Goal: Contribute content: Contribute content

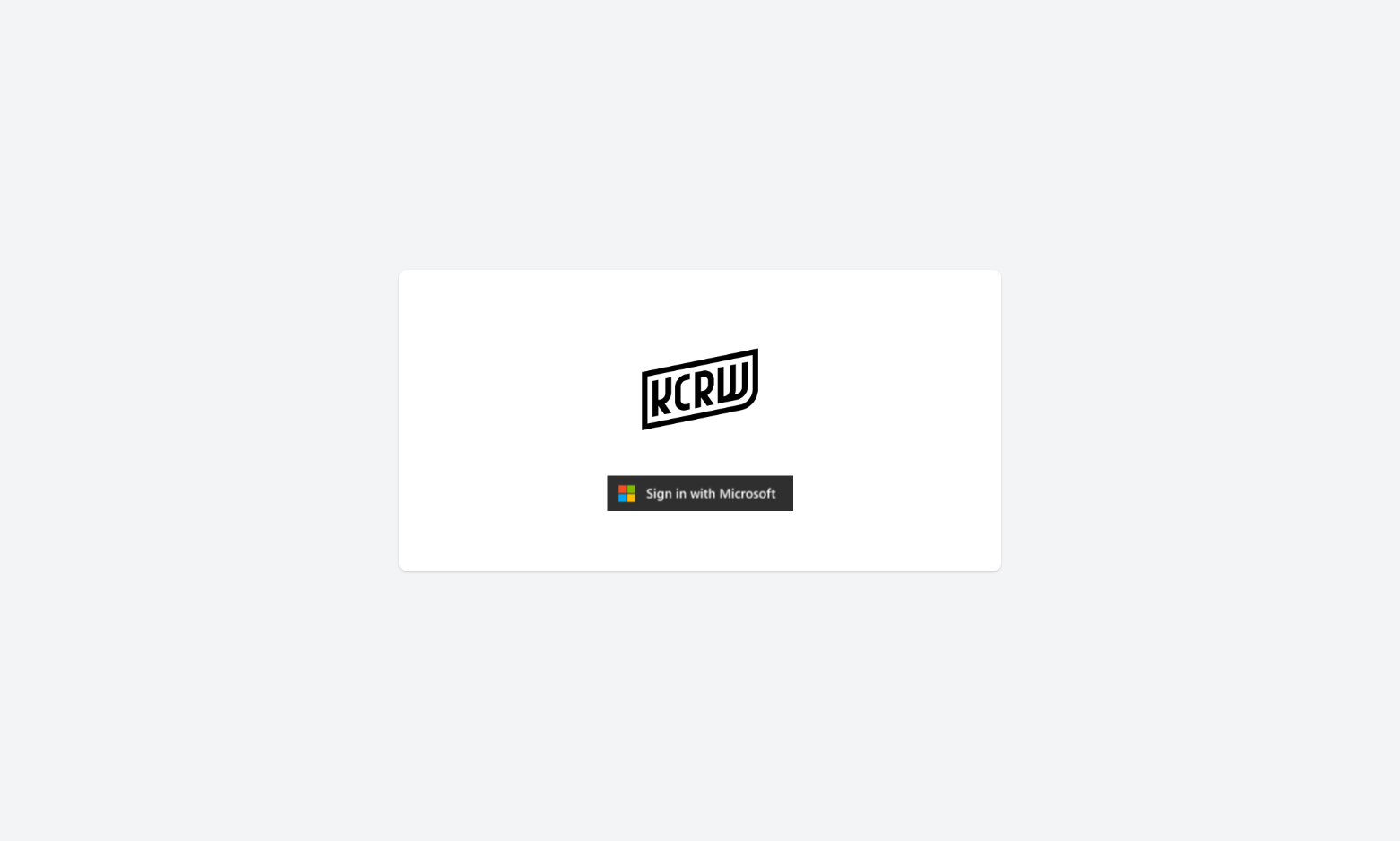
click at [743, 488] on img "submit" at bounding box center [700, 493] width 186 height 36
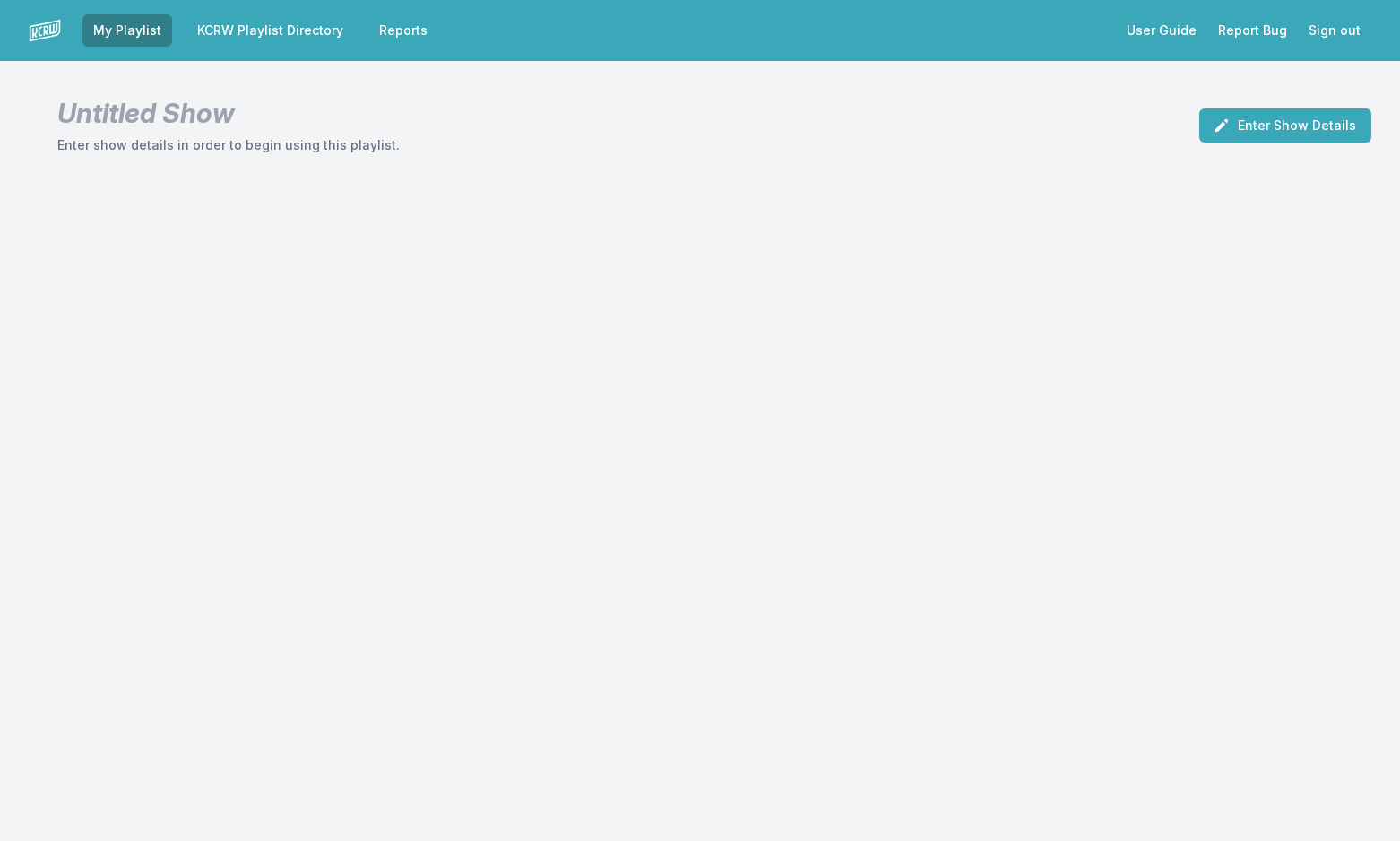
click at [307, 30] on link "KCRW Playlist Directory" at bounding box center [270, 30] width 167 height 32
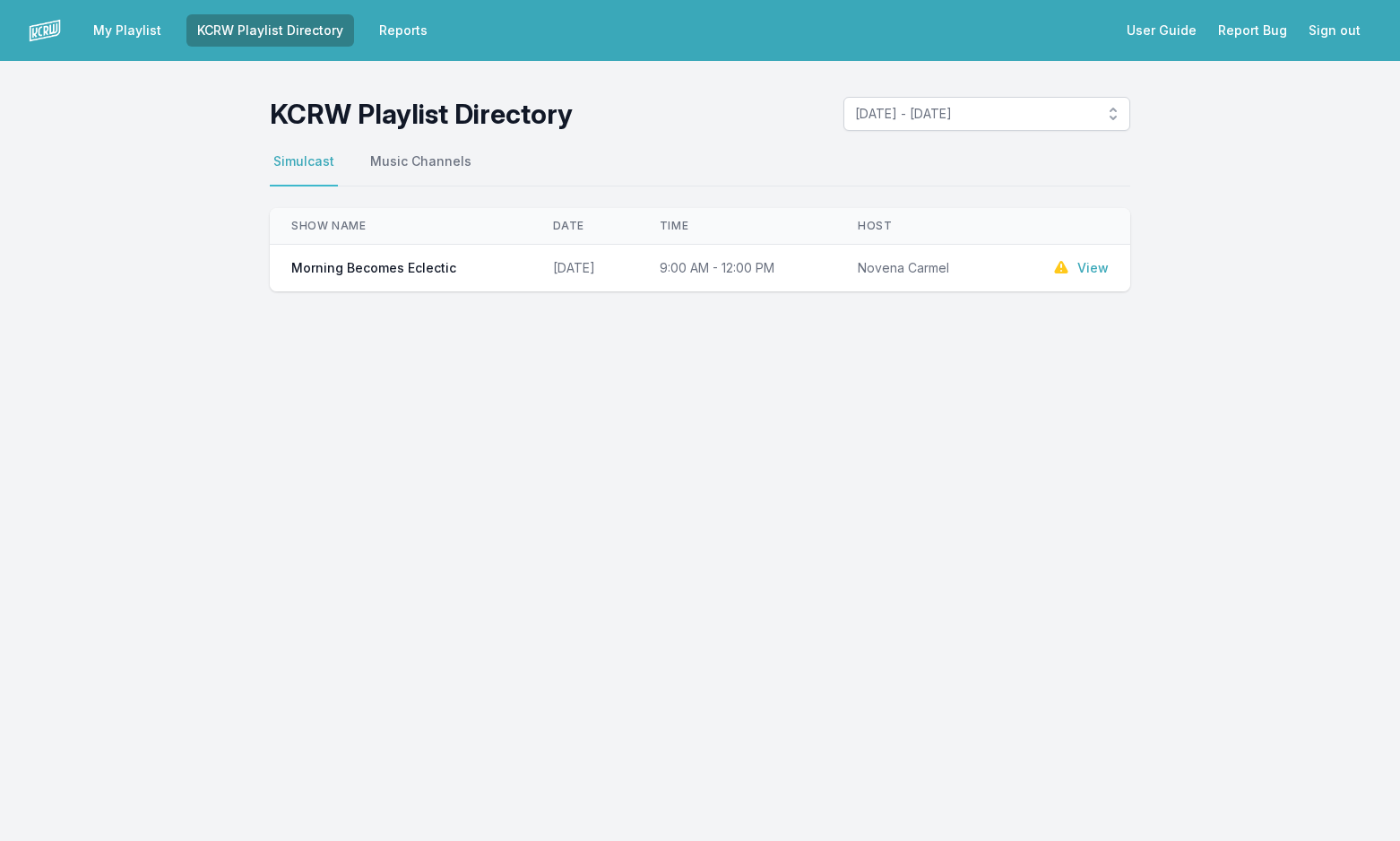
click at [1096, 273] on link "View" at bounding box center [1094, 268] width 32 height 18
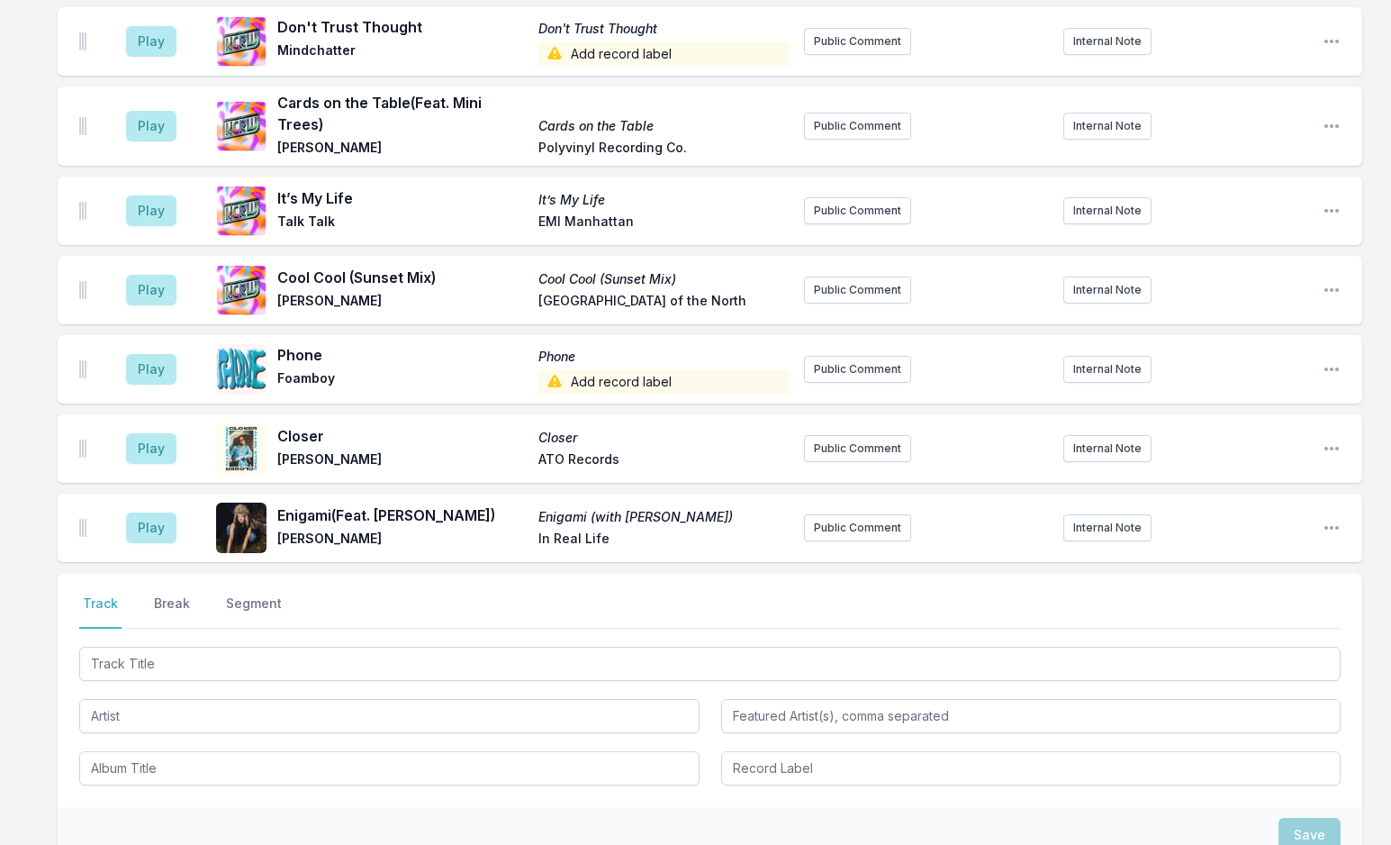
scroll to position [1142, 0]
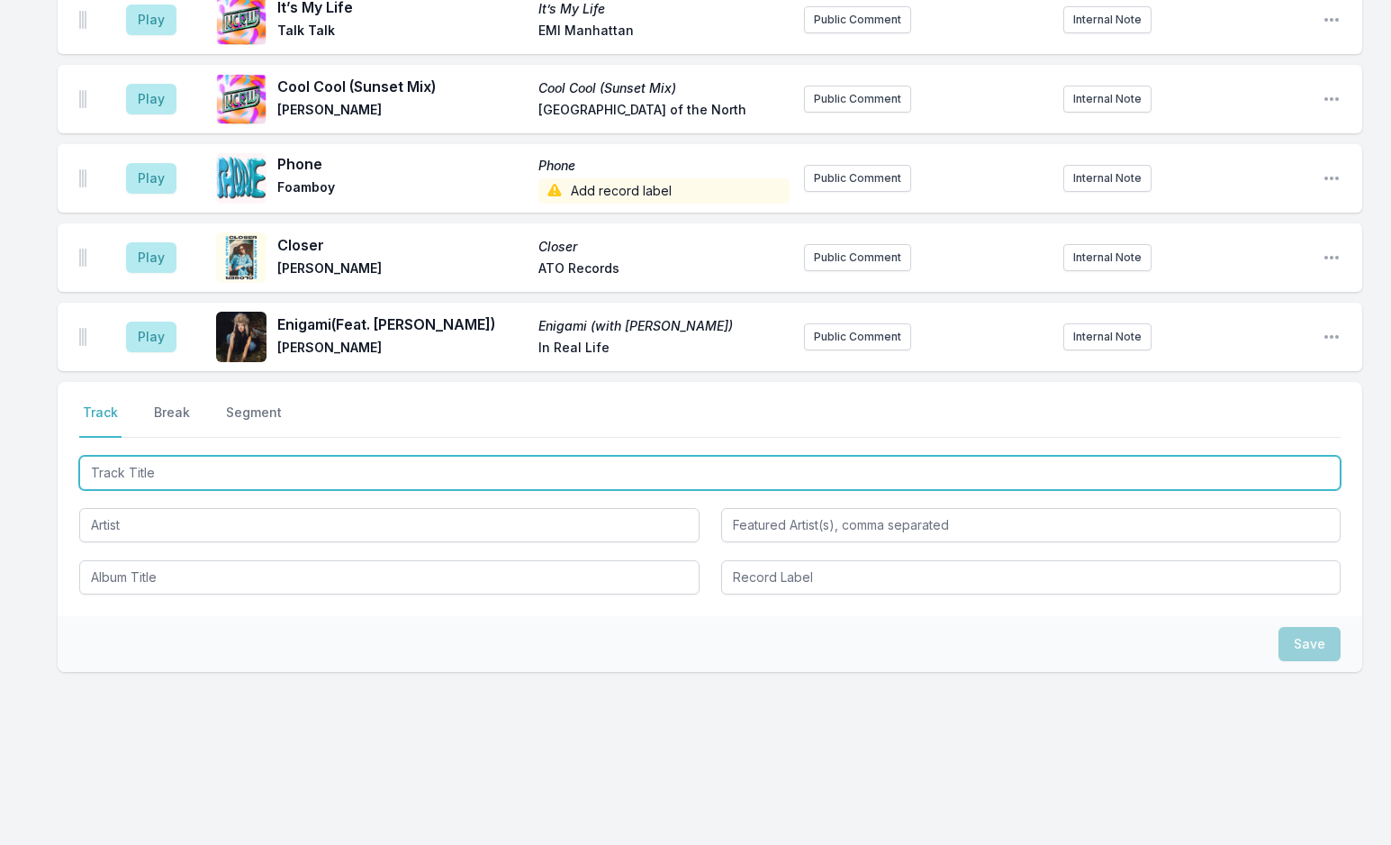
click at [235, 488] on input "Track Title" at bounding box center [710, 473] width 1262 height 34
paste input "‘She Knows Me"
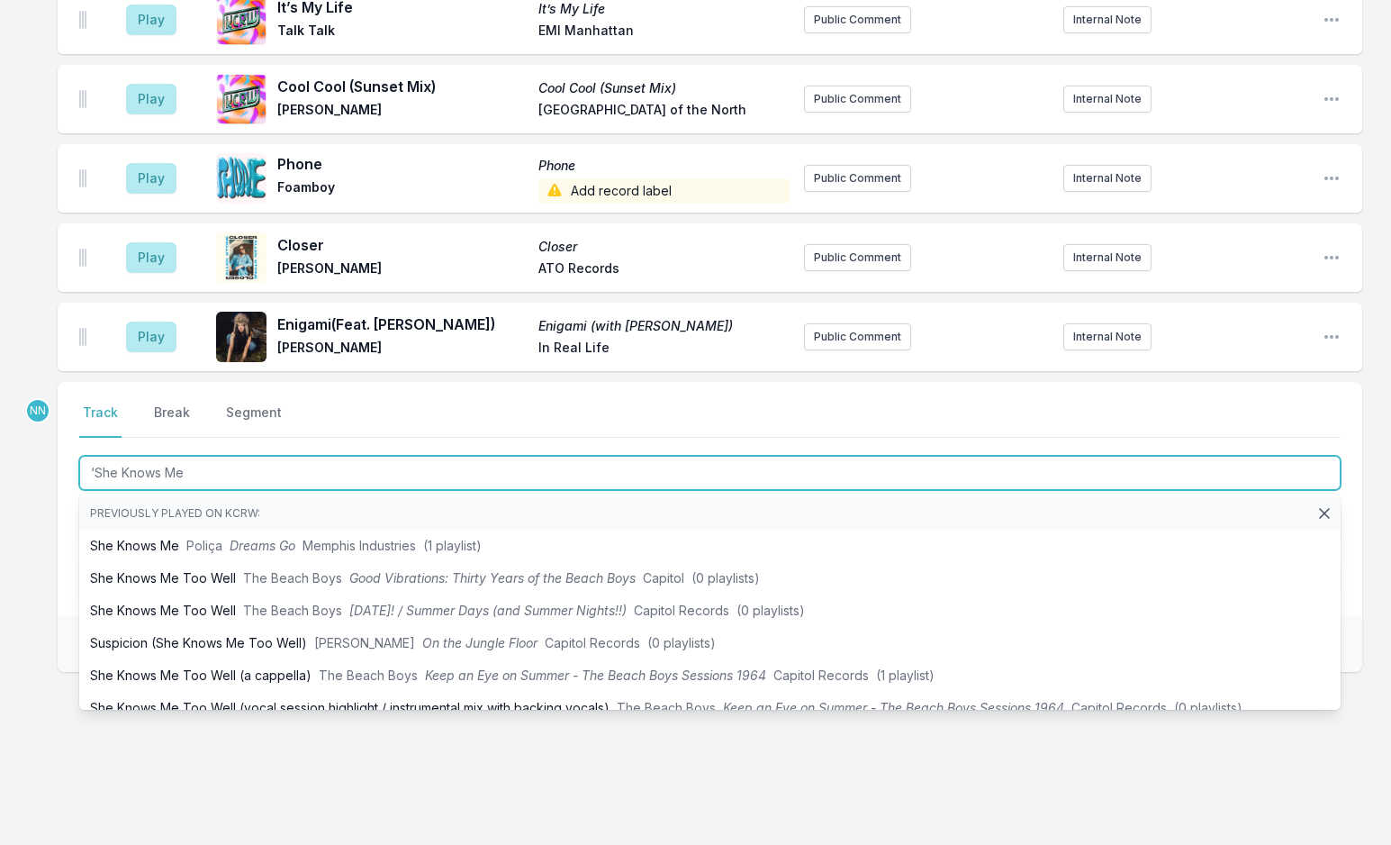
drag, startPoint x: 95, startPoint y: 467, endPoint x: 32, endPoint y: 471, distance: 63.2
type input "She Knows Me"
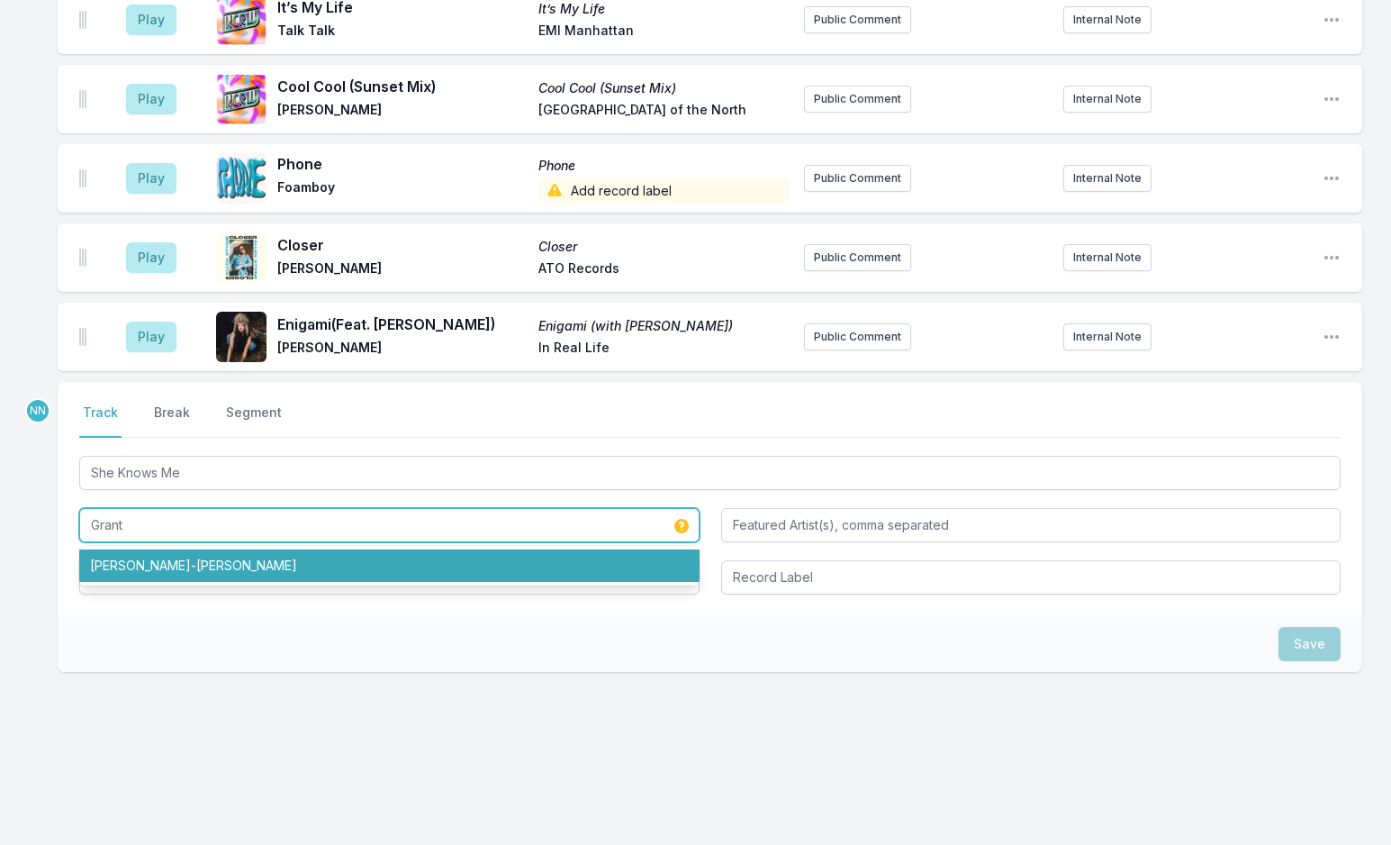
click at [131, 558] on li "Grant‐Lee Phillips" at bounding box center [389, 565] width 621 height 32
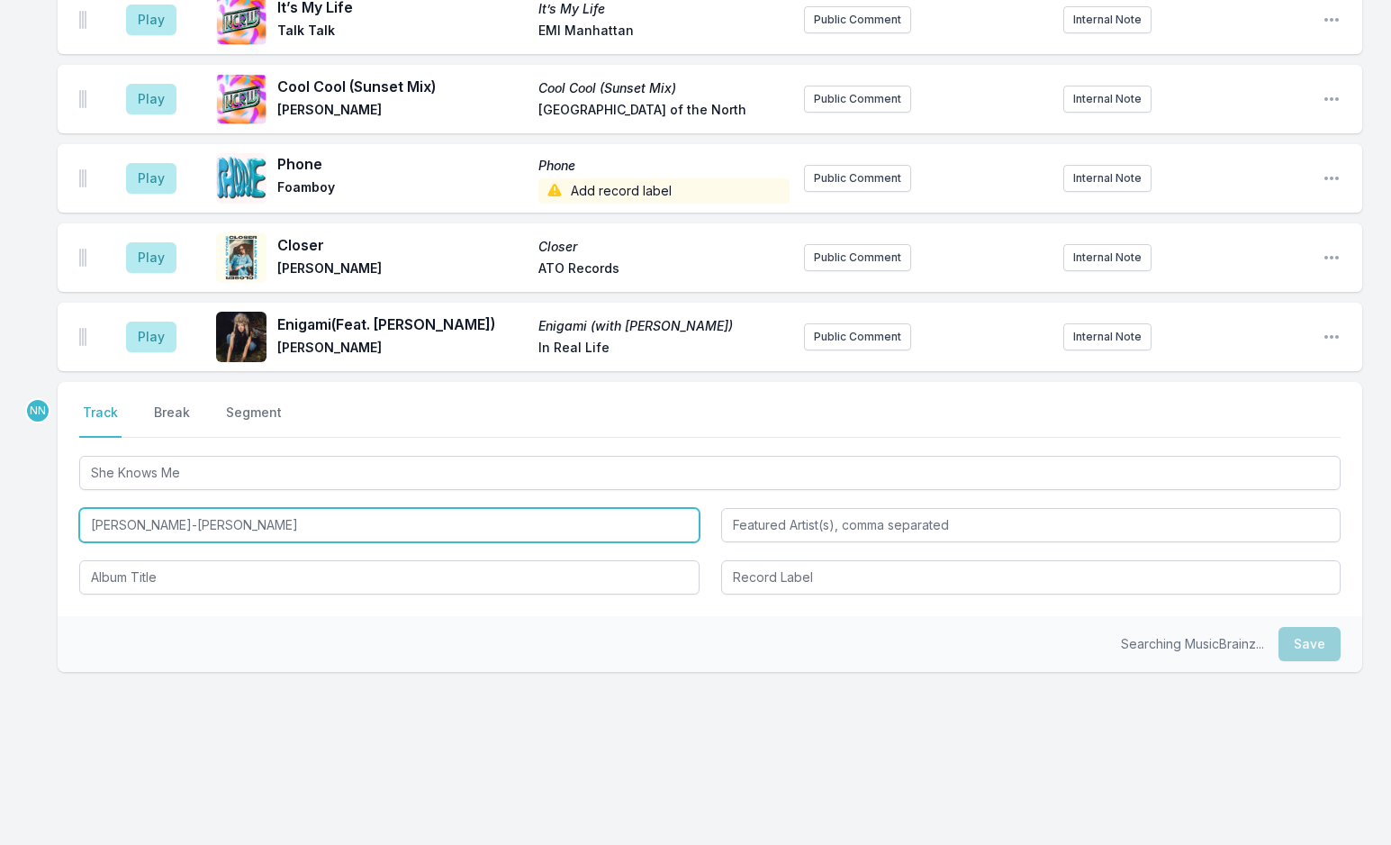
type input "Grant‐Lee Phillips"
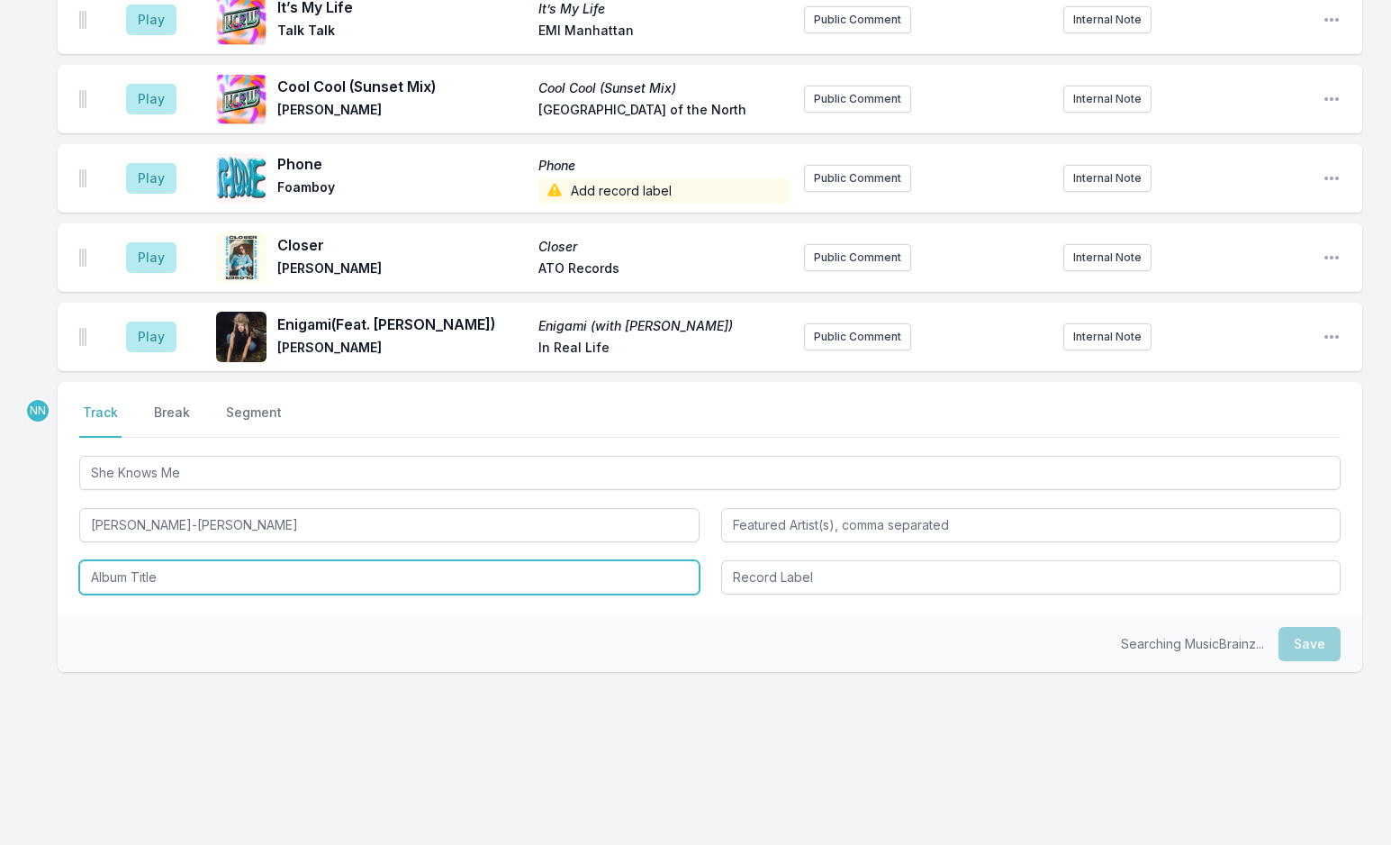
click at [143, 576] on input "Album Title" at bounding box center [389, 577] width 621 height 34
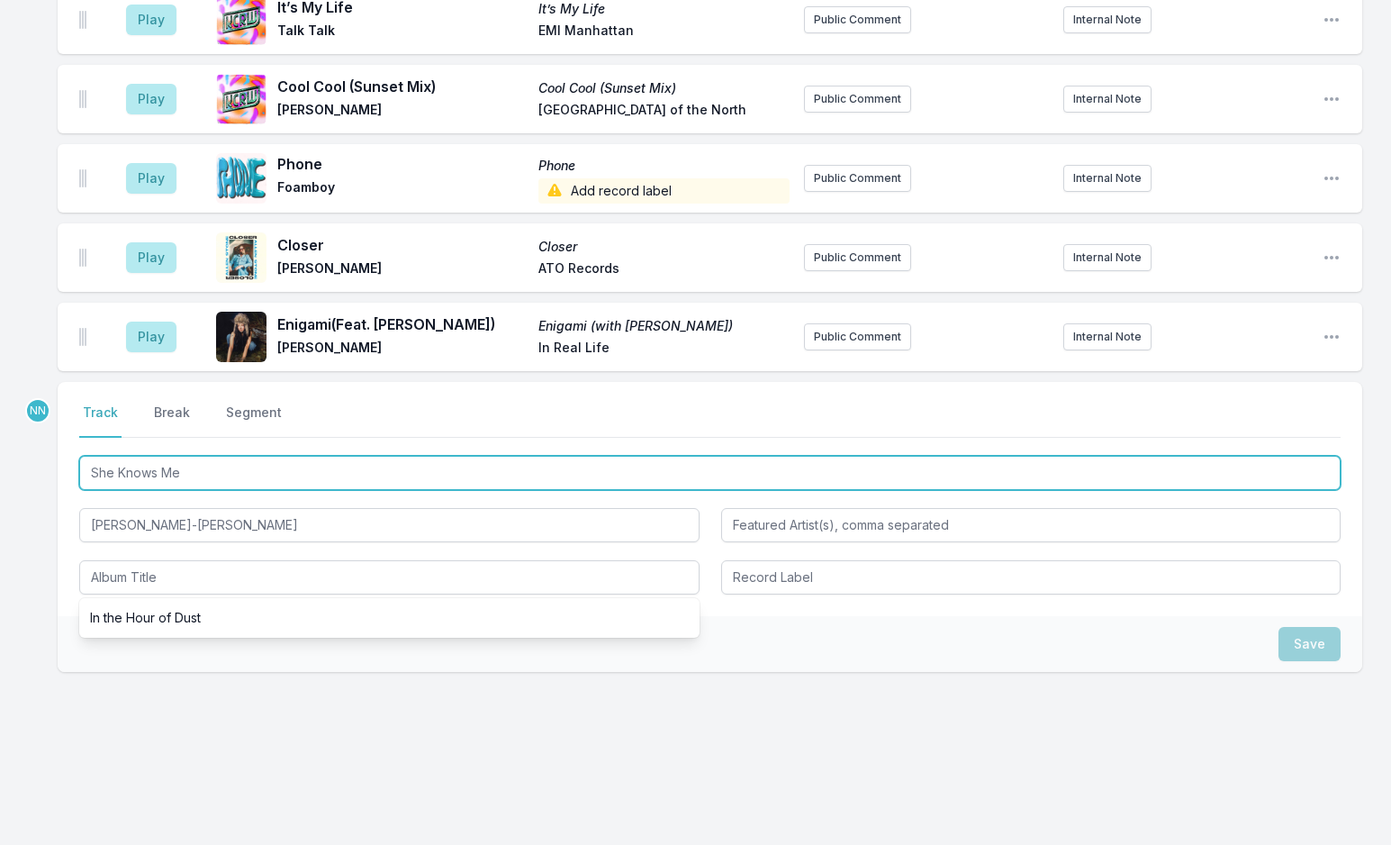
click at [122, 477] on input "She Knows Me" at bounding box center [710, 473] width 1262 height 34
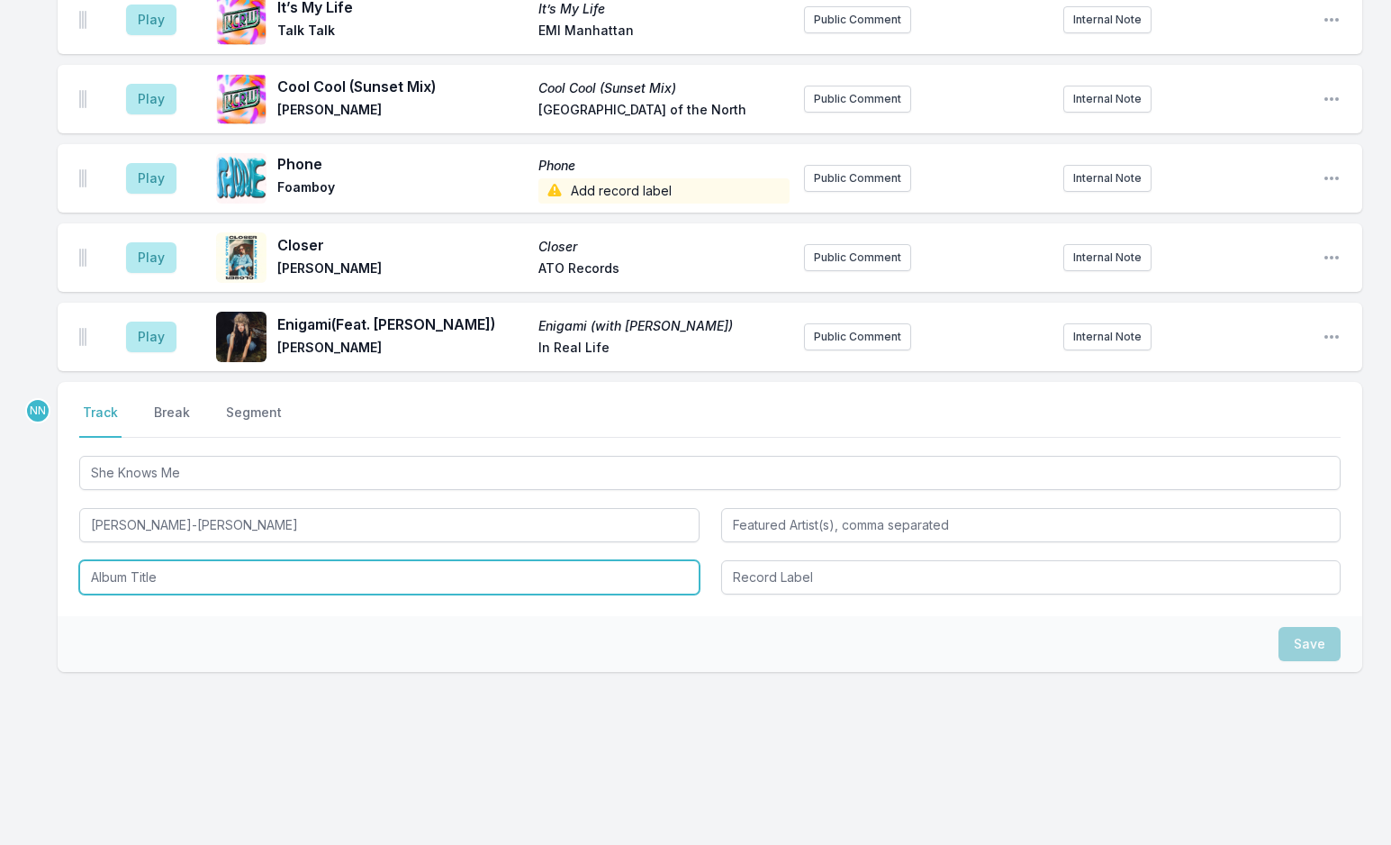
click at [162, 569] on input "Album Title" at bounding box center [389, 577] width 621 height 34
paste input "She Knows Me"
type input "She Knows Me"
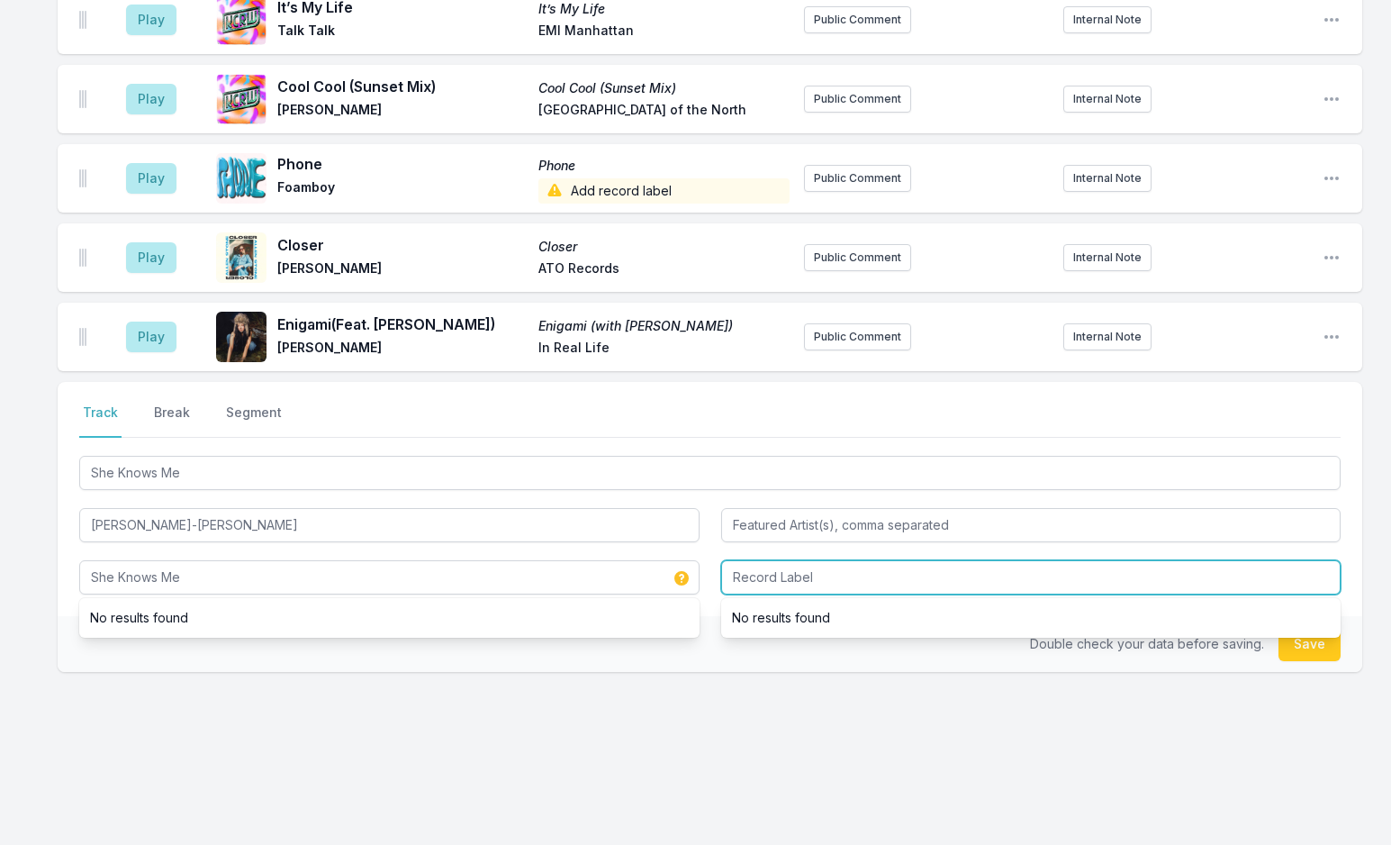
click at [808, 567] on input "Record Label" at bounding box center [1031, 577] width 621 height 34
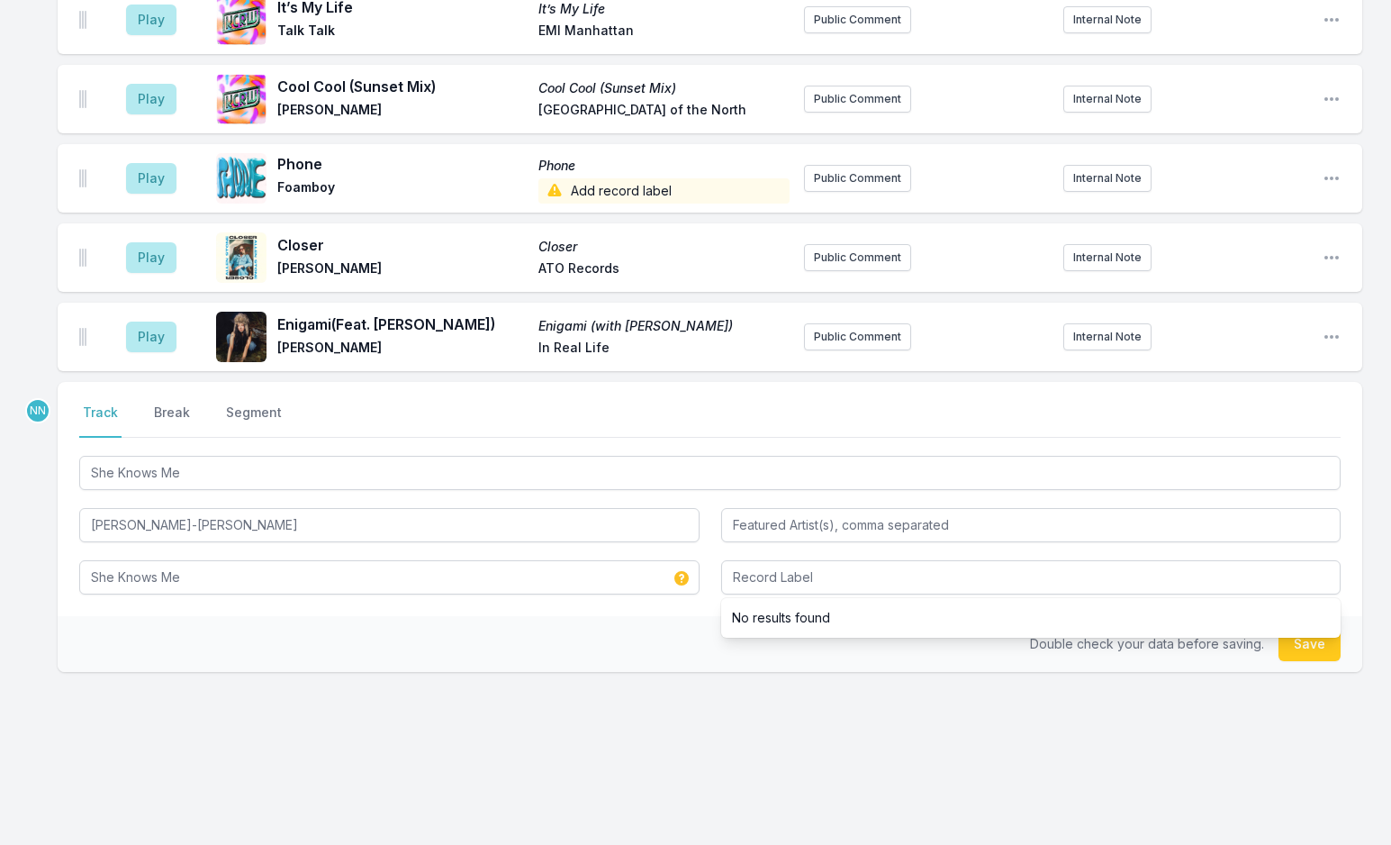
click at [300, 693] on div "NN Select a tab Track Break Segment Track Break Segment She Knows Me Grant‐Lee …" at bounding box center [710, 584] width 1305 height 405
click at [1291, 645] on button "Save" at bounding box center [1310, 644] width 62 height 34
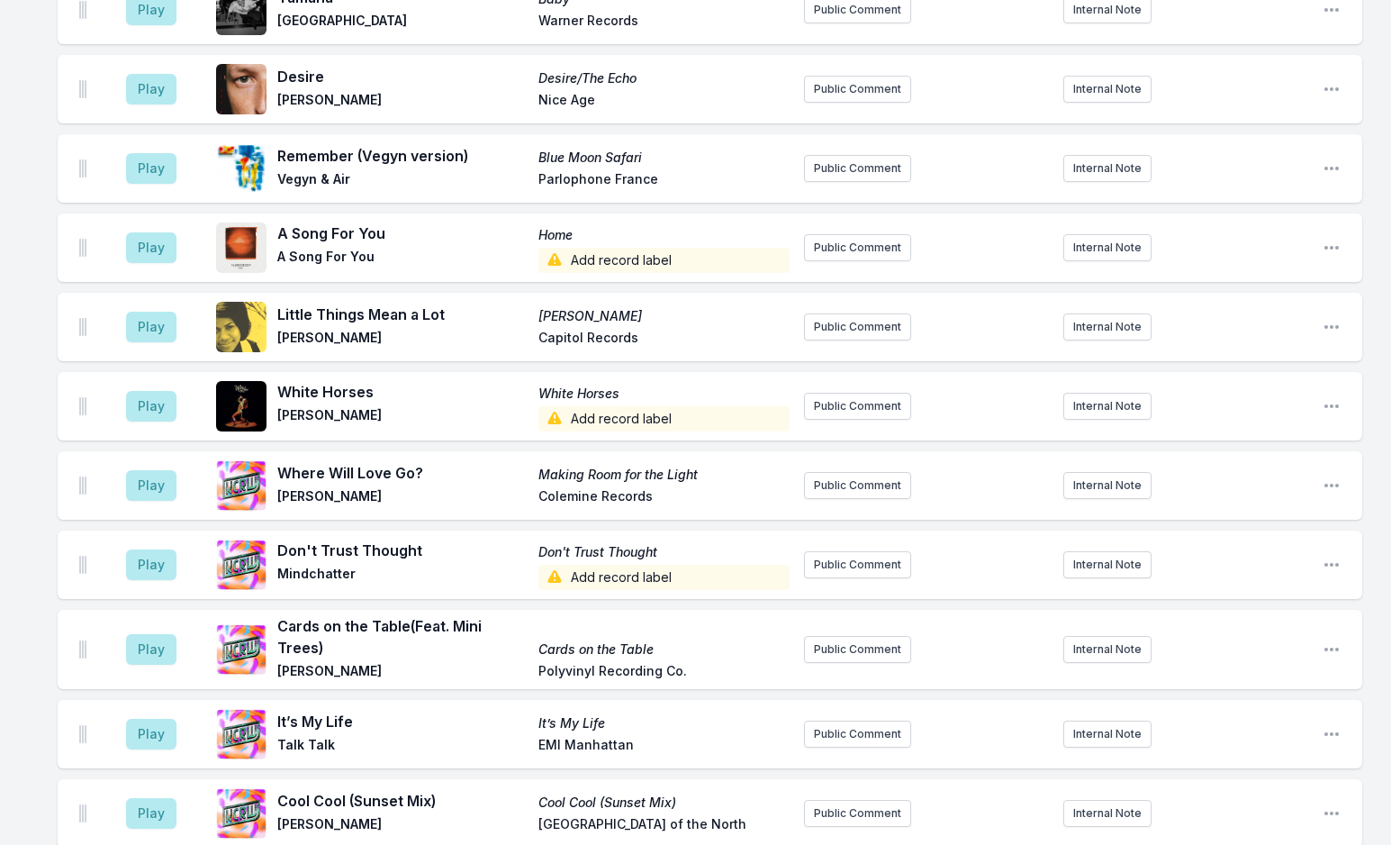
scroll to position [140, 0]
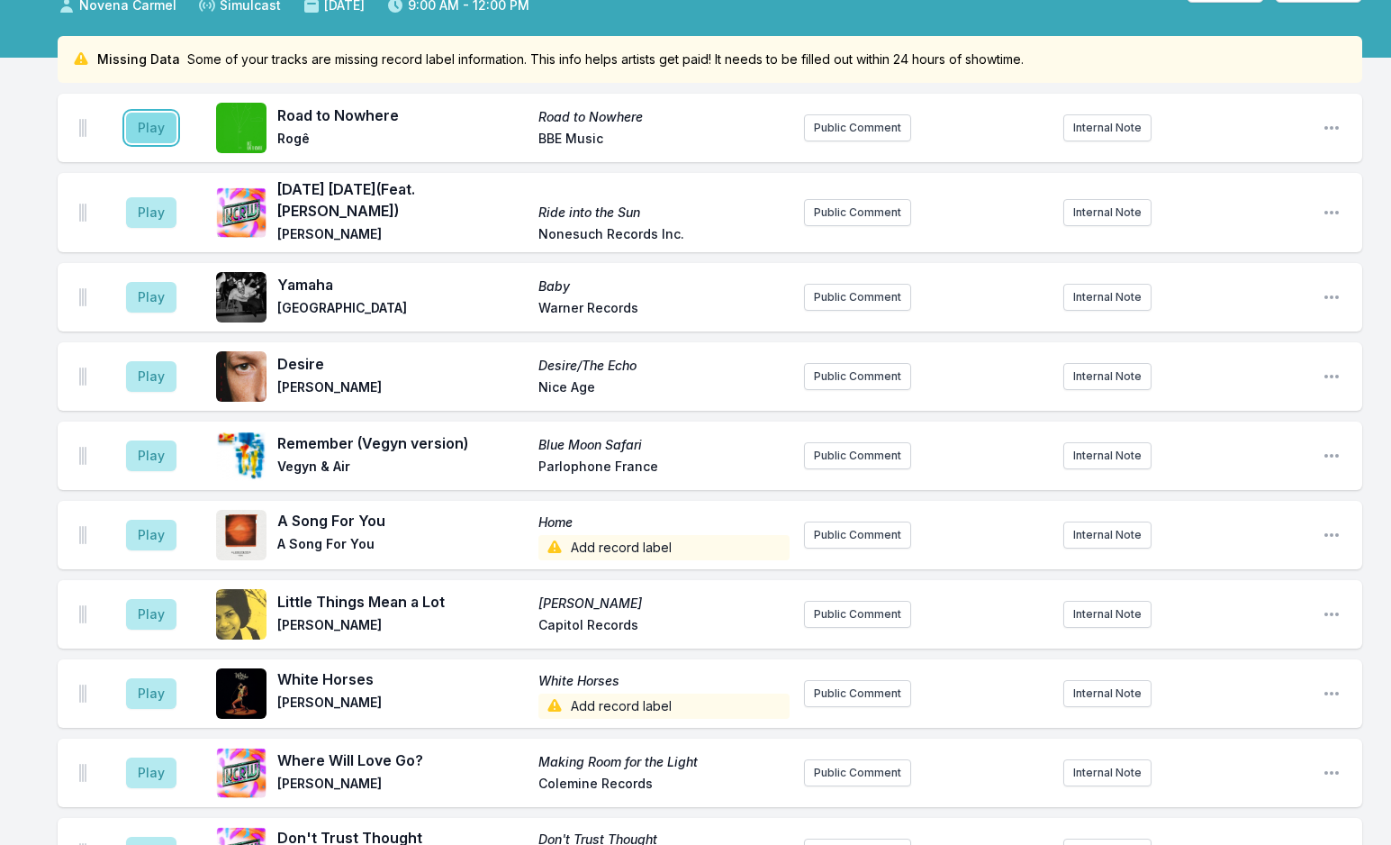
click at [152, 125] on button "Play" at bounding box center [151, 128] width 50 height 31
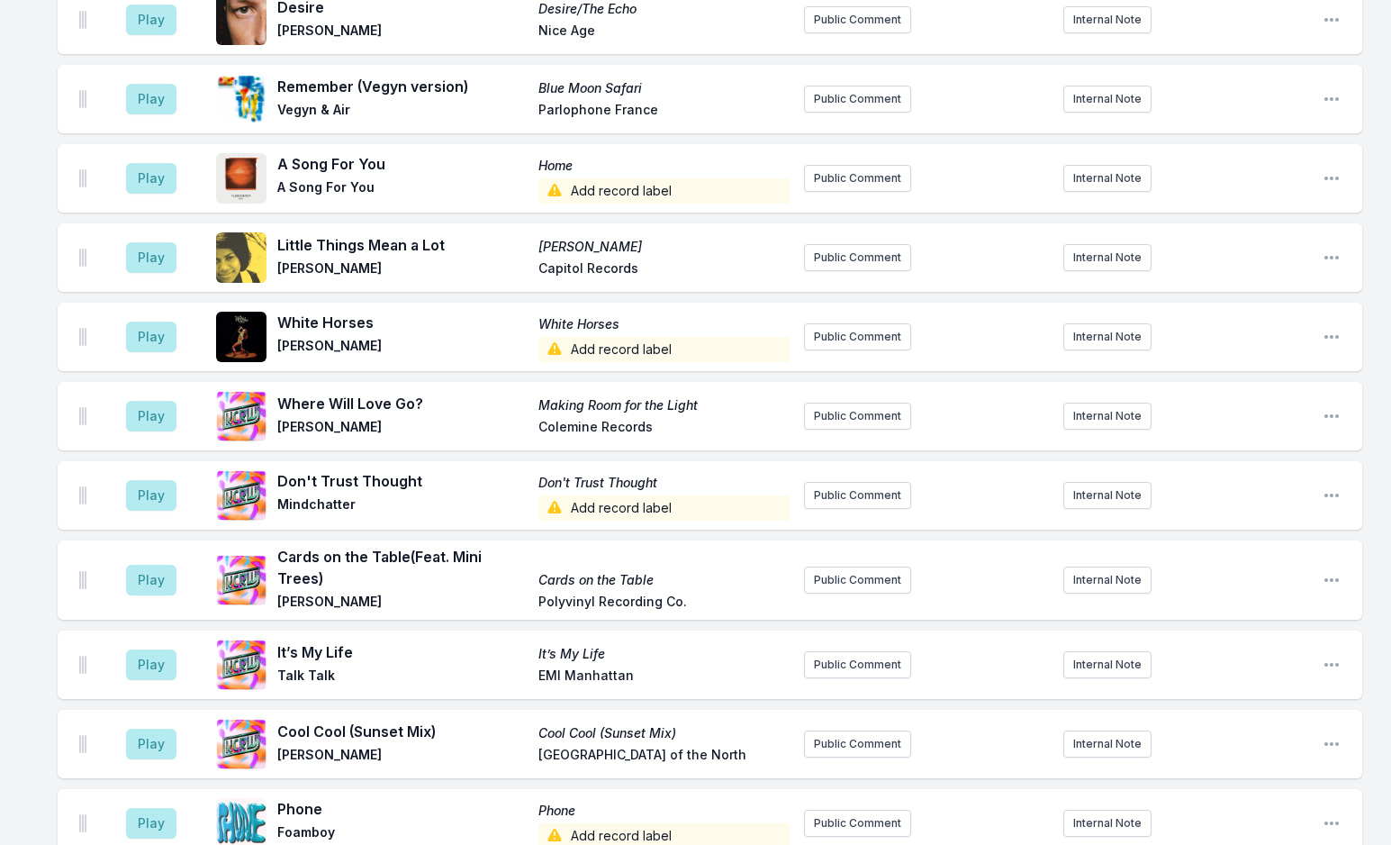
scroll to position [951, 0]
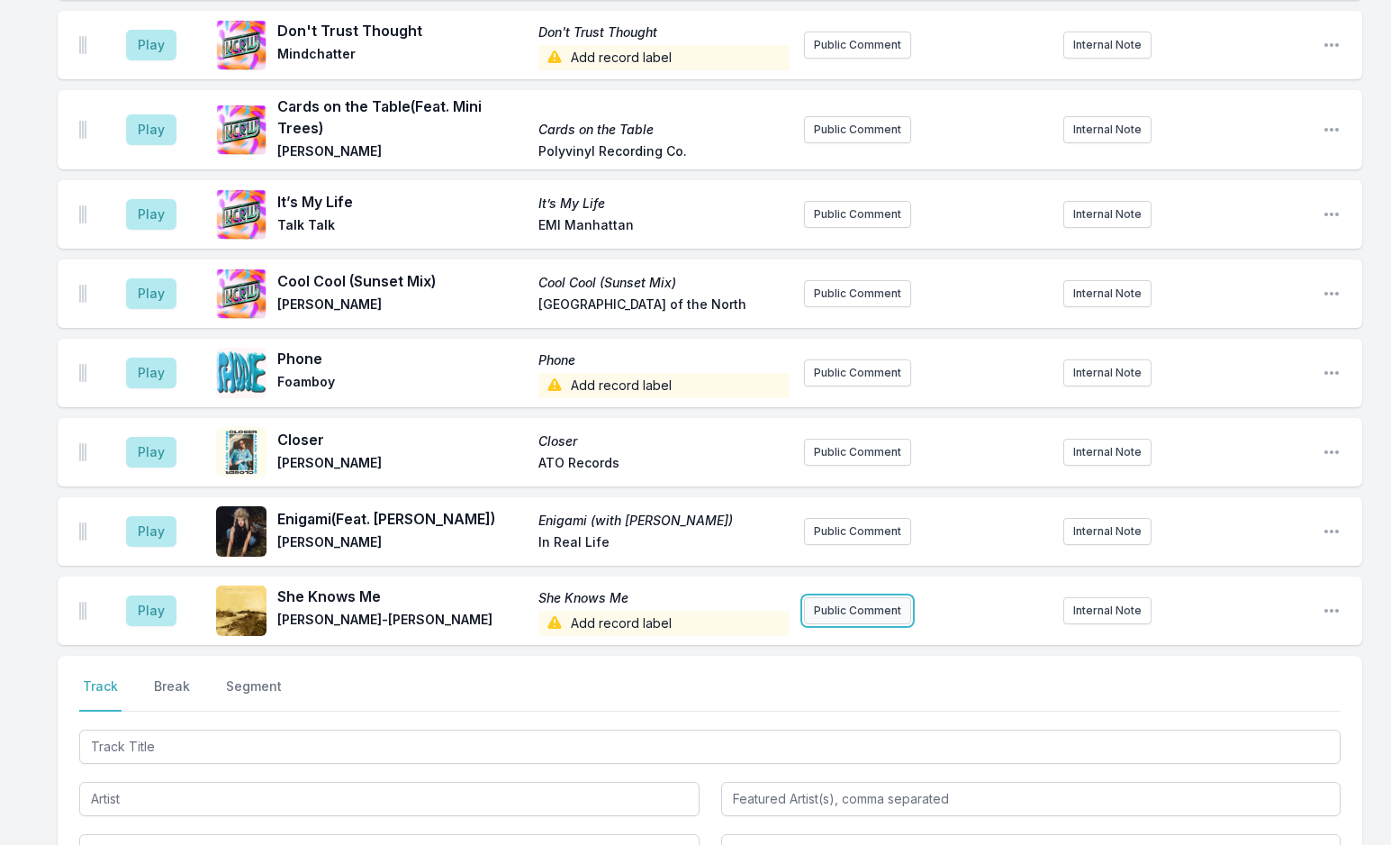
click at [843, 616] on button "Public Comment" at bounding box center [857, 610] width 107 height 27
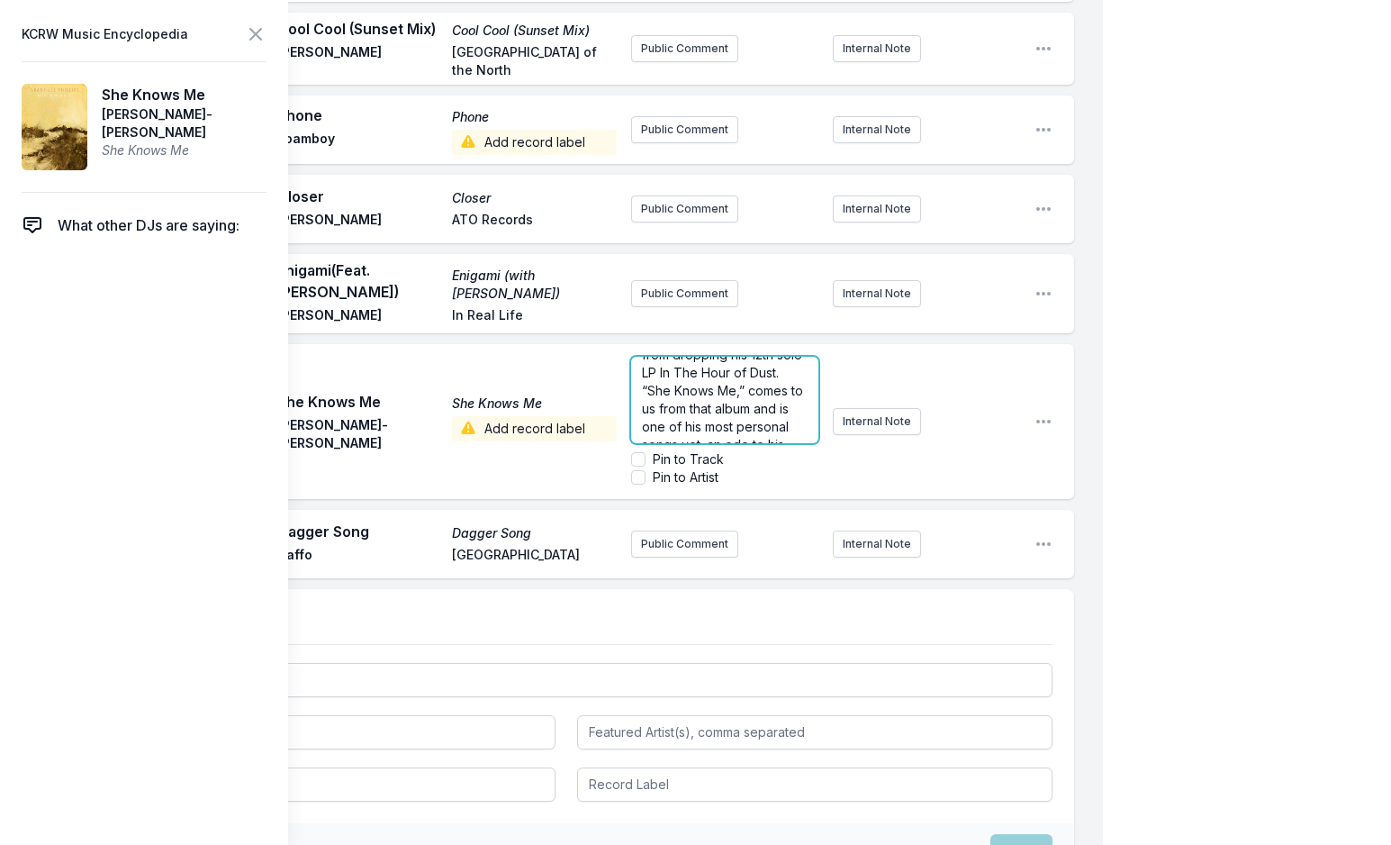
scroll to position [0, 0]
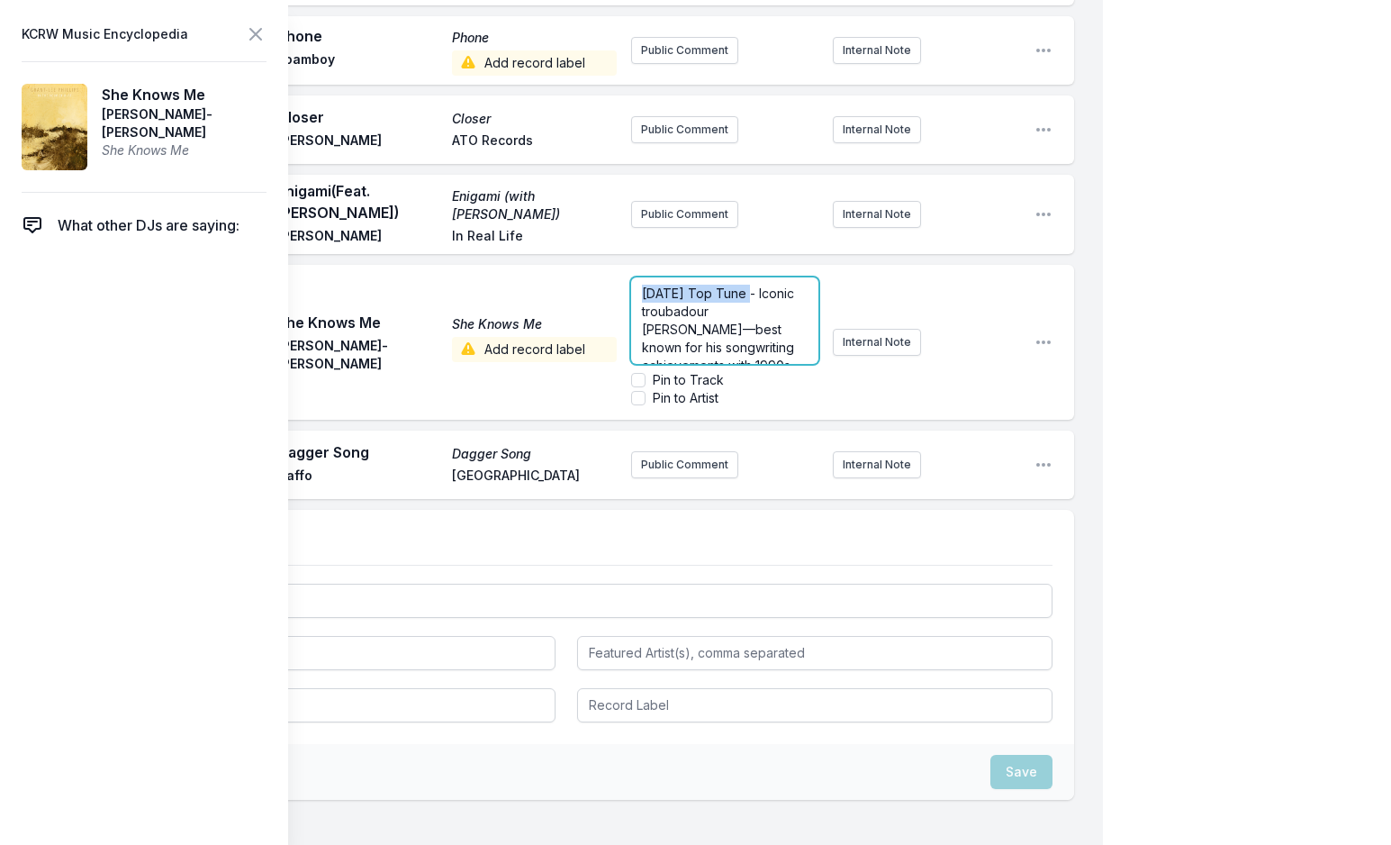
drag, startPoint x: 642, startPoint y: 288, endPoint x: 750, endPoint y: 287, distance: 108.1
click at [750, 287] on span "Today's Top Tune - Iconic troubadour Grant-Lee Phillips—best known for his song…" at bounding box center [726, 446] width 168 height 322
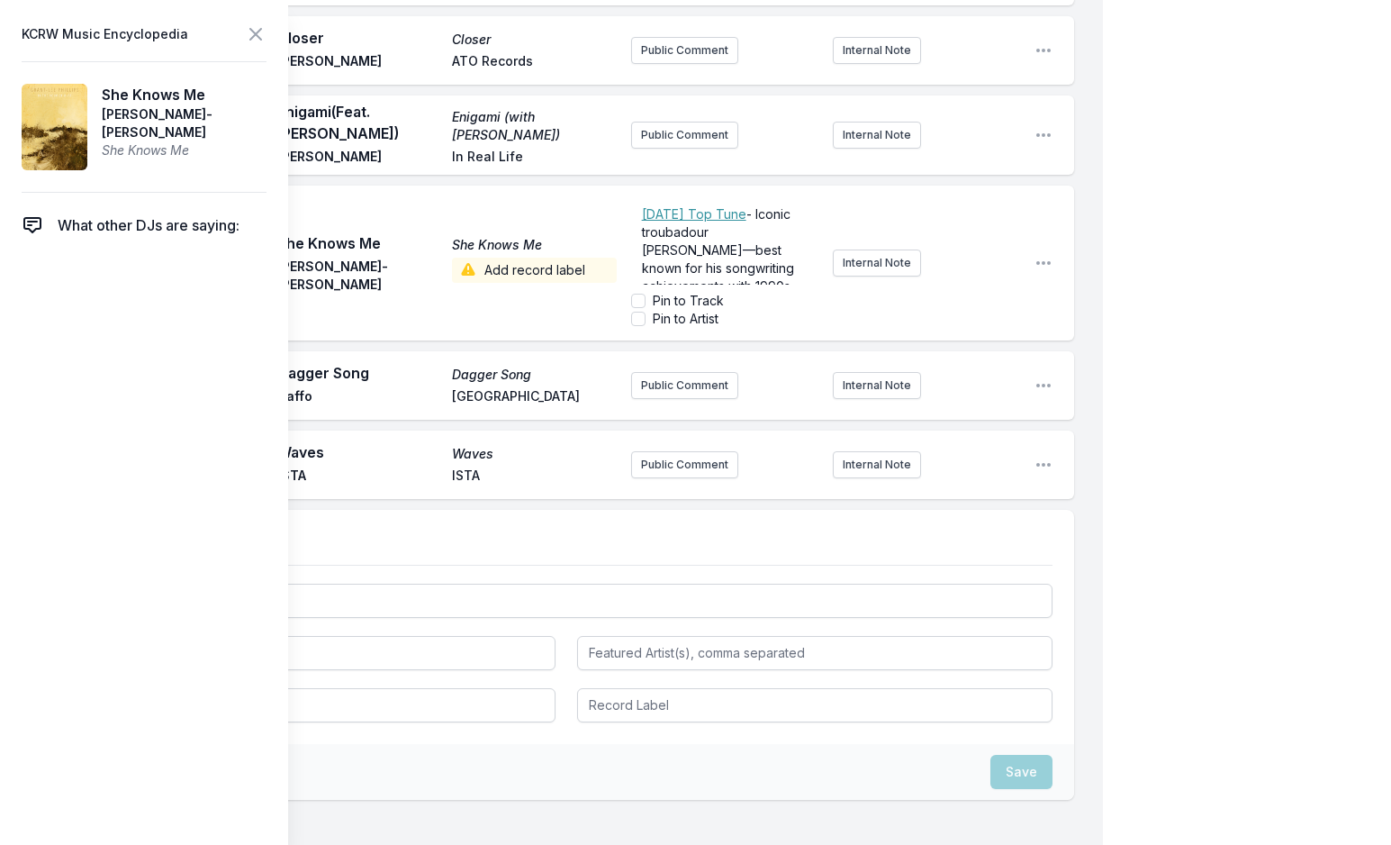
click at [504, 275] on div "Play She Knows Me She Knows Me Grant‐Lee Phillips Add record label ﻿ Today's To…" at bounding box center [566, 263] width 1017 height 155
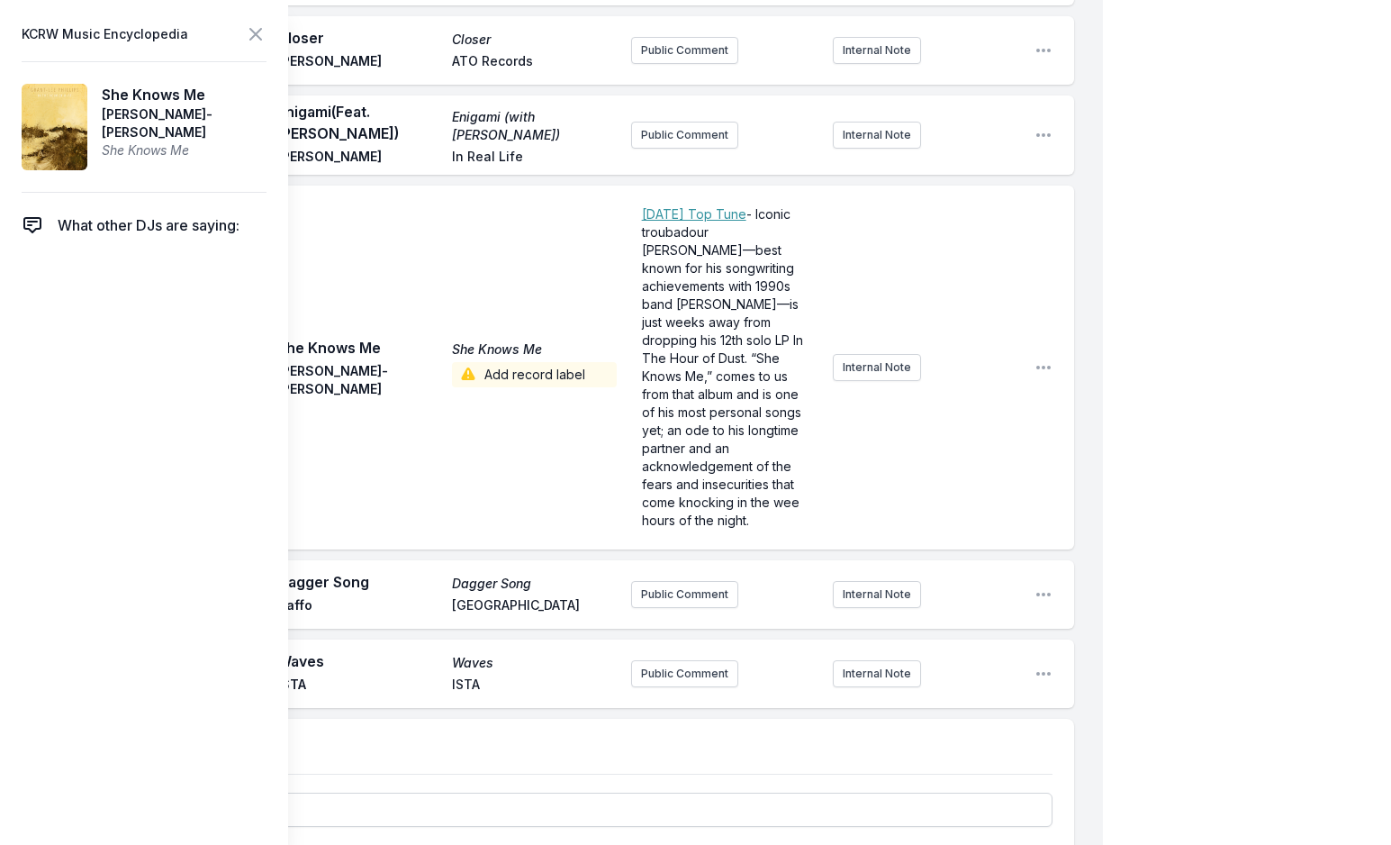
scroll to position [1569, 0]
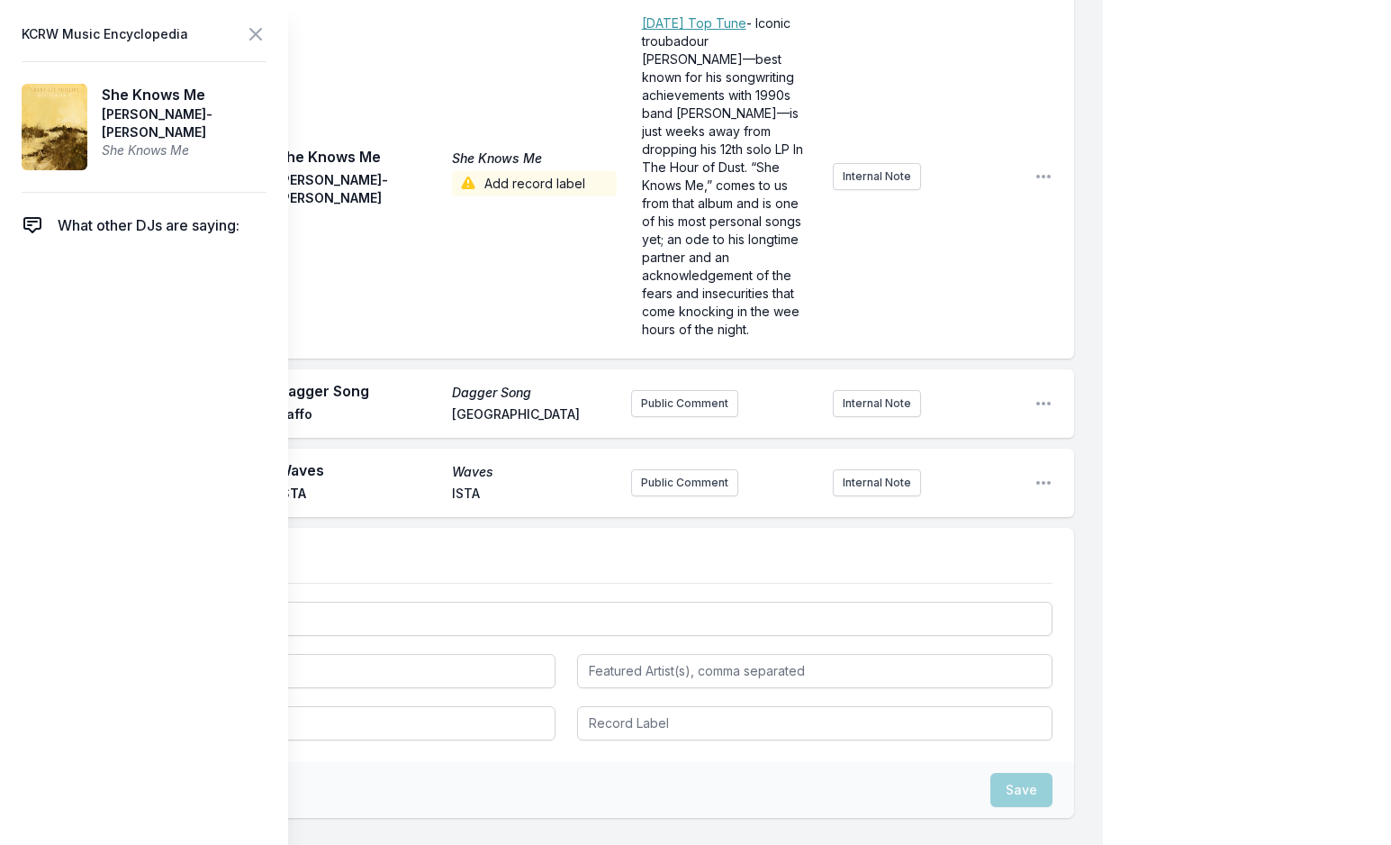
click at [500, 177] on span "Add record label" at bounding box center [534, 183] width 164 height 25
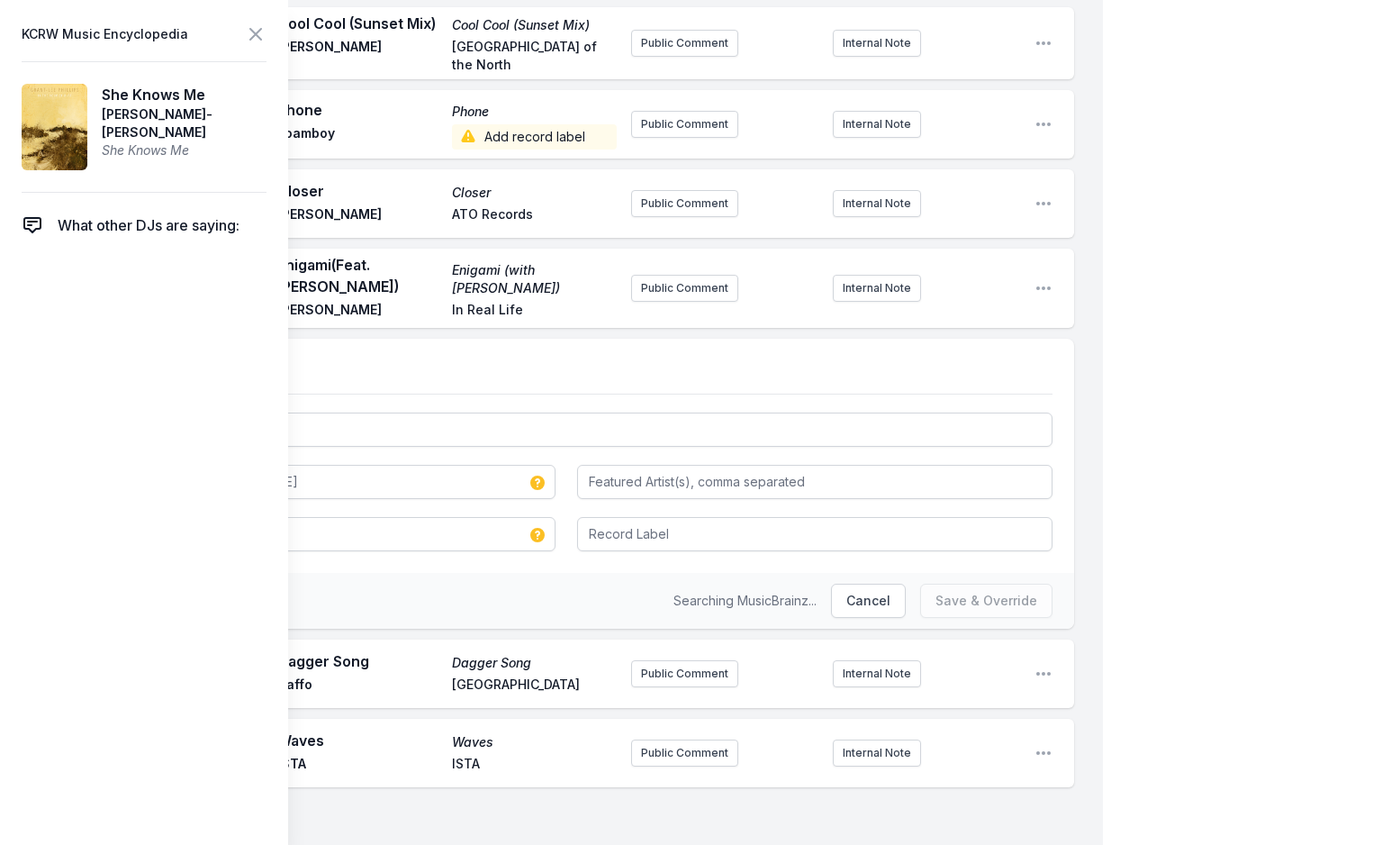
click at [501, 124] on span "Add record label" at bounding box center [534, 136] width 164 height 25
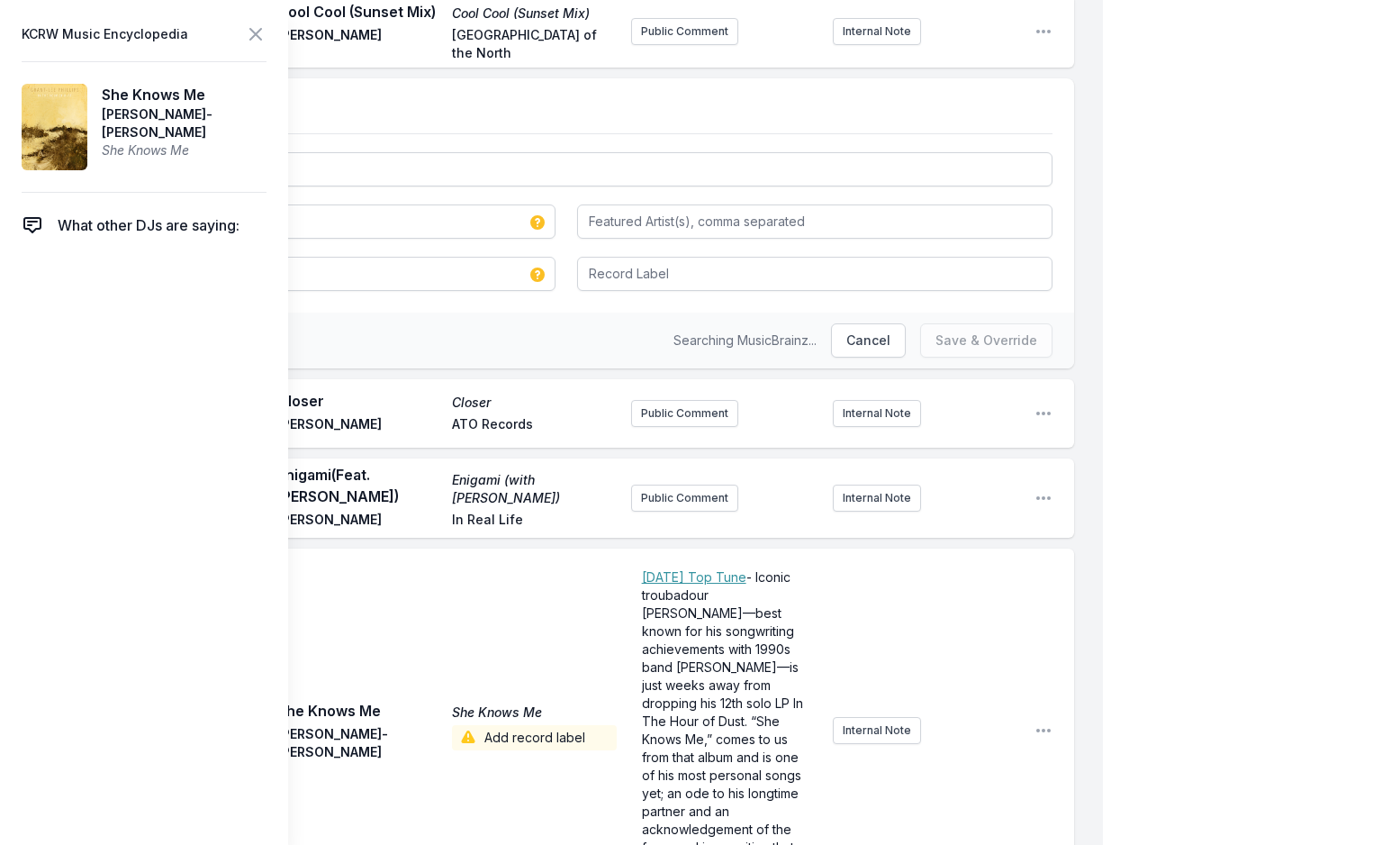
scroll to position [1514, 0]
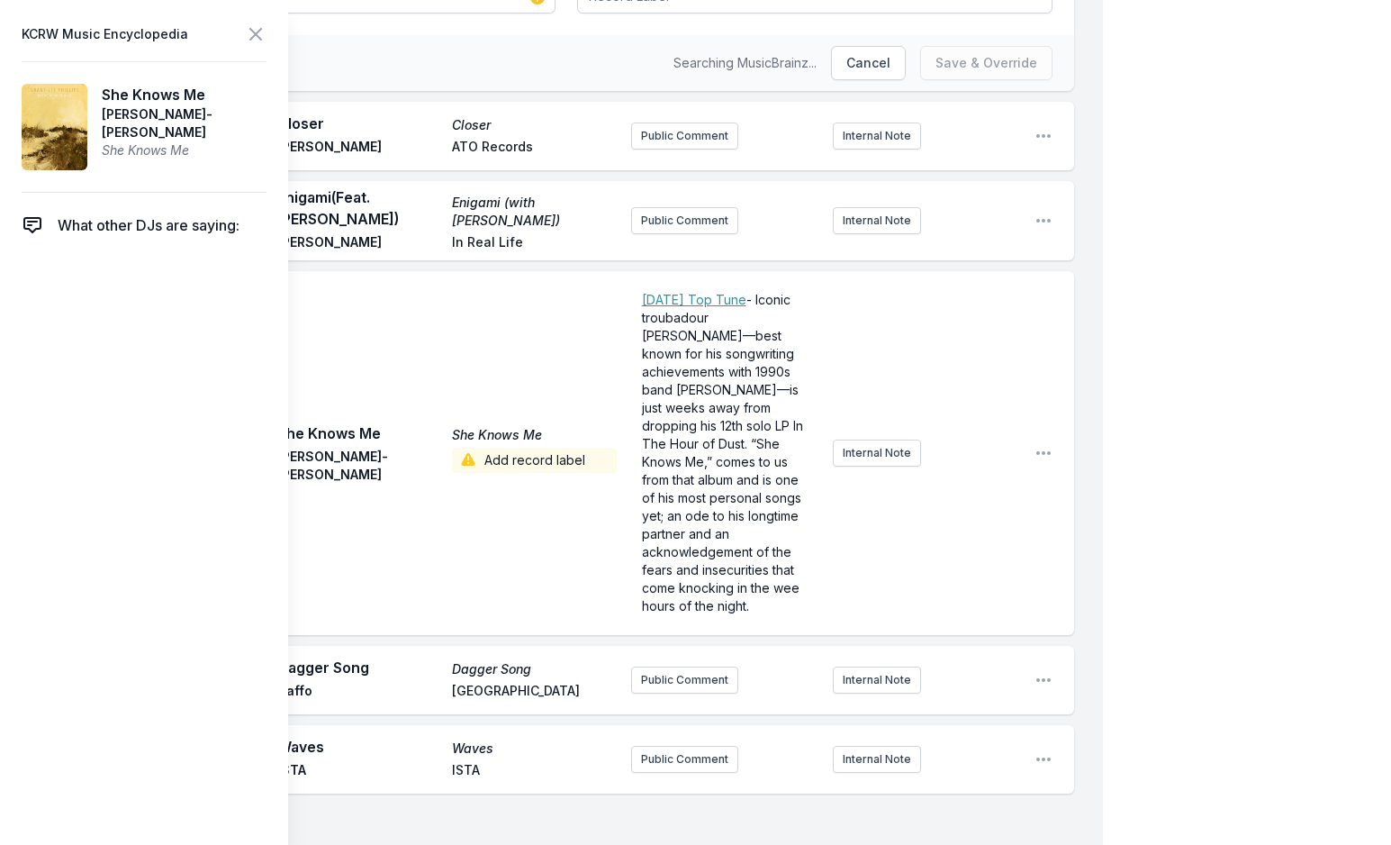
click at [539, 457] on span "Add record label" at bounding box center [534, 460] width 164 height 25
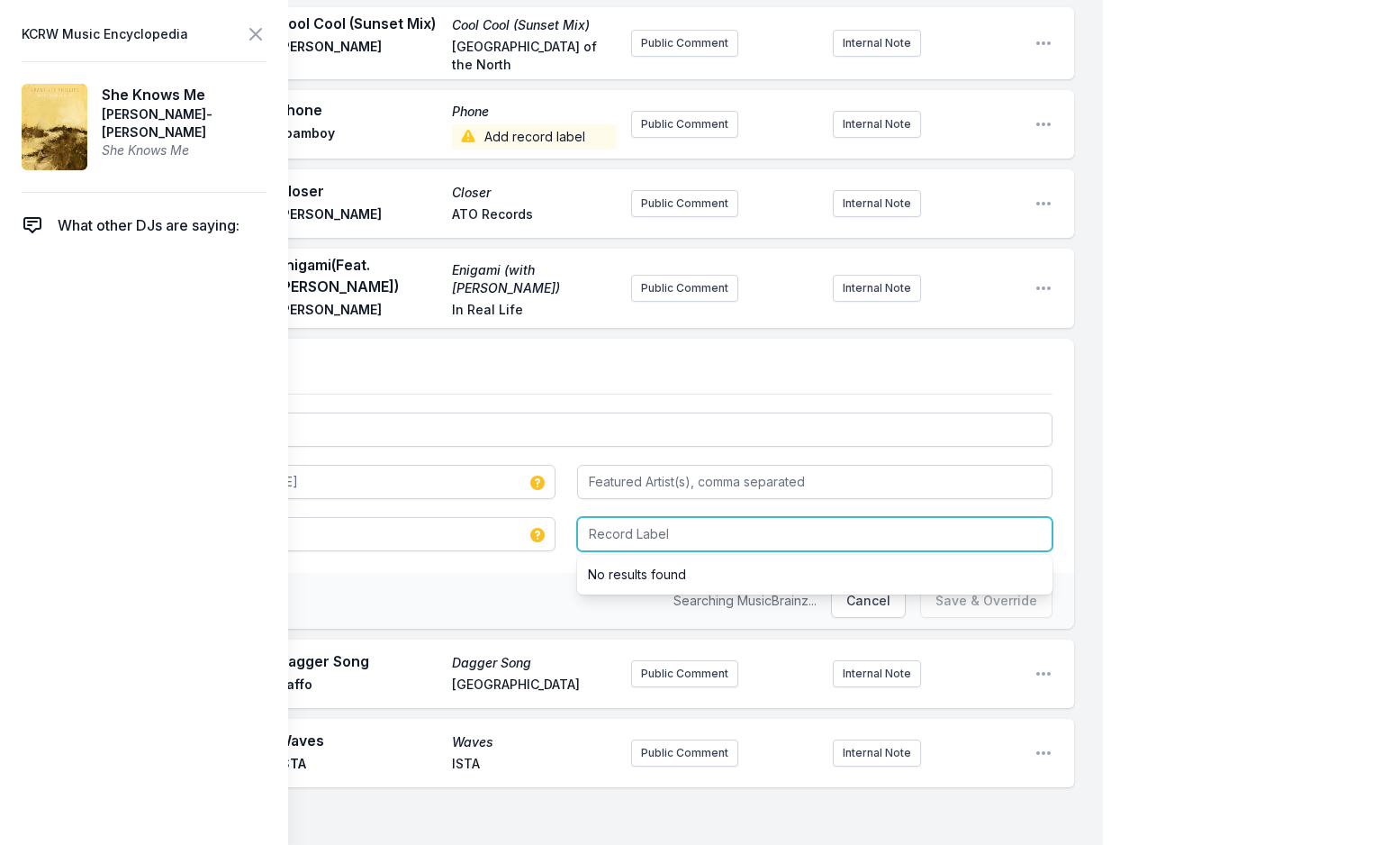
click at [648, 526] on input "Record Label" at bounding box center [815, 534] width 476 height 34
type input "Yep Rock"
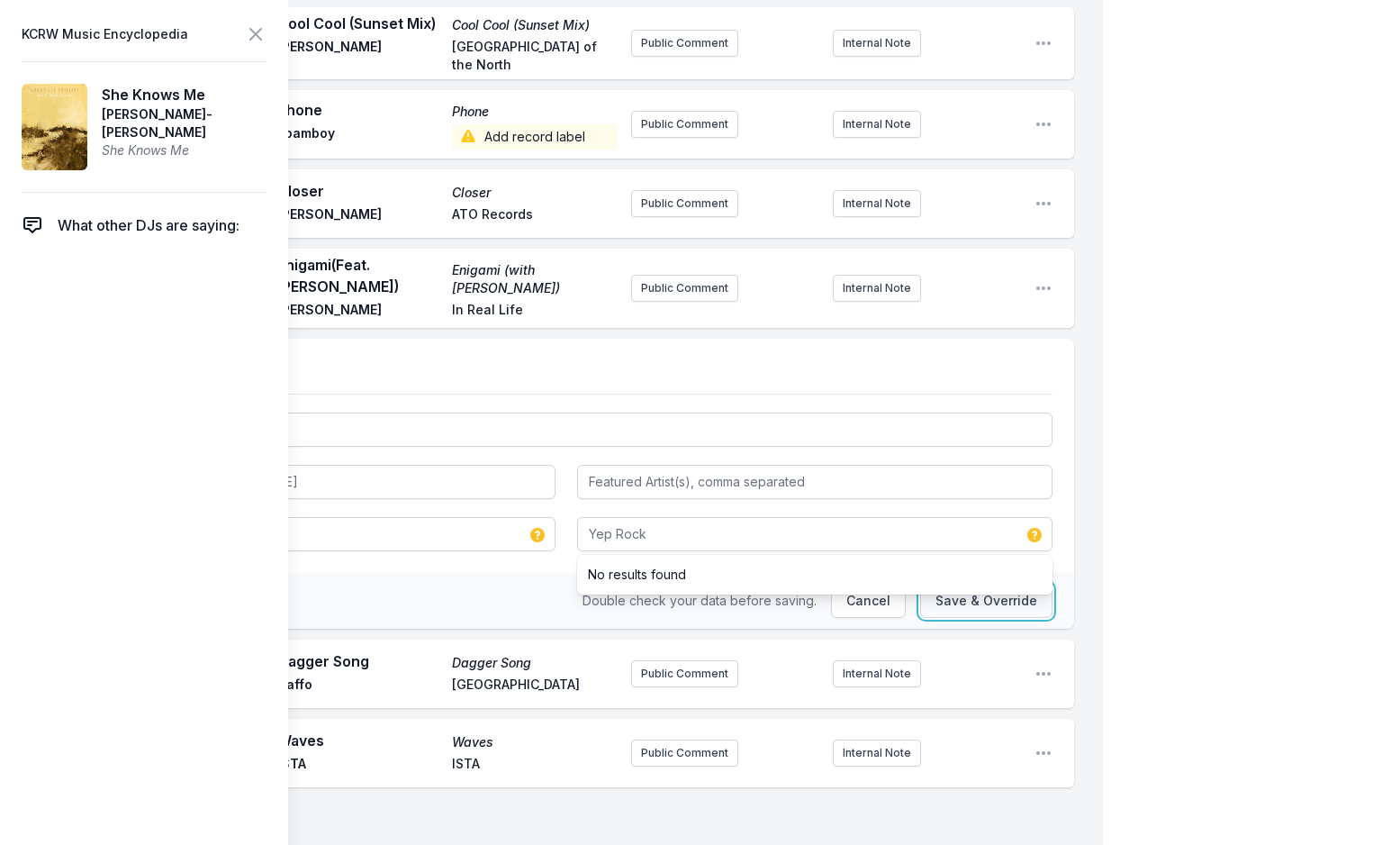
click at [947, 587] on button "Save & Override" at bounding box center [986, 601] width 132 height 34
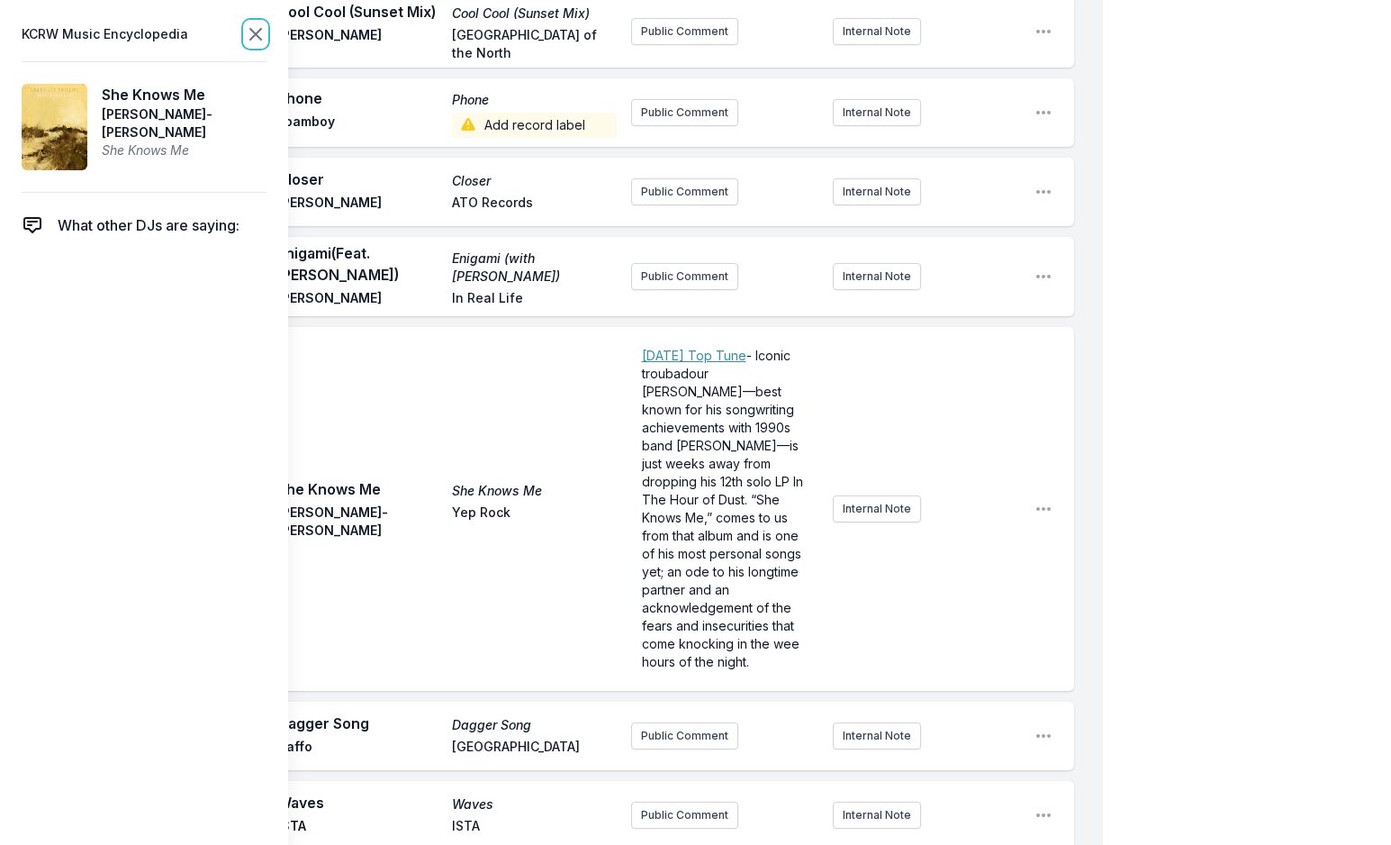
click at [252, 33] on icon at bounding box center [256, 34] width 22 height 22
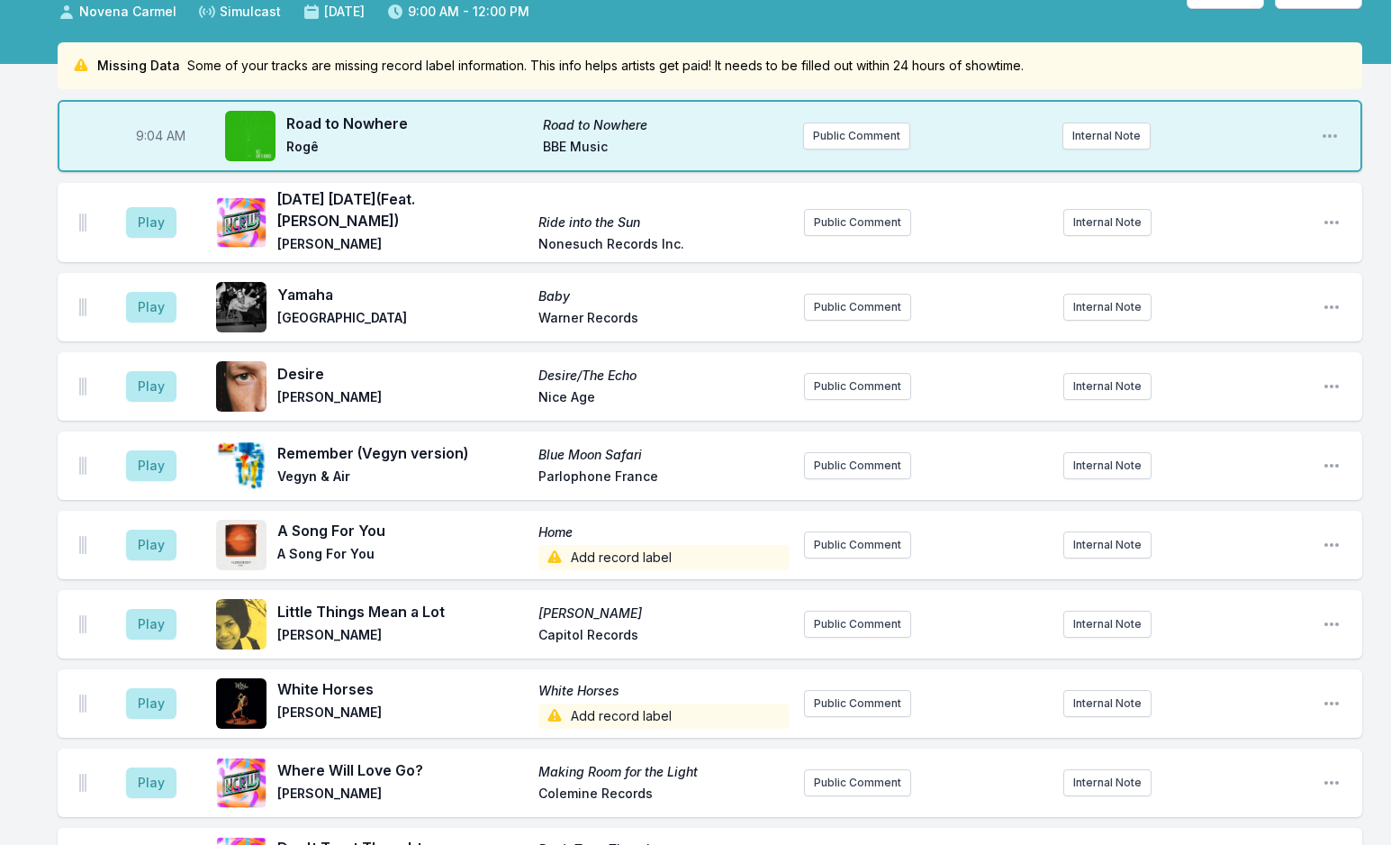
scroll to position [0, 0]
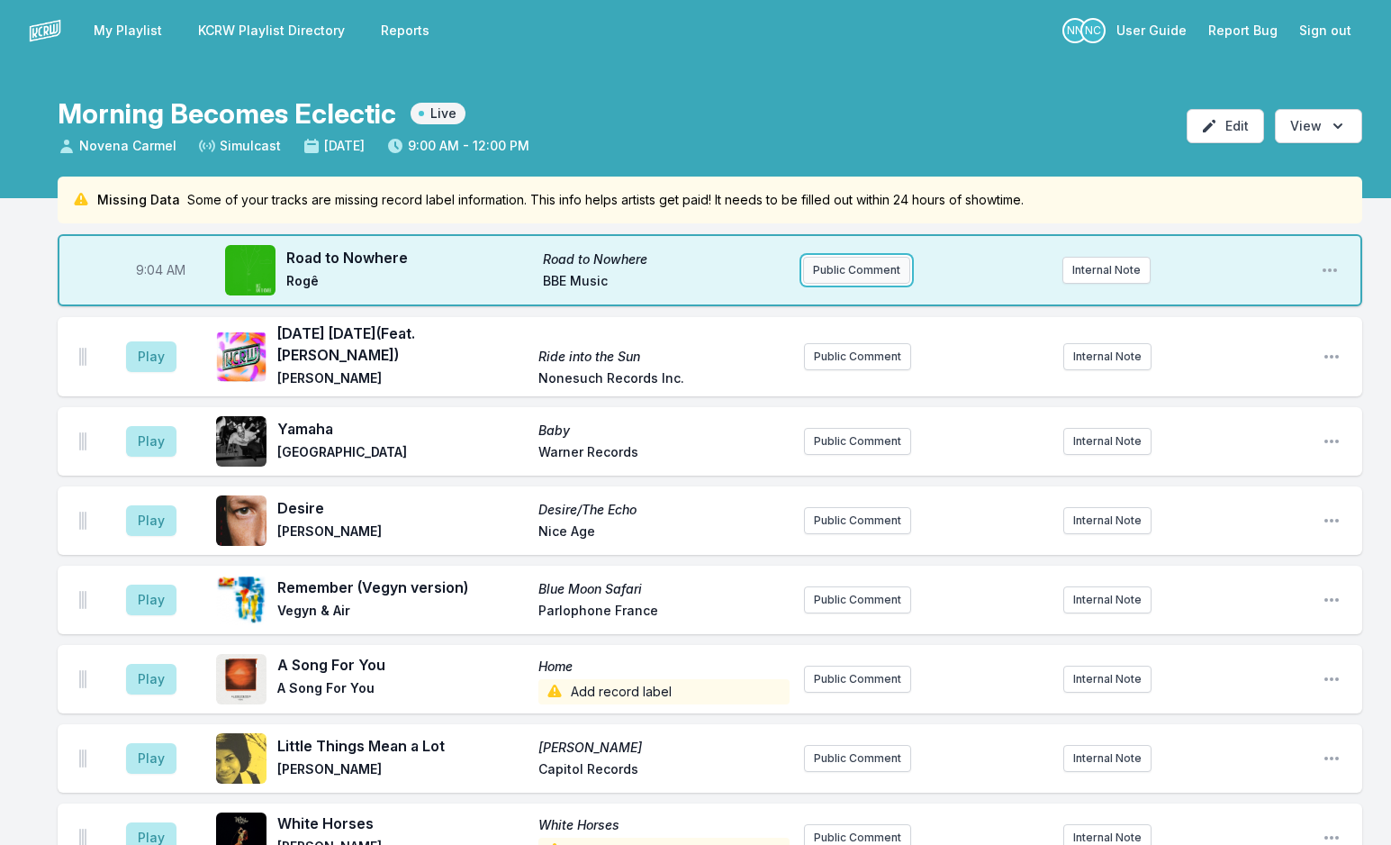
click at [832, 272] on button "Public Comment" at bounding box center [856, 270] width 107 height 27
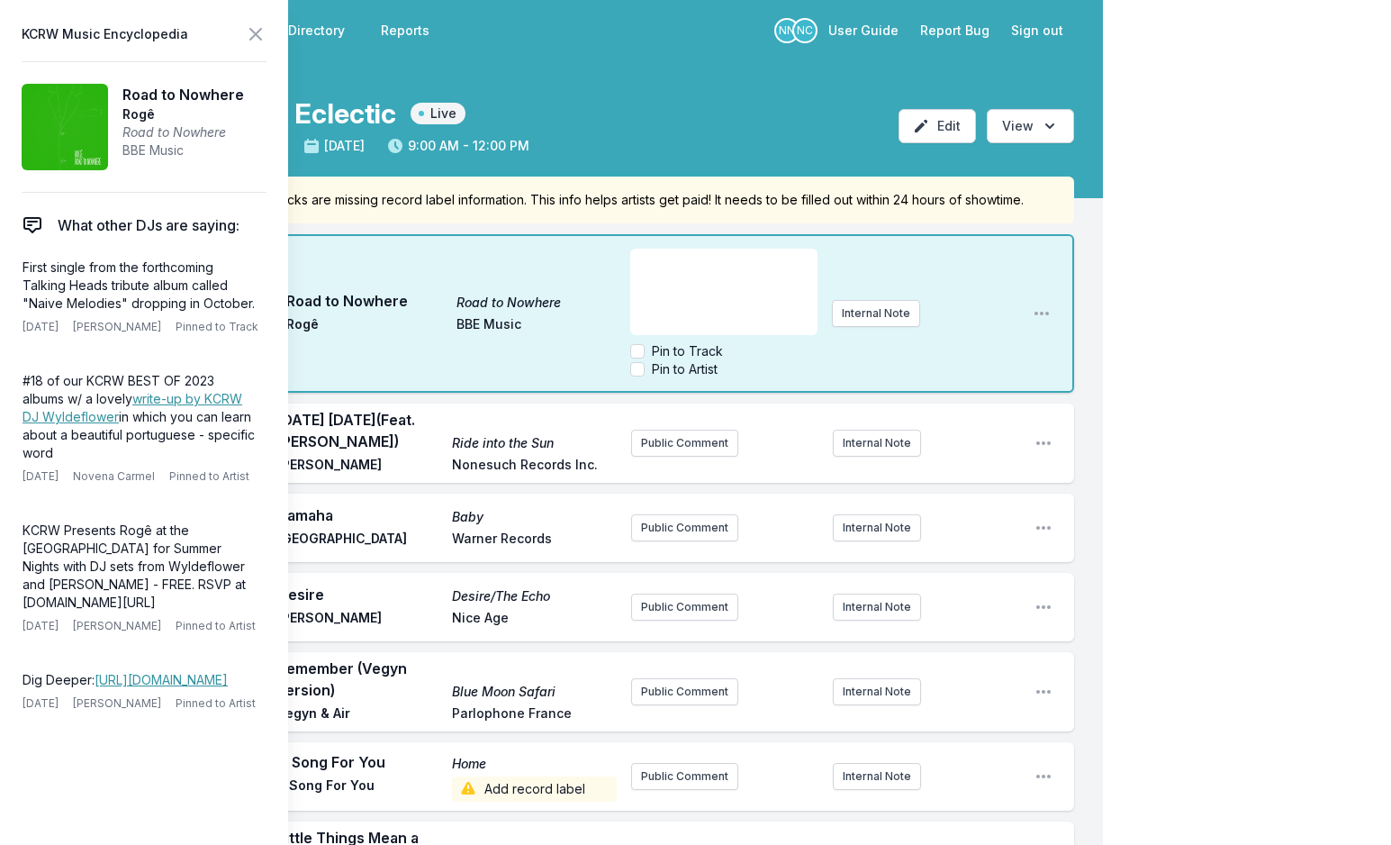
click at [682, 285] on div "﻿" at bounding box center [723, 292] width 186 height 86
drag, startPoint x: 639, startPoint y: 266, endPoint x: 705, endPoint y: 268, distance: 66.7
click at [705, 268] on div "BBE Music Announces Naive Melodies, A Talking Heads Tribute, out October ﻿ 24th…" at bounding box center [723, 292] width 186 height 86
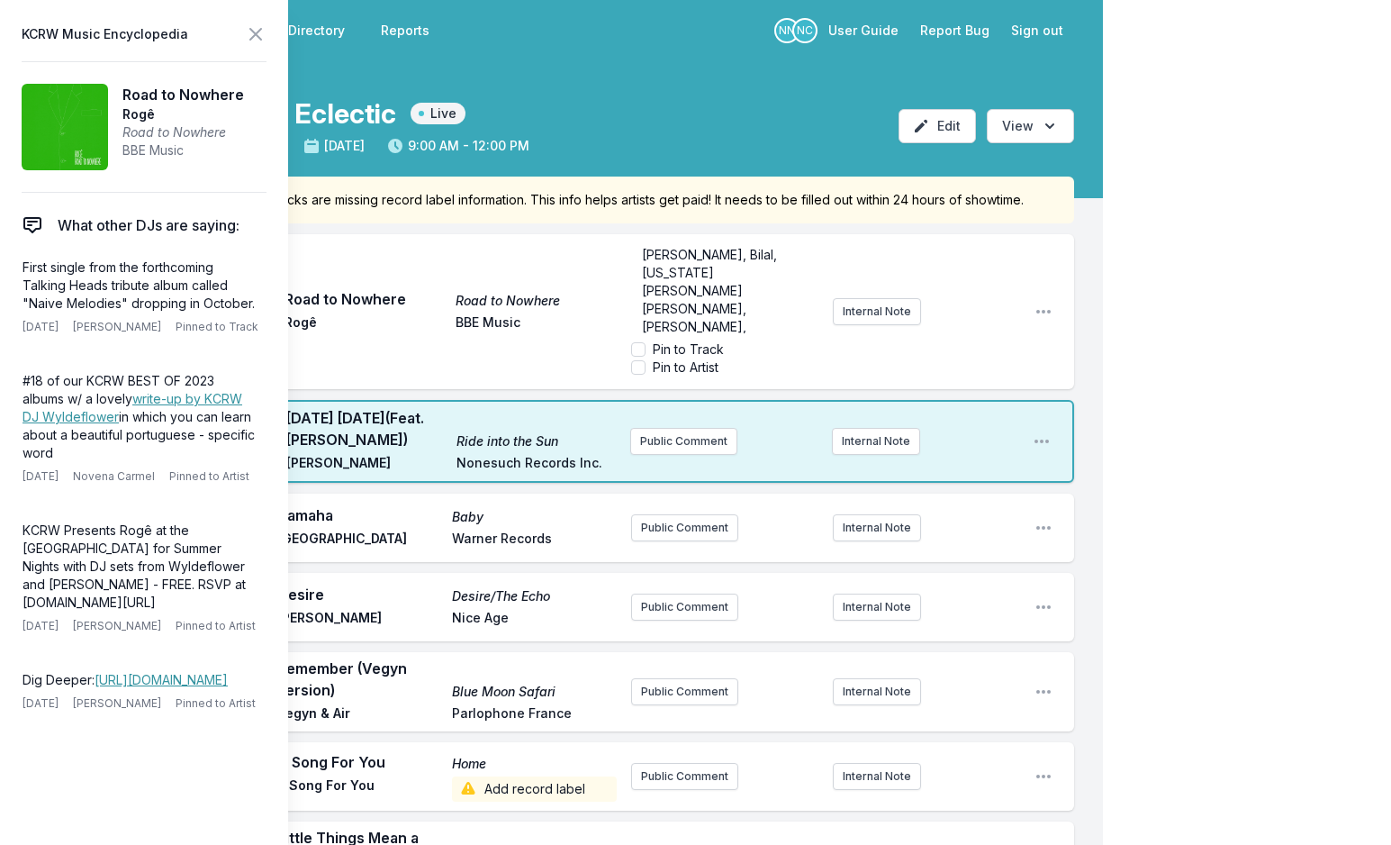
scroll to position [81, 0]
click at [637, 351] on input "Pin to Track" at bounding box center [638, 349] width 14 height 14
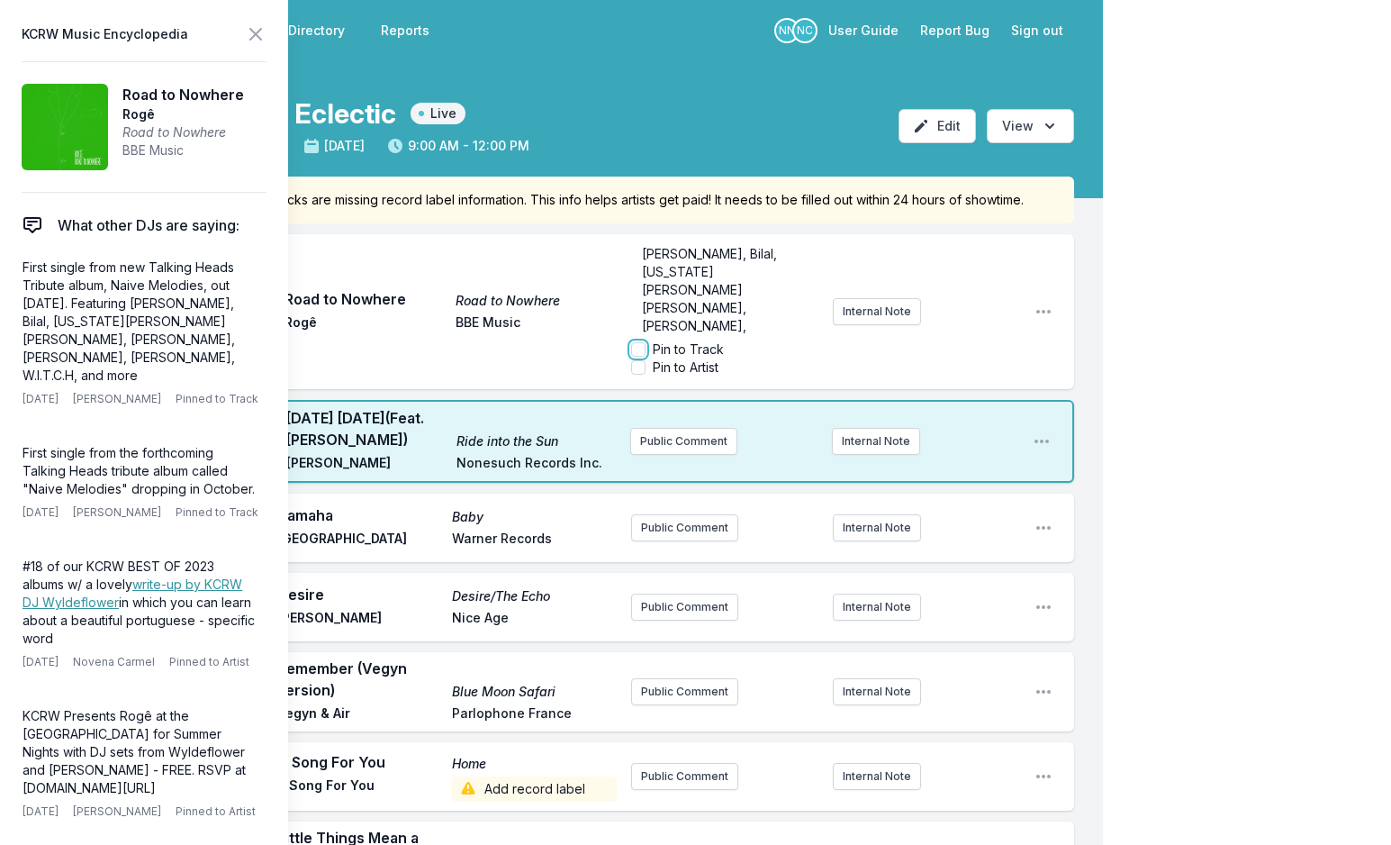
checkbox input "true"
click at [253, 28] on icon at bounding box center [256, 34] width 22 height 22
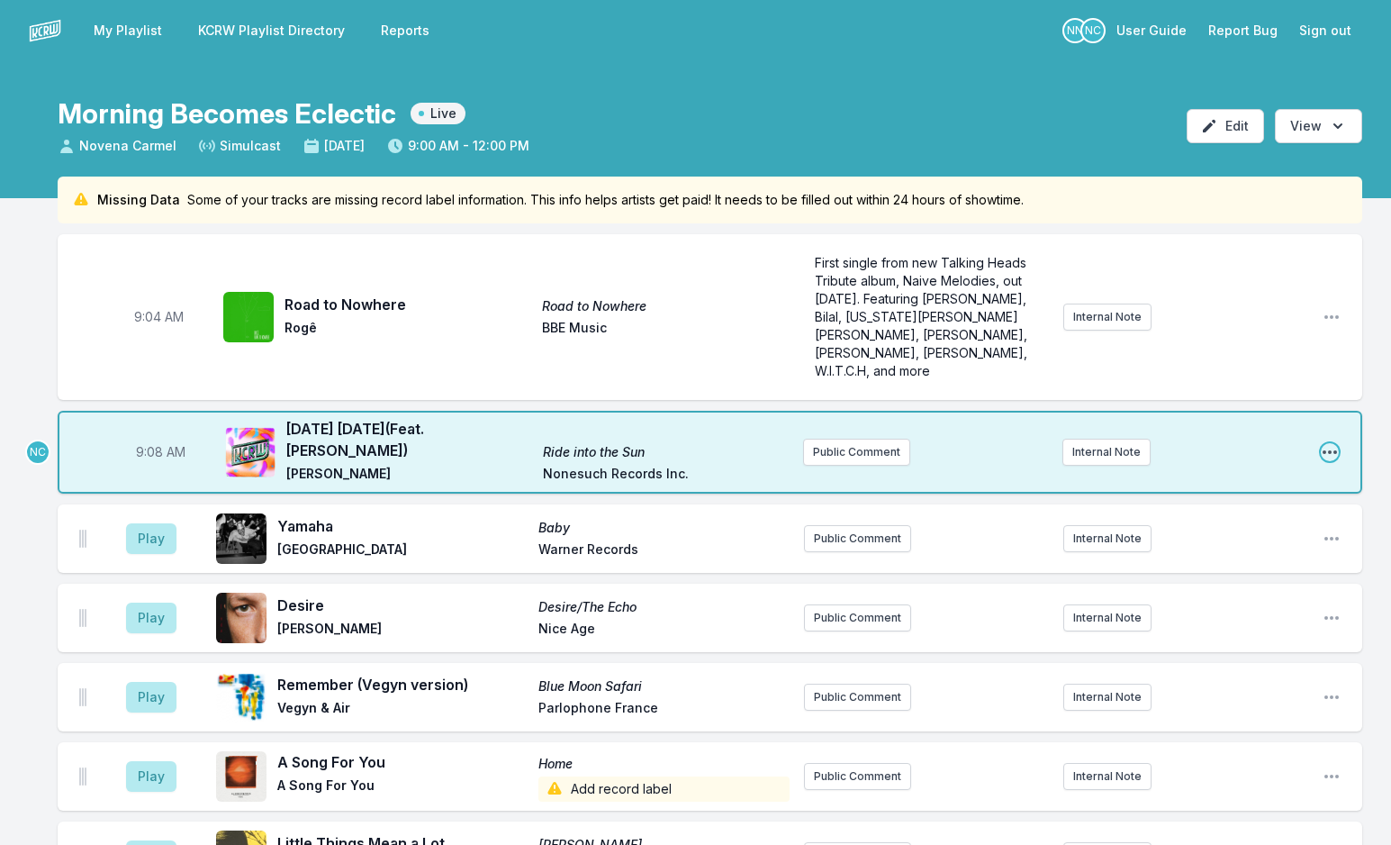
click at [1324, 450] on icon "Open playlist item options" at bounding box center [1330, 452] width 14 height 4
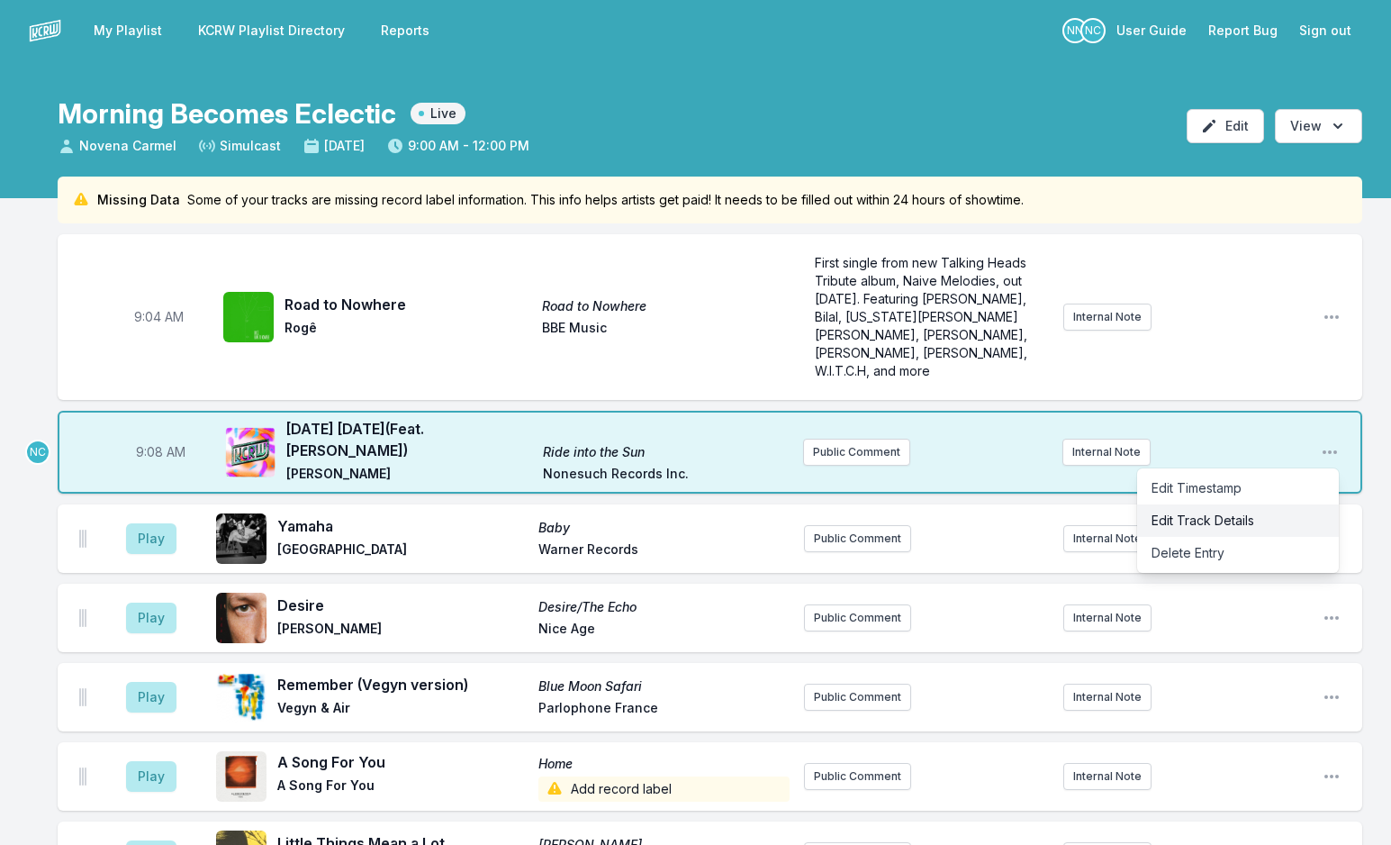
click at [1277, 504] on button "Edit Track Details" at bounding box center [1238, 520] width 202 height 32
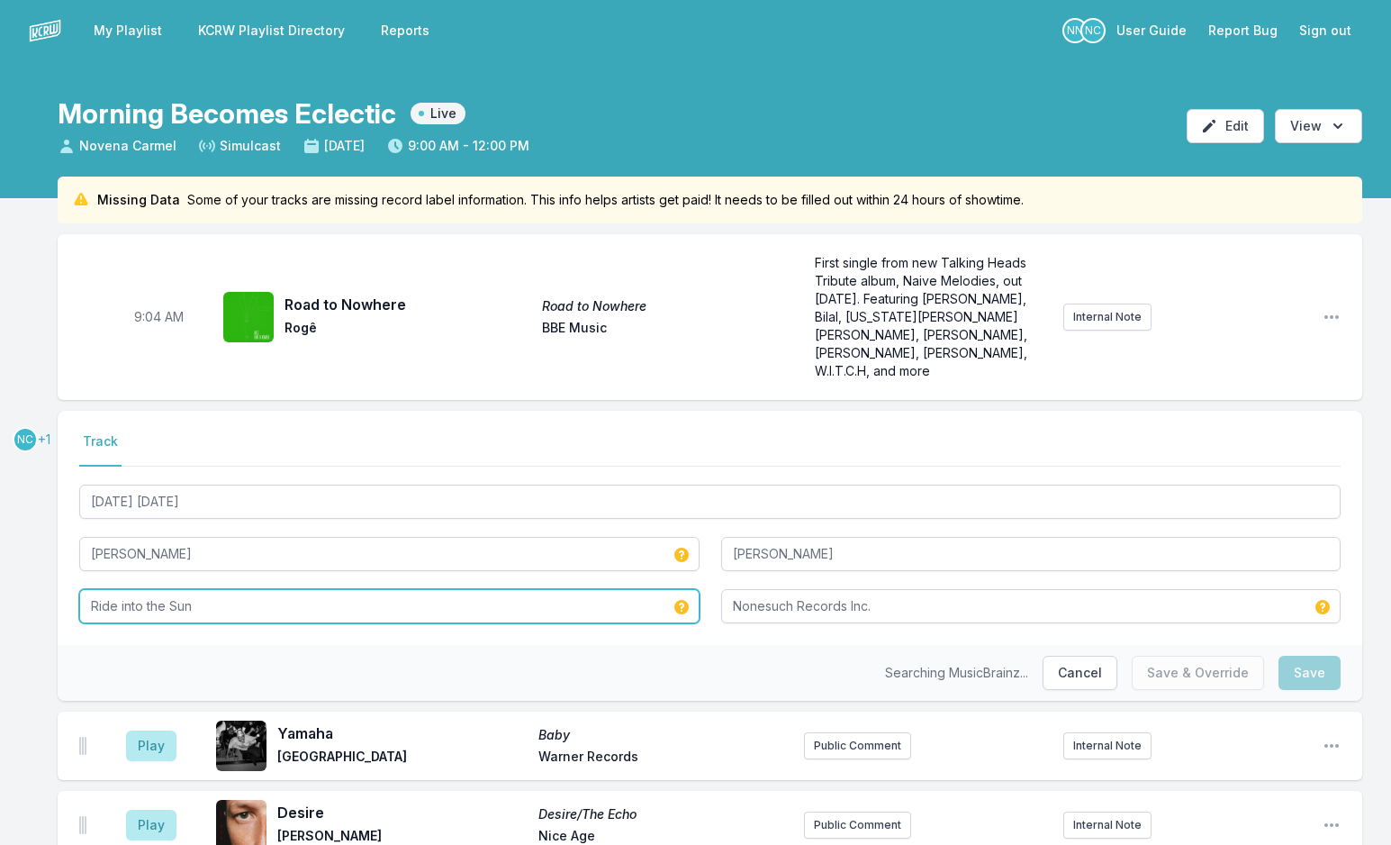
click at [461, 589] on input "Ride into the Sun" at bounding box center [389, 606] width 621 height 34
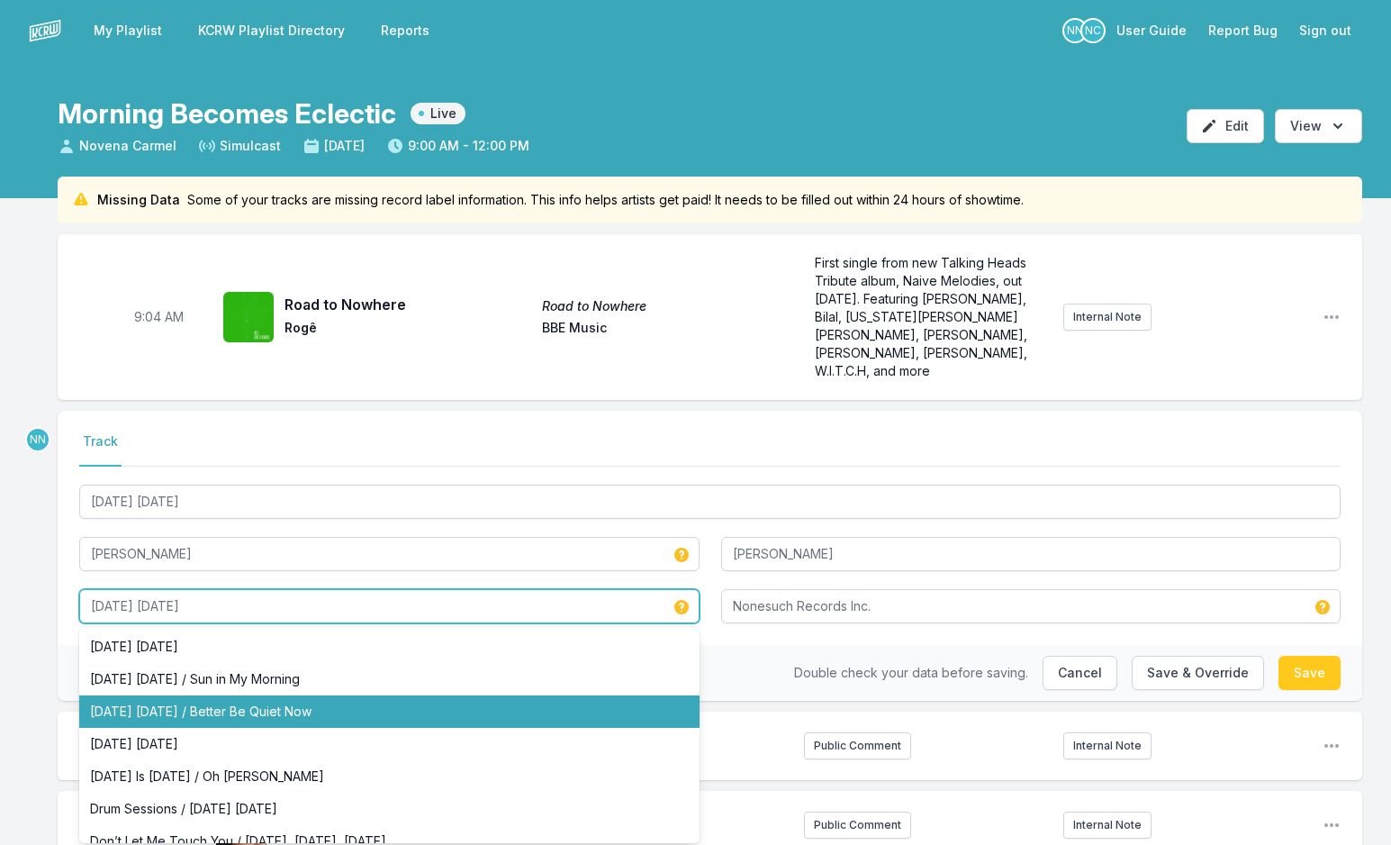
click at [432, 695] on li "Tomorrow Tomorrow / Better Be Quiet Now" at bounding box center [389, 711] width 621 height 32
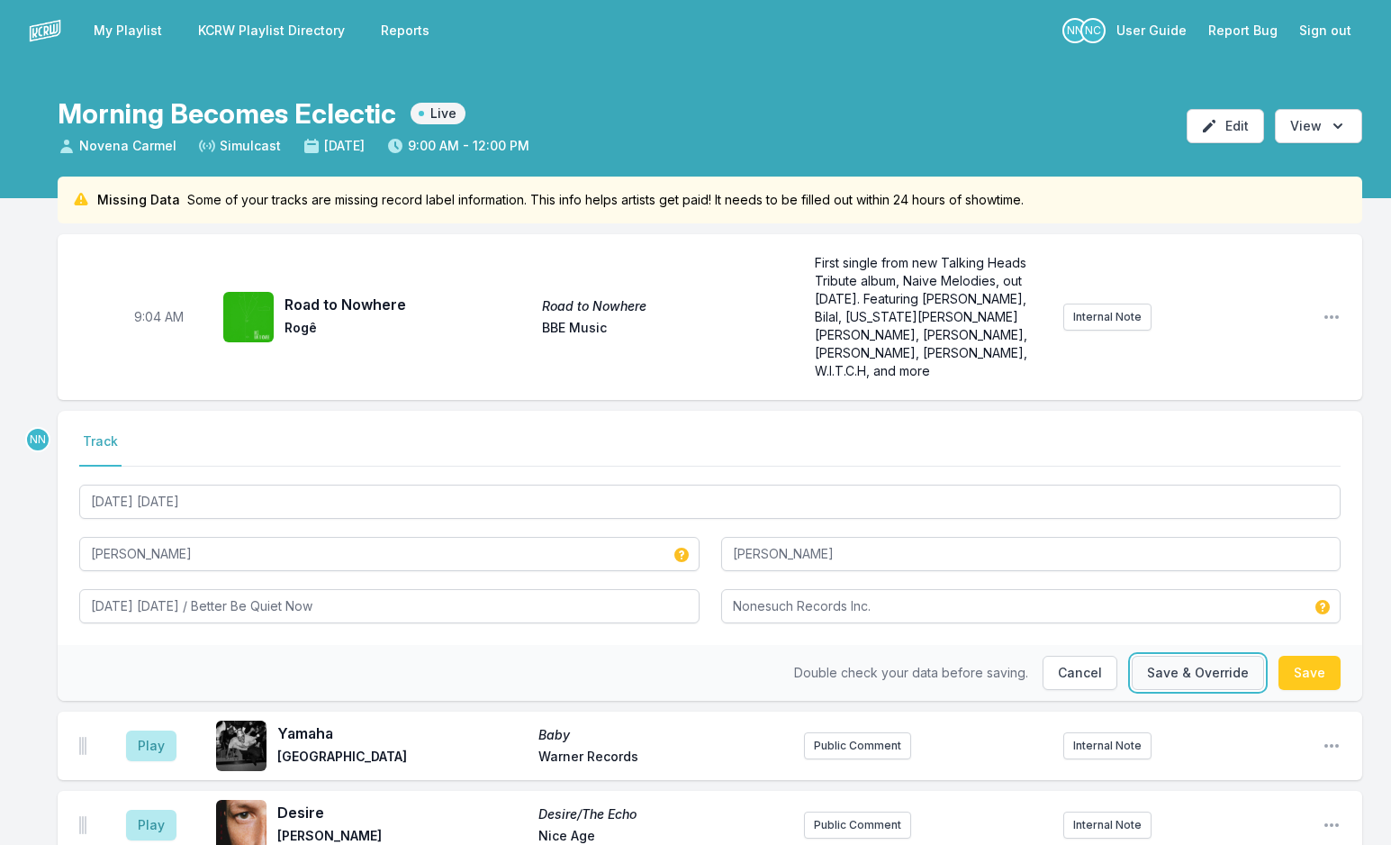
click at [1200, 657] on button "Save & Override" at bounding box center [1198, 673] width 132 height 34
type input "Ride into the Sun"
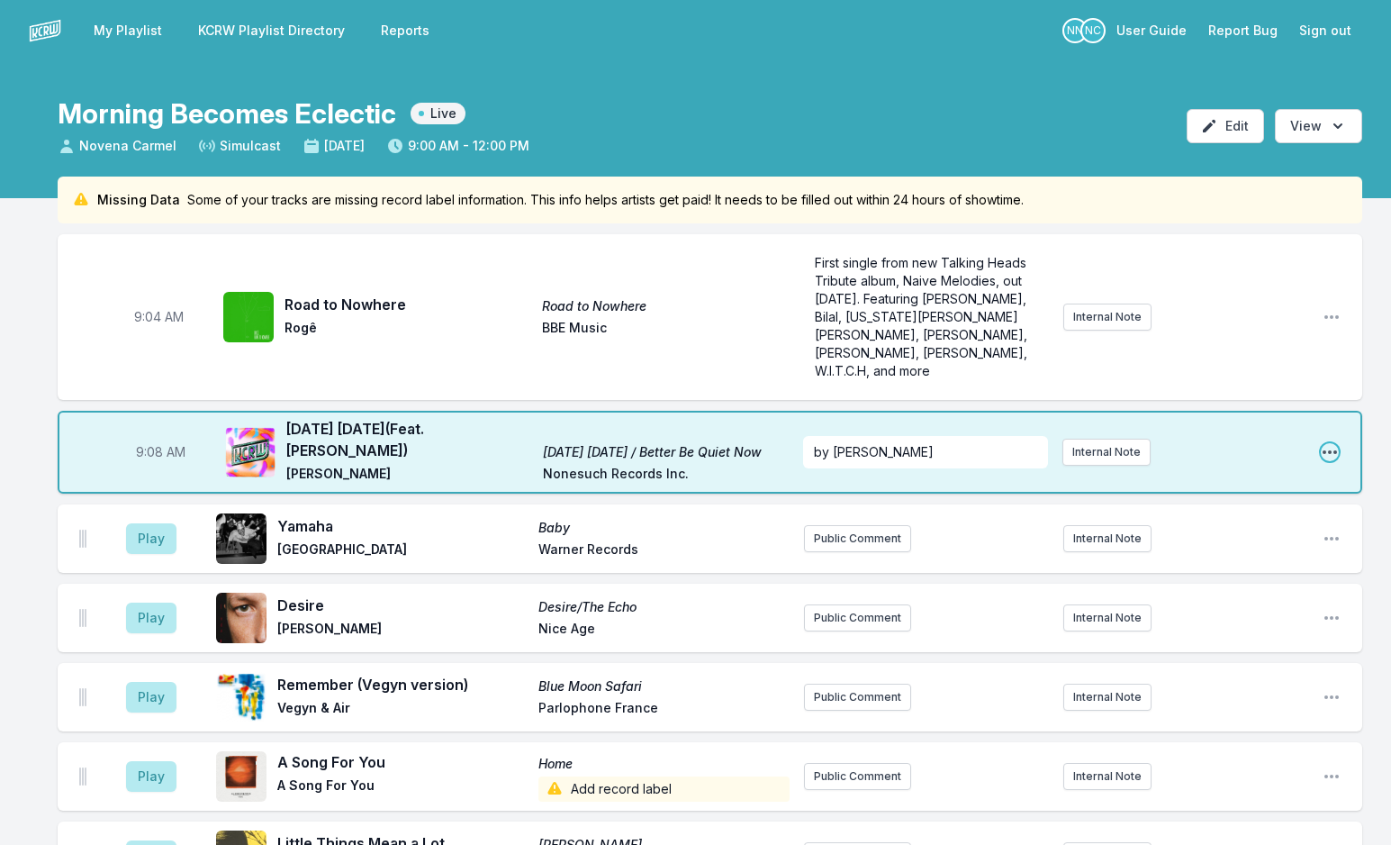
click at [1323, 443] on icon "Open playlist item options" at bounding box center [1330, 452] width 18 height 18
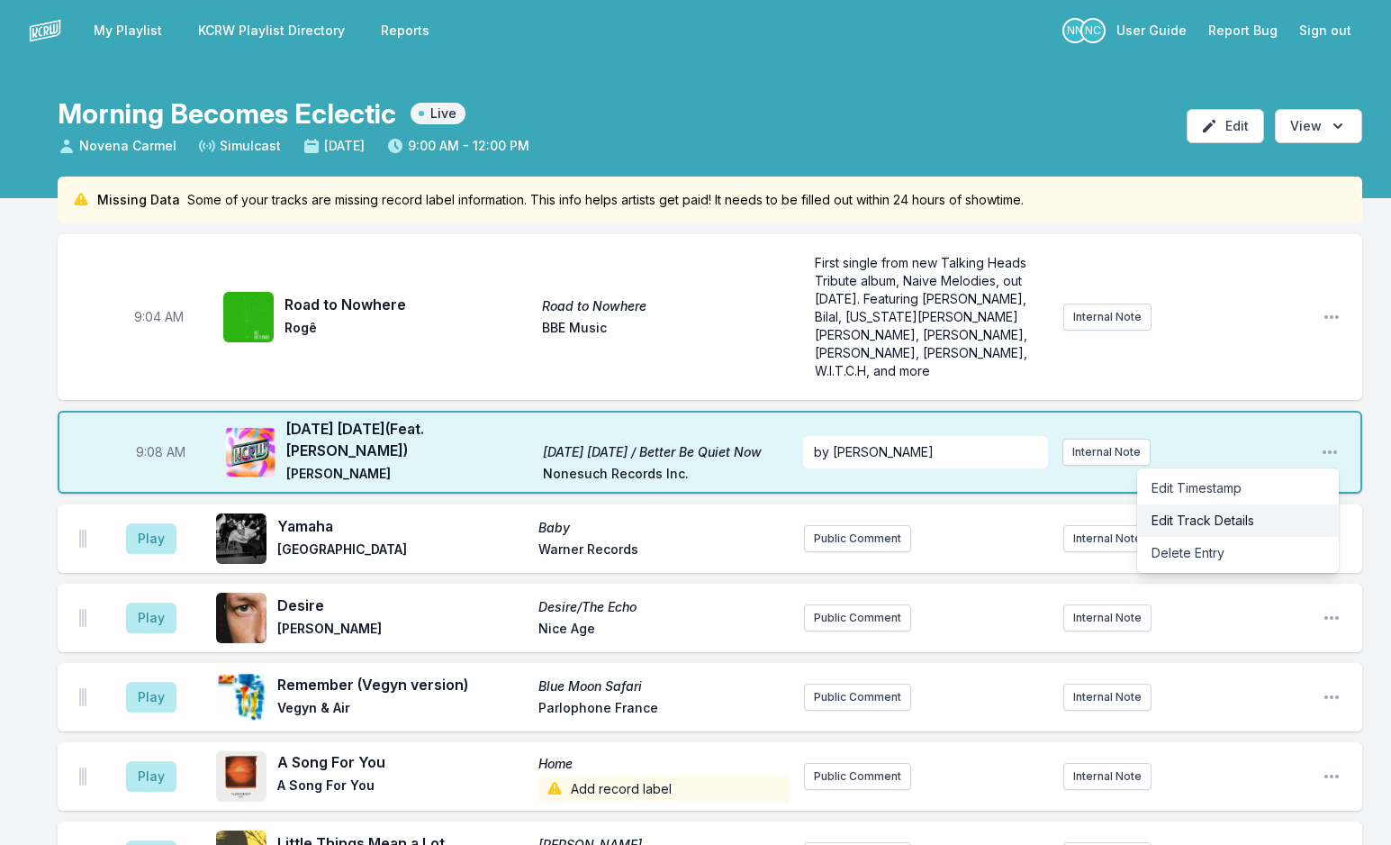
click at [1255, 504] on button "Edit Track Details" at bounding box center [1238, 520] width 202 height 32
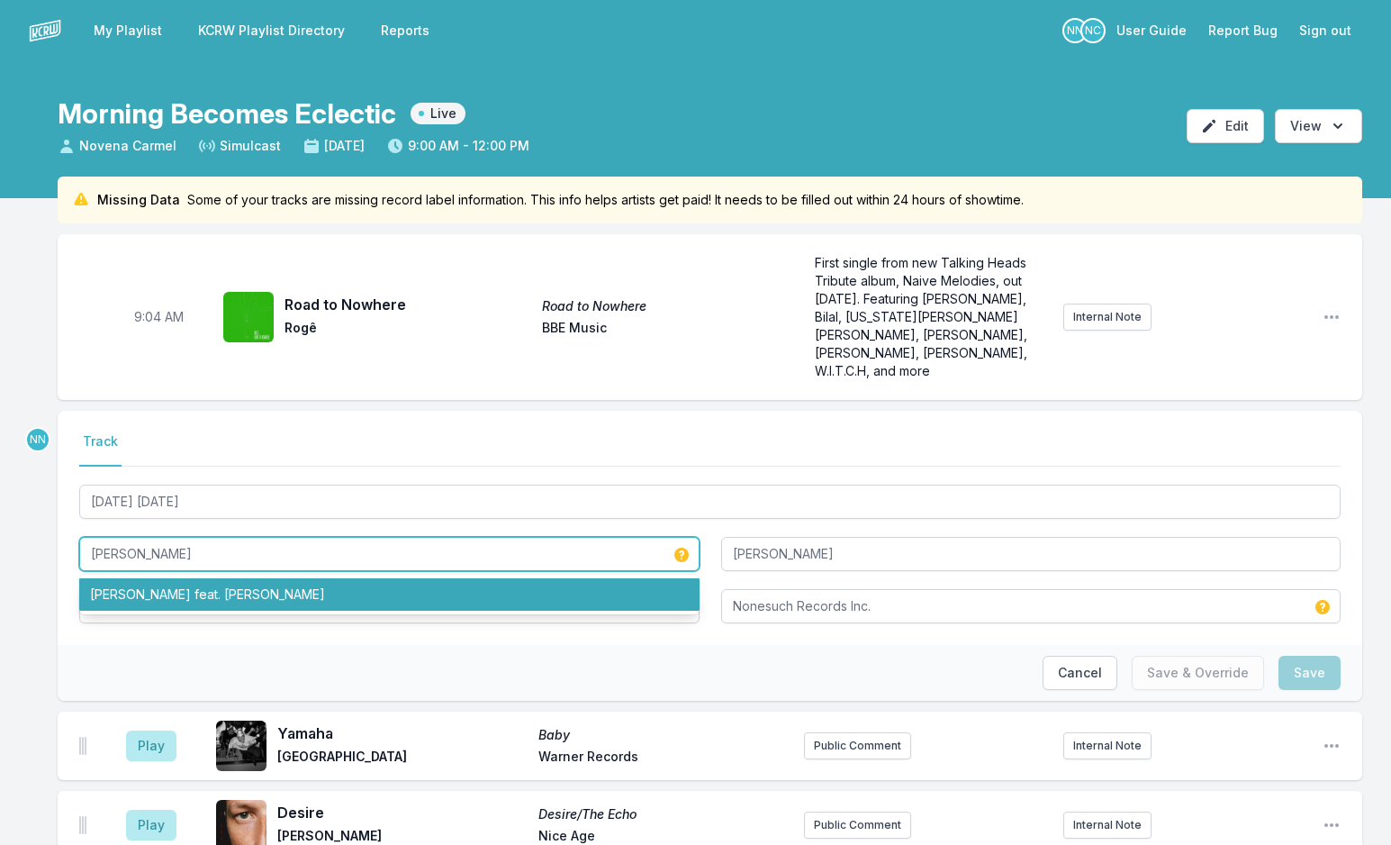
drag, startPoint x: 234, startPoint y: 539, endPoint x: 64, endPoint y: 539, distance: 170.2
click at [64, 539] on div "Select a tab Track Track Tomorrow Tomorrow Brad Mehldau Brad Mehldau feat. Dani…" at bounding box center [710, 528] width 1305 height 234
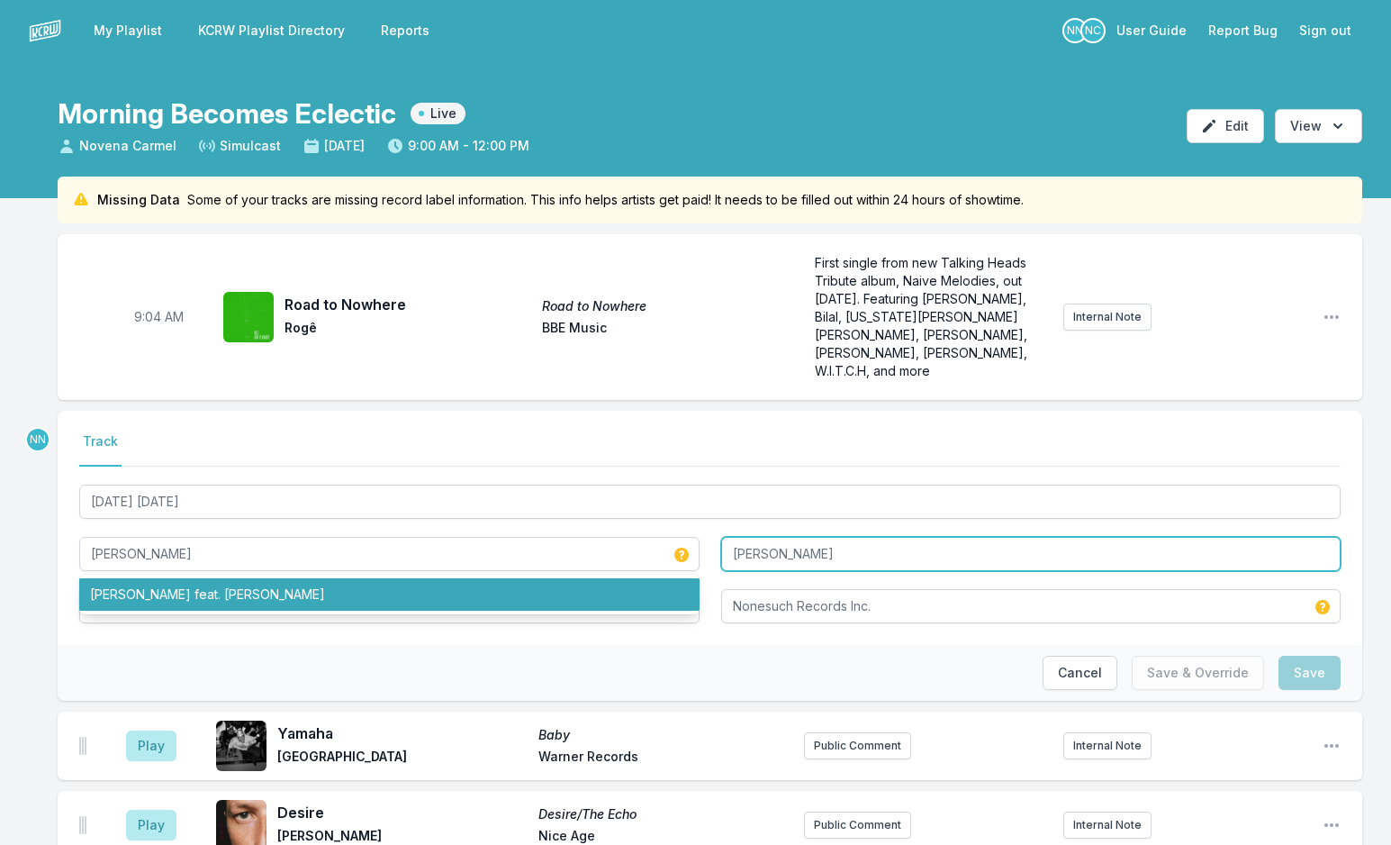
click at [800, 537] on input "Daniel Rossen" at bounding box center [1031, 554] width 621 height 34
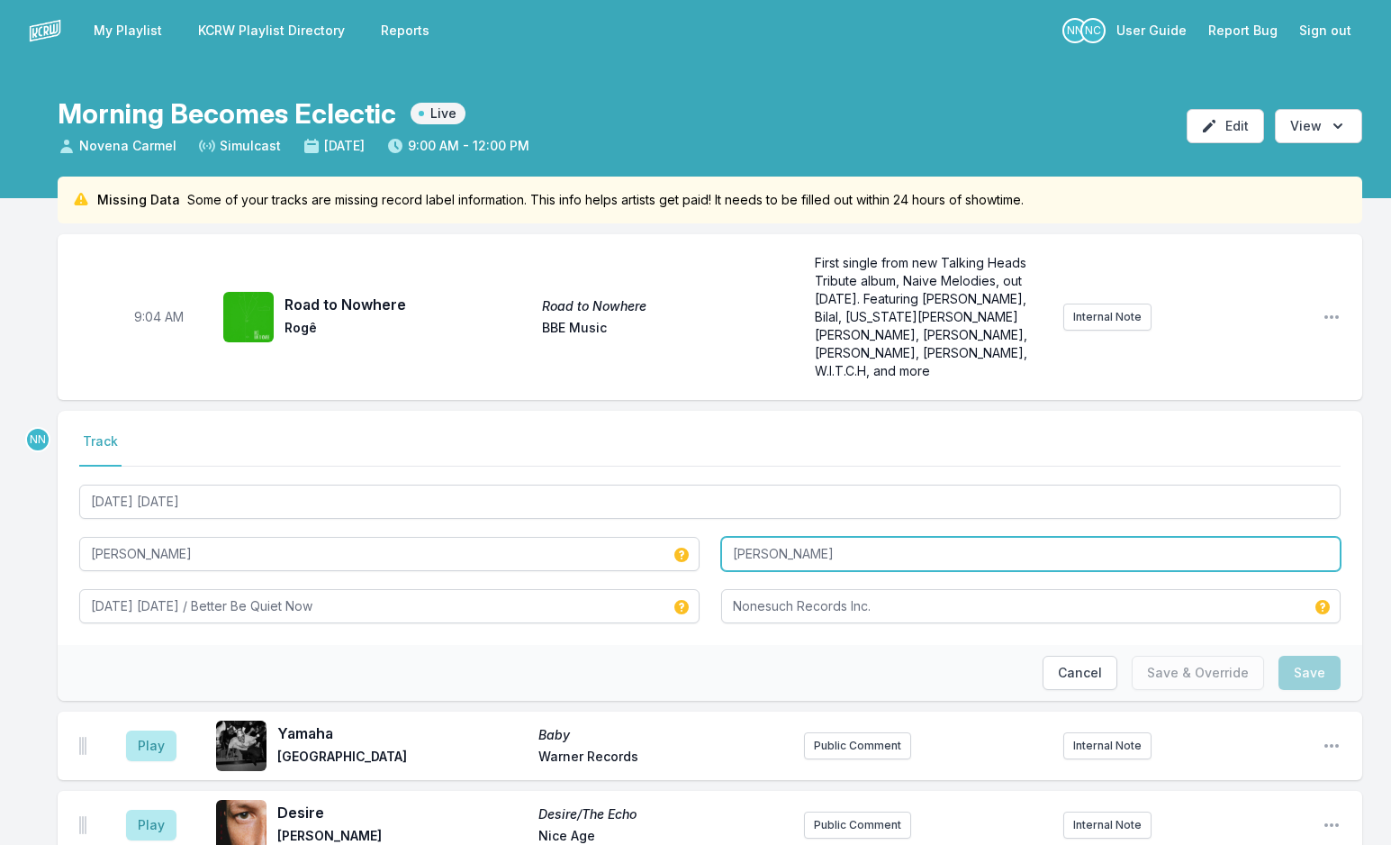
drag, startPoint x: 729, startPoint y: 538, endPoint x: 925, endPoint y: 537, distance: 195.4
click at [925, 537] on input "Daniel Rossen" at bounding box center [1031, 554] width 621 height 34
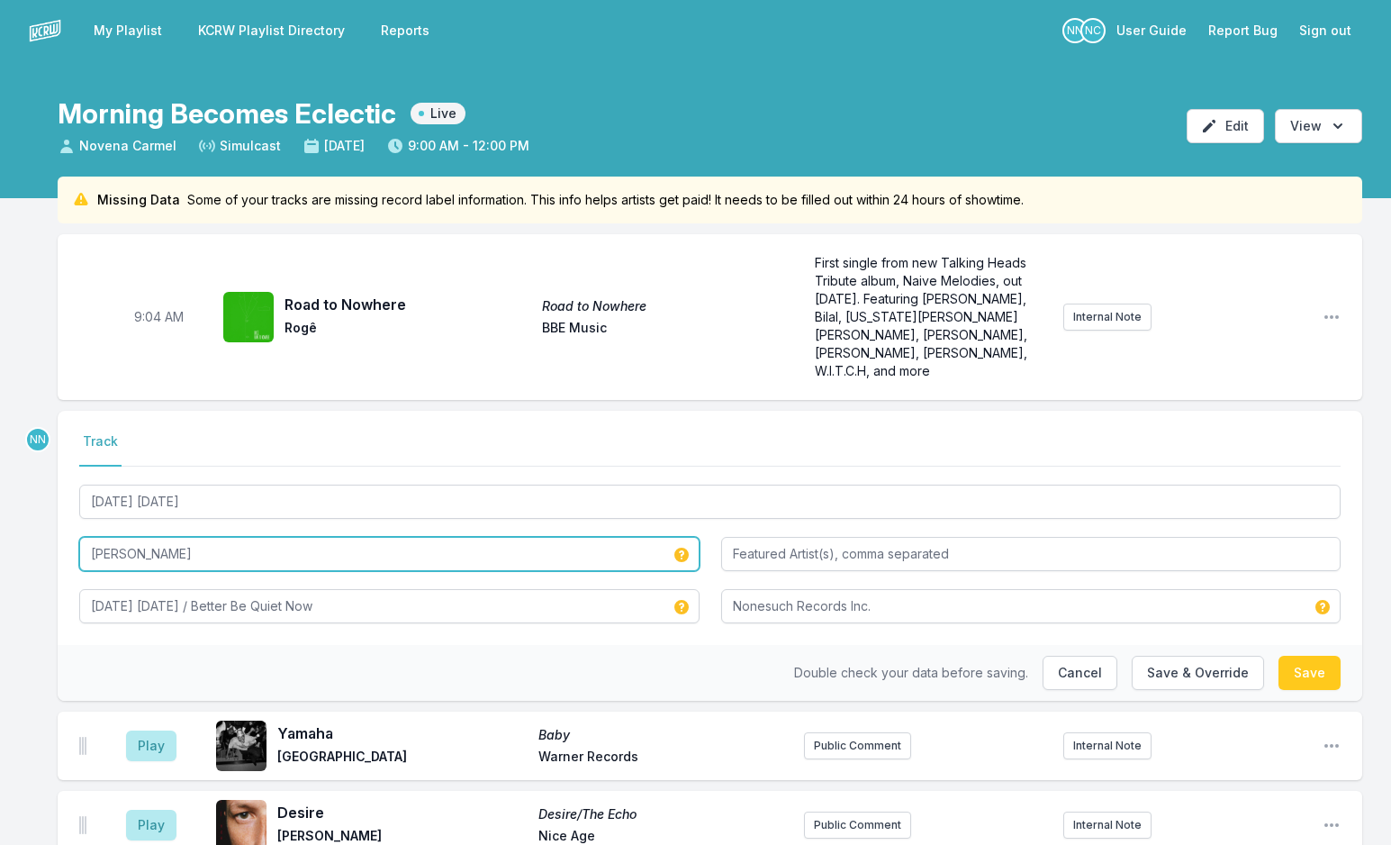
click at [487, 537] on input "Brad Mehldau" at bounding box center [389, 554] width 621 height 34
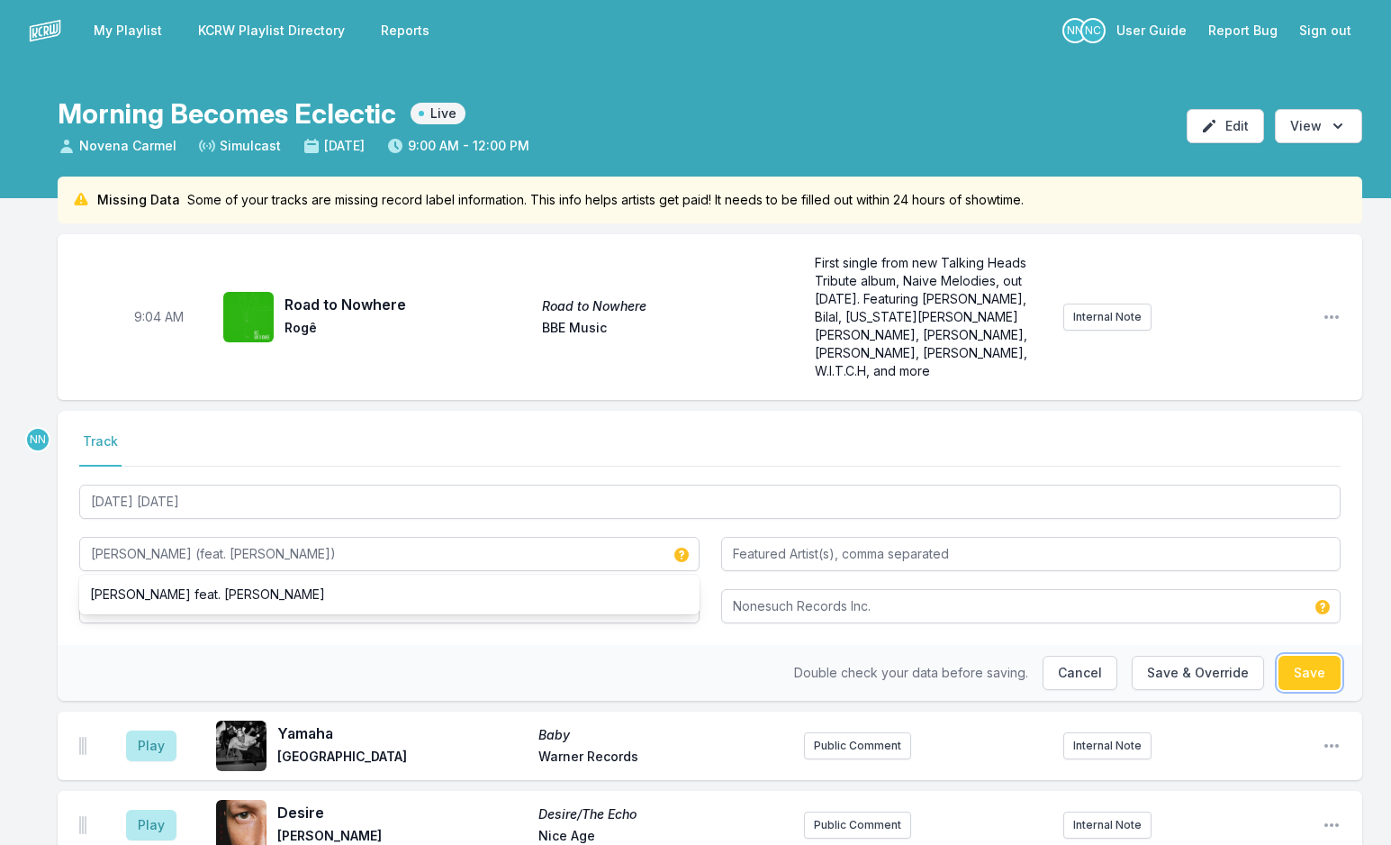
click at [1298, 659] on button "Save" at bounding box center [1310, 673] width 62 height 34
type input "Brad Mehldau"
type input "Daniel Rossen"
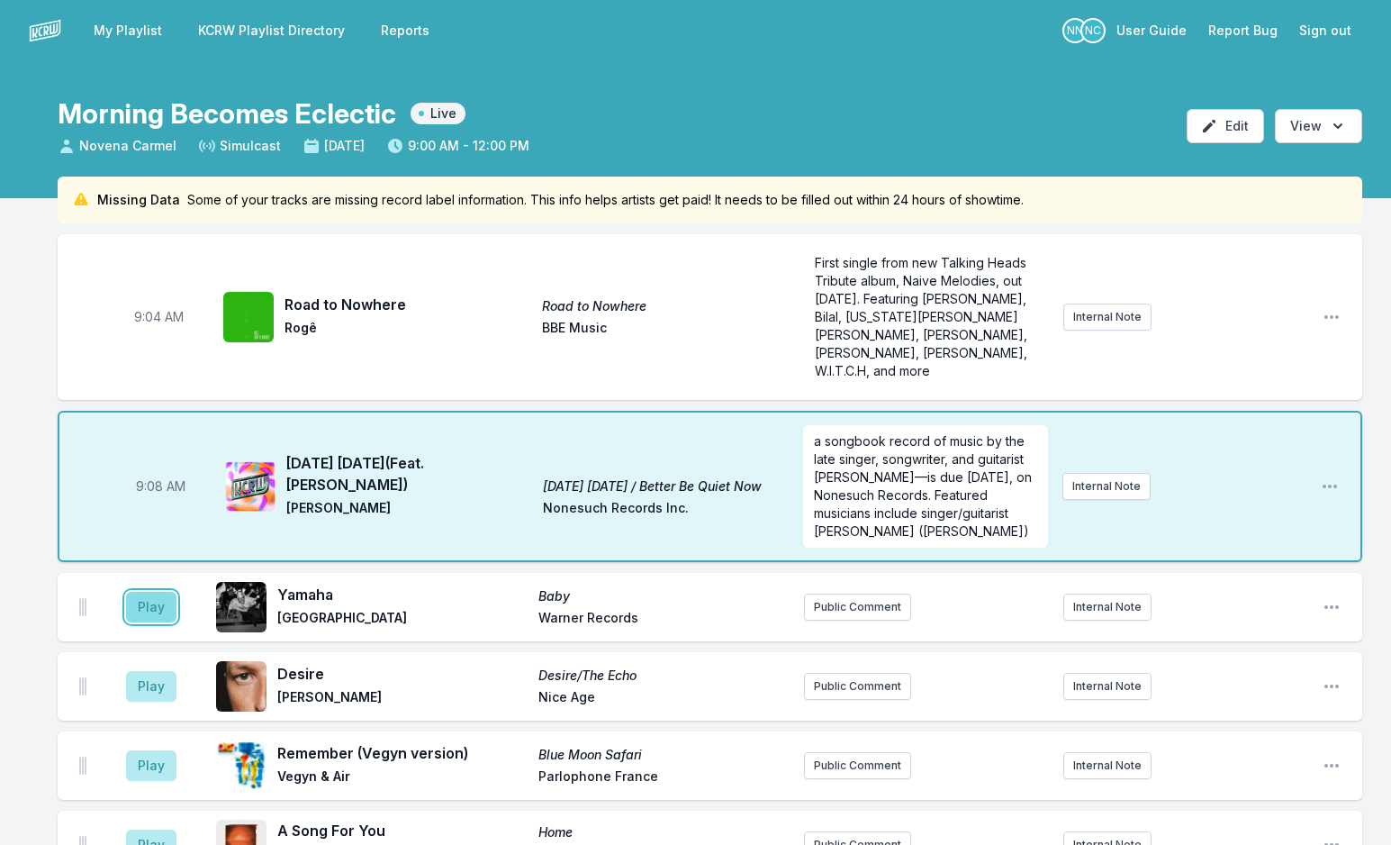
click at [165, 592] on button "Play" at bounding box center [151, 607] width 50 height 31
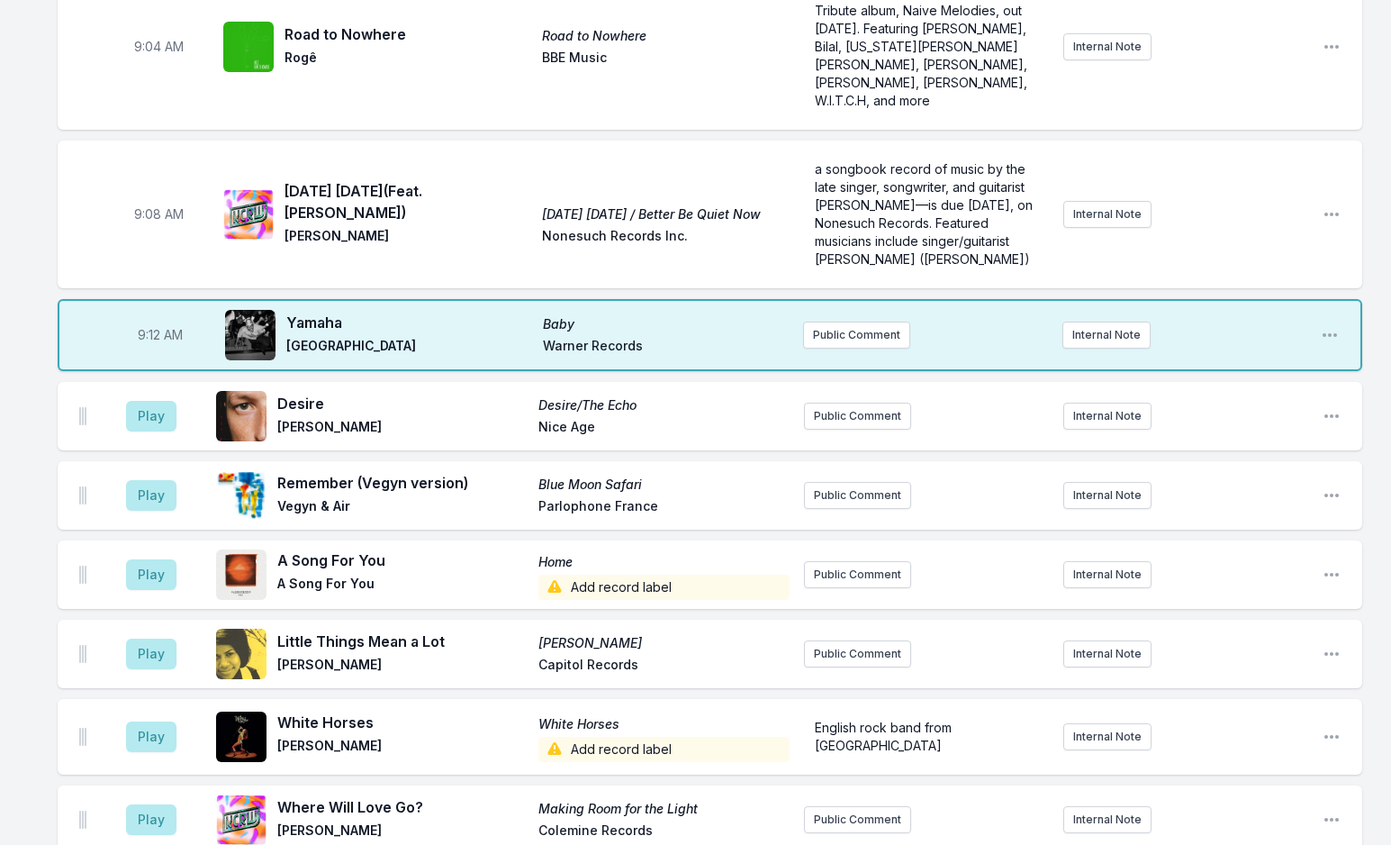
scroll to position [180, 0]
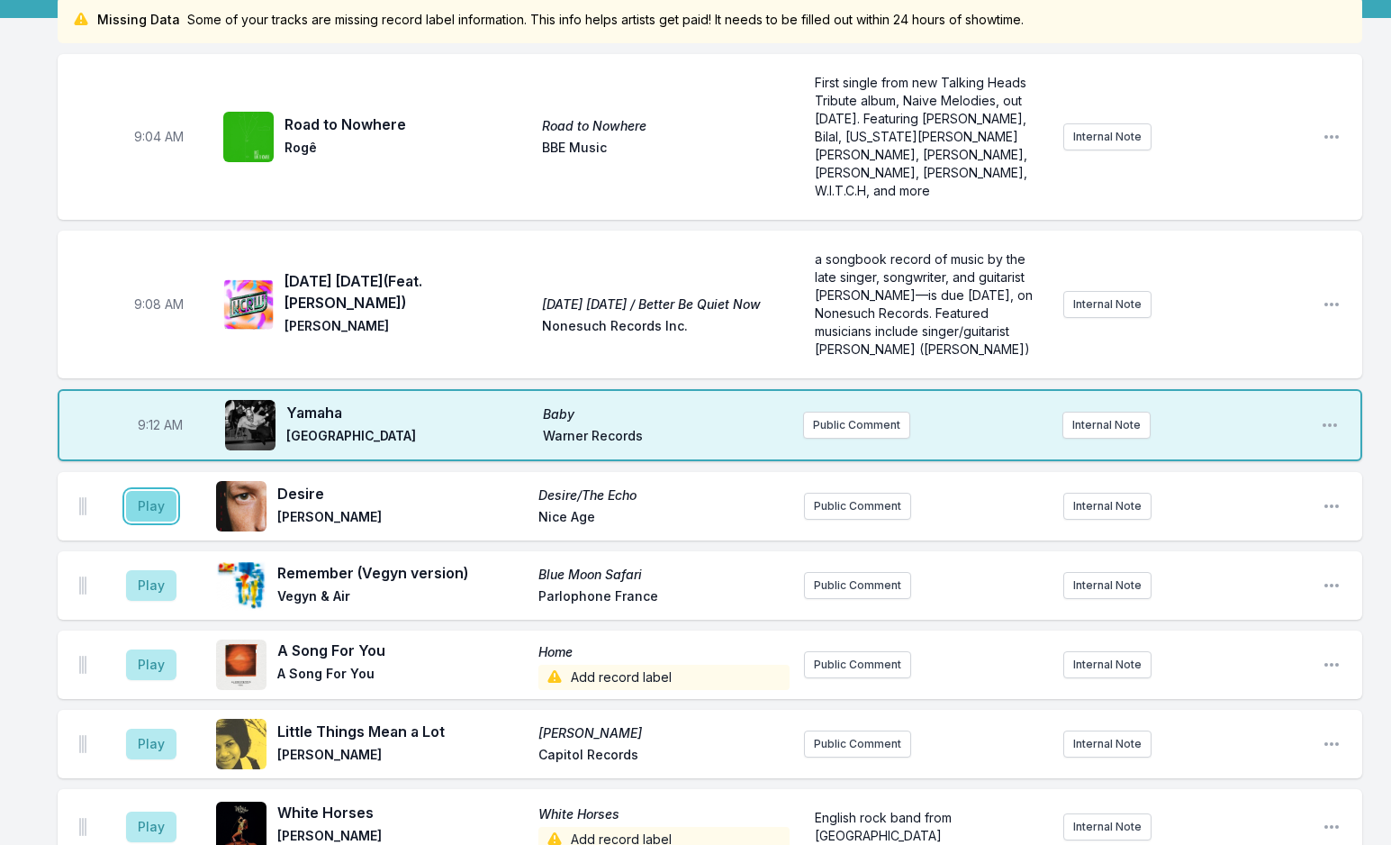
click at [144, 491] on button "Play" at bounding box center [151, 506] width 50 height 31
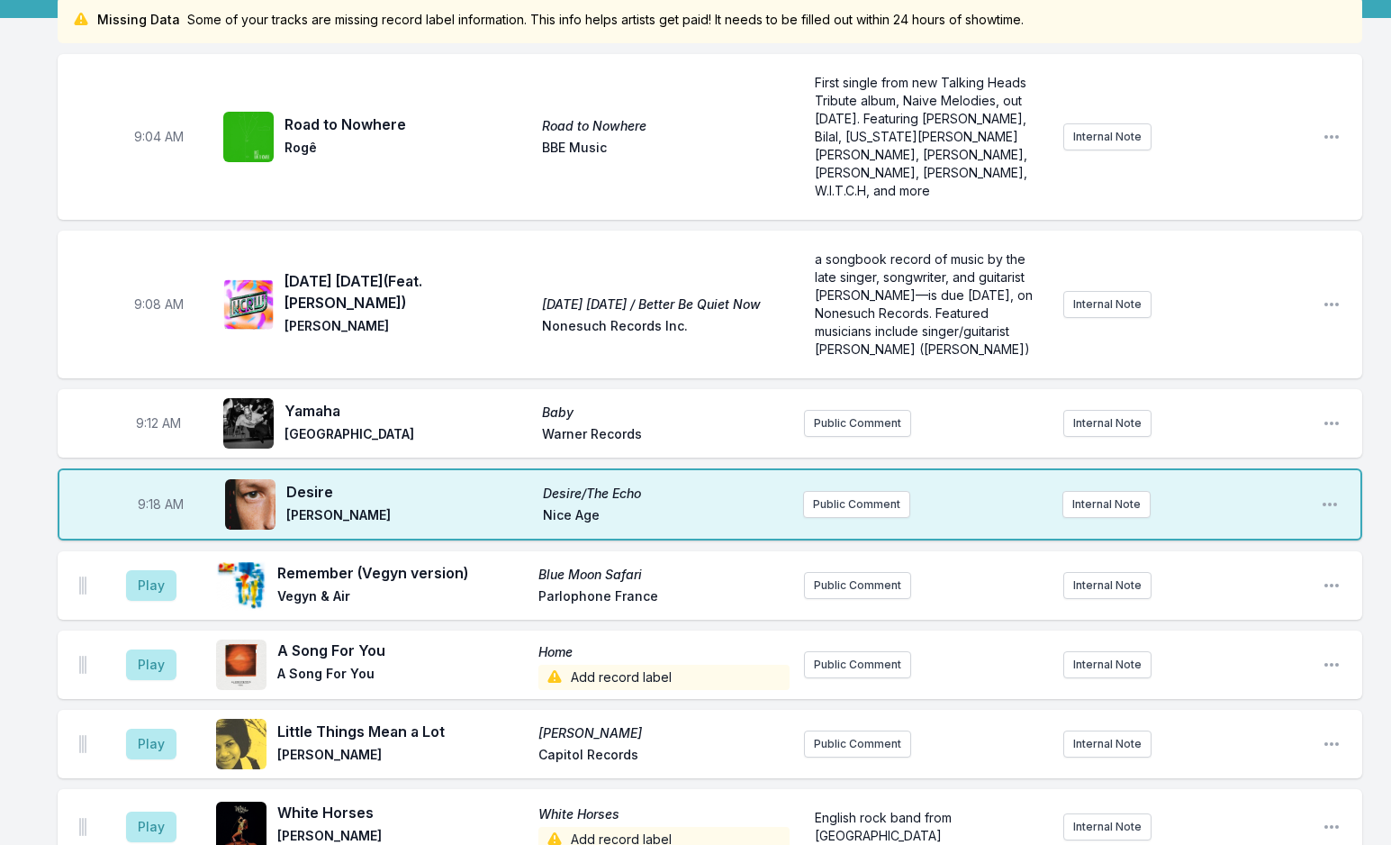
scroll to position [90, 0]
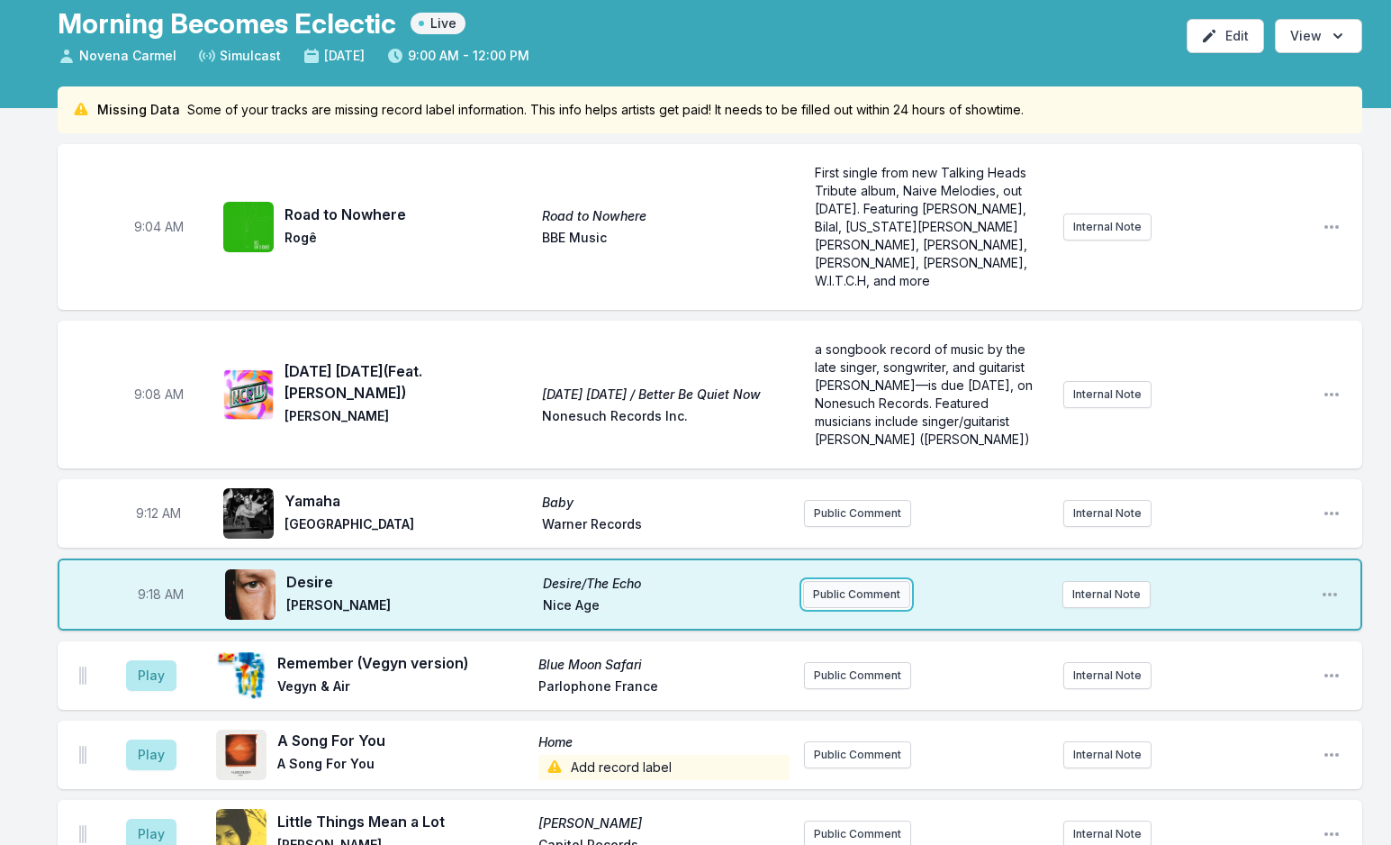
click at [856, 581] on button "Public Comment" at bounding box center [856, 594] width 107 height 27
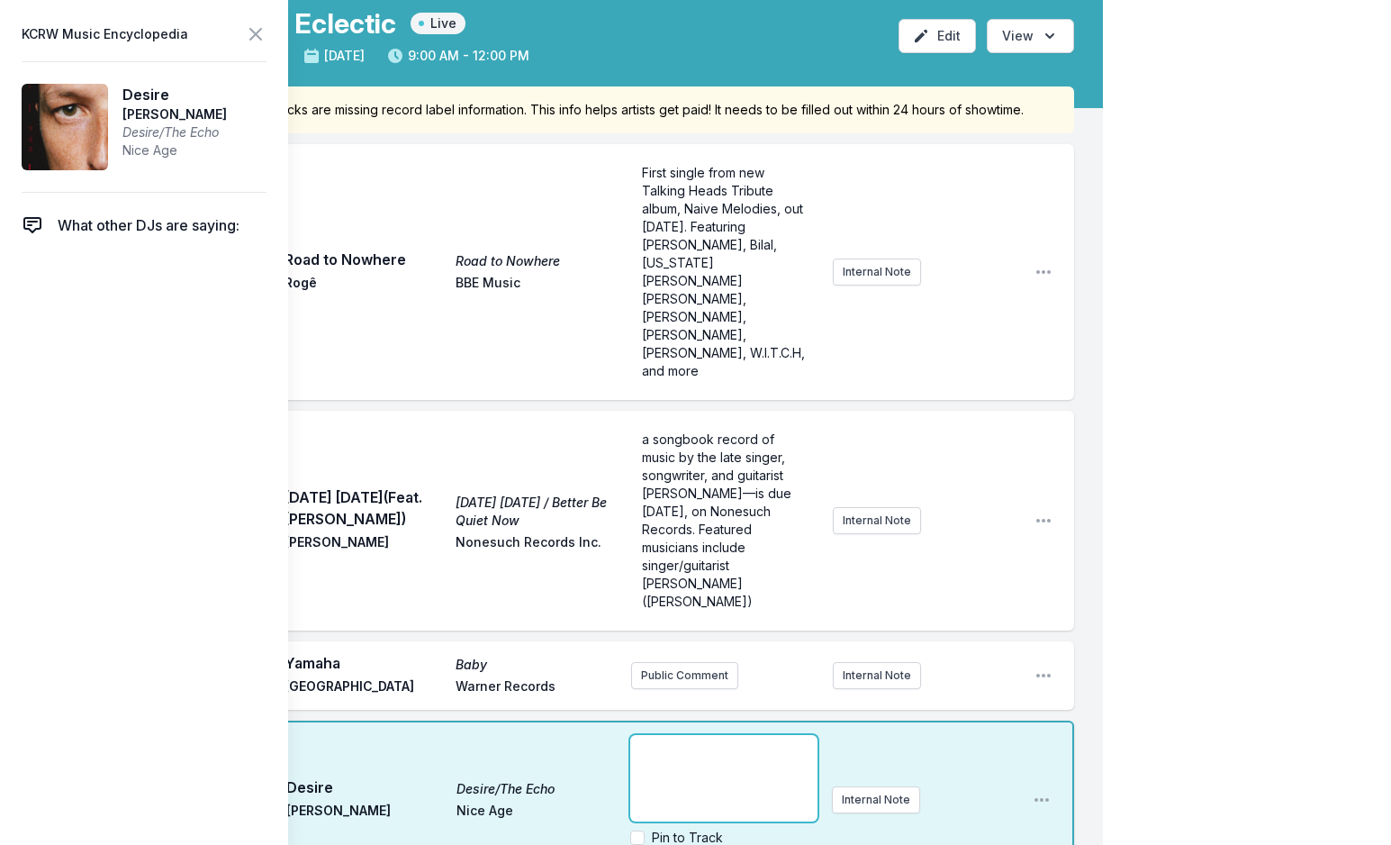
click at [675, 742] on p "﻿" at bounding box center [723, 751] width 165 height 18
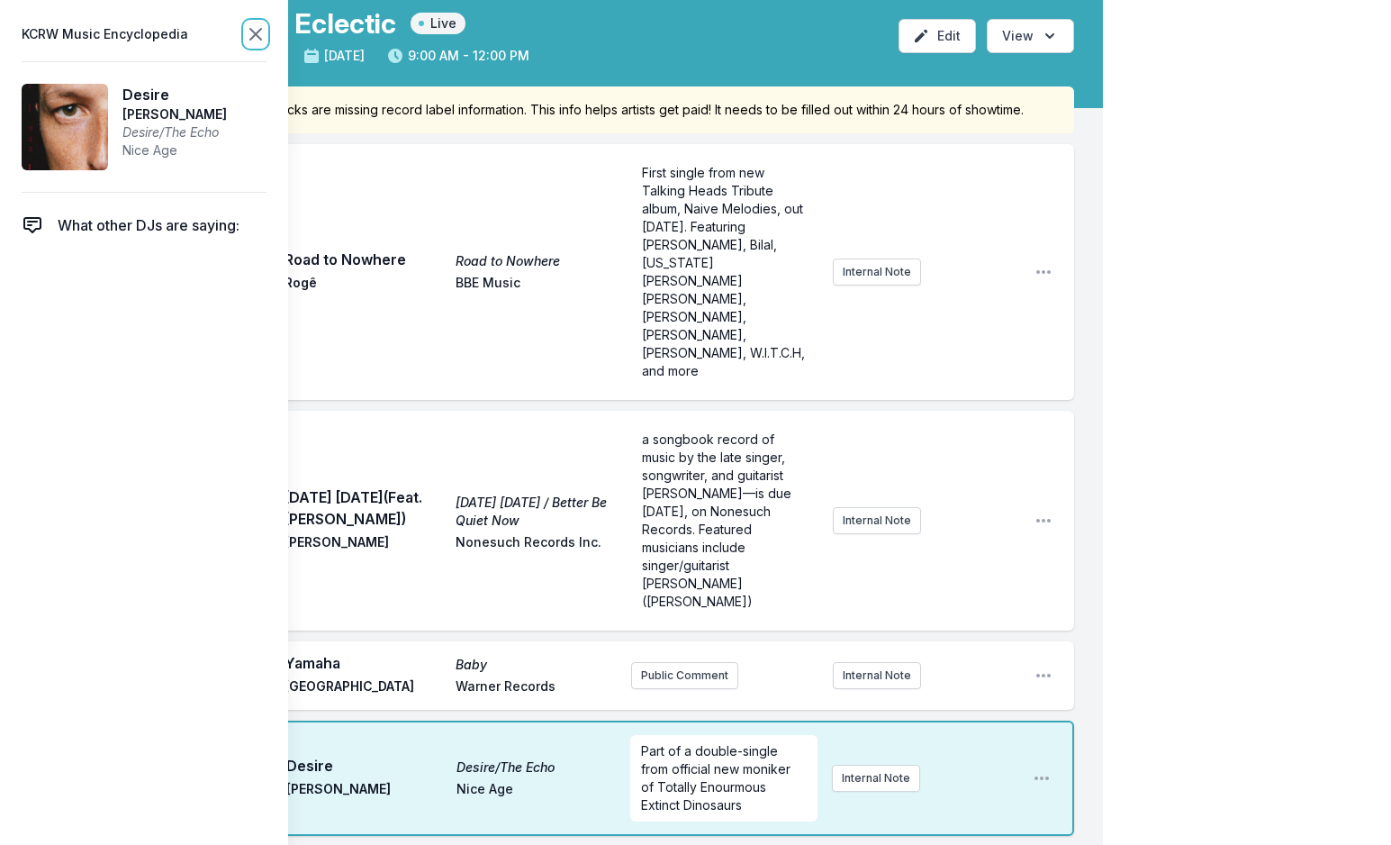
click at [246, 35] on icon at bounding box center [256, 34] width 22 height 22
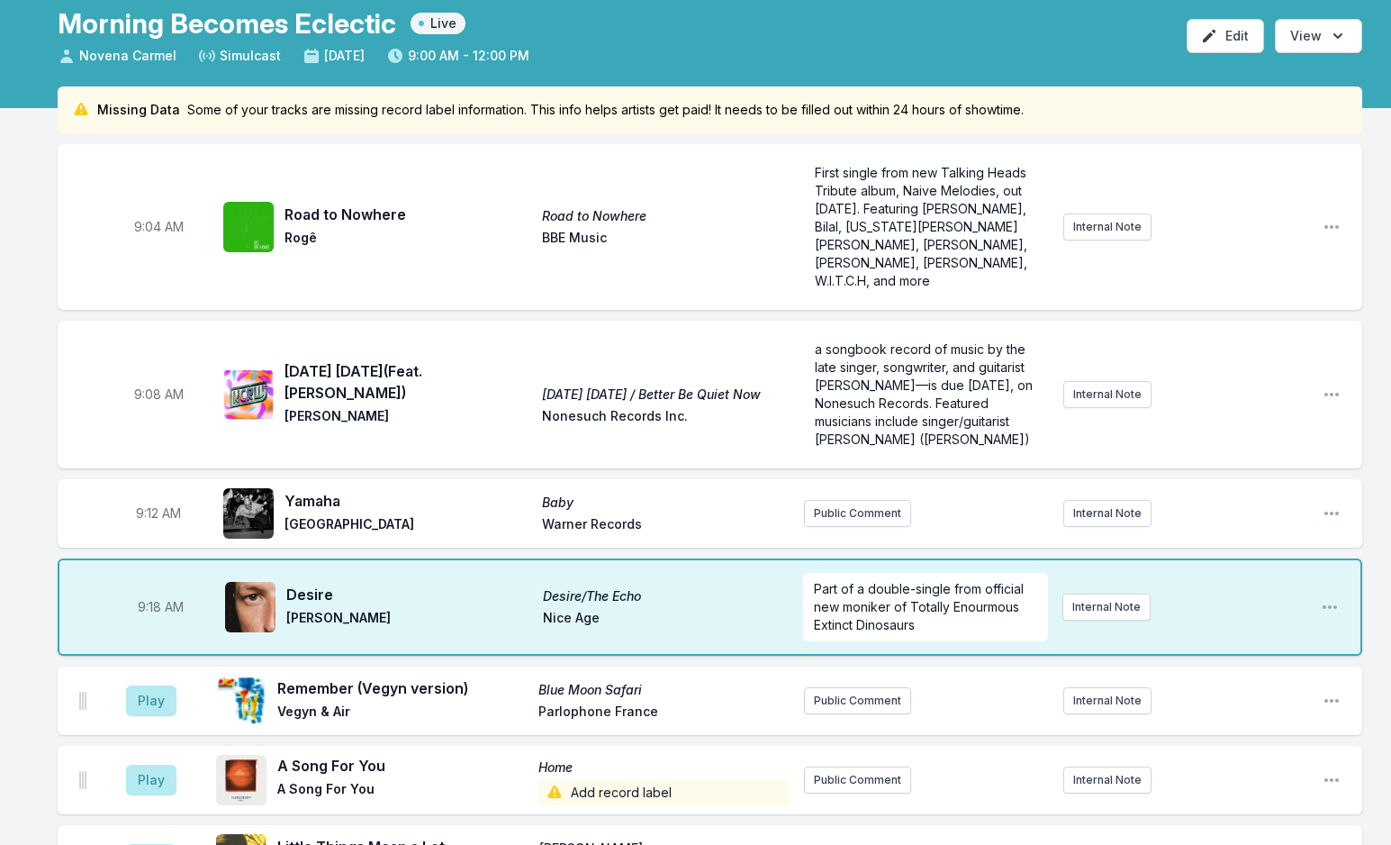
click at [747, 609] on span "Nice Age" at bounding box center [666, 620] width 246 height 22
click at [1017, 595] on span "Part of a double-single from official new moniker of Totally Enourmous Extinct …" at bounding box center [920, 606] width 213 height 51
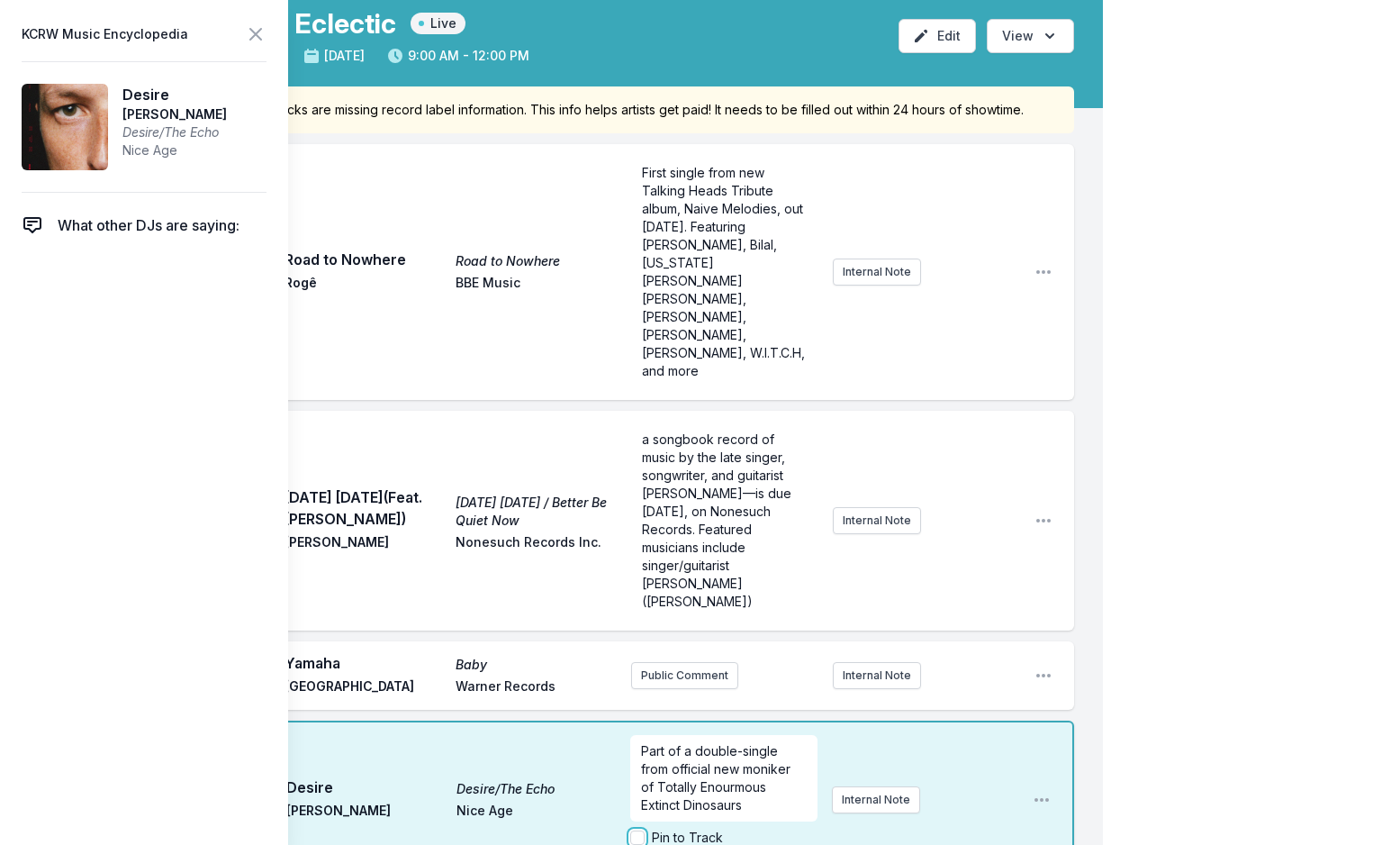
click at [635, 830] on input "Pin to Track" at bounding box center [637, 837] width 14 height 14
checkbox input "true"
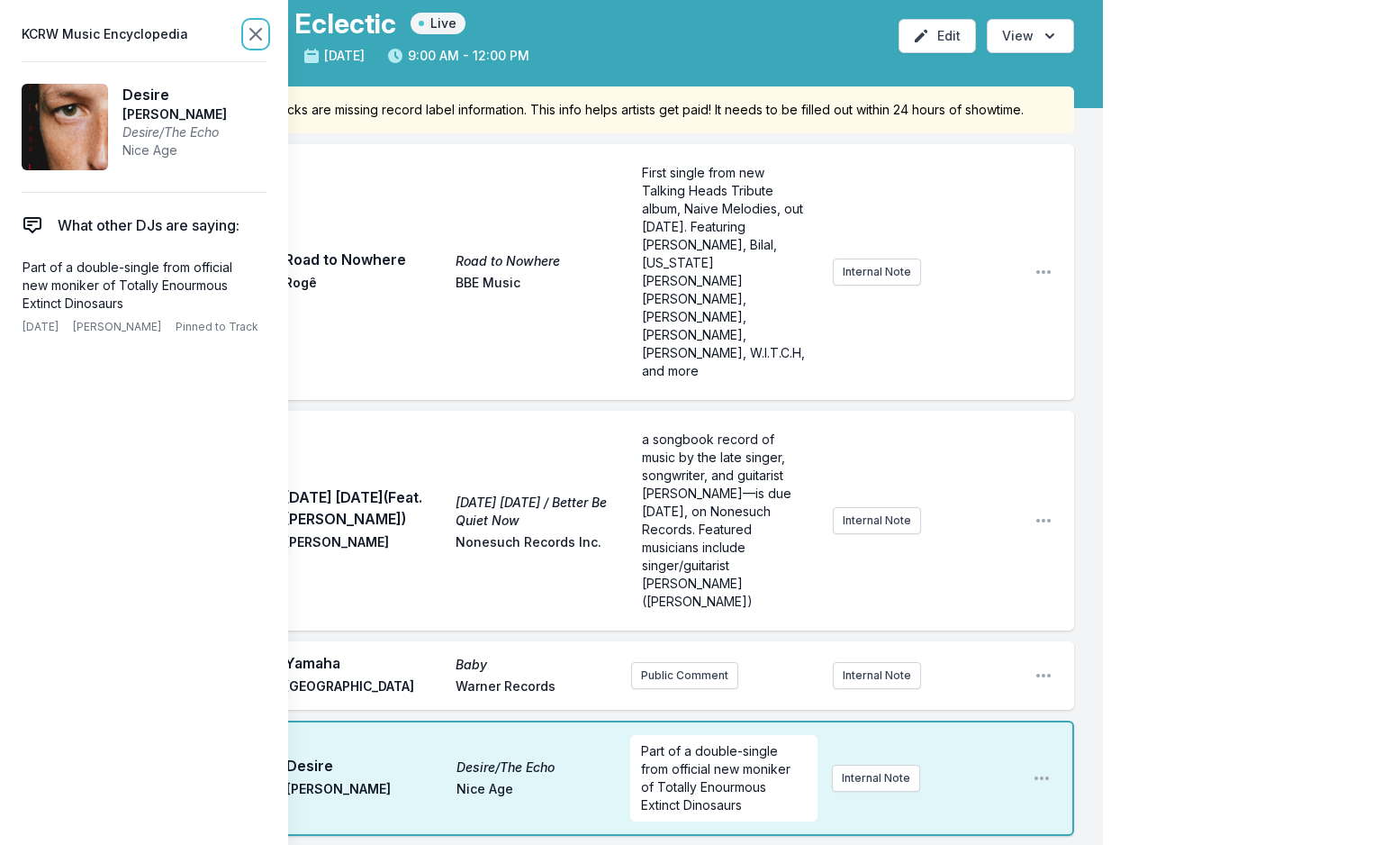
click at [256, 35] on icon at bounding box center [255, 34] width 11 height 11
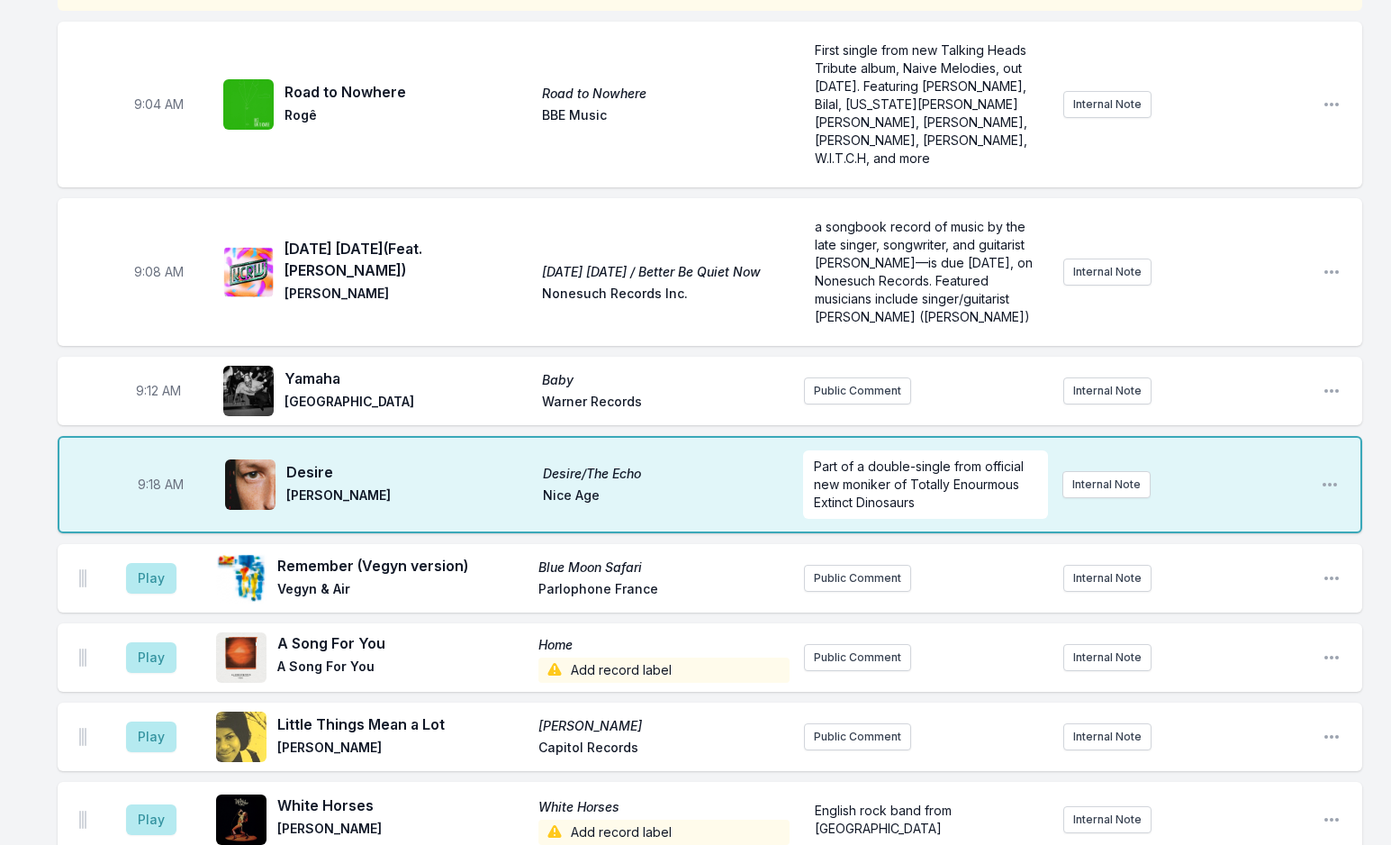
scroll to position [270, 0]
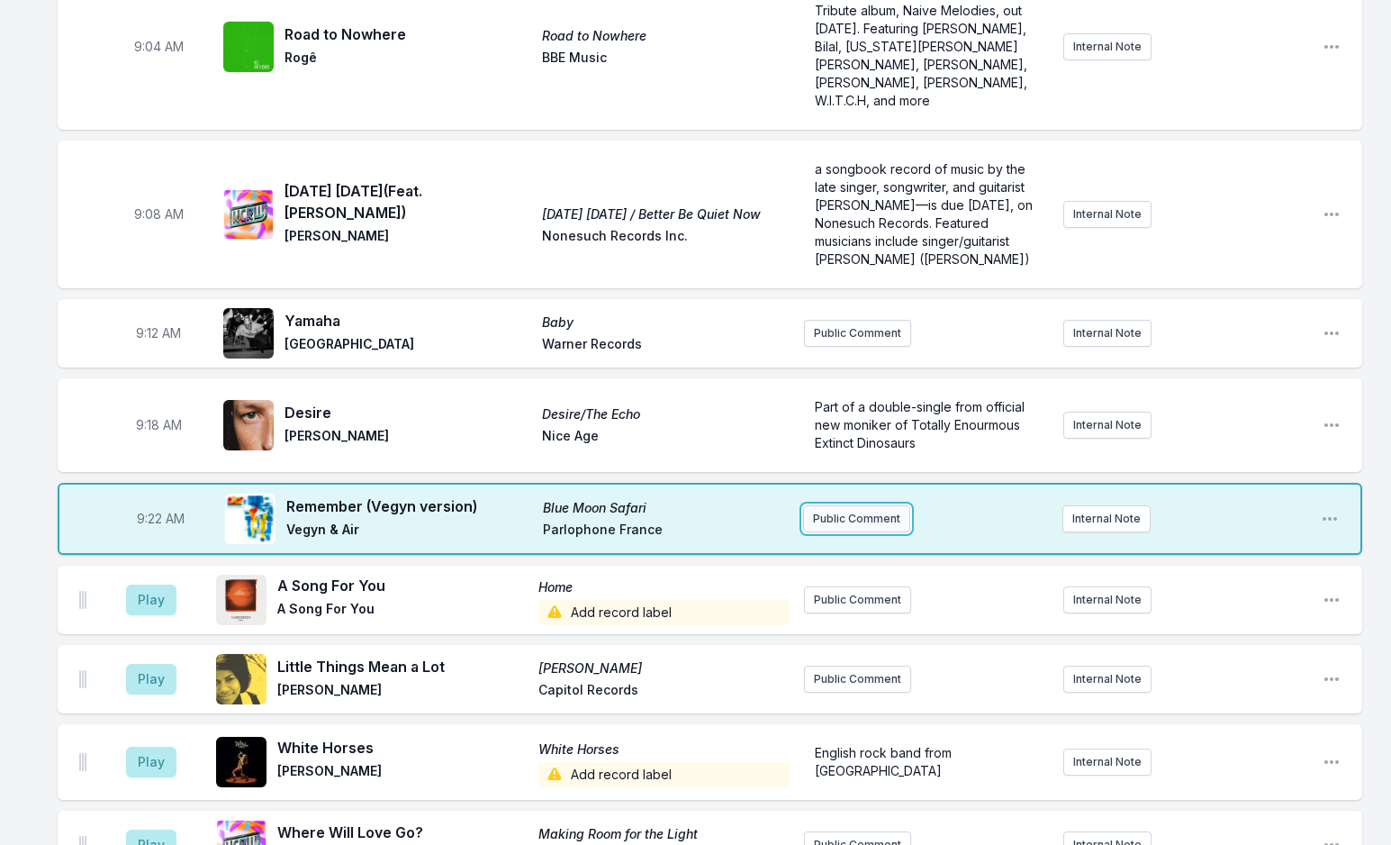
click at [838, 505] on button "Public Comment" at bounding box center [856, 518] width 107 height 27
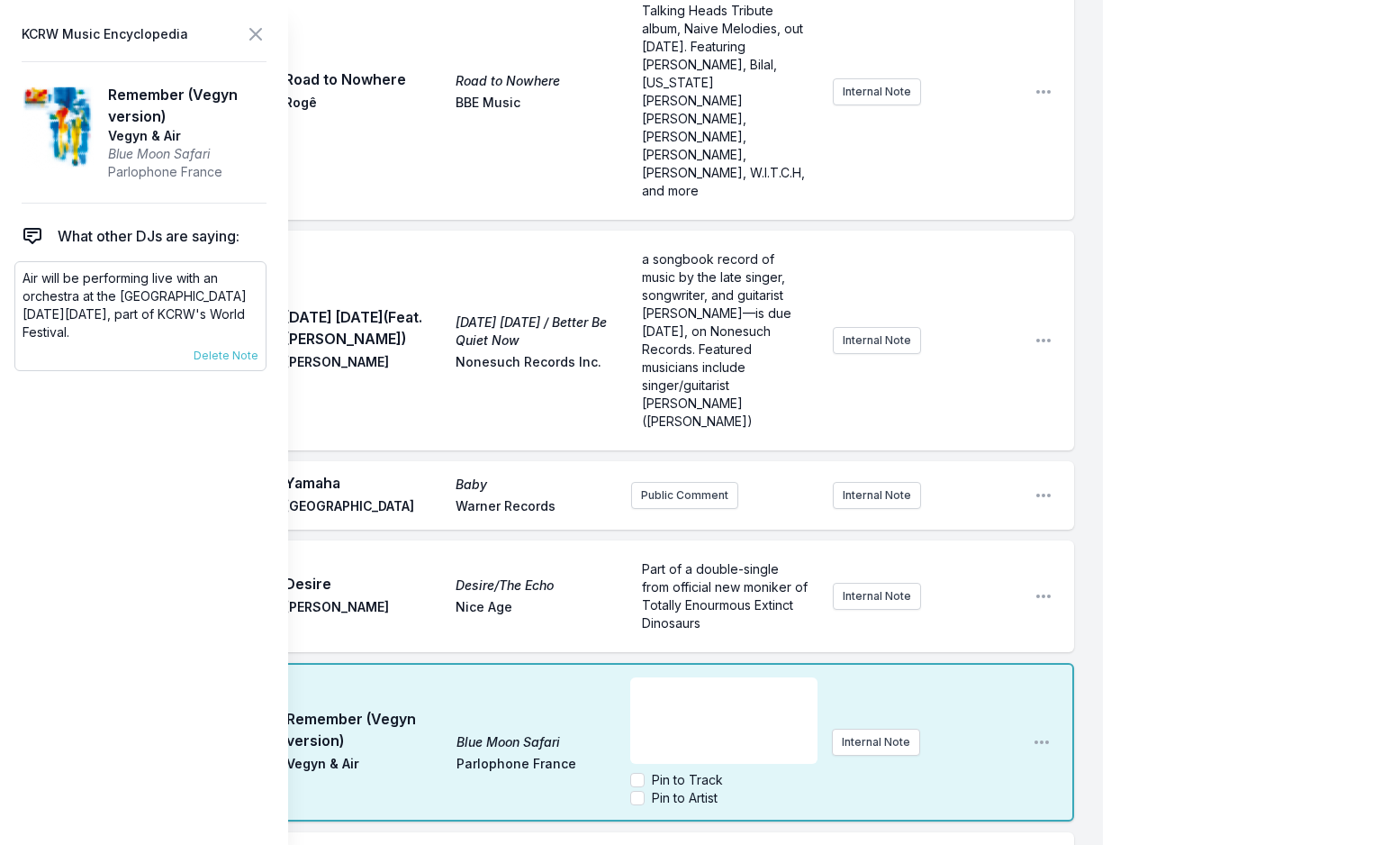
click at [51, 283] on p "Air will be performing live with an orchestra at the Hollywood Bowl on Sunday S…" at bounding box center [141, 305] width 236 height 72
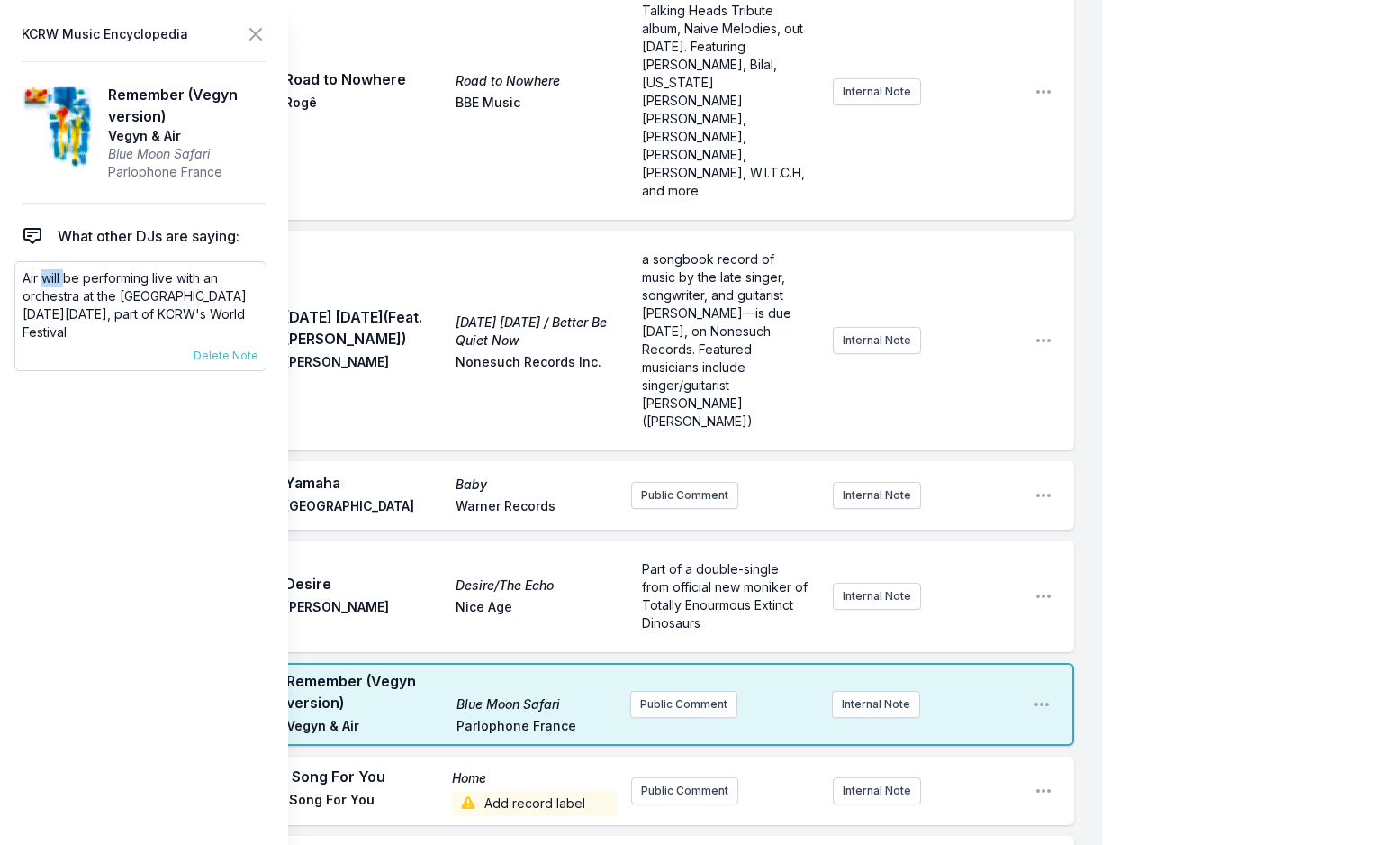
click at [51, 283] on p "Air will be performing live with an orchestra at the Hollywood Bowl on Sunday S…" at bounding box center [141, 305] width 236 height 72
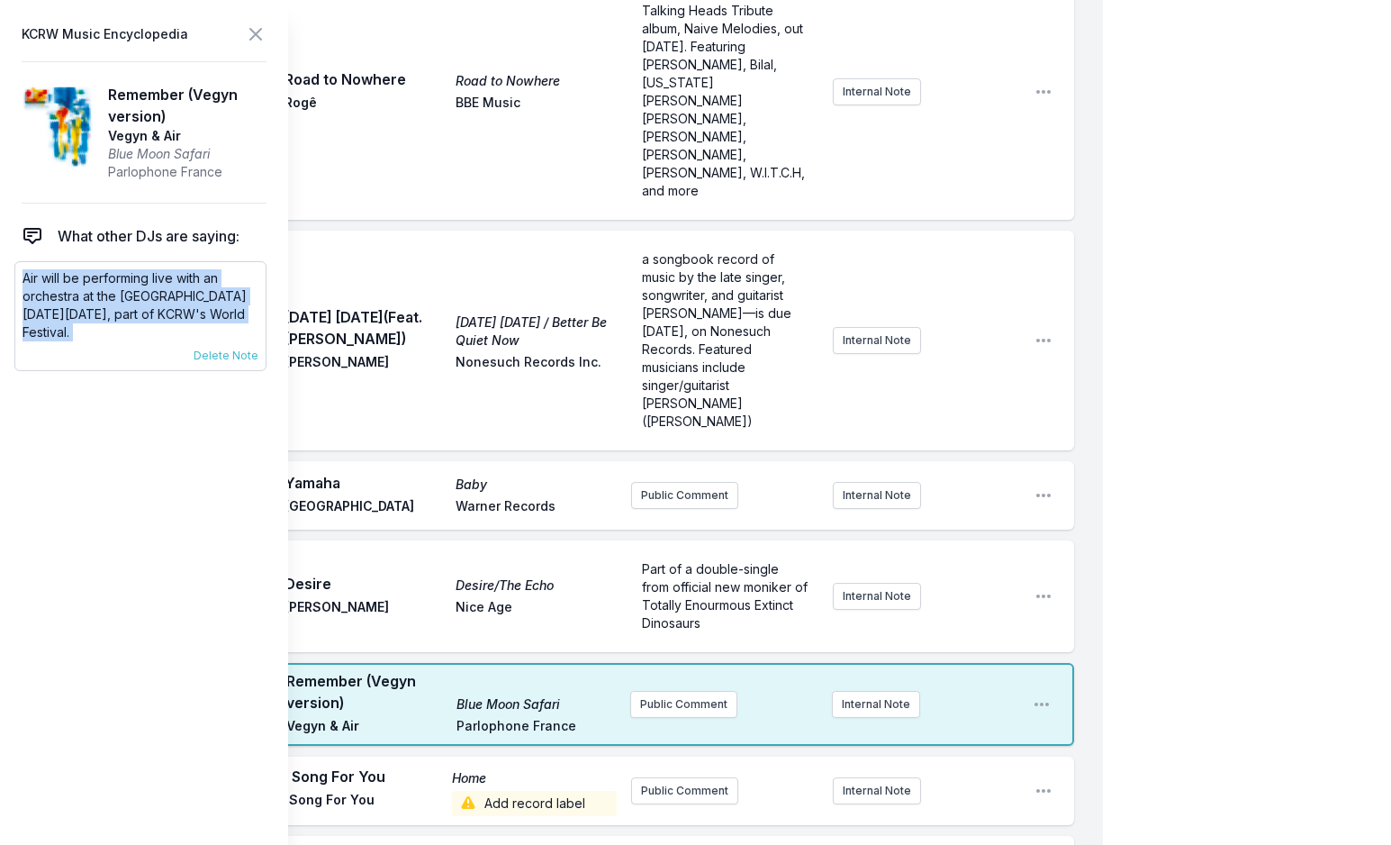
click at [51, 283] on p "Air will be performing live with an orchestra at the Hollywood Bowl on Sunday S…" at bounding box center [141, 305] width 236 height 72
click at [685, 691] on button "Public Comment" at bounding box center [683, 704] width 107 height 27
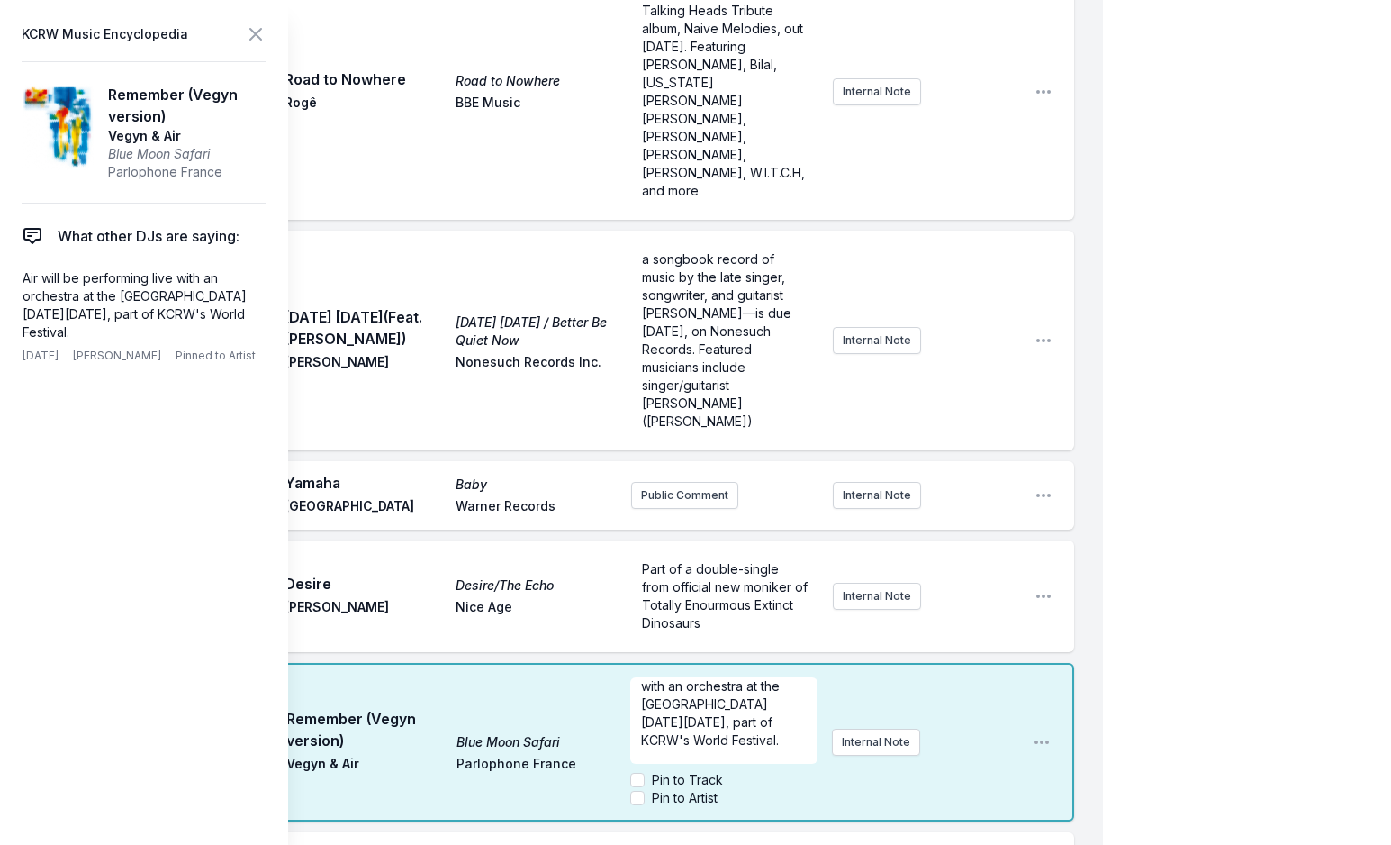
scroll to position [0, 0]
click at [251, 32] on icon at bounding box center [256, 34] width 22 height 22
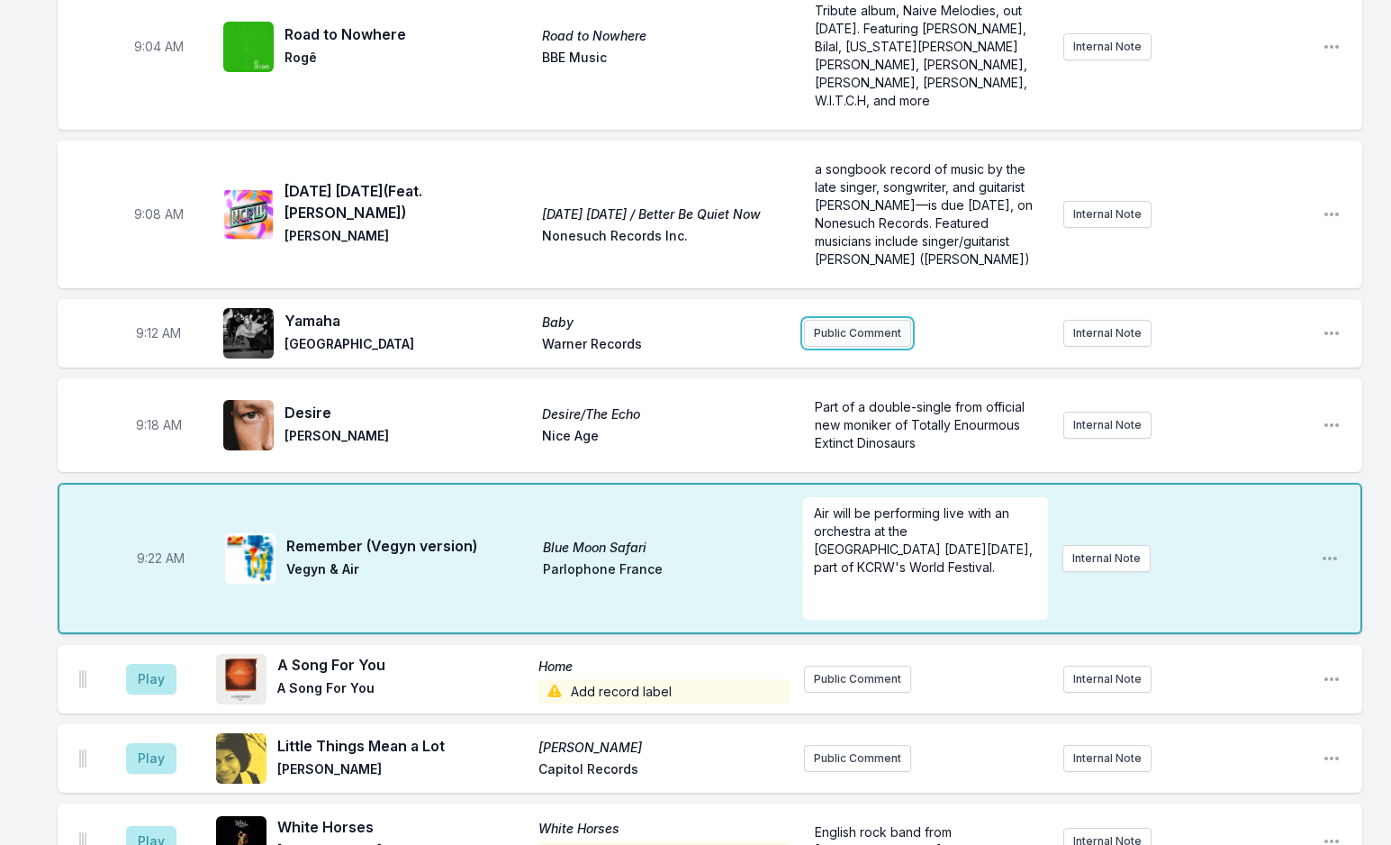
click at [852, 320] on button "Public Comment" at bounding box center [857, 333] width 107 height 27
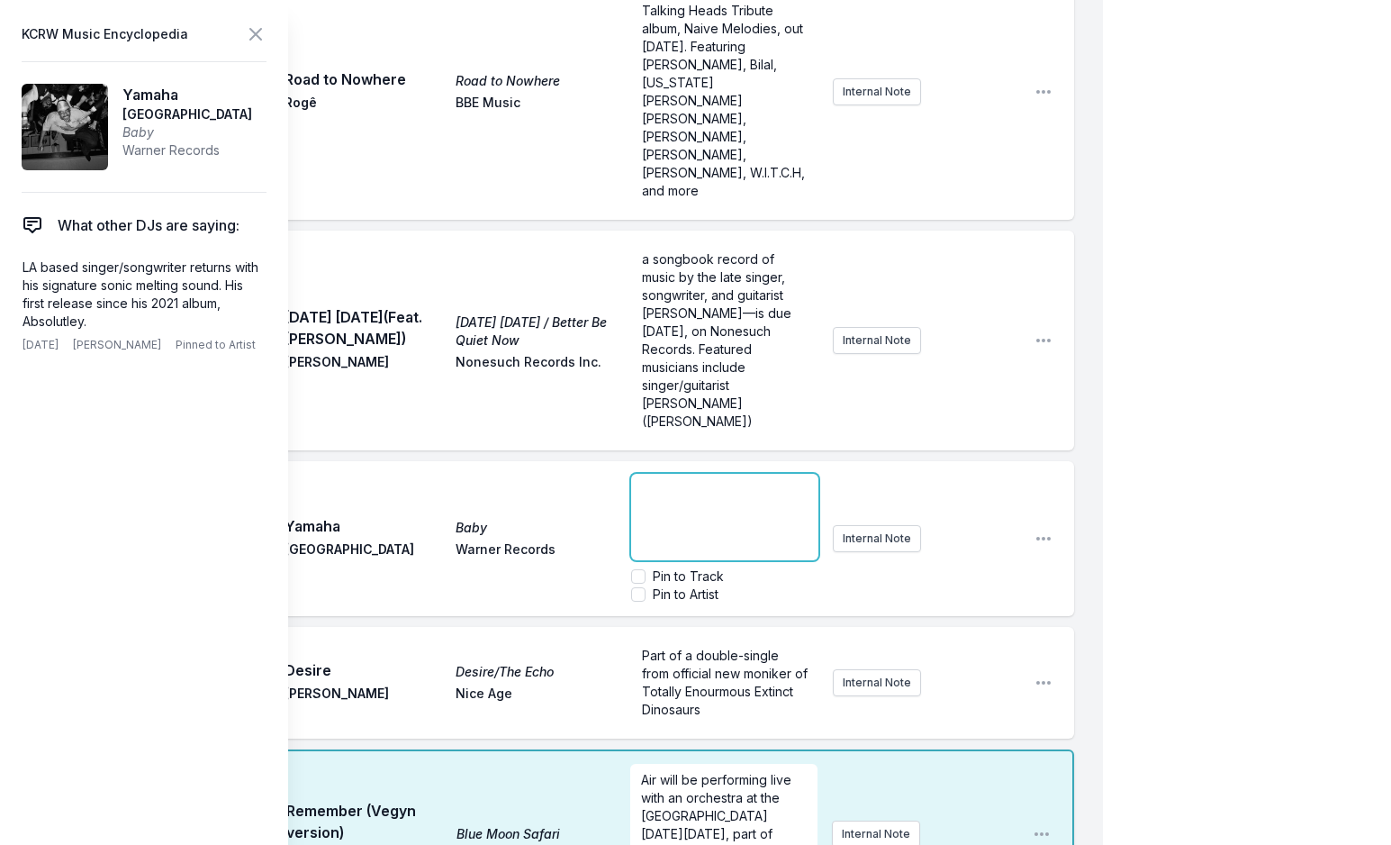
click at [651, 481] on p "﻿" at bounding box center [725, 490] width 166 height 18
click at [638, 474] on div "anticipated sophomore release from Baltimore singer songwriter and producer Dij…" at bounding box center [724, 517] width 187 height 86
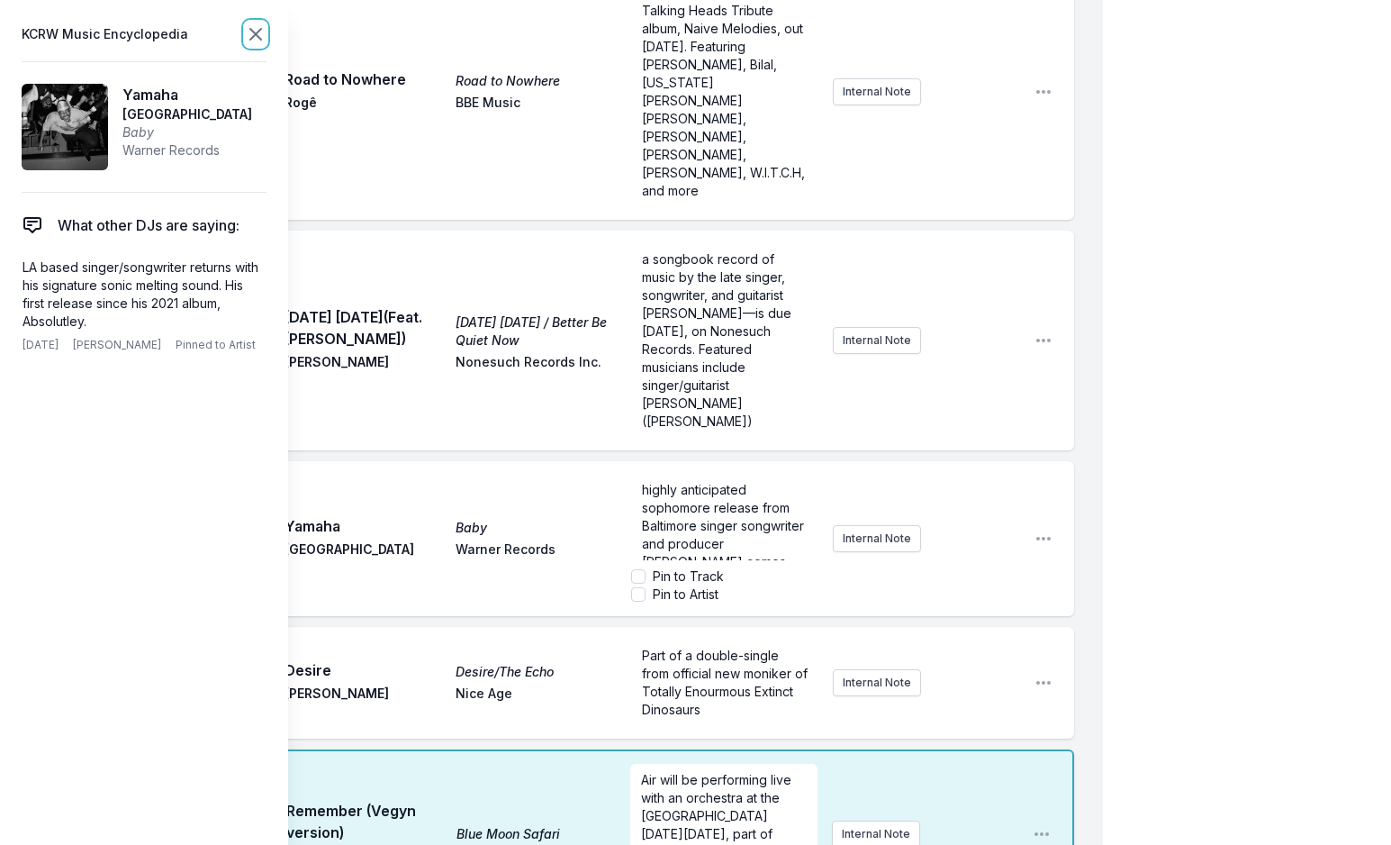
click at [258, 39] on icon at bounding box center [256, 34] width 22 height 22
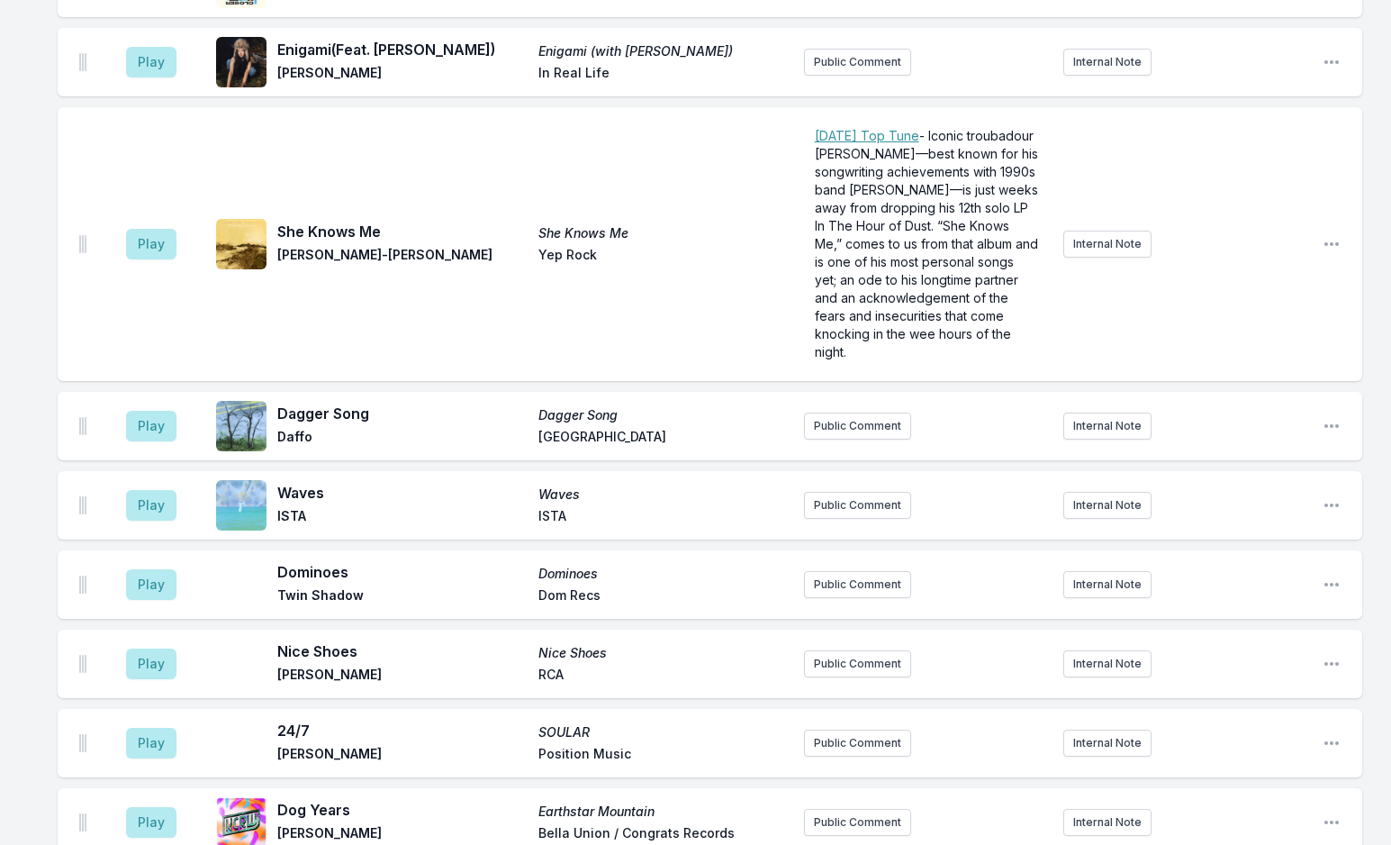
scroll to position [2522, 0]
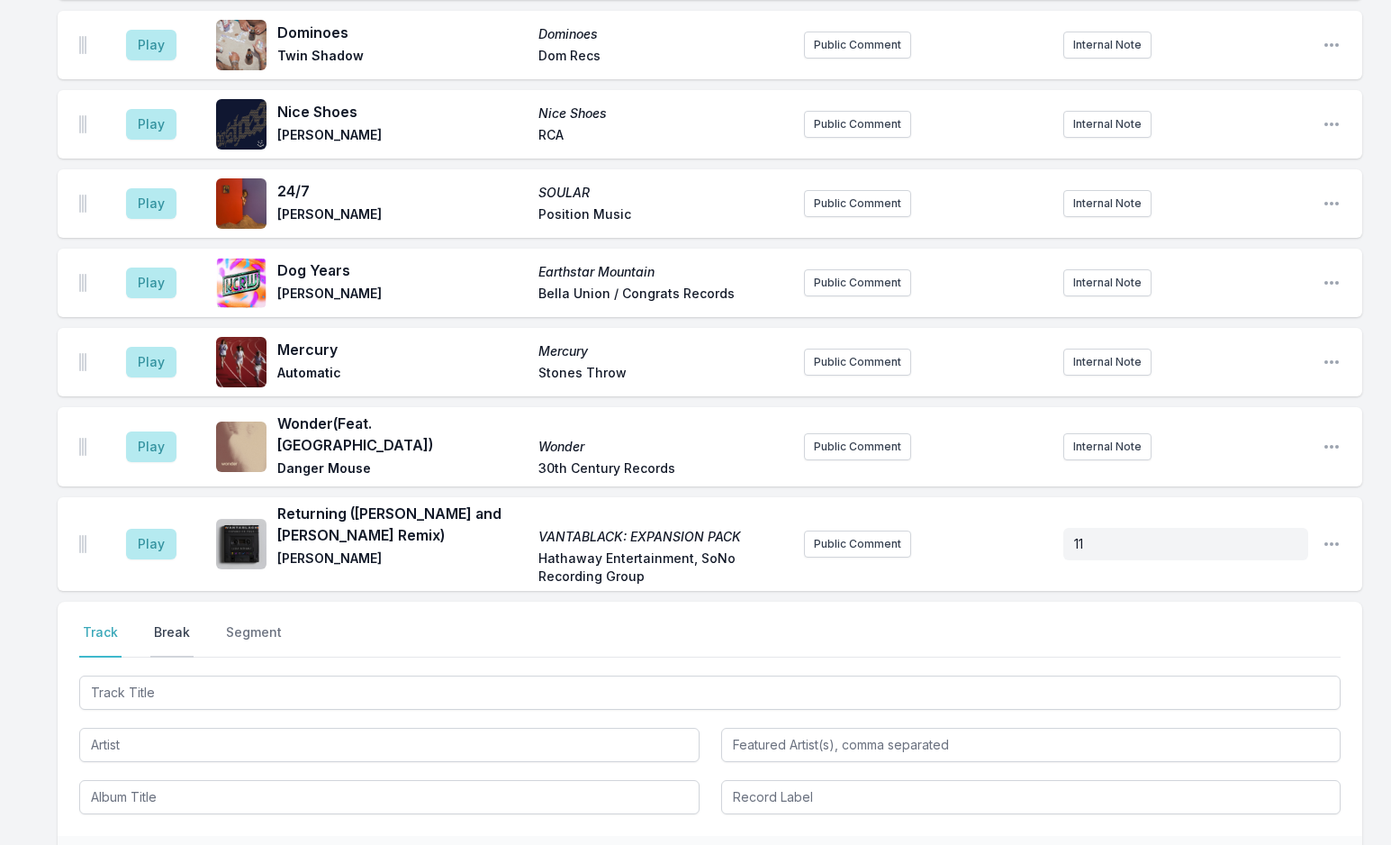
click at [176, 623] on button "Break" at bounding box center [171, 640] width 43 height 34
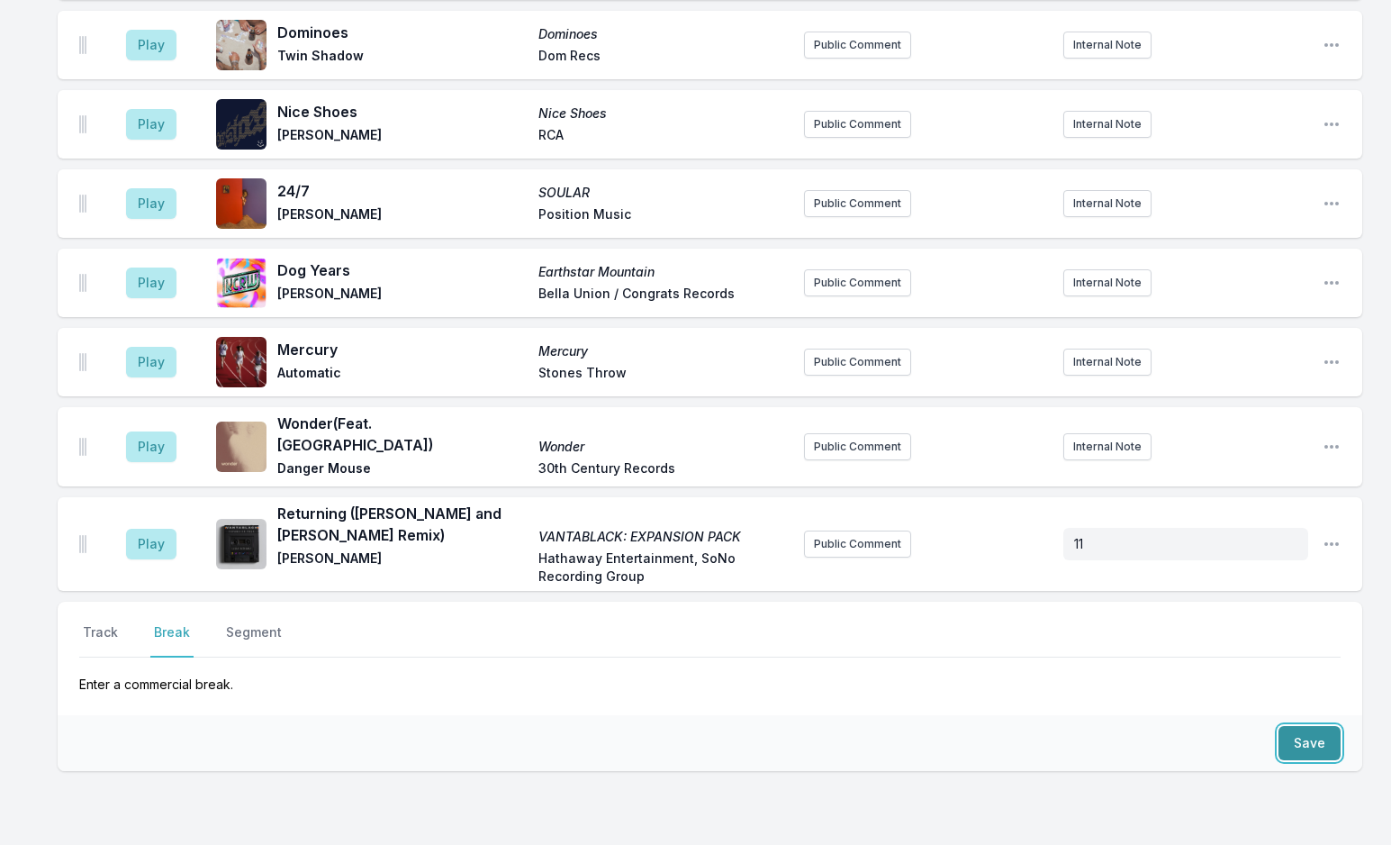
click at [1329, 726] on button "Save" at bounding box center [1310, 743] width 62 height 34
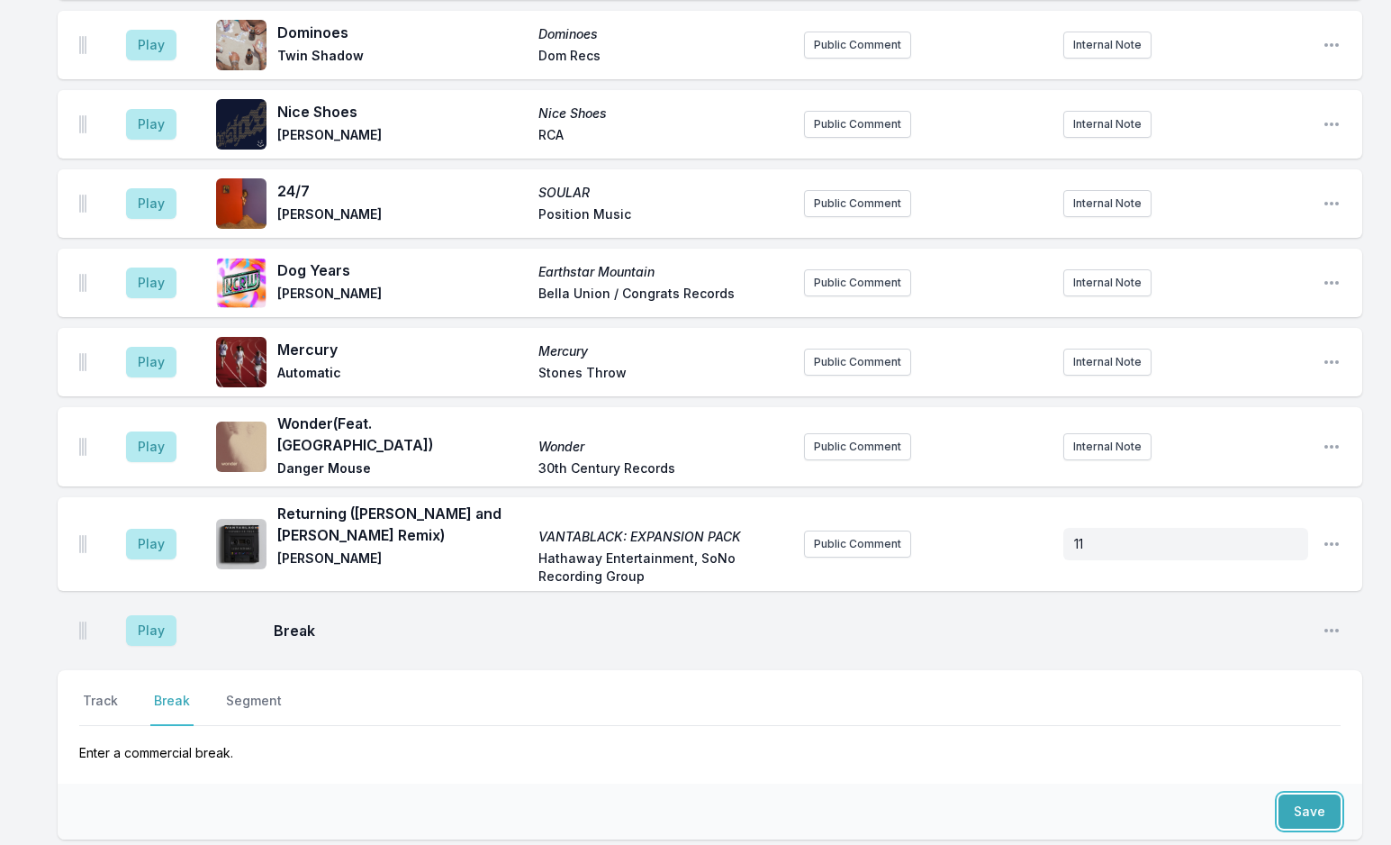
scroll to position [2590, 0]
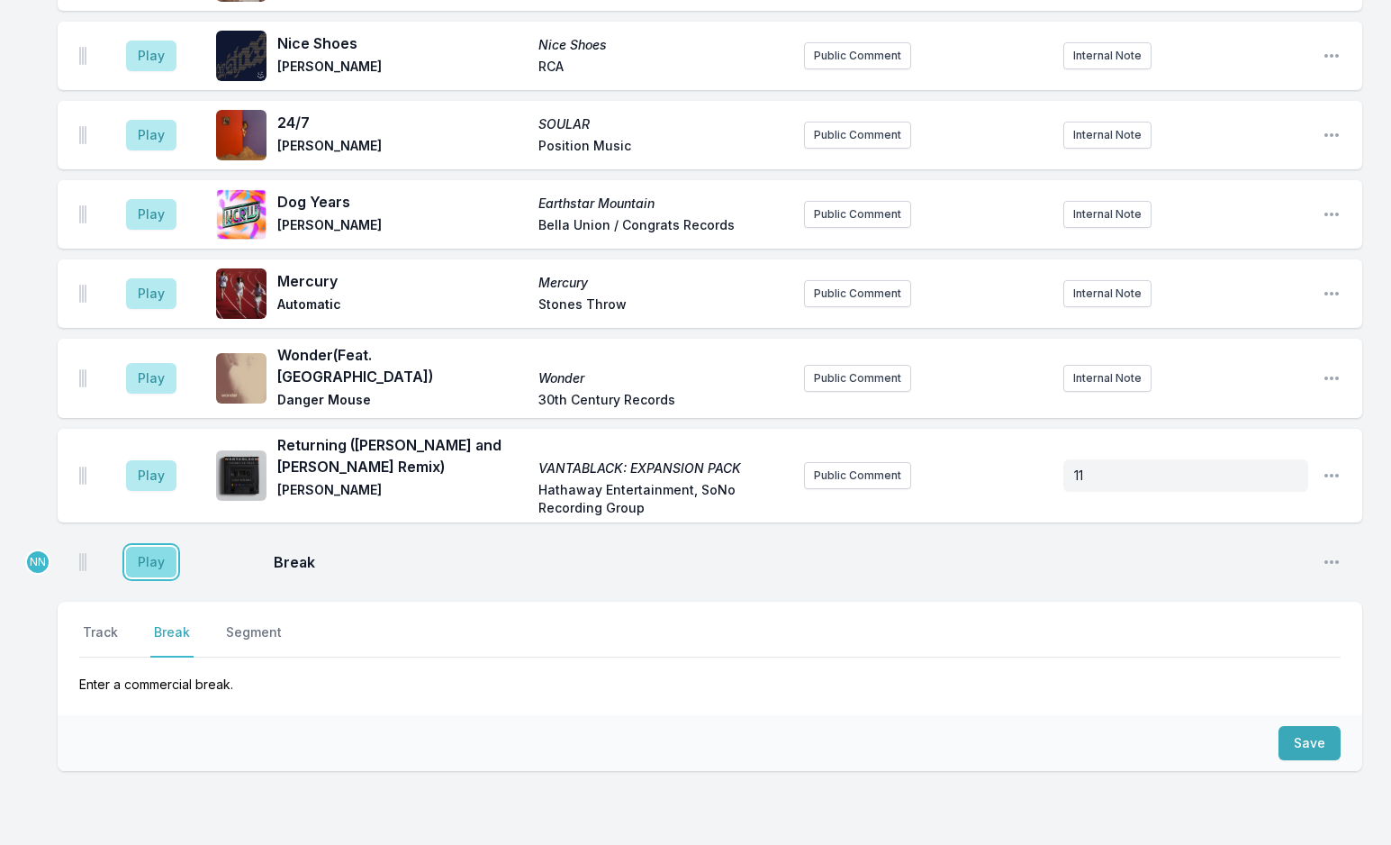
click at [132, 547] on button "Play" at bounding box center [151, 562] width 50 height 31
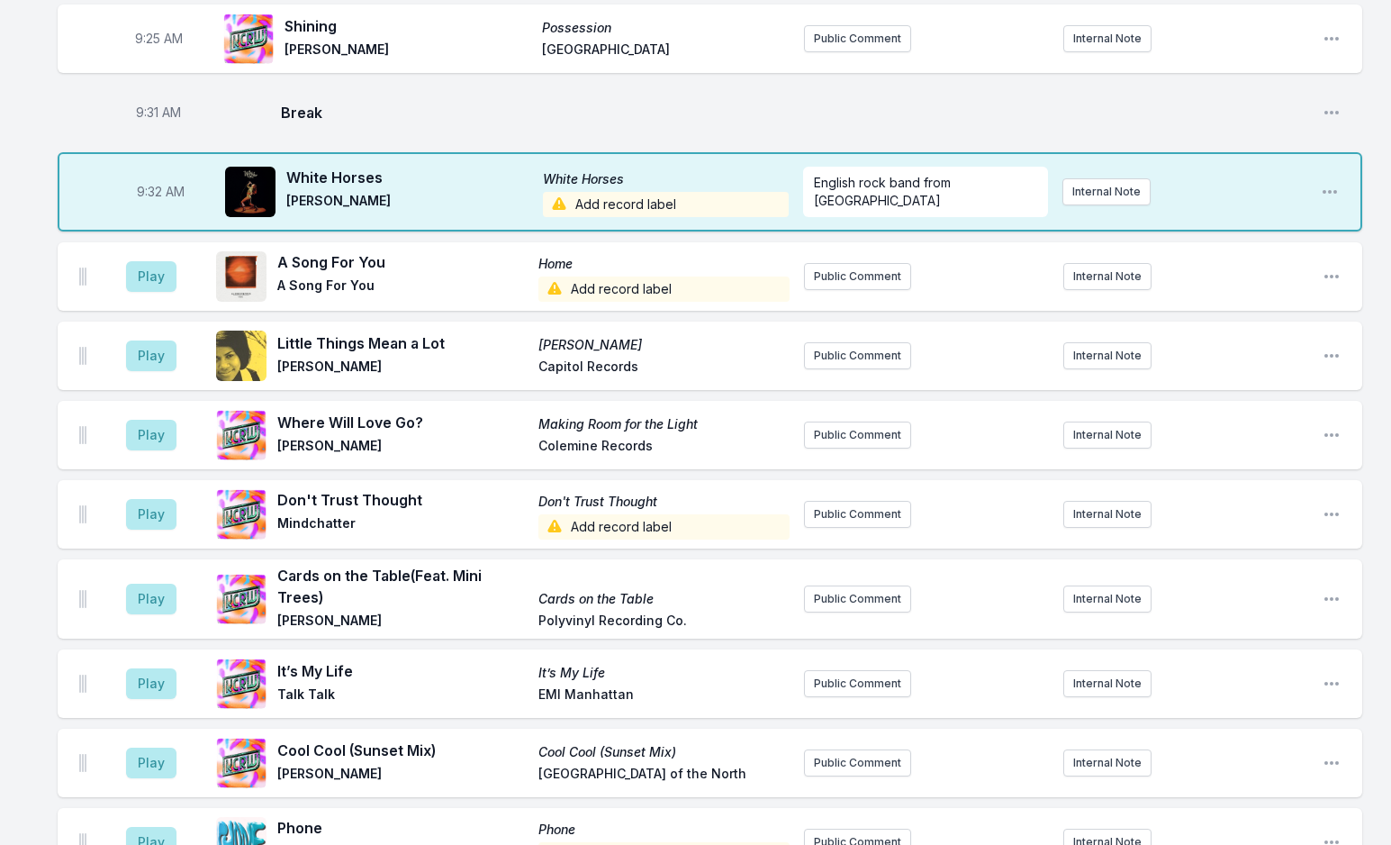
scroll to position [879, 0]
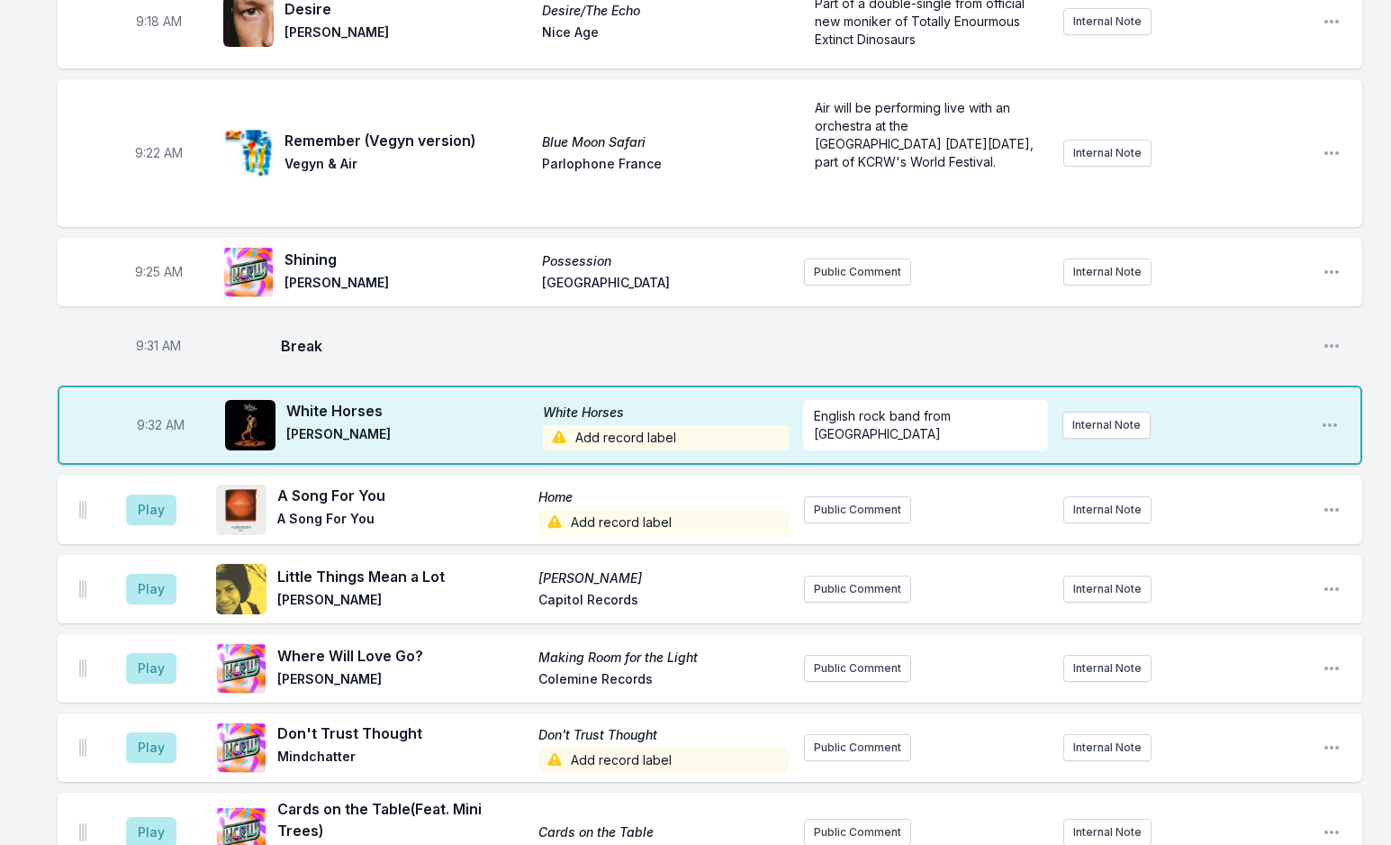
click at [617, 425] on span "Add record label" at bounding box center [666, 437] width 246 height 25
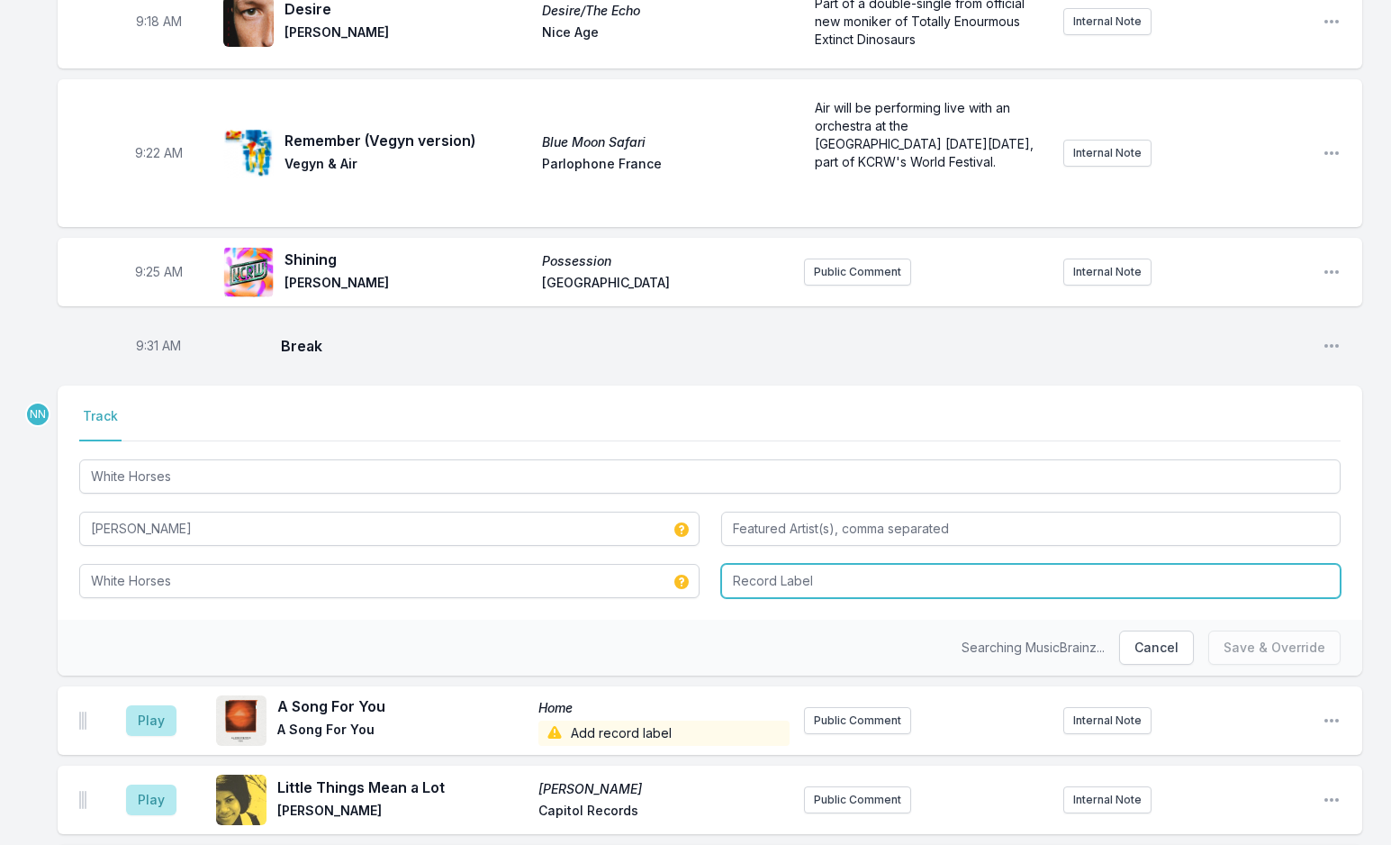
click at [747, 564] on input "Record Label" at bounding box center [1031, 581] width 621 height 34
type input "RCA"
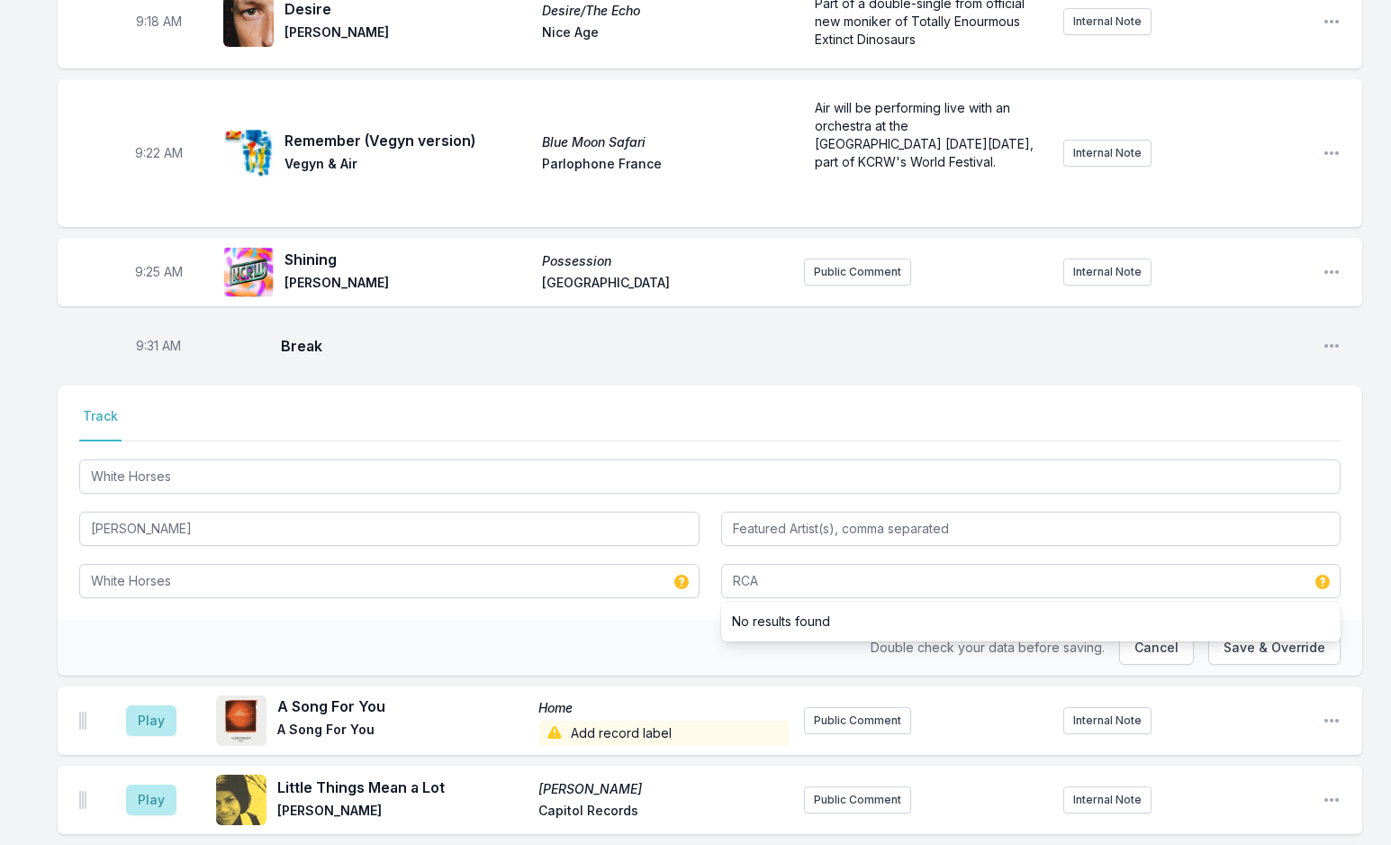
click at [1250, 605] on li "No results found" at bounding box center [1031, 621] width 621 height 32
click at [1217, 630] on button "Save & Override" at bounding box center [1275, 647] width 132 height 34
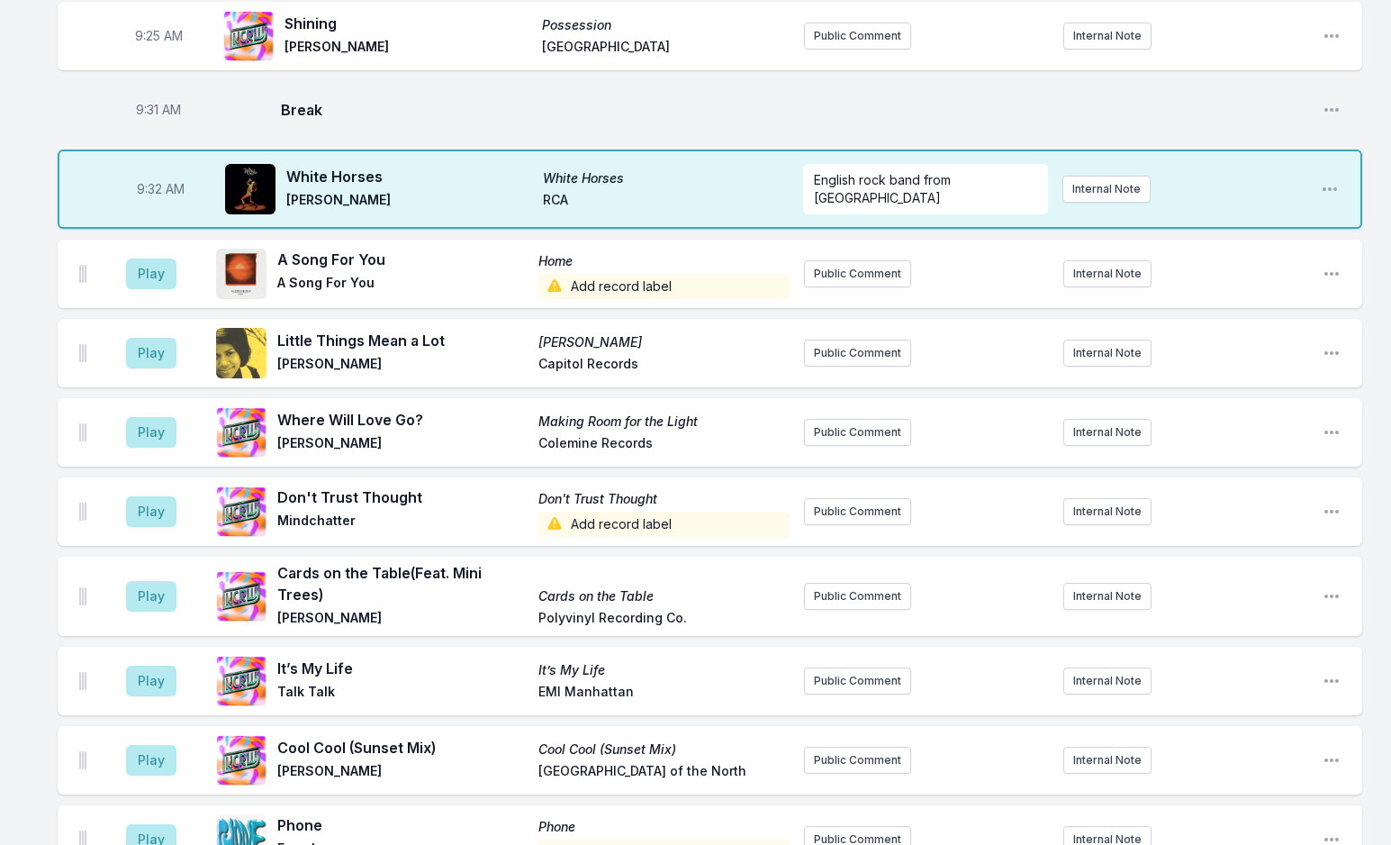
scroll to position [1149, 0]
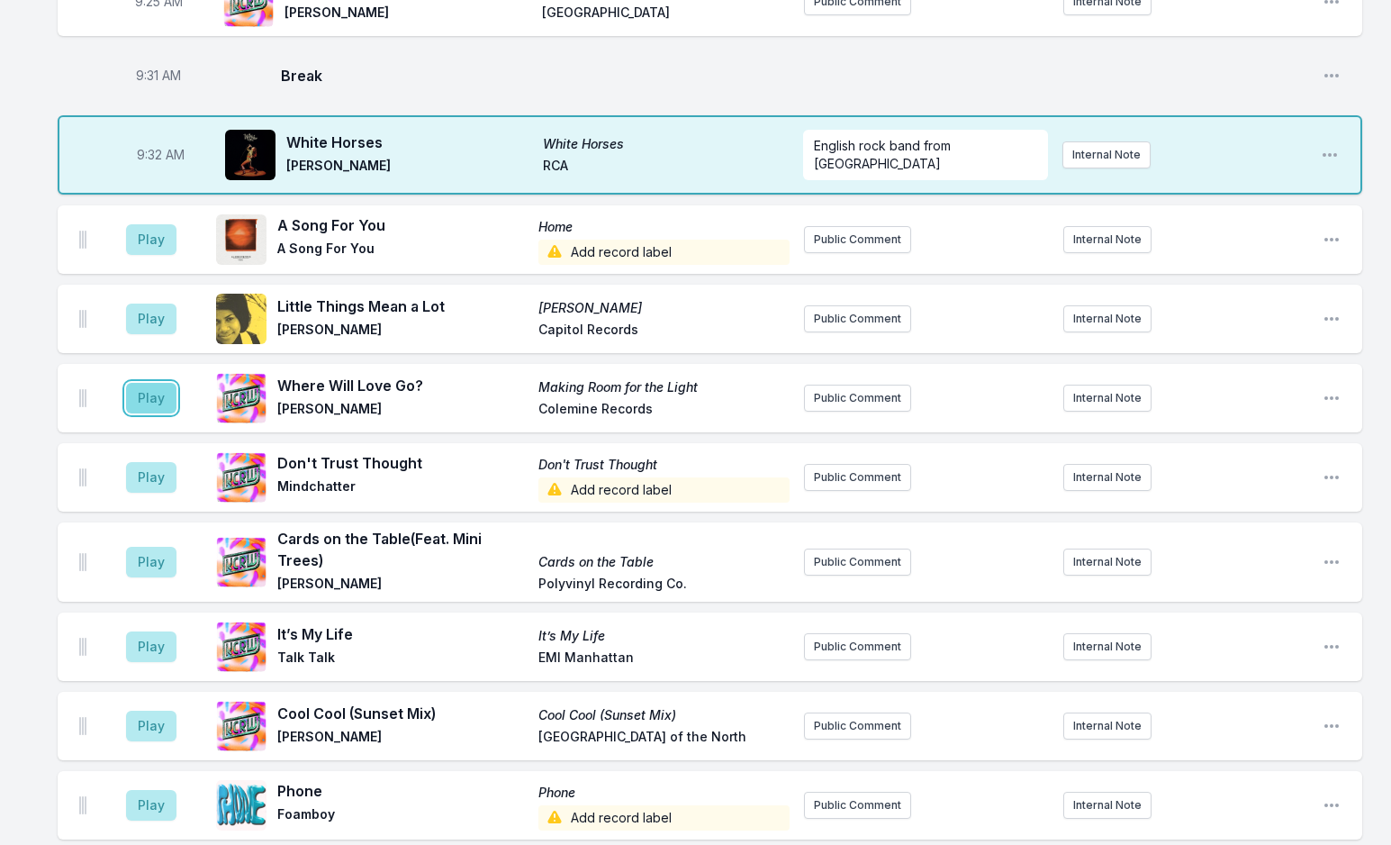
click at [149, 383] on button "Play" at bounding box center [151, 398] width 50 height 31
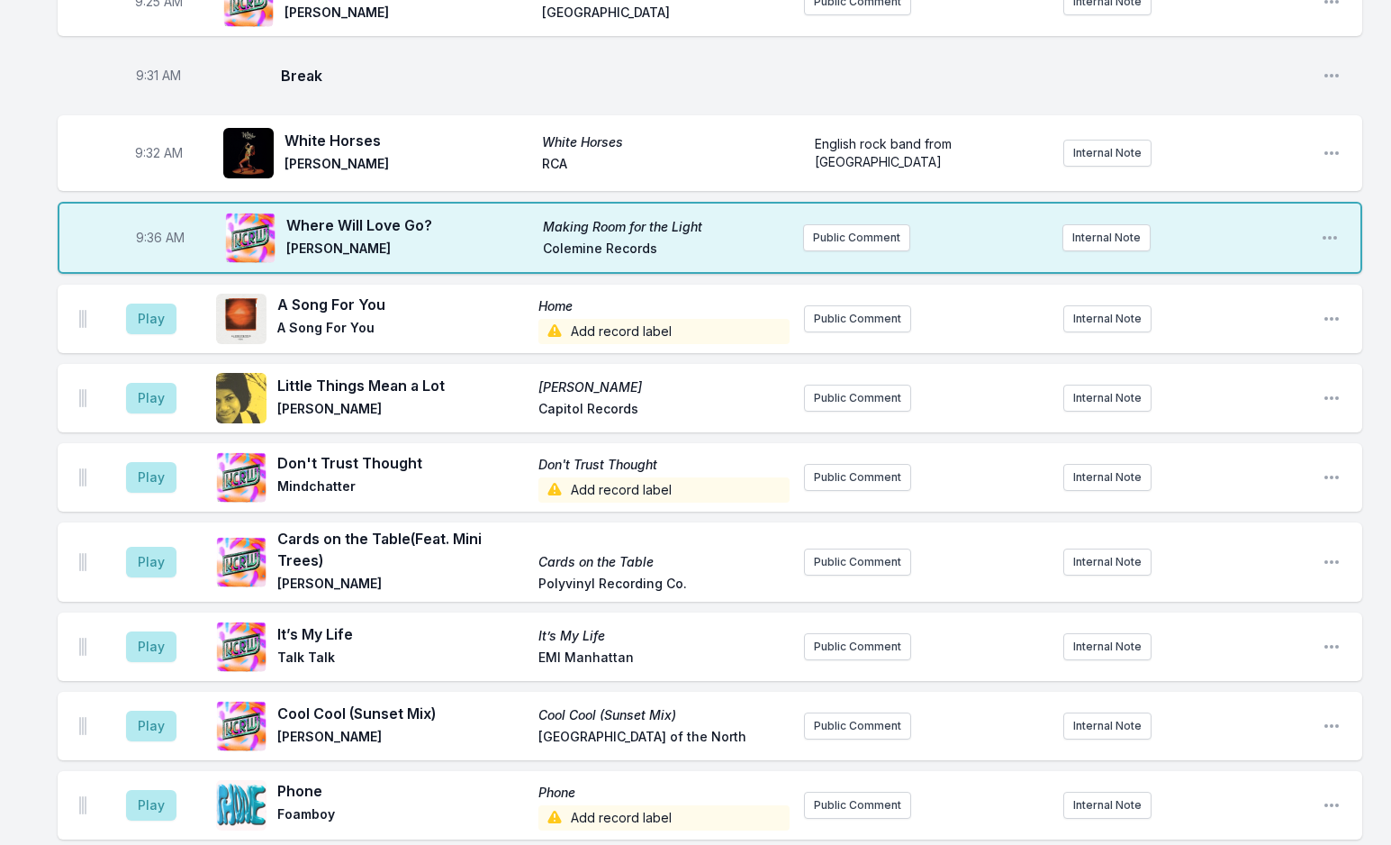
click at [1339, 202] on div "9:36 AM Where Will Love Go? Making Room for the Light Mae Powell Colemine Recor…" at bounding box center [710, 238] width 1305 height 72
click at [1336, 236] on icon "Open playlist item options" at bounding box center [1330, 238] width 14 height 4
click at [1225, 290] on button "Edit Track Details" at bounding box center [1238, 306] width 202 height 32
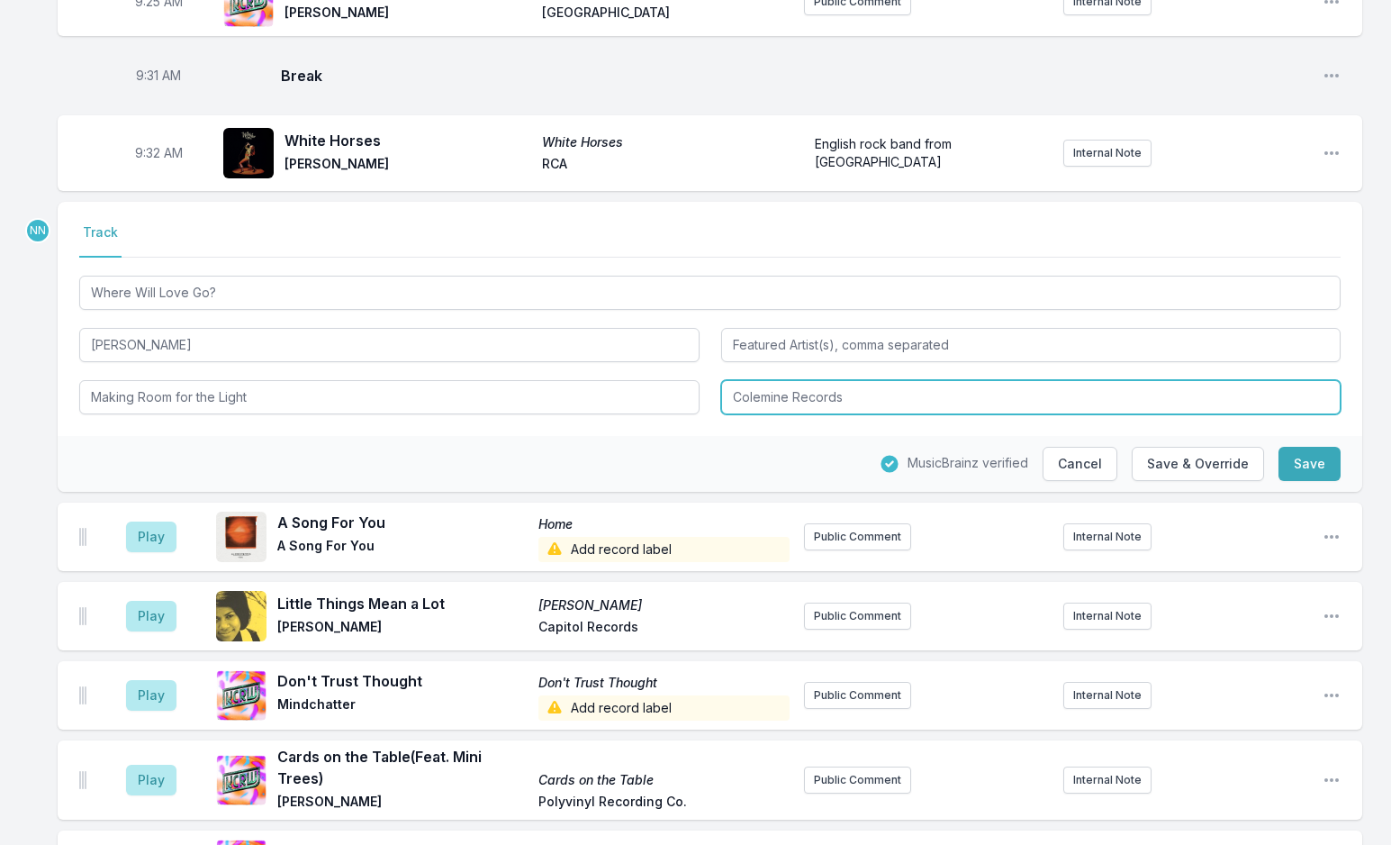
click at [735, 380] on input "Colemine Records" at bounding box center [1031, 397] width 621 height 34
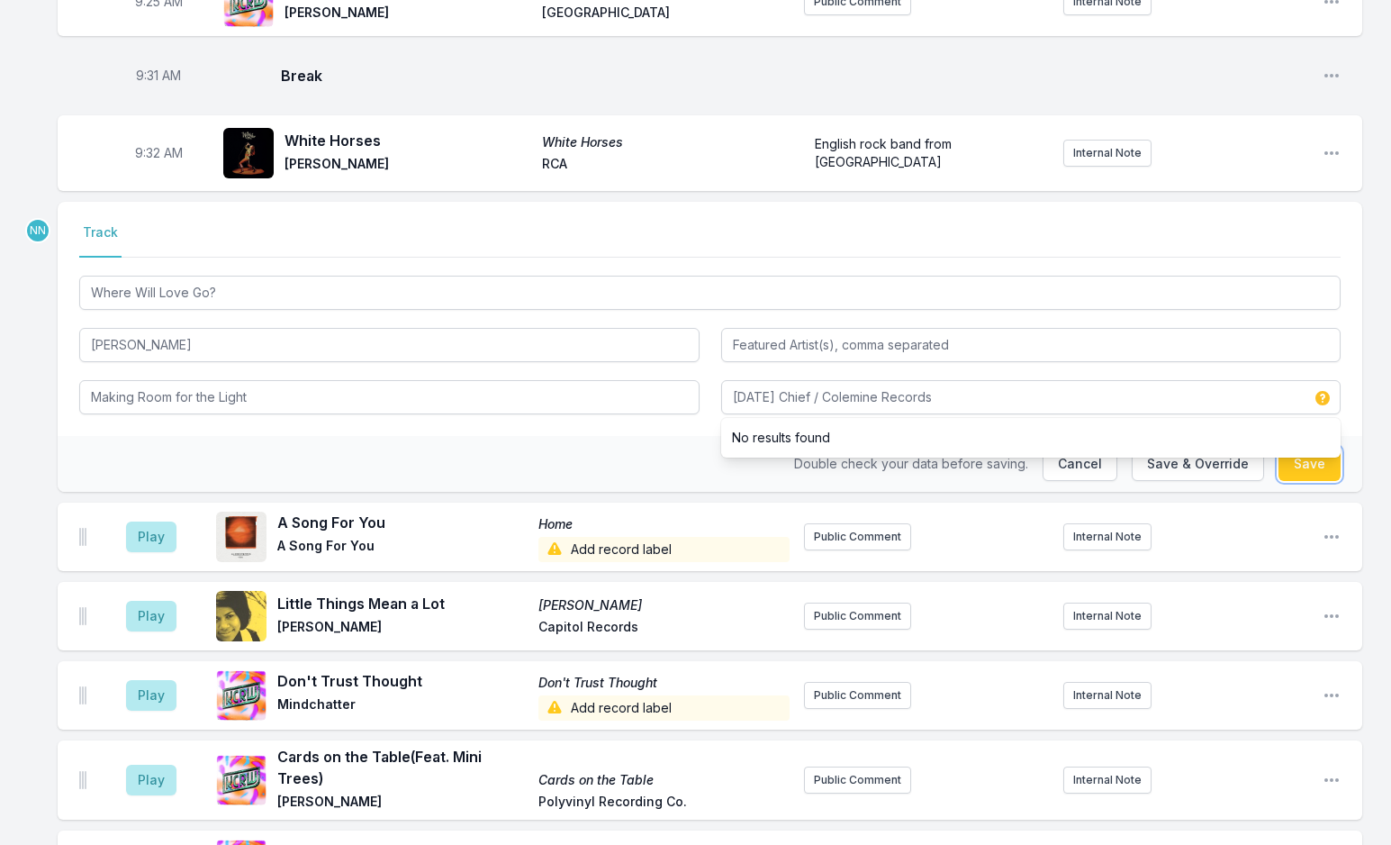
click at [1314, 447] on button "Save" at bounding box center [1310, 464] width 62 height 34
type input "Colemine Records"
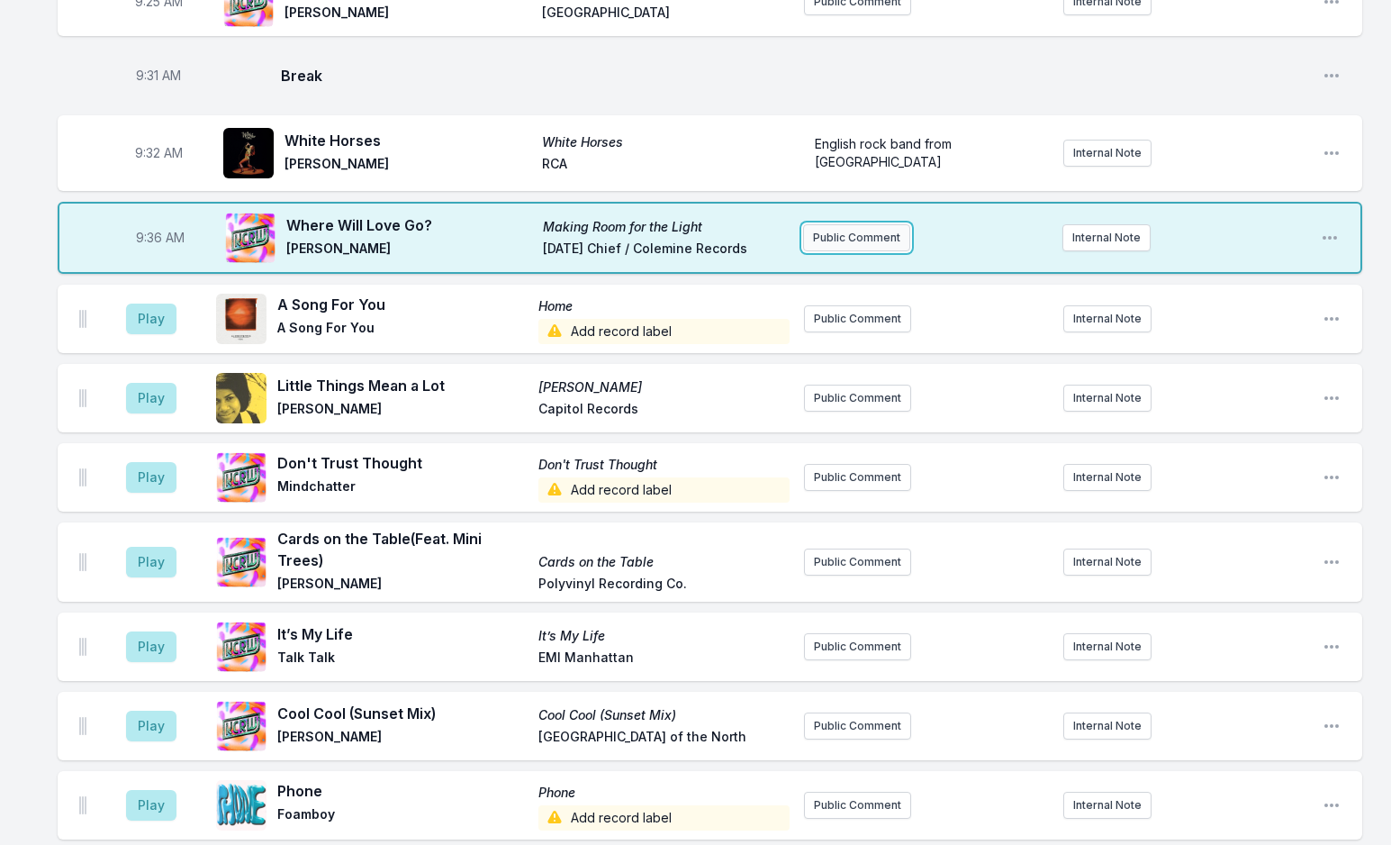
click at [879, 224] on button "Public Comment" at bounding box center [856, 237] width 107 height 27
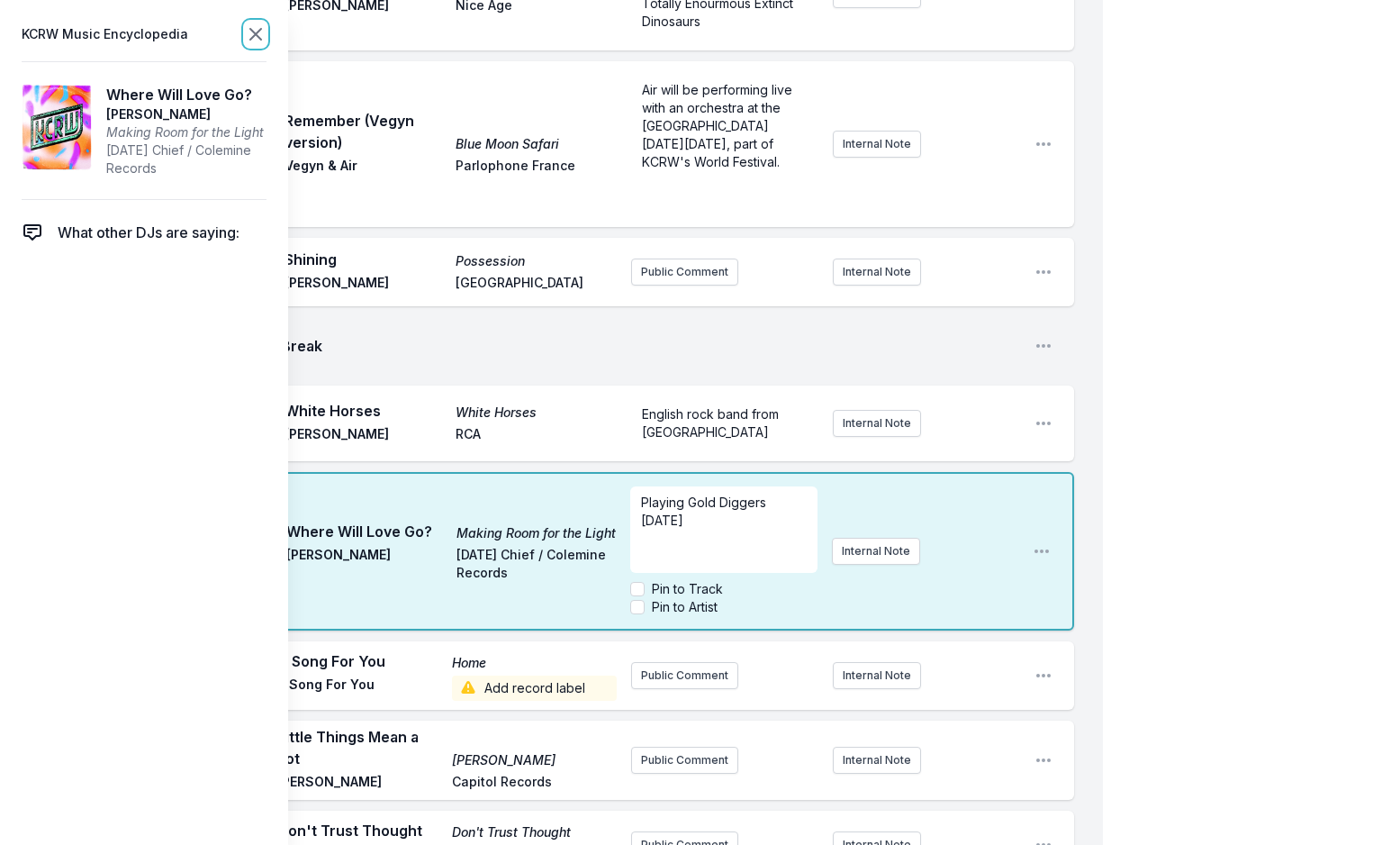
click at [246, 33] on icon at bounding box center [256, 34] width 22 height 22
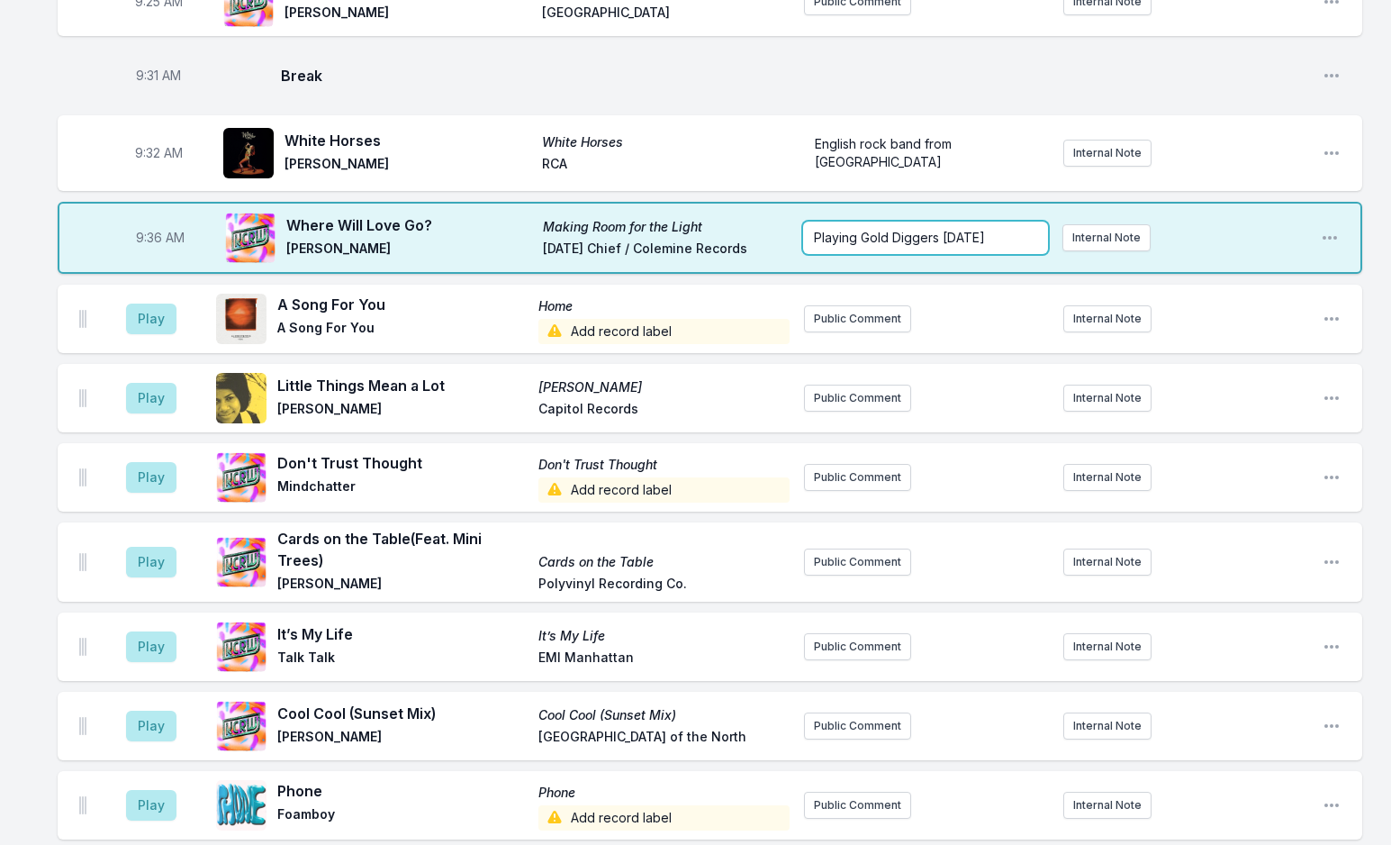
click at [1020, 229] on p "Playing Gold Diggers August 24th" at bounding box center [925, 238] width 222 height 18
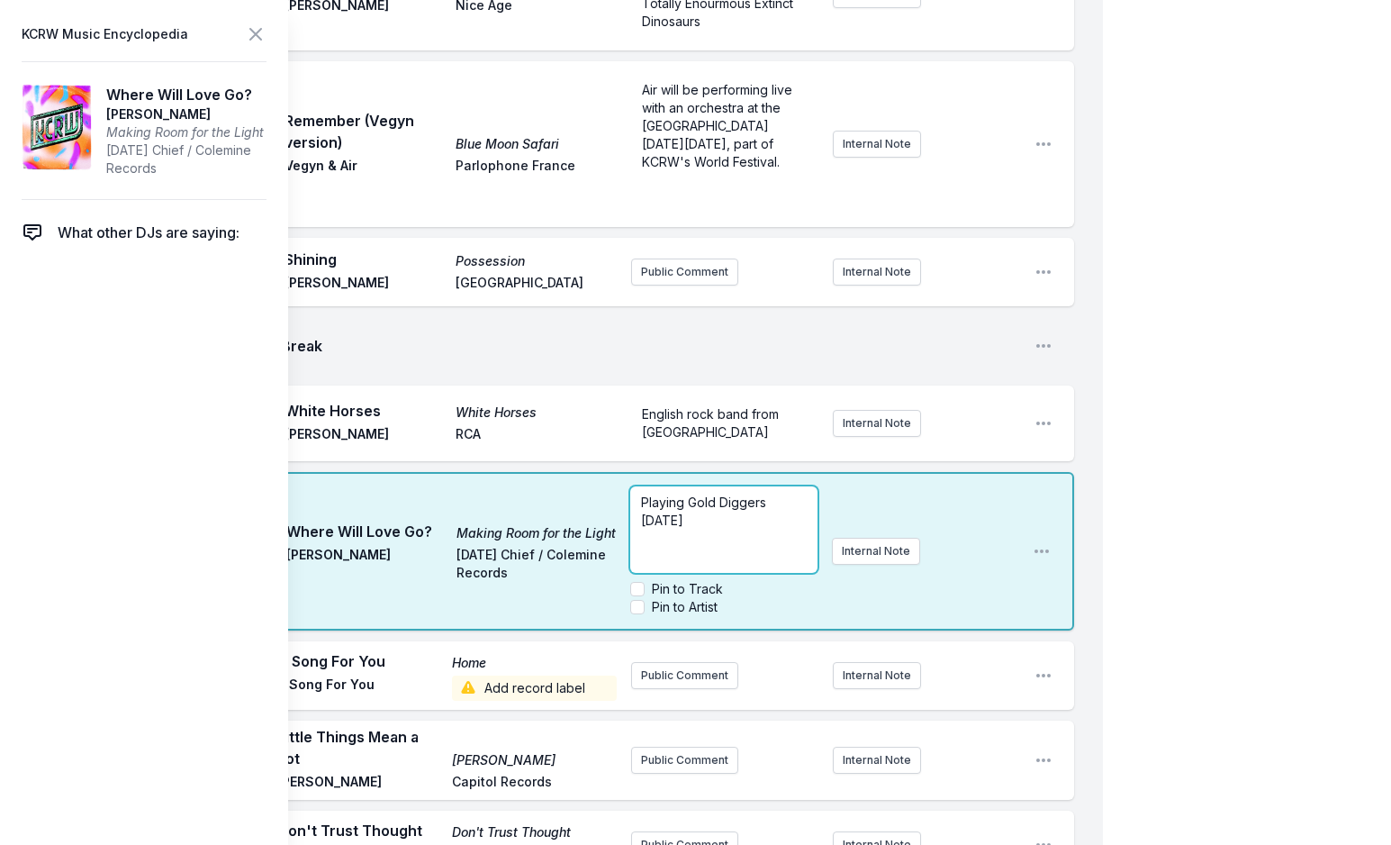
click at [753, 494] on p "Playing Gold Diggers August 24th" at bounding box center [723, 512] width 165 height 36
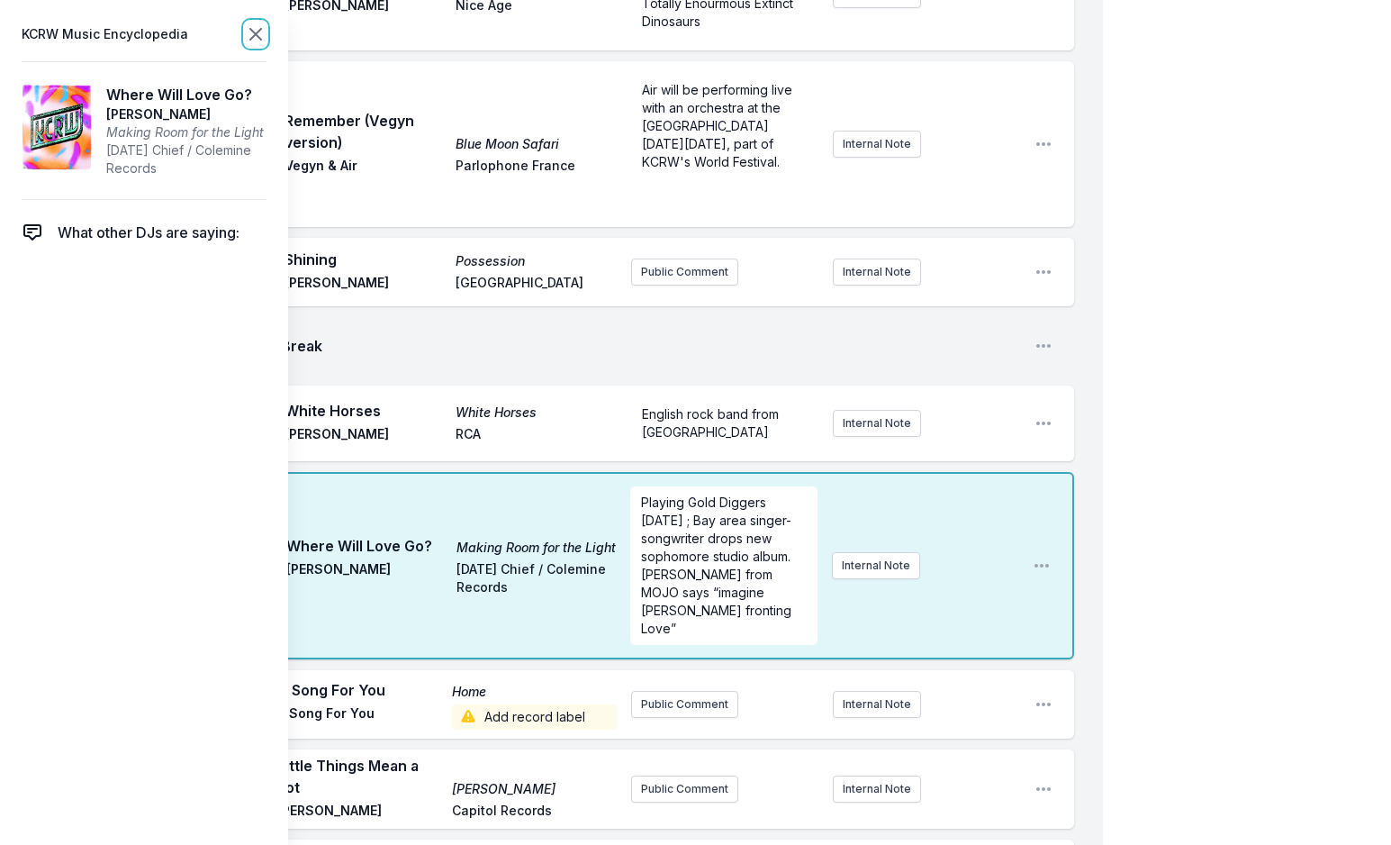
scroll to position [0, 0]
click at [256, 35] on icon at bounding box center [255, 34] width 11 height 11
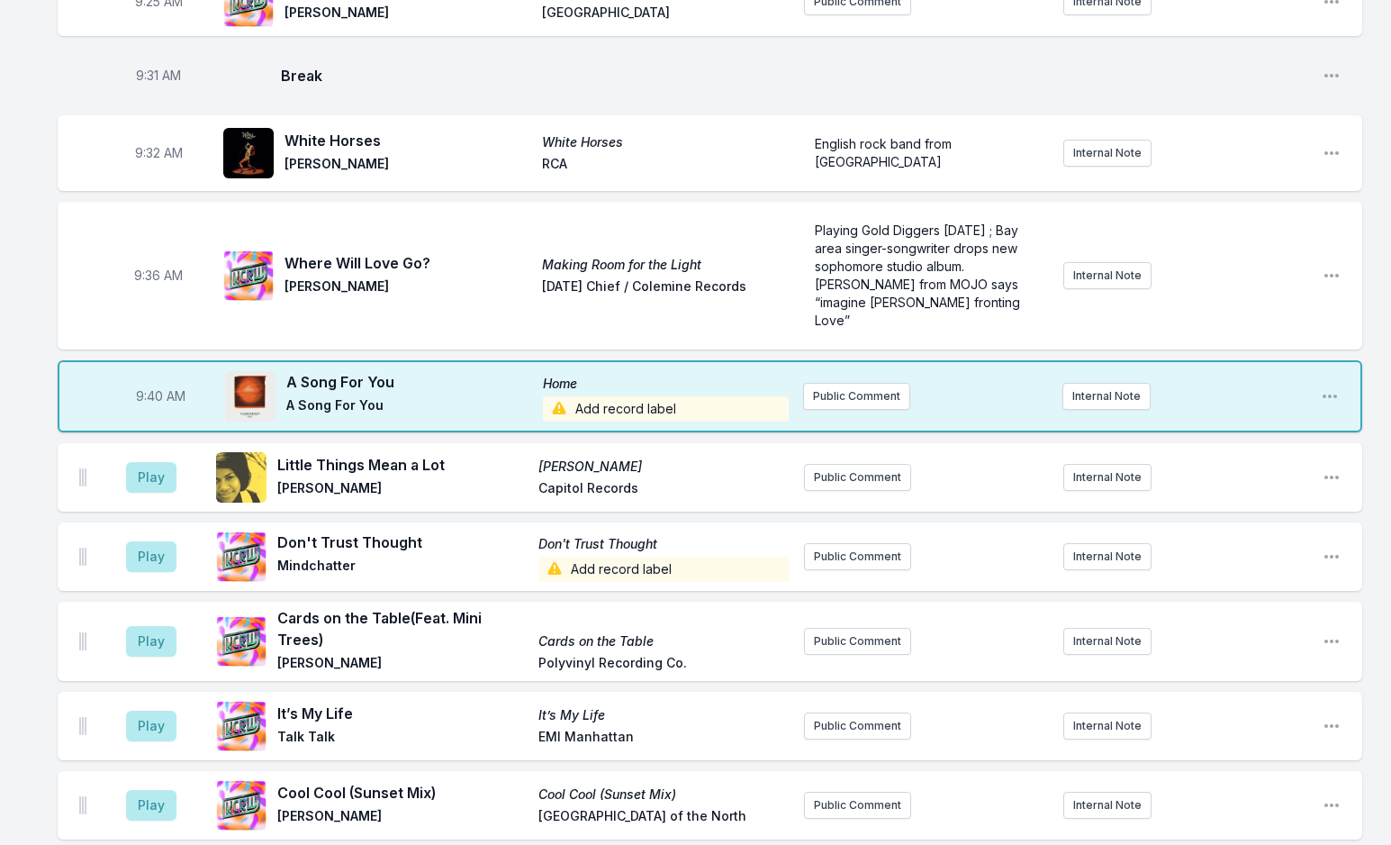
click at [614, 396] on span "Add record label" at bounding box center [666, 408] width 246 height 25
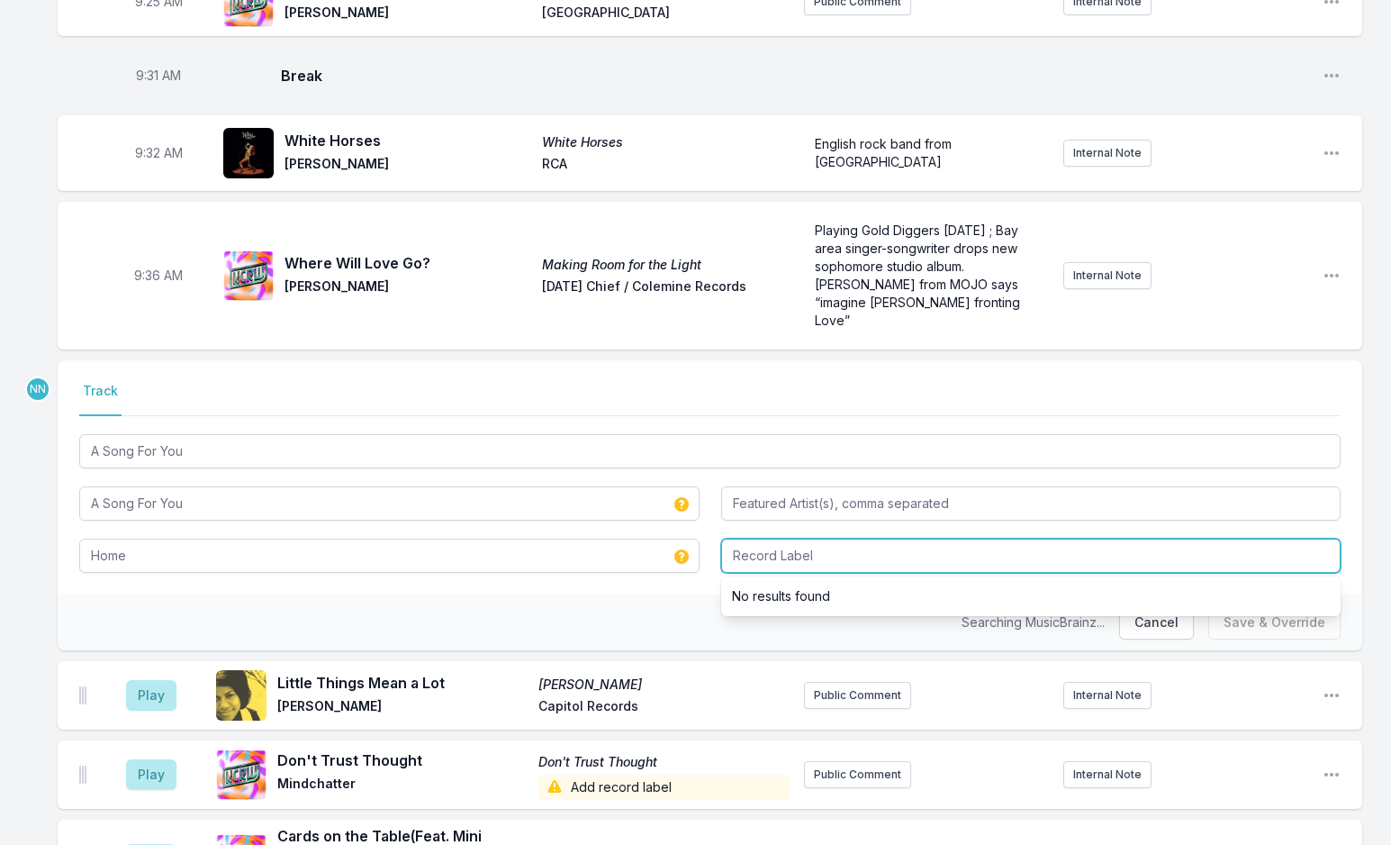
click at [745, 539] on input "Record Label" at bounding box center [1031, 556] width 621 height 34
type input "T"
type input "Rhythm Section International"
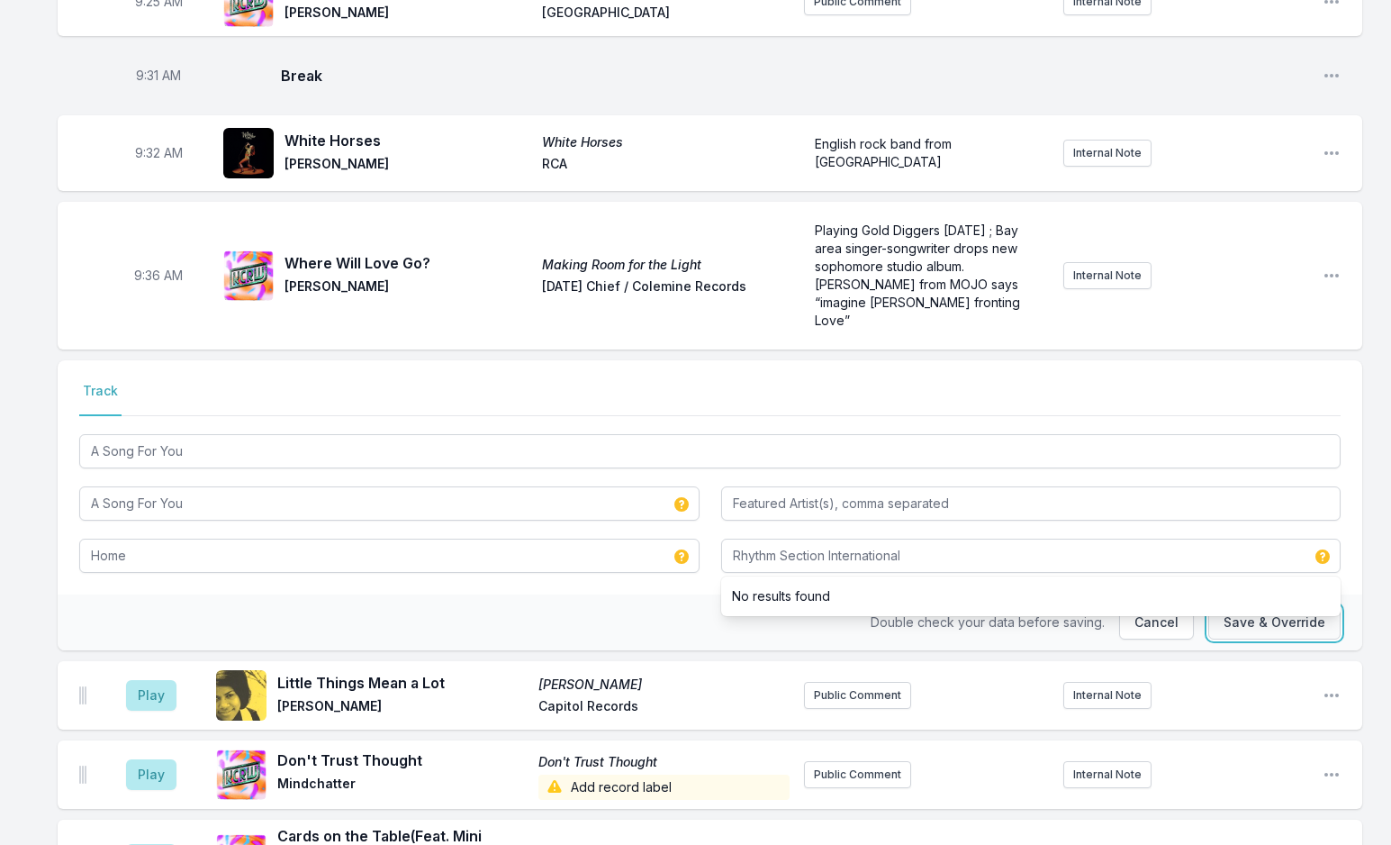
click at [1234, 605] on button "Save & Override" at bounding box center [1275, 622] width 132 height 34
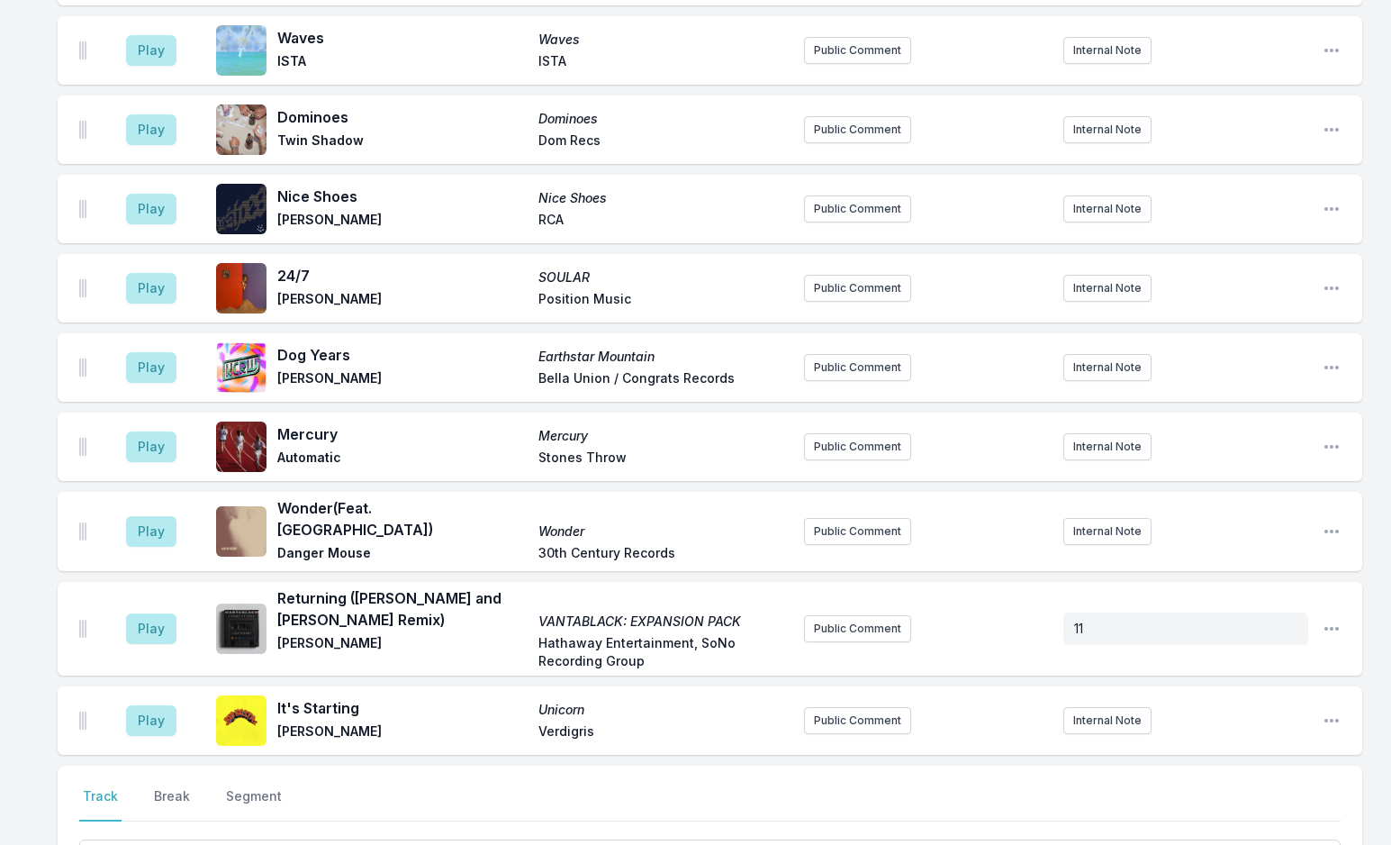
scroll to position [2950, 0]
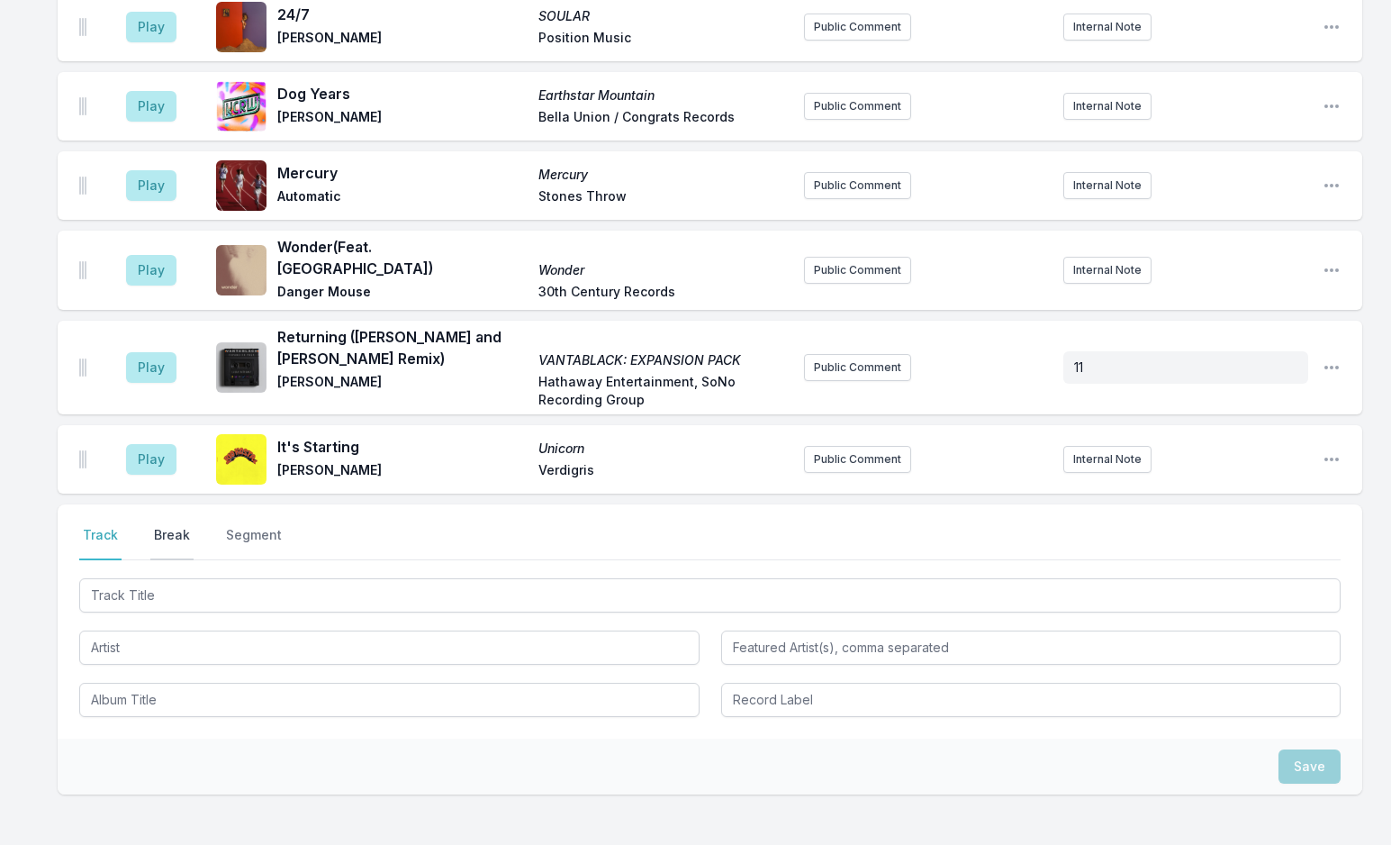
click at [174, 526] on button "Break" at bounding box center [171, 543] width 43 height 34
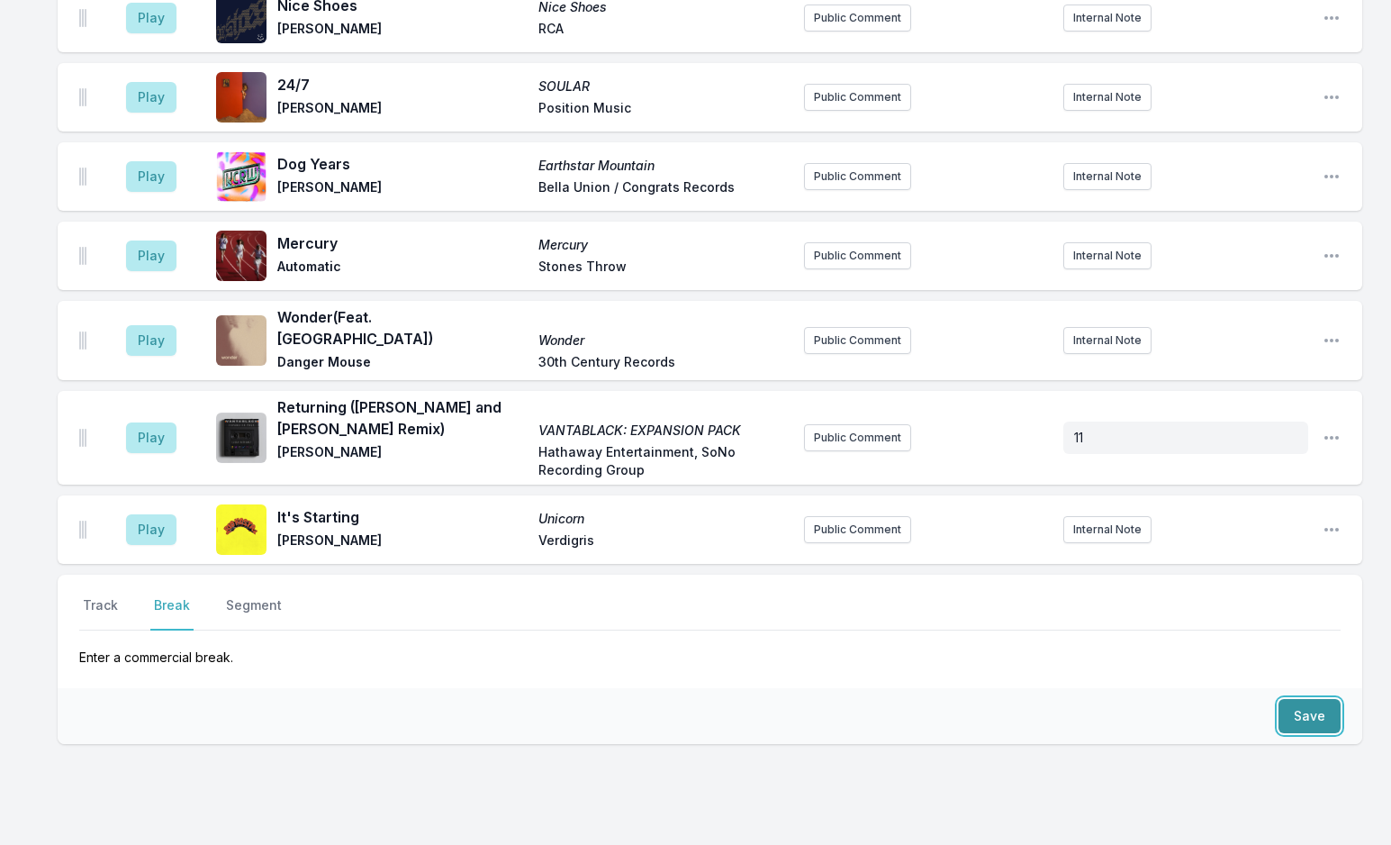
drag, startPoint x: 1324, startPoint y: 647, endPoint x: 1301, endPoint y: 645, distance: 22.6
click at [1323, 699] on button "Save" at bounding box center [1310, 716] width 62 height 34
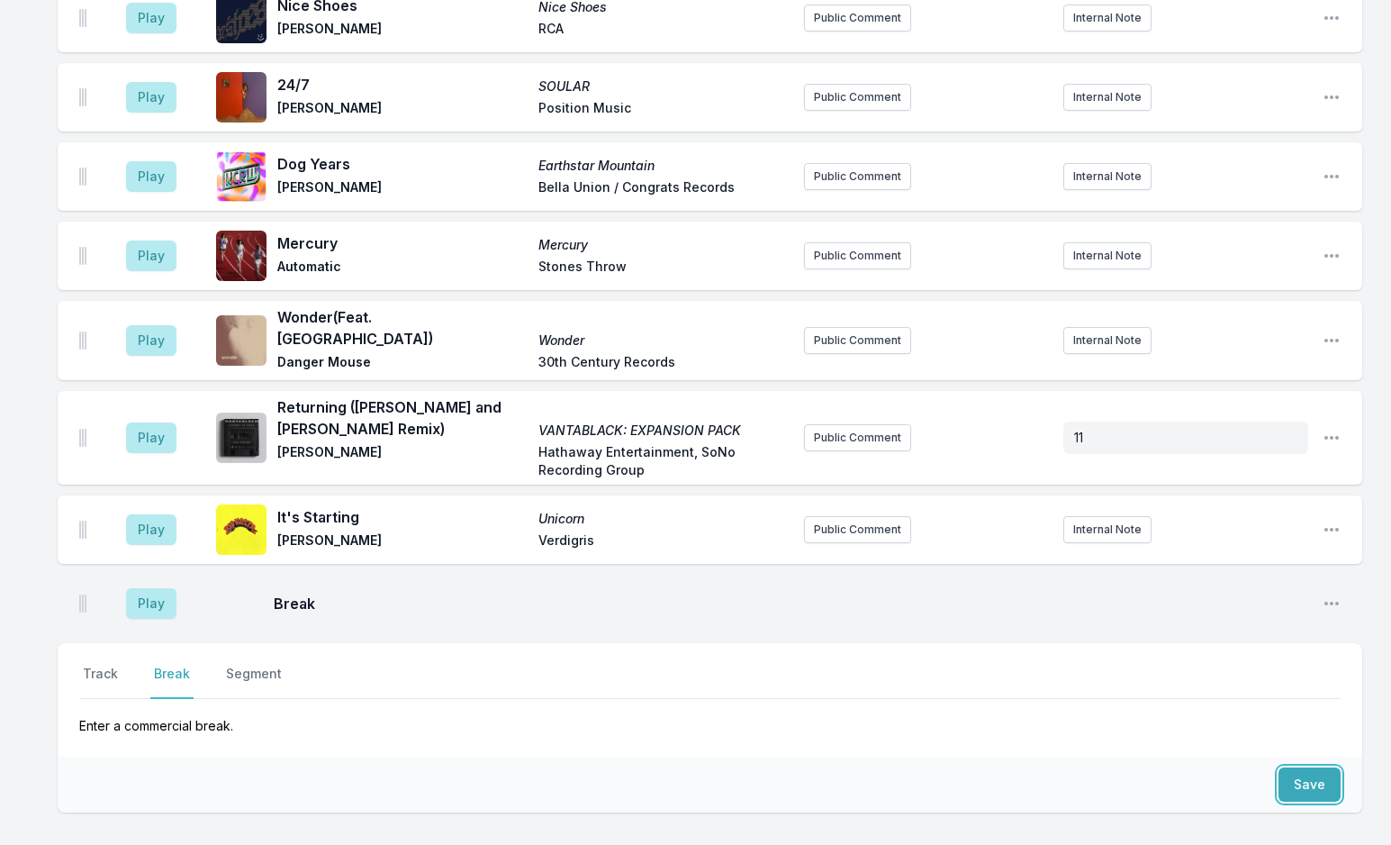
scroll to position [2949, 0]
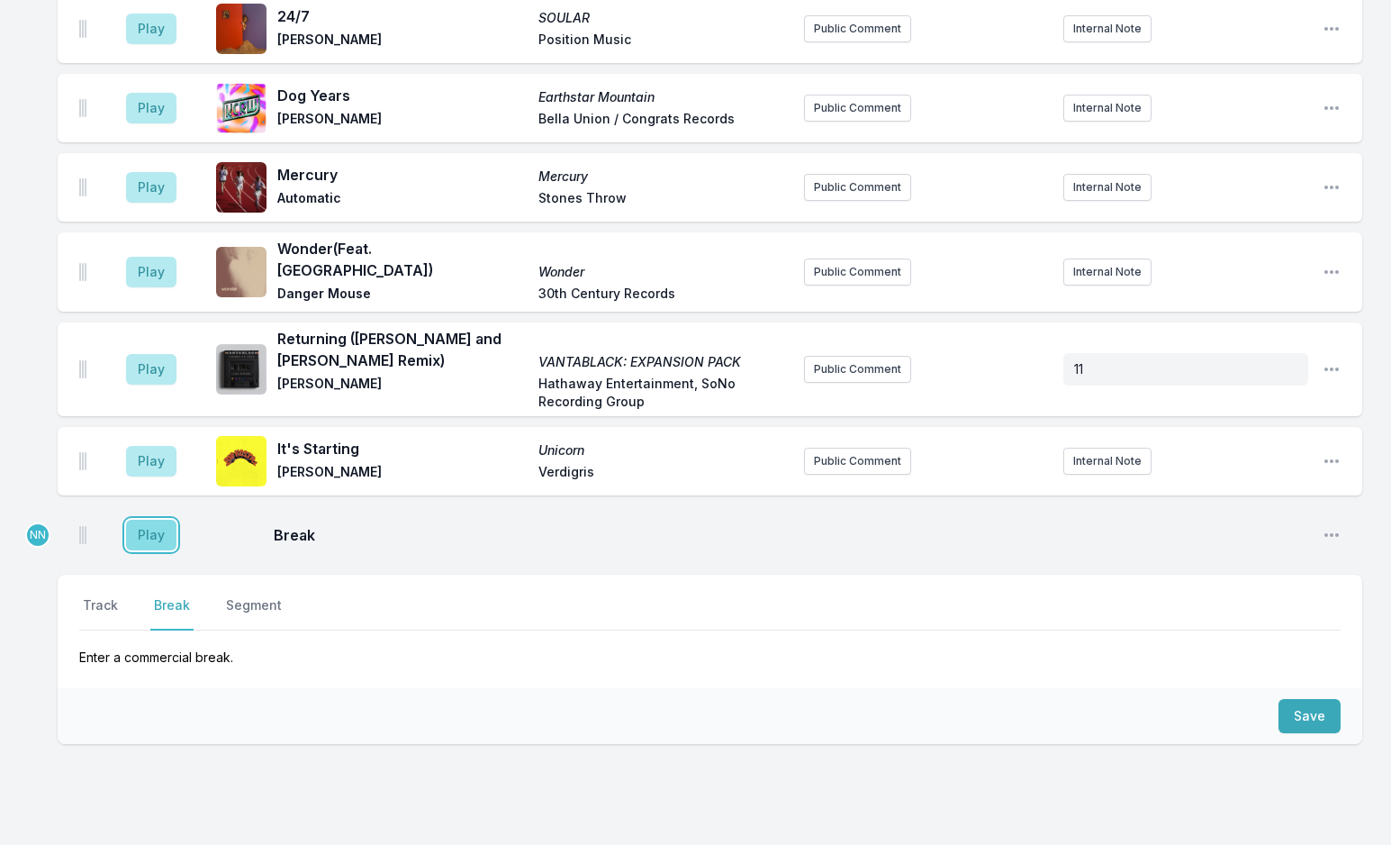
click at [161, 520] on button "Play" at bounding box center [151, 535] width 50 height 31
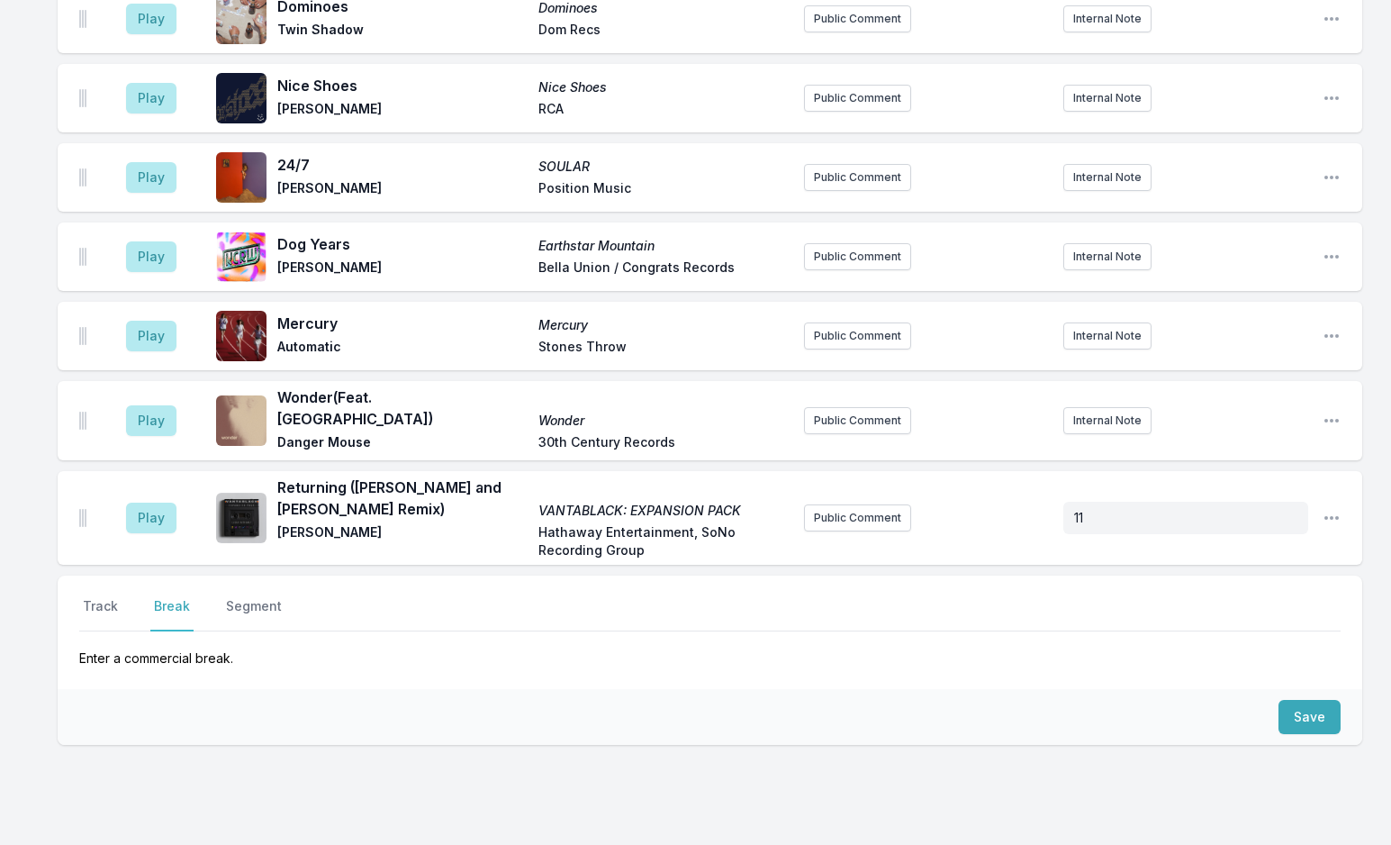
scroll to position [3028, 0]
click at [105, 596] on button "Track" at bounding box center [100, 613] width 42 height 34
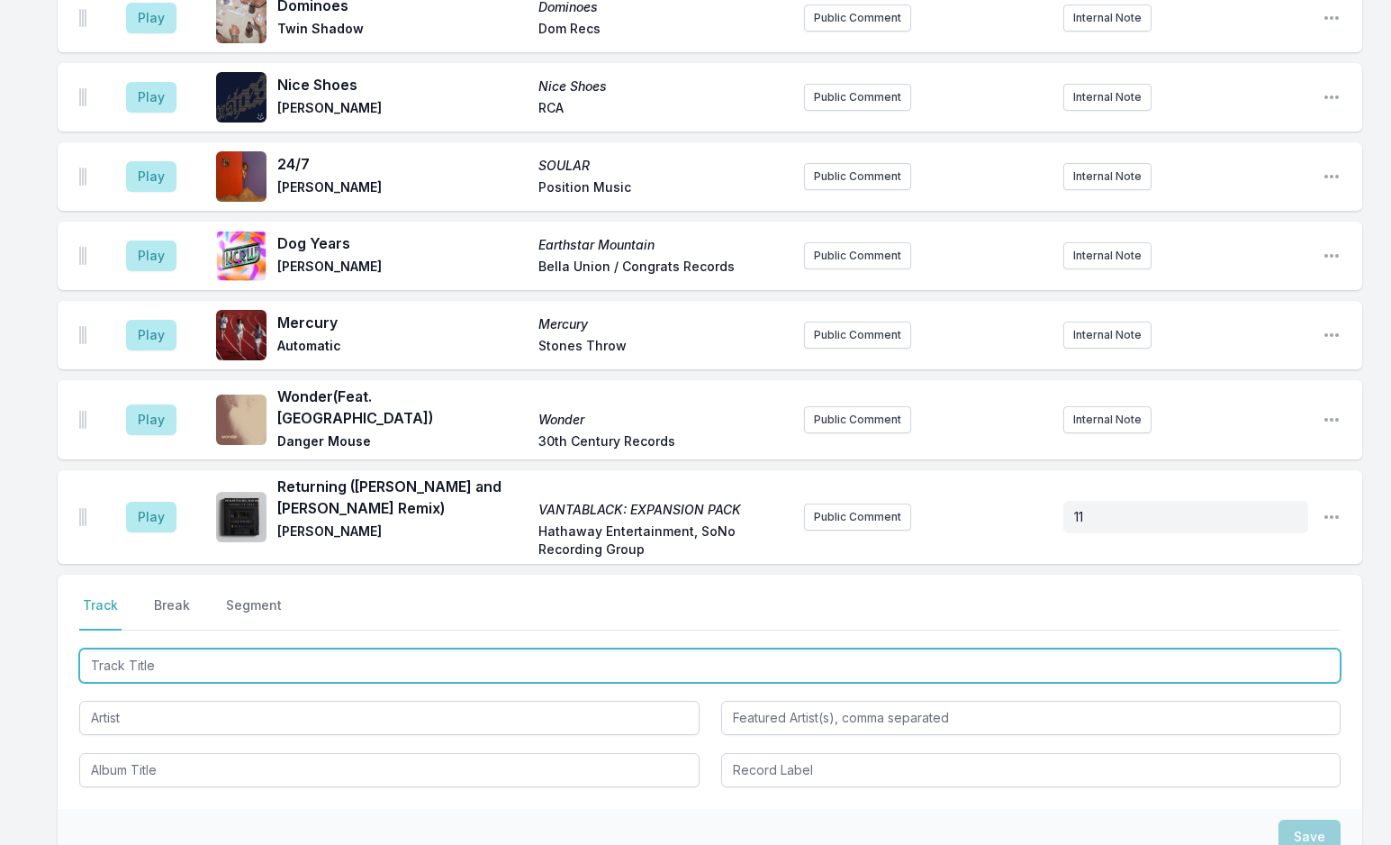
click at [167, 648] on input "Track Title" at bounding box center [710, 665] width 1262 height 34
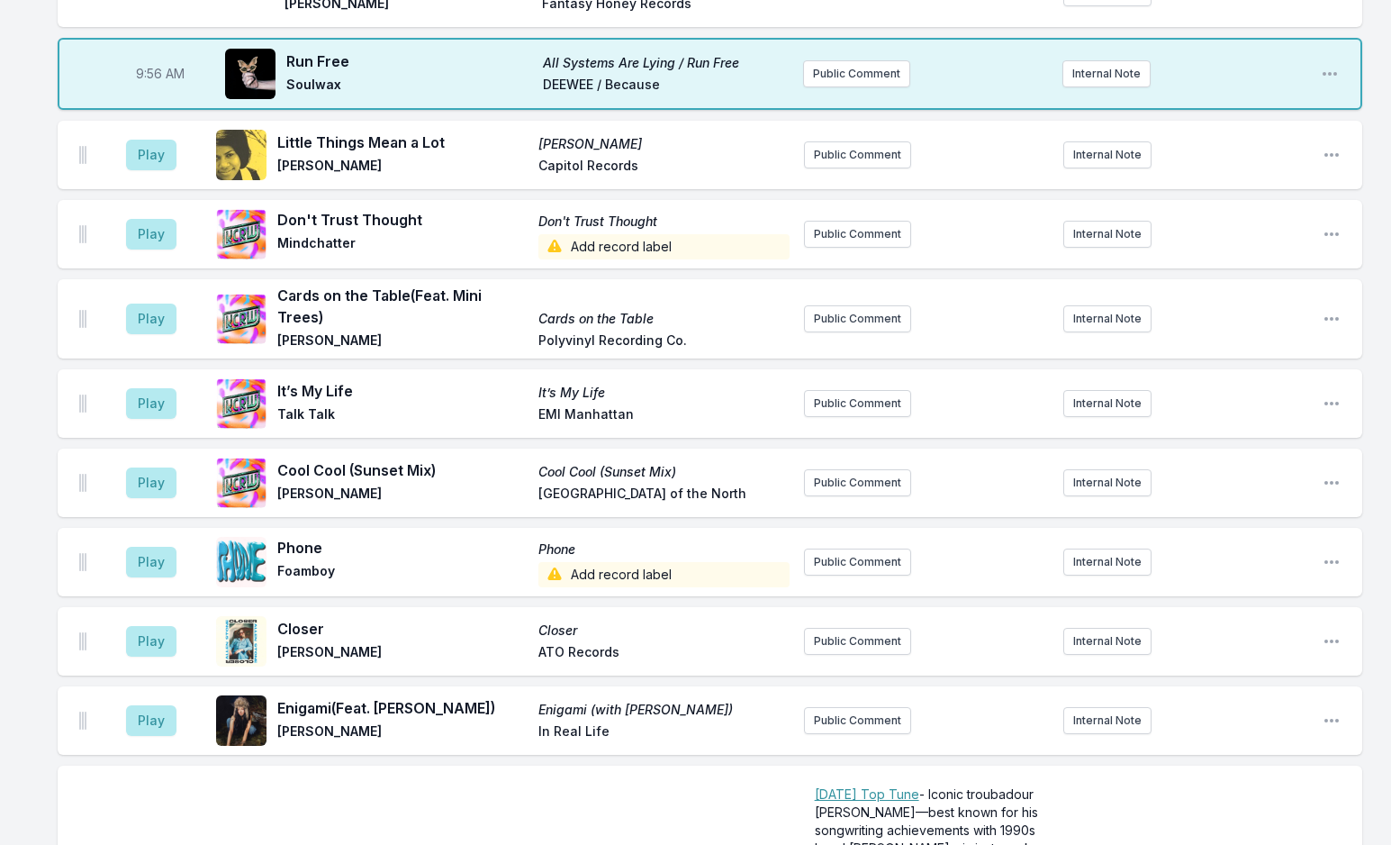
scroll to position [1666, 0]
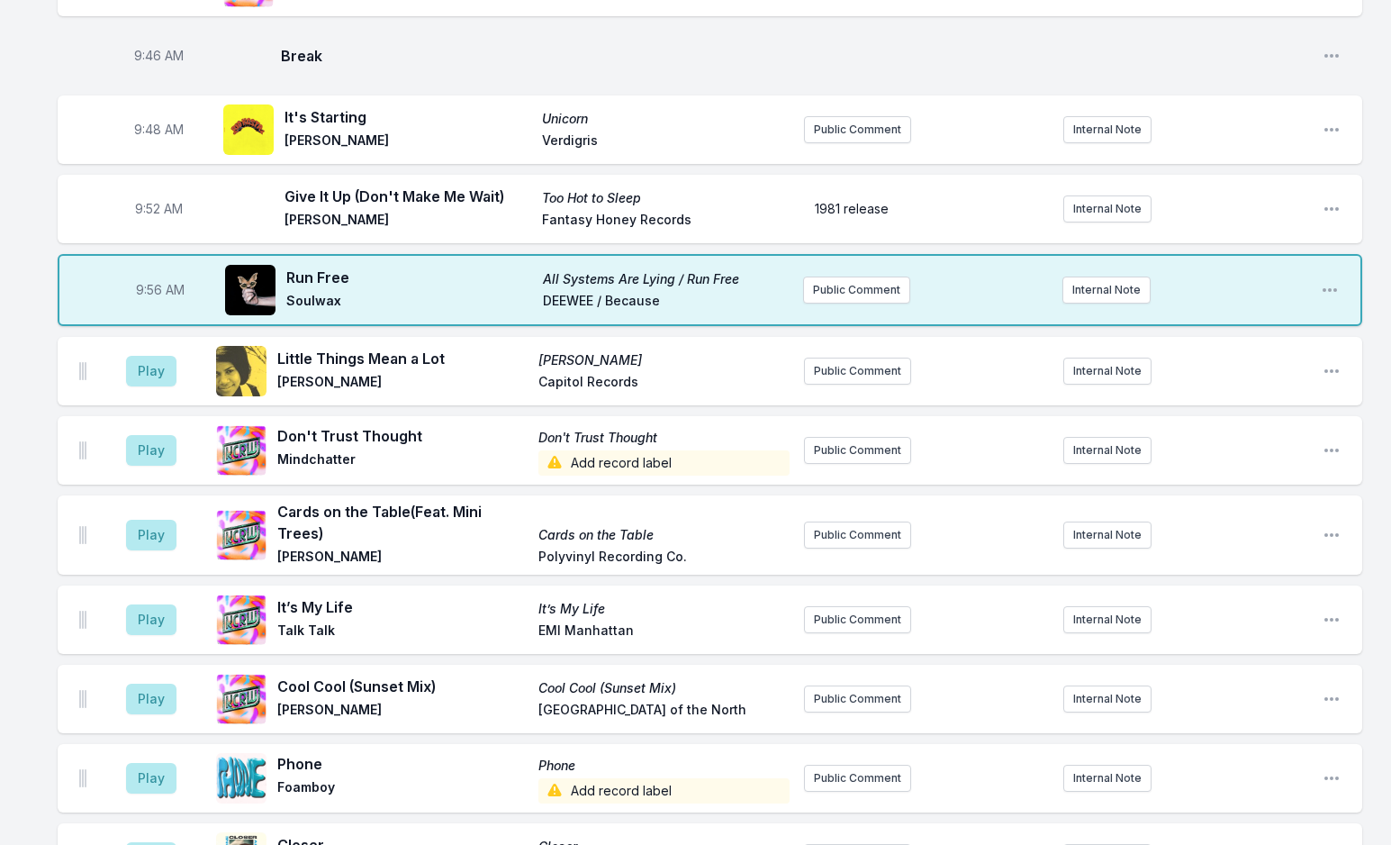
type input "Run Free"
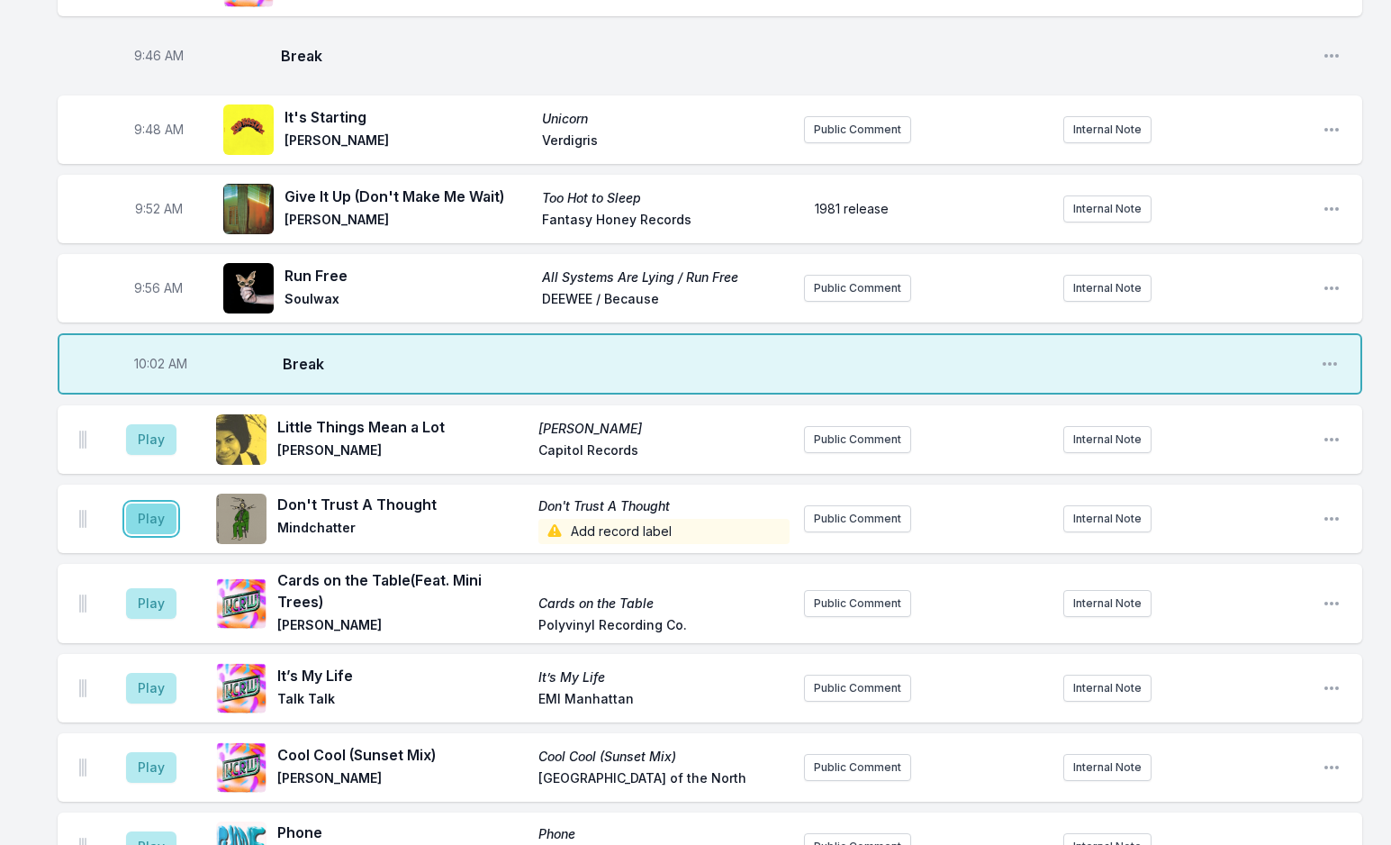
click at [160, 503] on button "Play" at bounding box center [151, 518] width 50 height 31
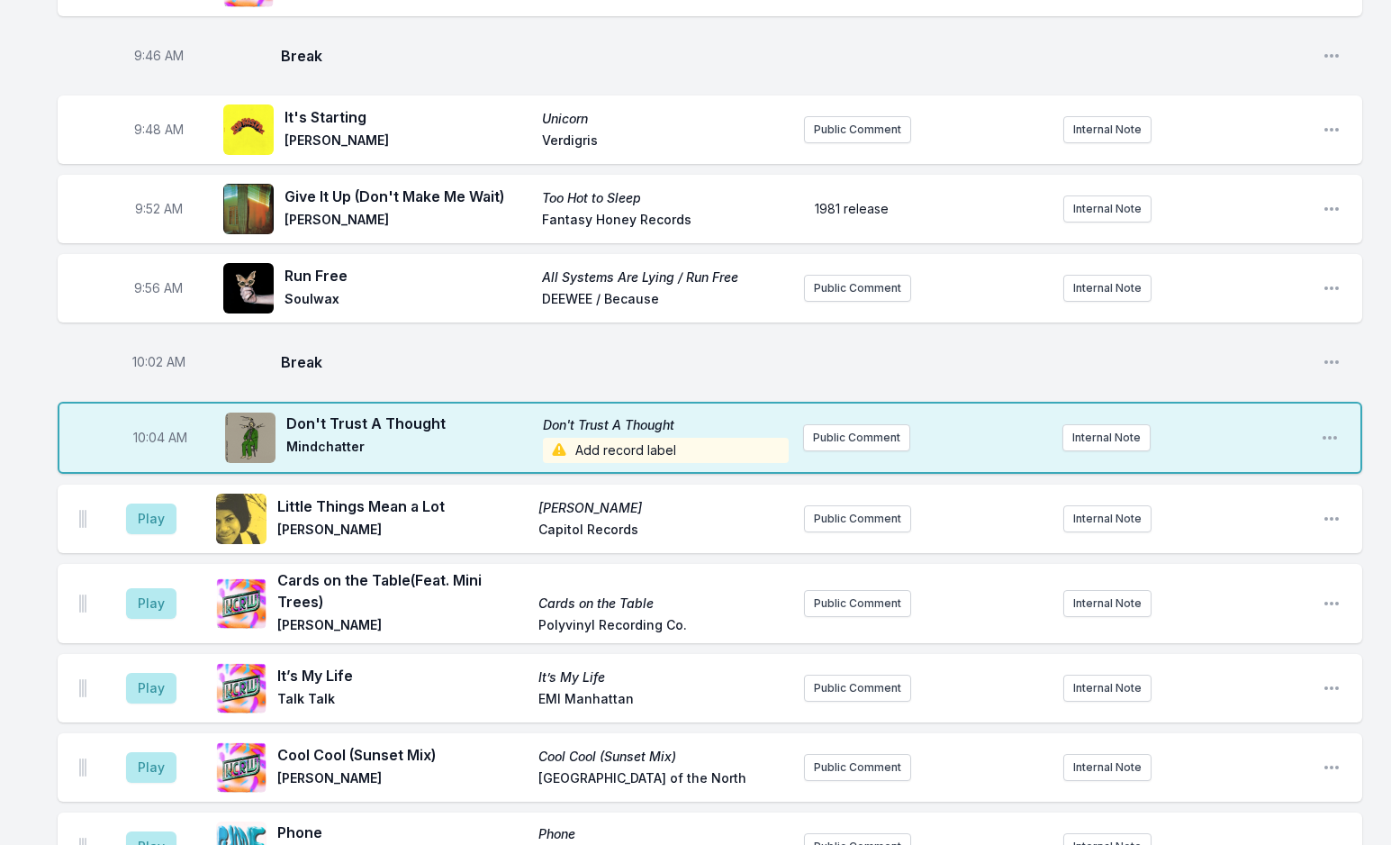
click at [630, 438] on span "Add record label" at bounding box center [666, 450] width 246 height 25
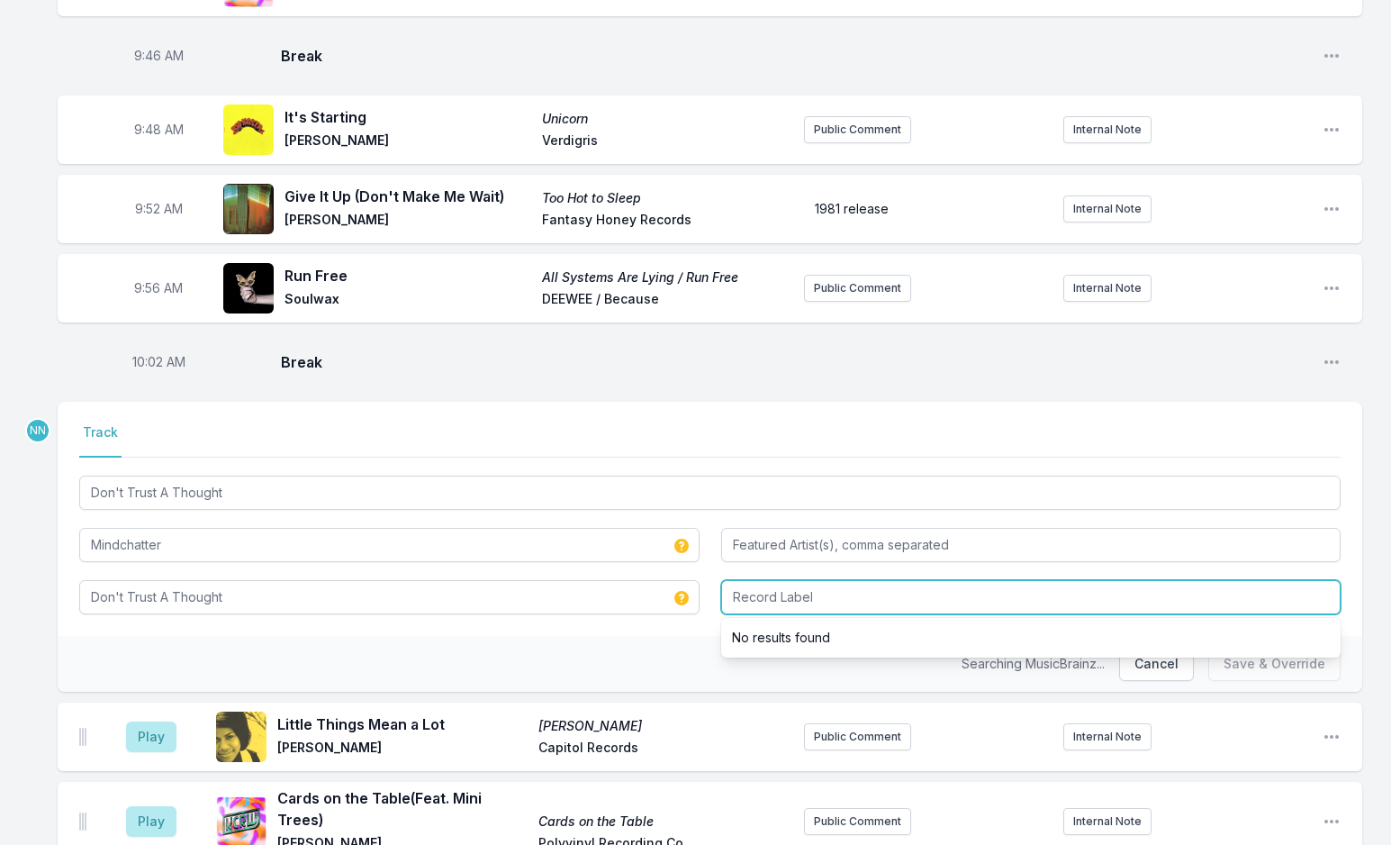
click at [754, 580] on input "Record Label" at bounding box center [1031, 597] width 621 height 34
type input "a"
type input "Maison Arts"
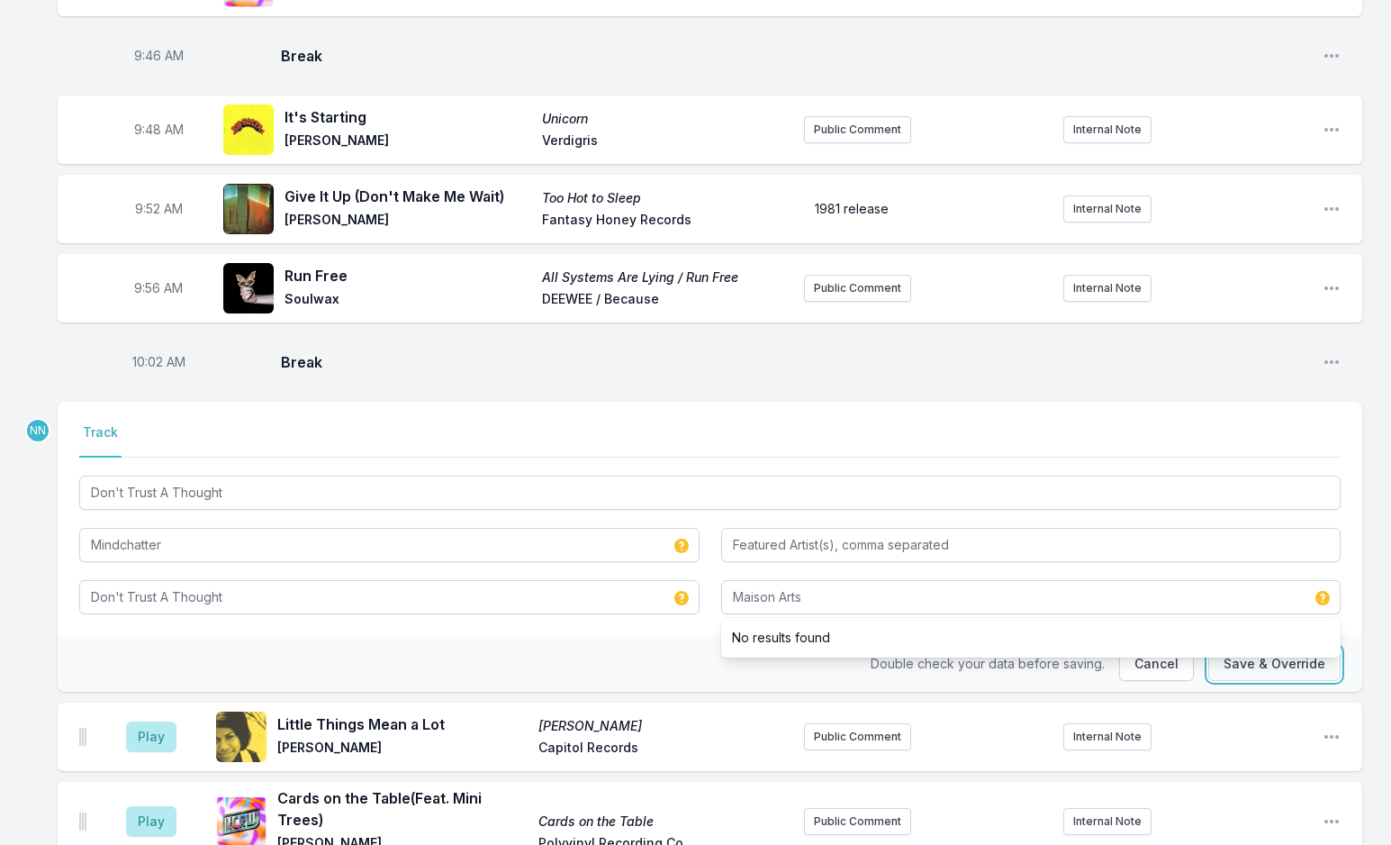
click at [1266, 647] on button "Save & Override" at bounding box center [1275, 664] width 132 height 34
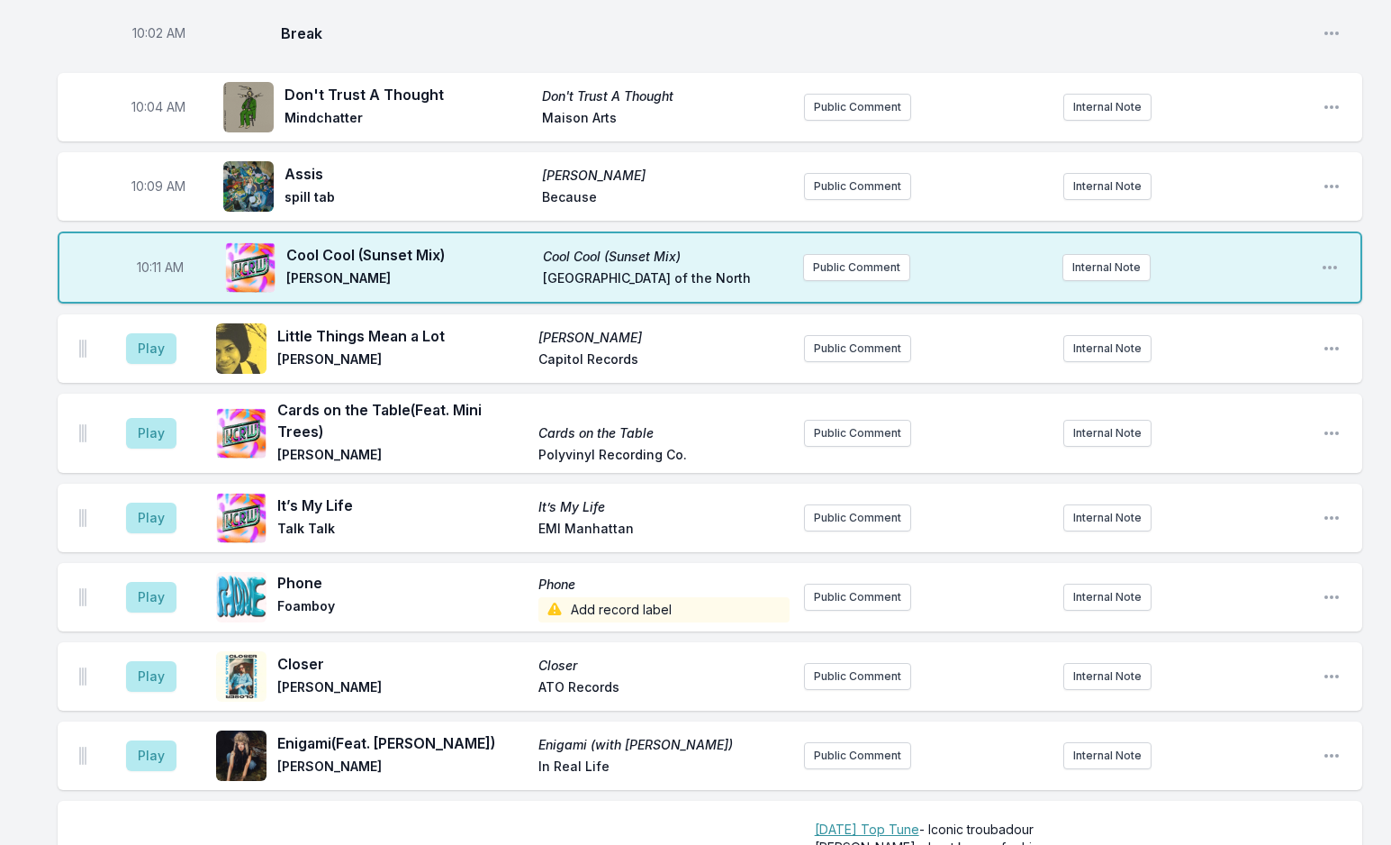
scroll to position [2026, 0]
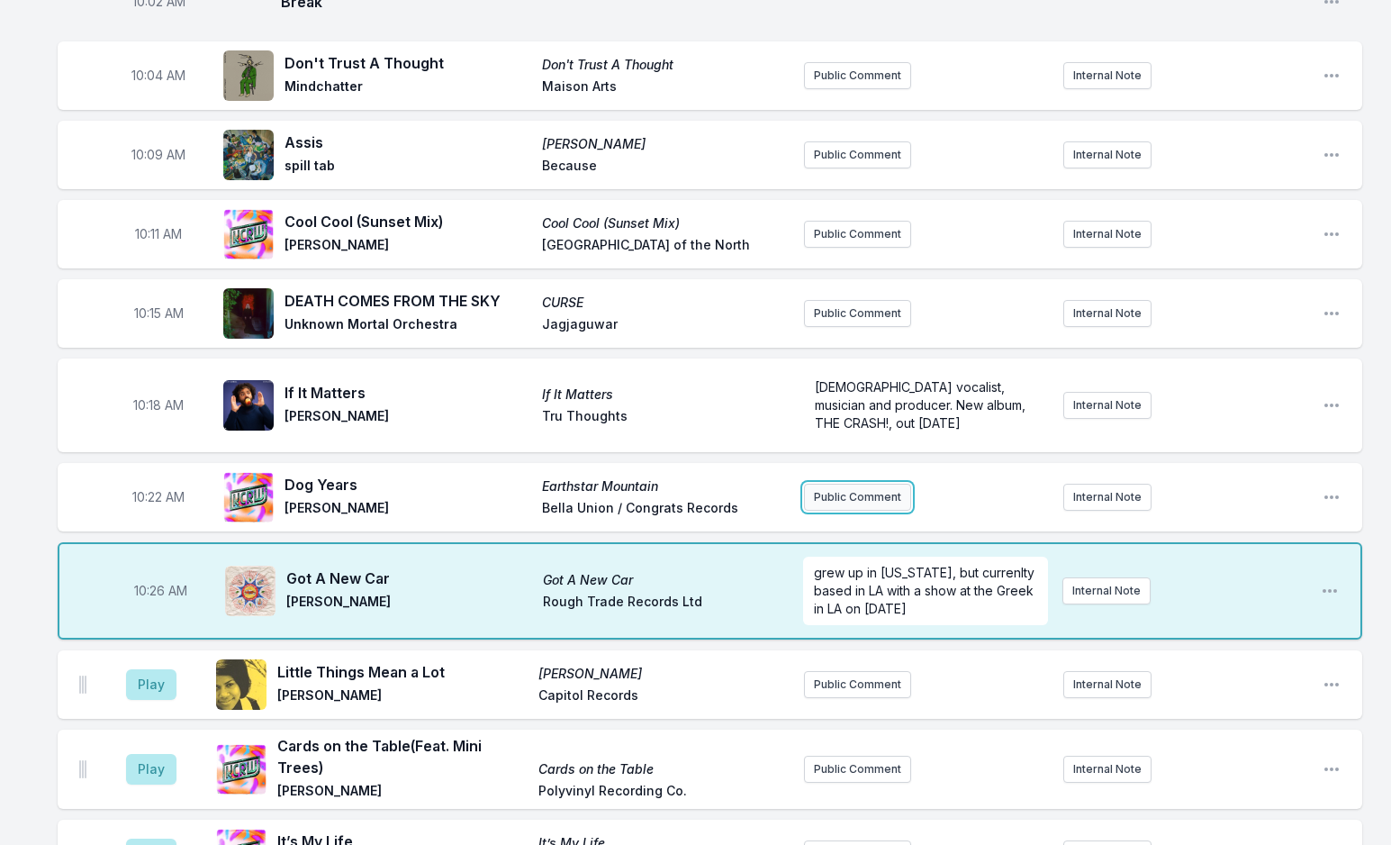
click at [851, 484] on button "Public Comment" at bounding box center [857, 497] width 107 height 27
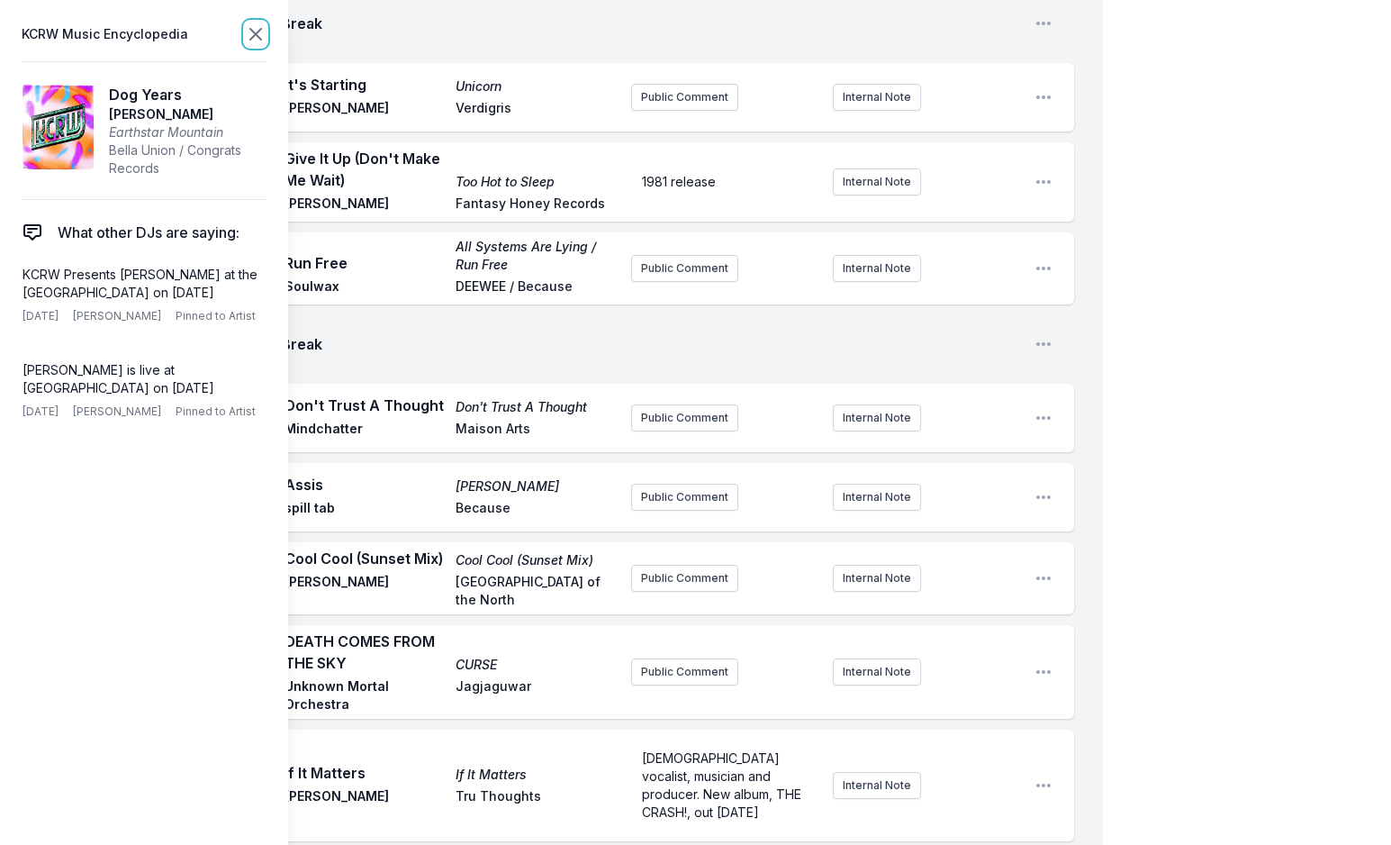
click at [249, 37] on icon at bounding box center [256, 34] width 22 height 22
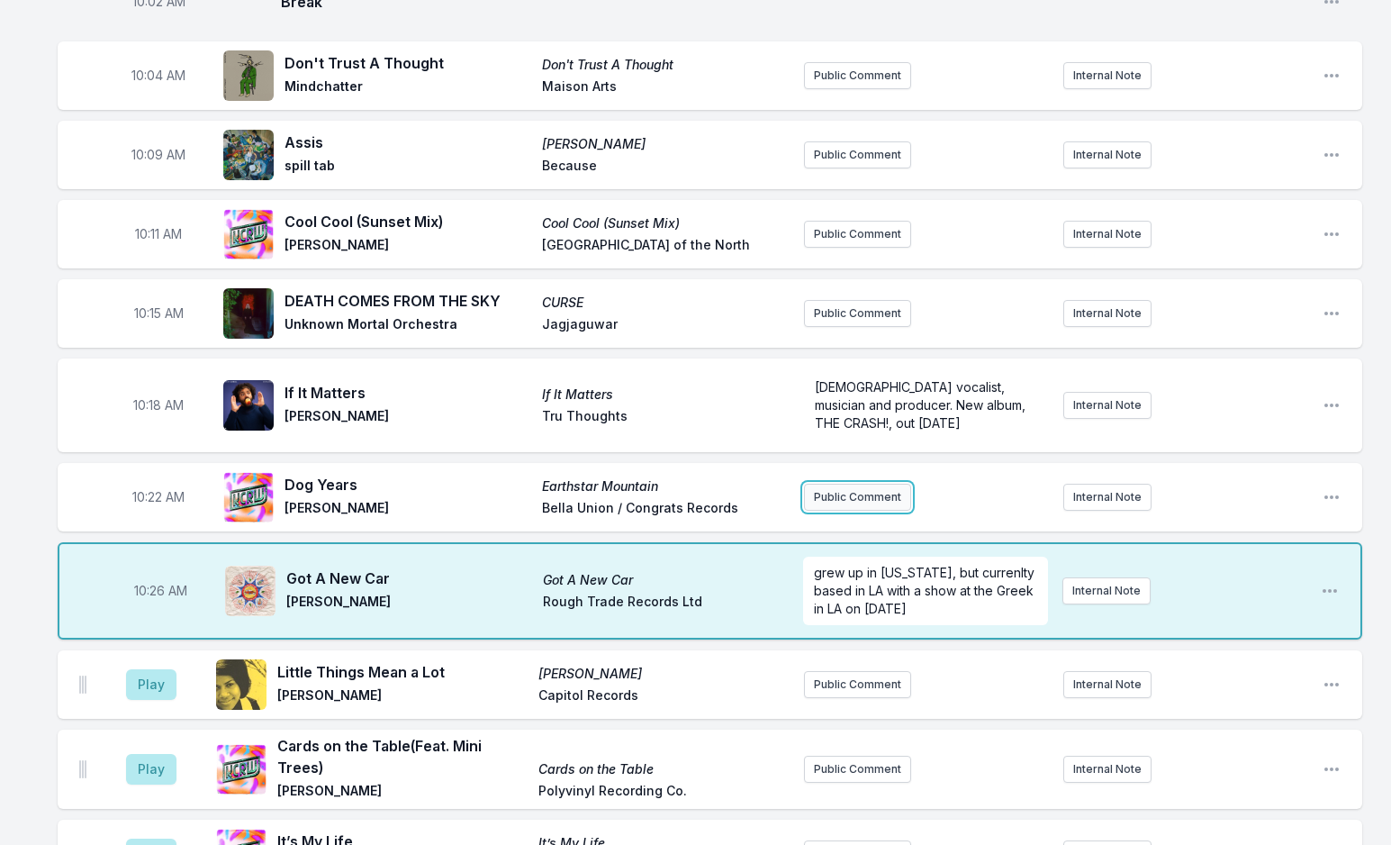
click at [837, 484] on button "Public Comment" at bounding box center [857, 497] width 107 height 27
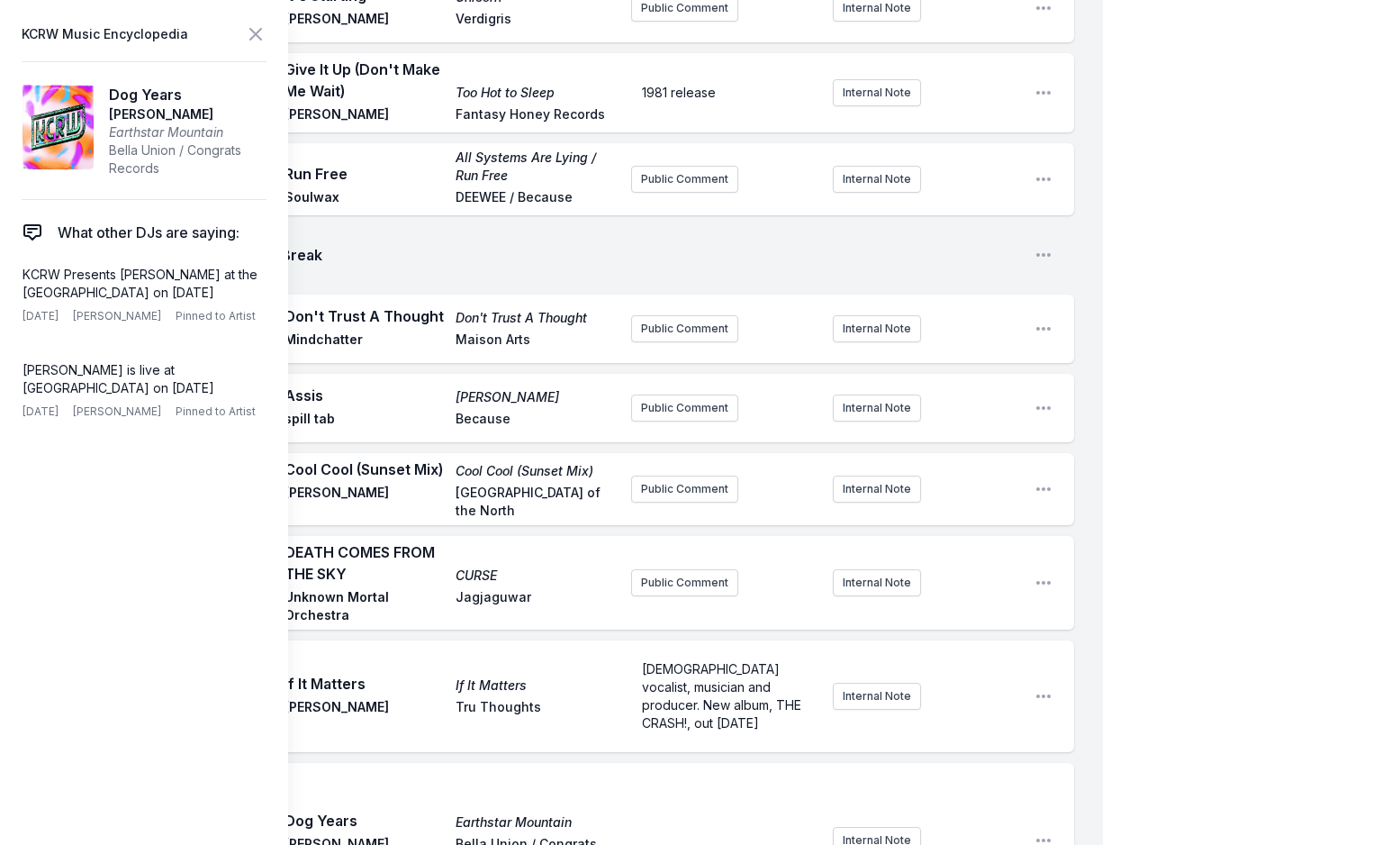
scroll to position [2116, 0]
click at [251, 37] on icon at bounding box center [256, 34] width 22 height 22
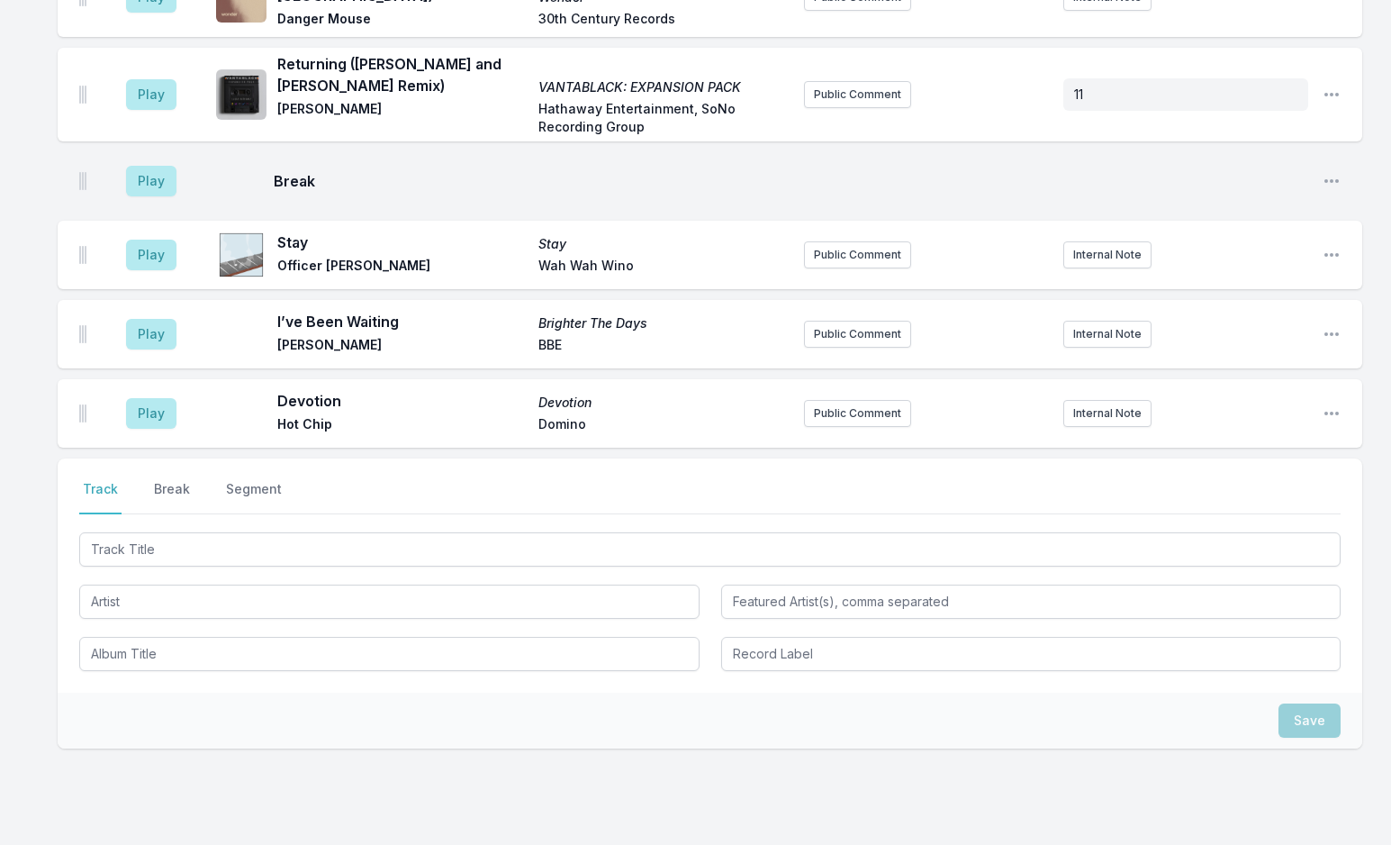
scroll to position [3970, 0]
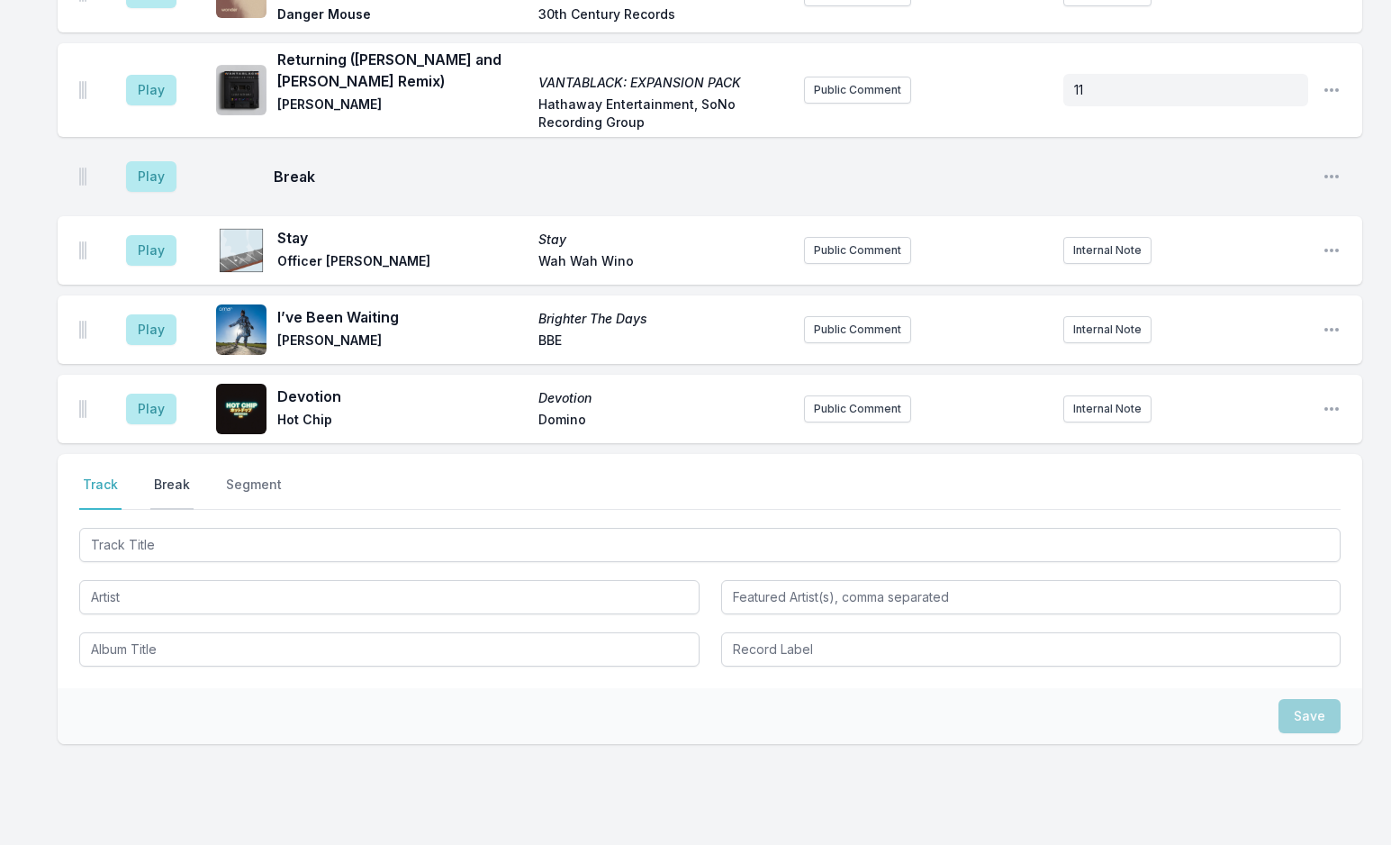
click at [159, 476] on button "Break" at bounding box center [171, 493] width 43 height 34
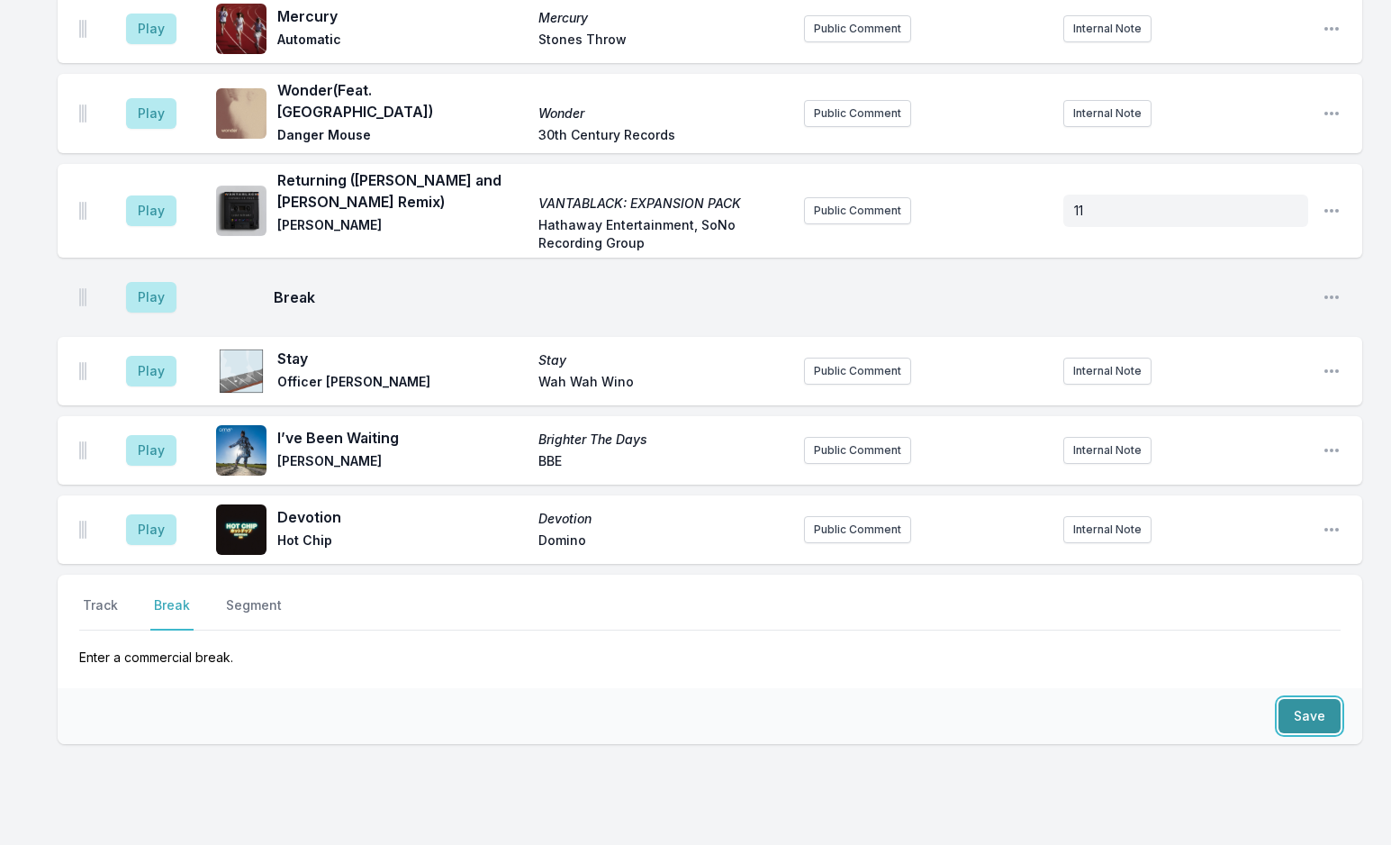
click at [1293, 699] on button "Save" at bounding box center [1310, 716] width 62 height 34
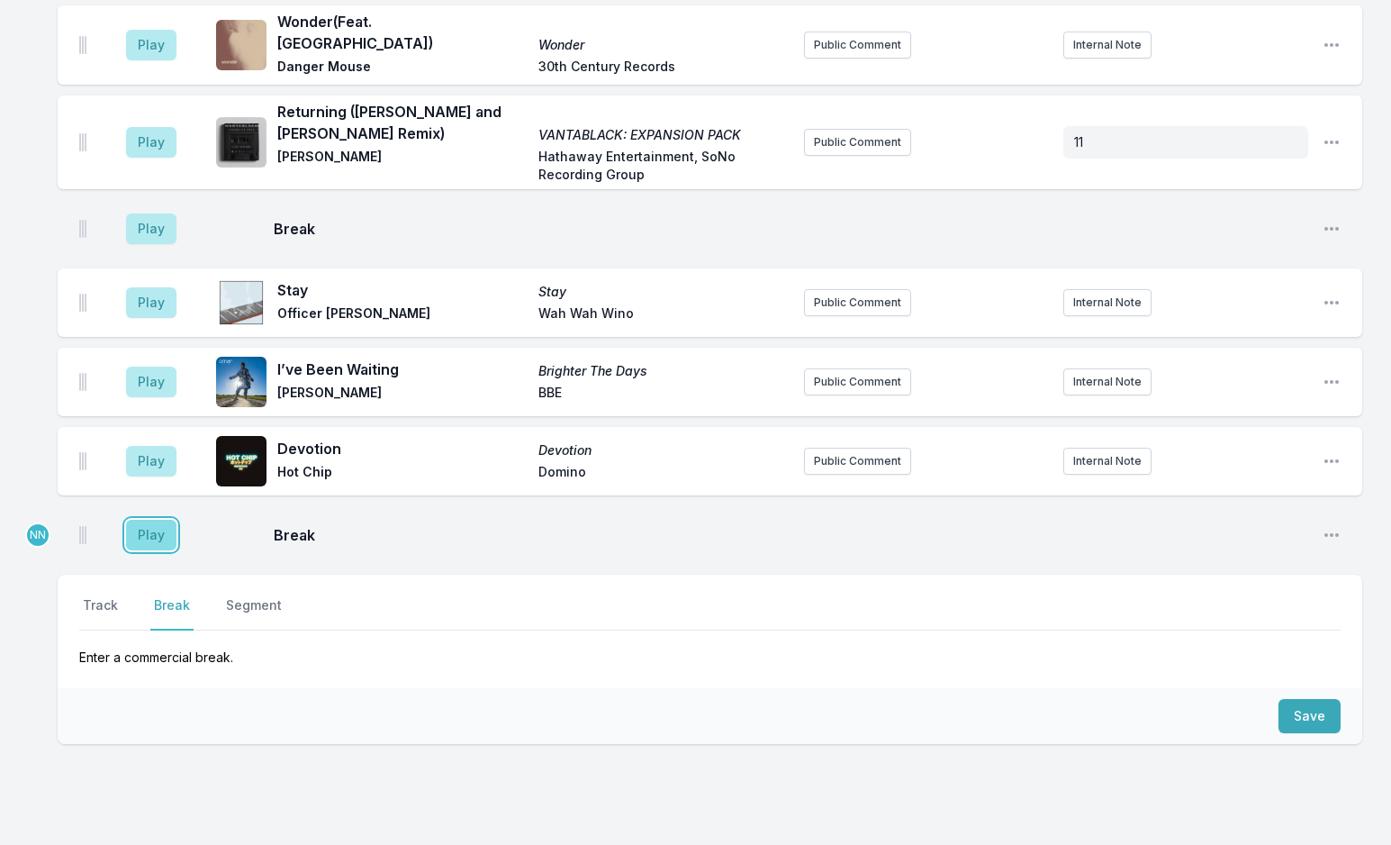
click at [153, 520] on button "Play" at bounding box center [151, 535] width 50 height 31
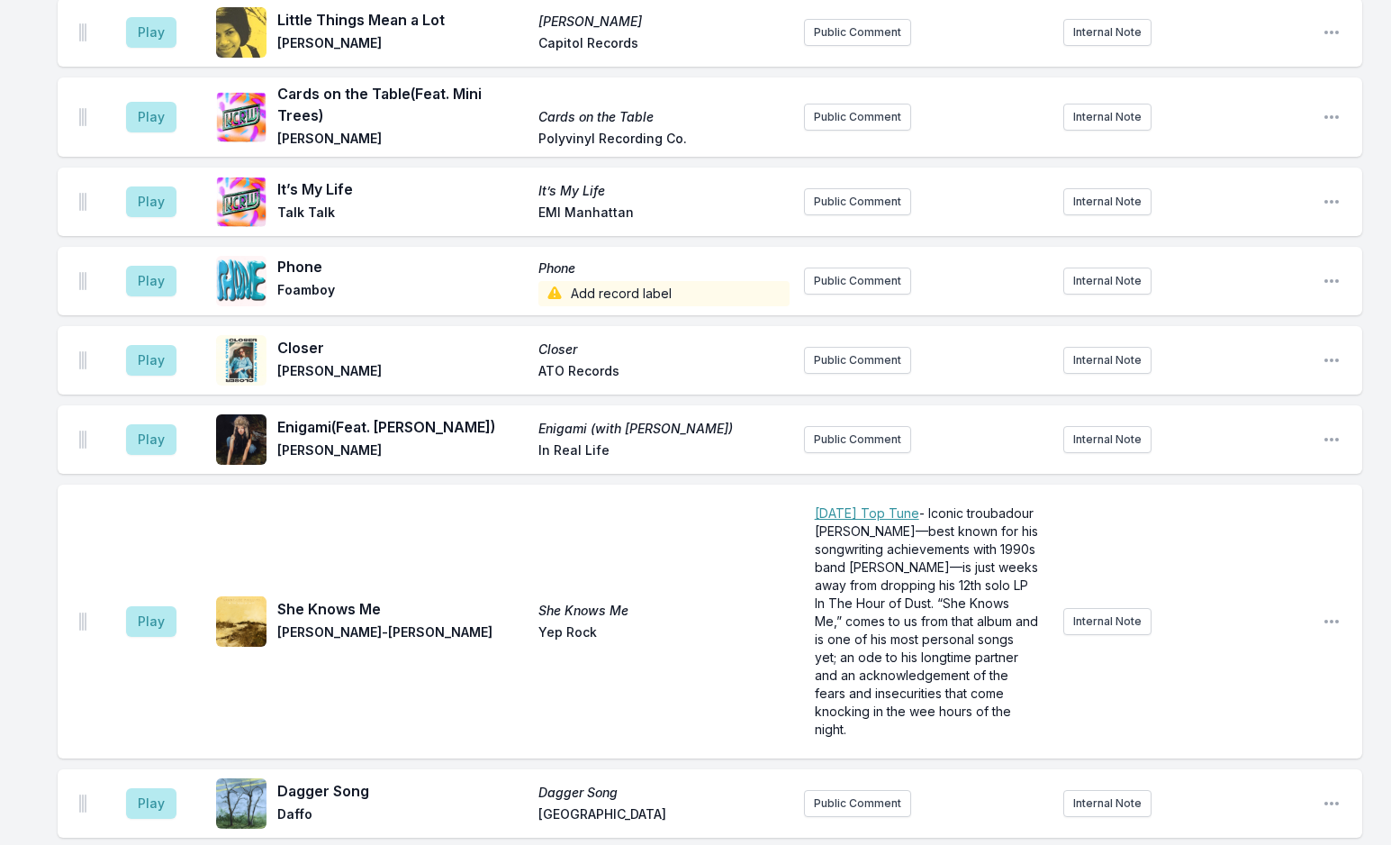
scroll to position [2477, 0]
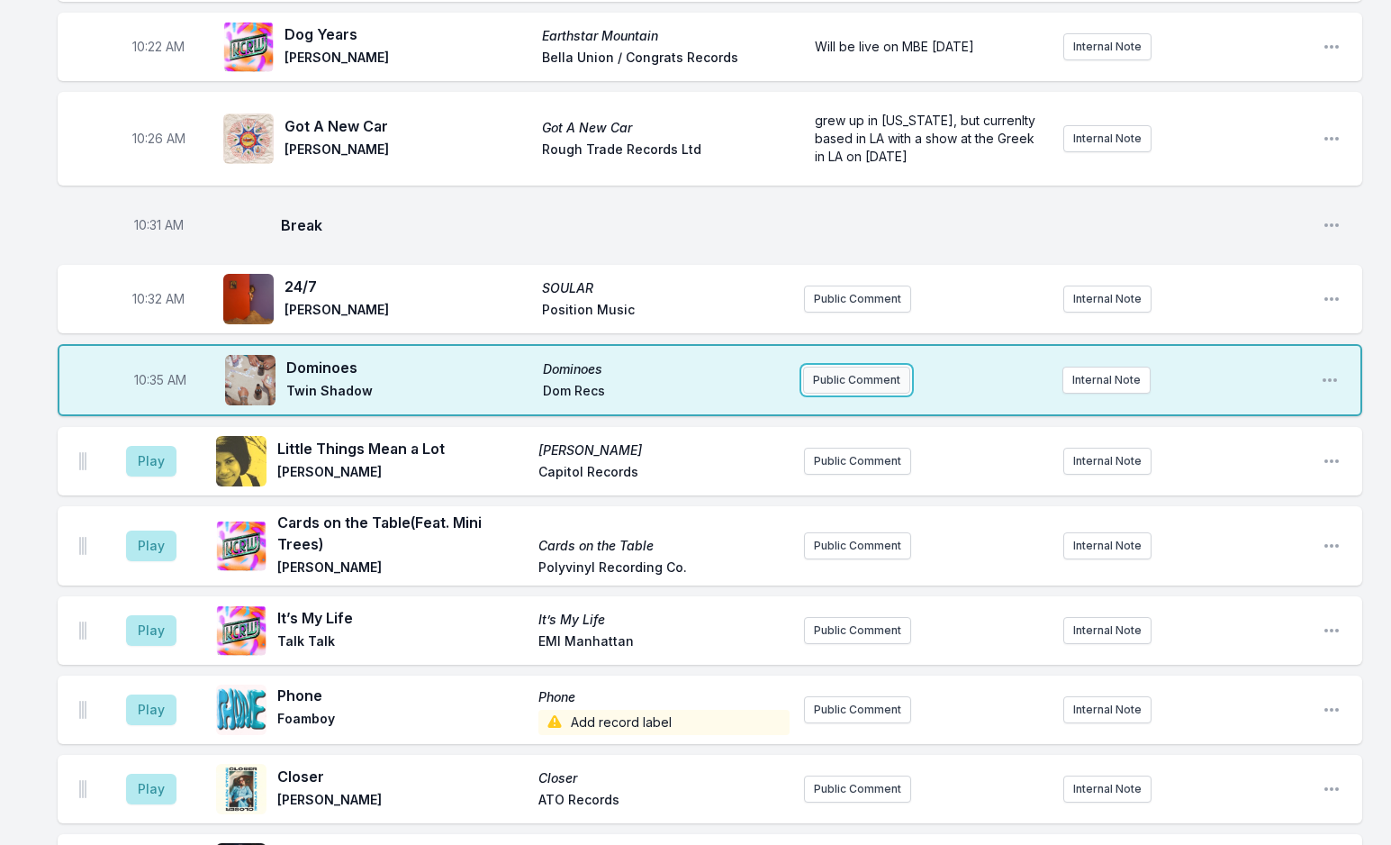
click at [858, 367] on button "Public Comment" at bounding box center [856, 380] width 107 height 27
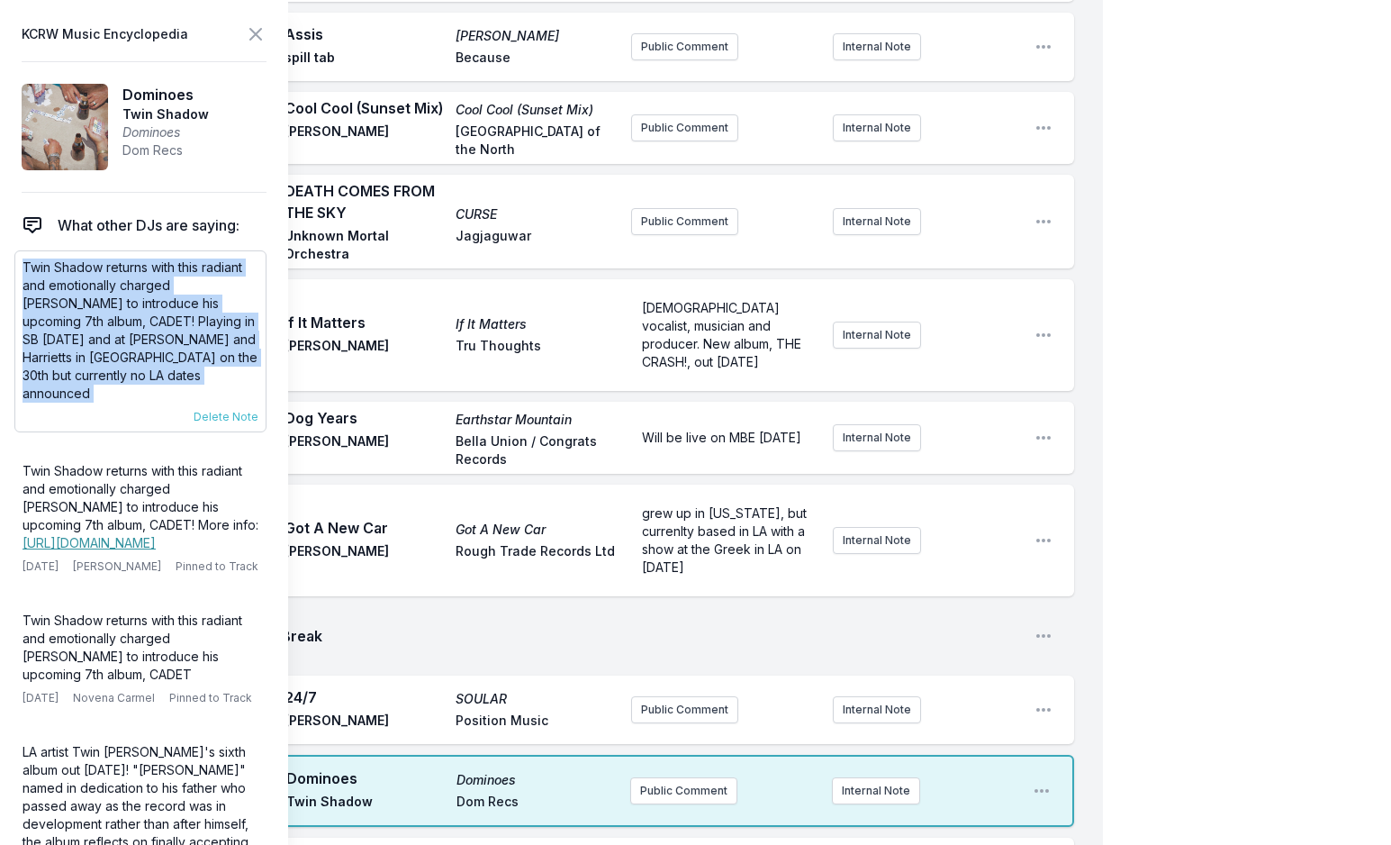
drag, startPoint x: 23, startPoint y: 270, endPoint x: 103, endPoint y: 389, distance: 143.4
click at [103, 389] on div "Twin Shadow returns with this radiant and emotionally charged sizzler to introd…" at bounding box center [140, 341] width 252 height 182
copy div "Twin Shadow returns with this radiant and emotionally charged sizzler to introd…"
click at [253, 33] on icon at bounding box center [256, 34] width 22 height 22
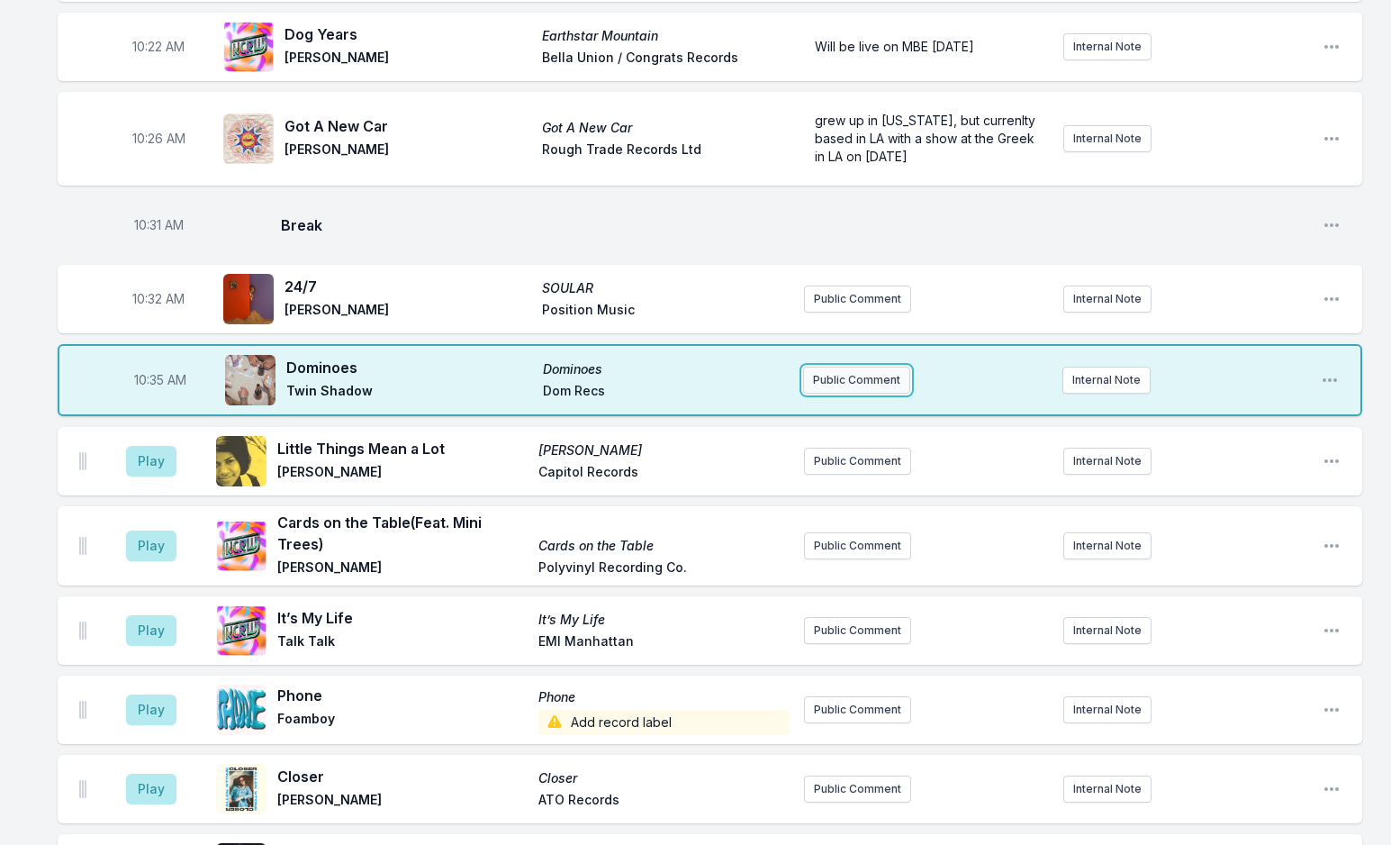
click at [853, 367] on button "Public Comment" at bounding box center [856, 380] width 107 height 27
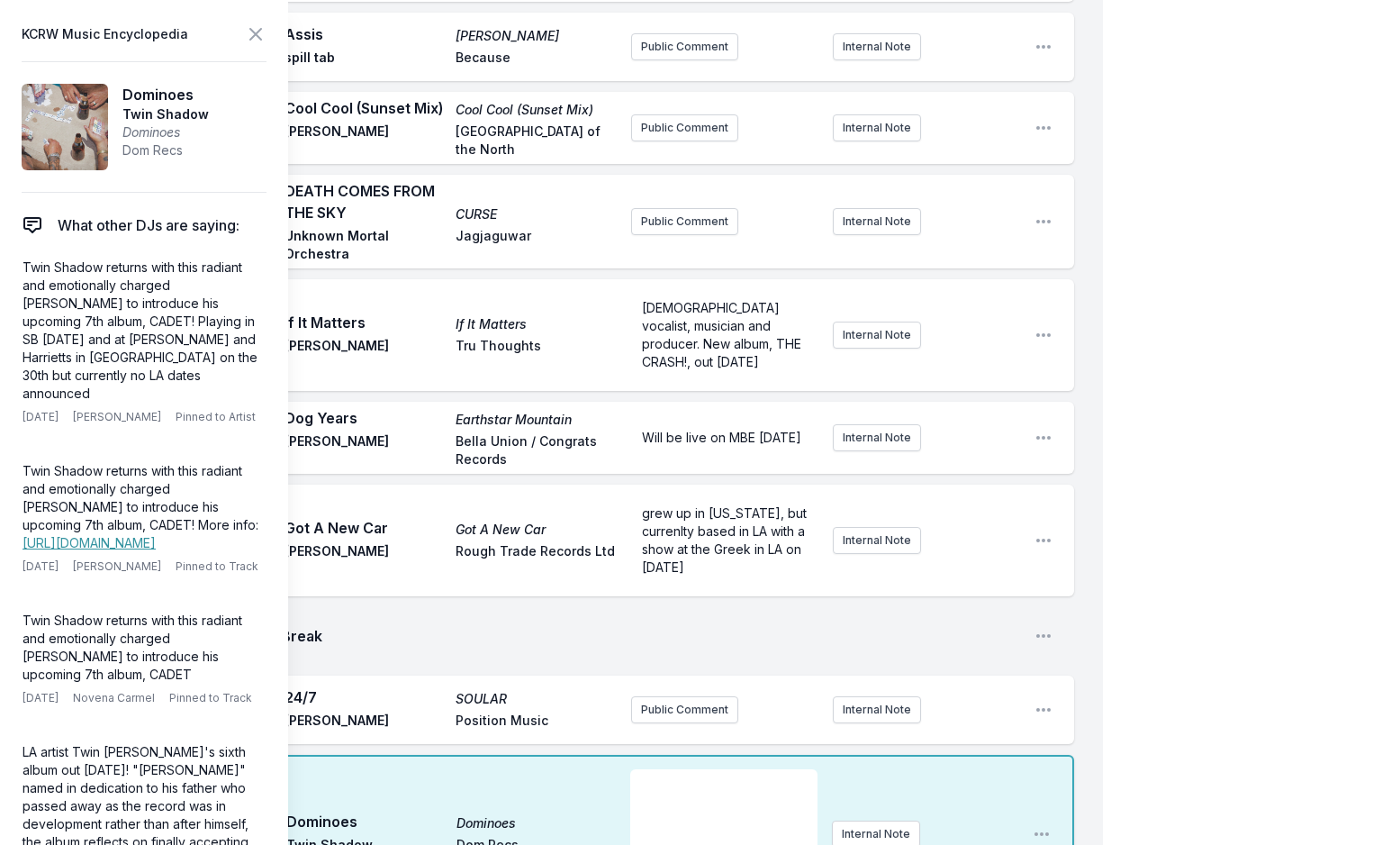
scroll to position [2767, 0]
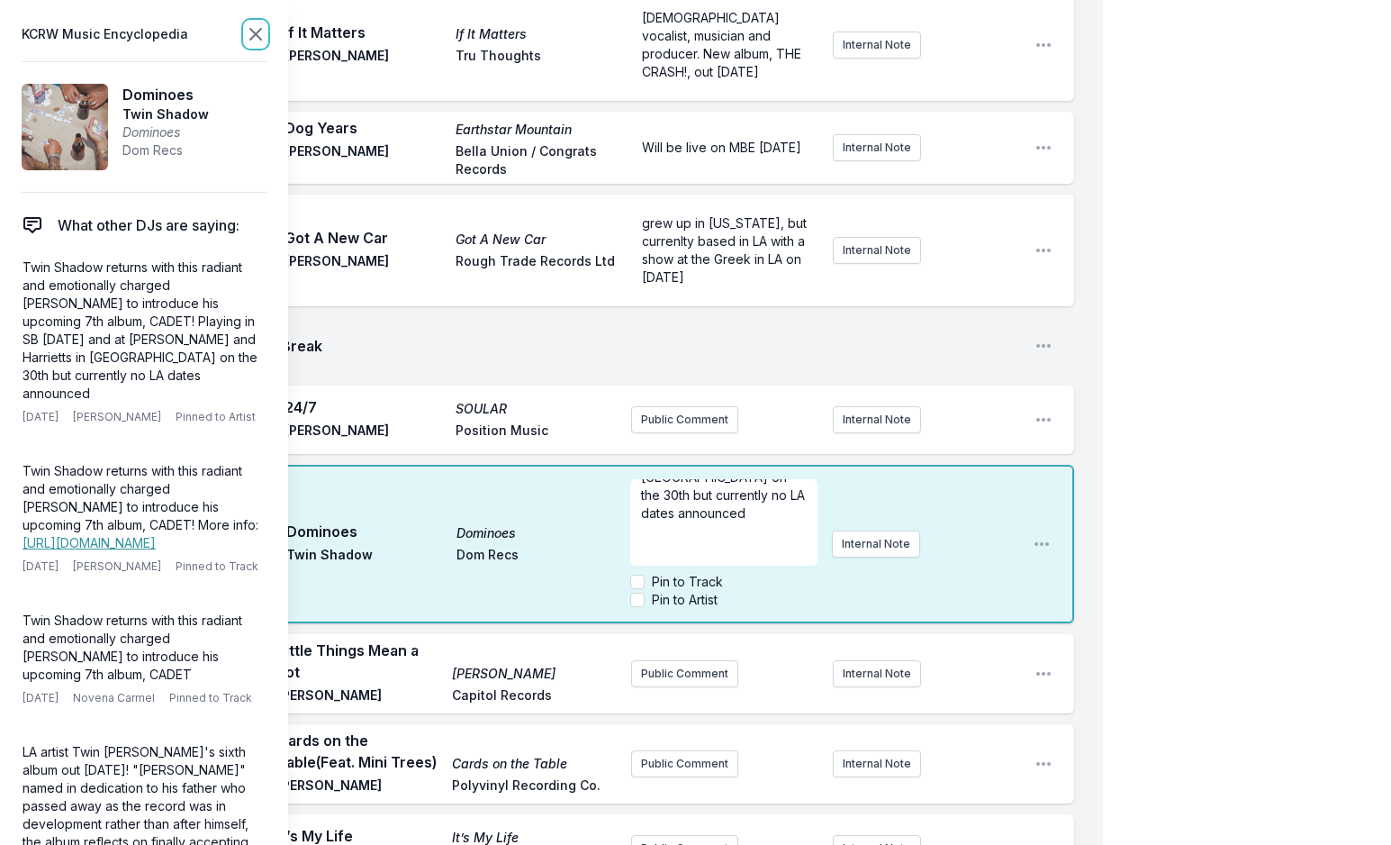
click at [253, 40] on icon at bounding box center [256, 34] width 22 height 22
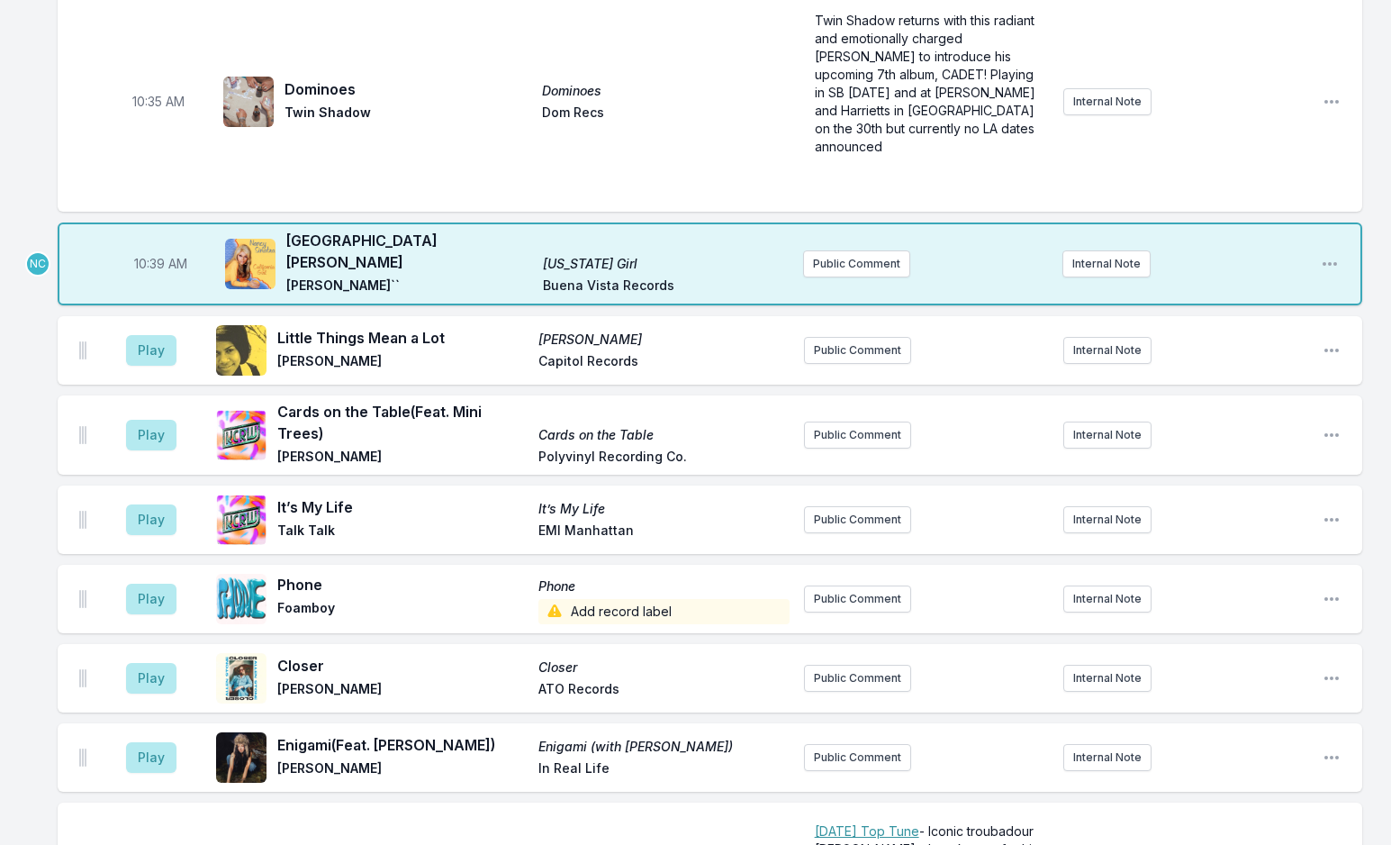
scroll to position [2790, 0]
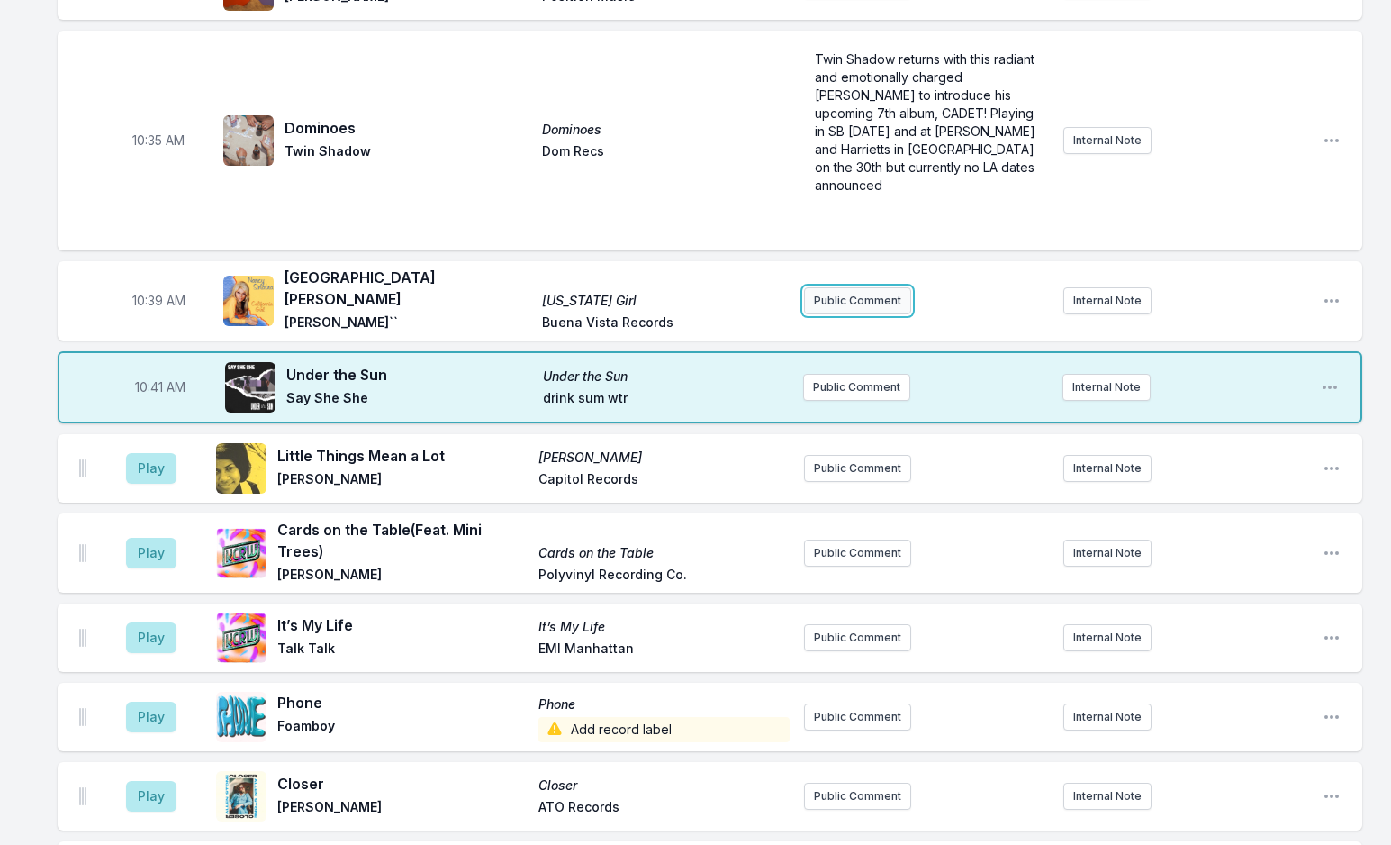
click at [846, 287] on button "Public Comment" at bounding box center [857, 300] width 107 height 27
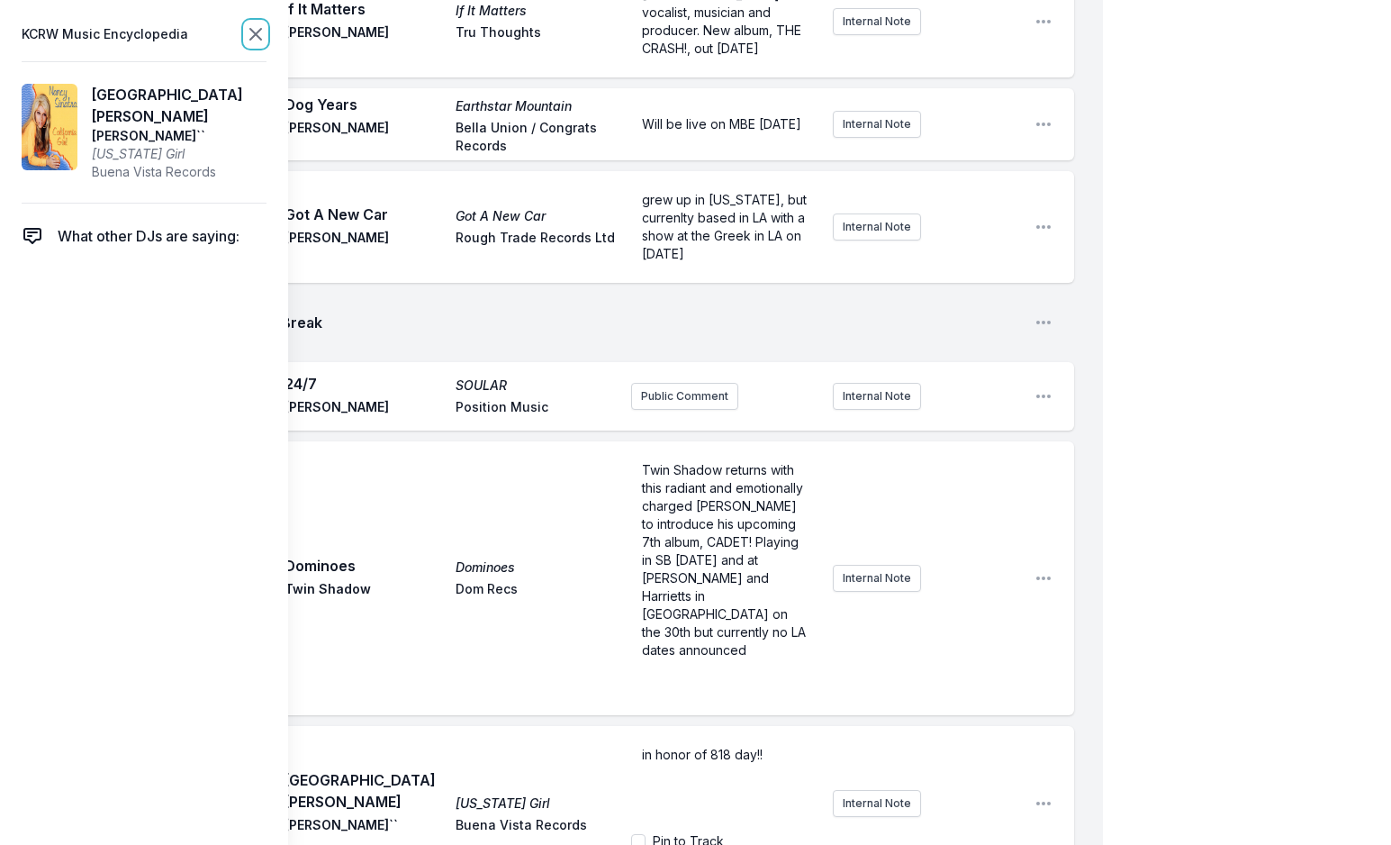
click at [250, 34] on icon at bounding box center [256, 34] width 22 height 22
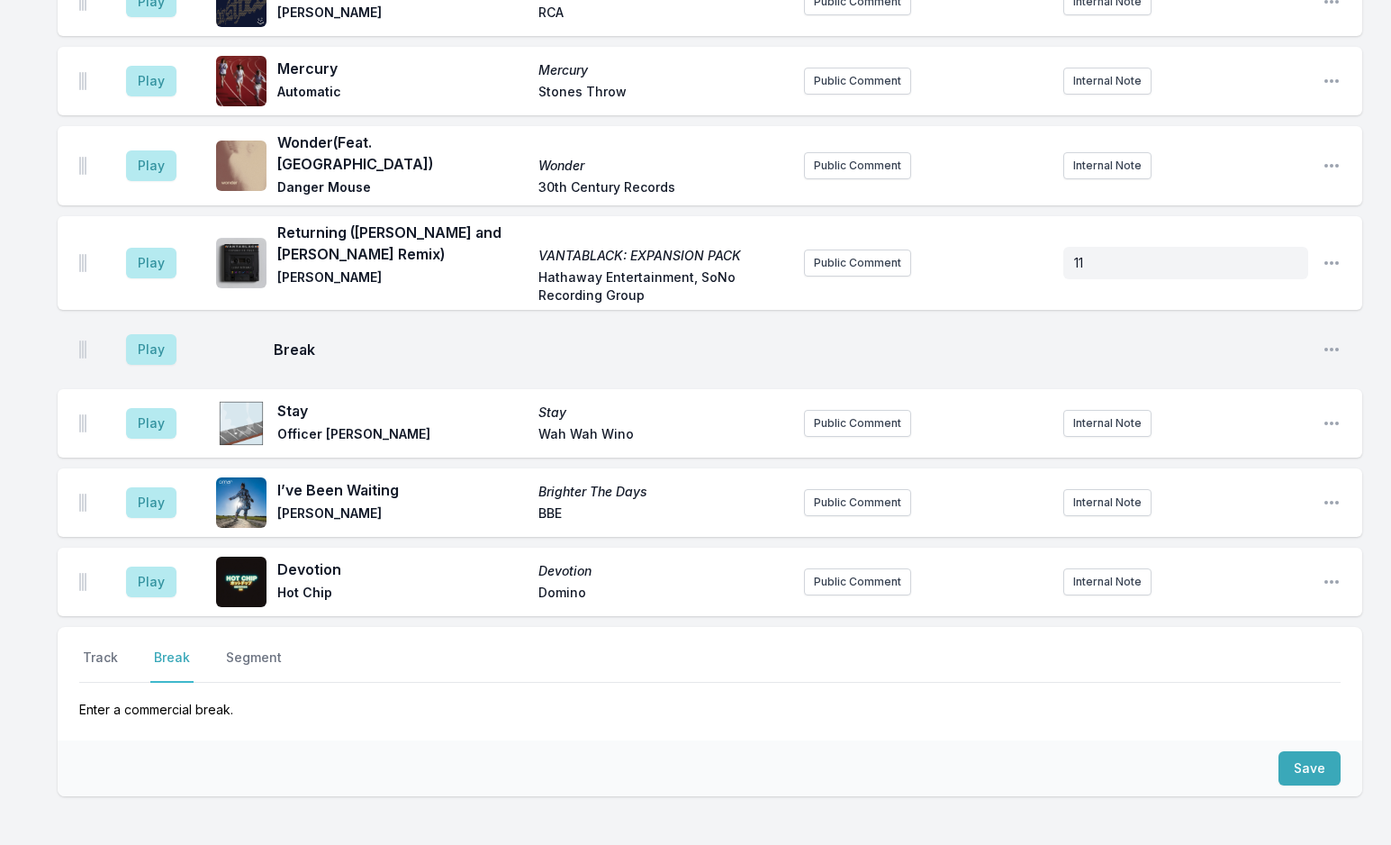
scroll to position [4393, 0]
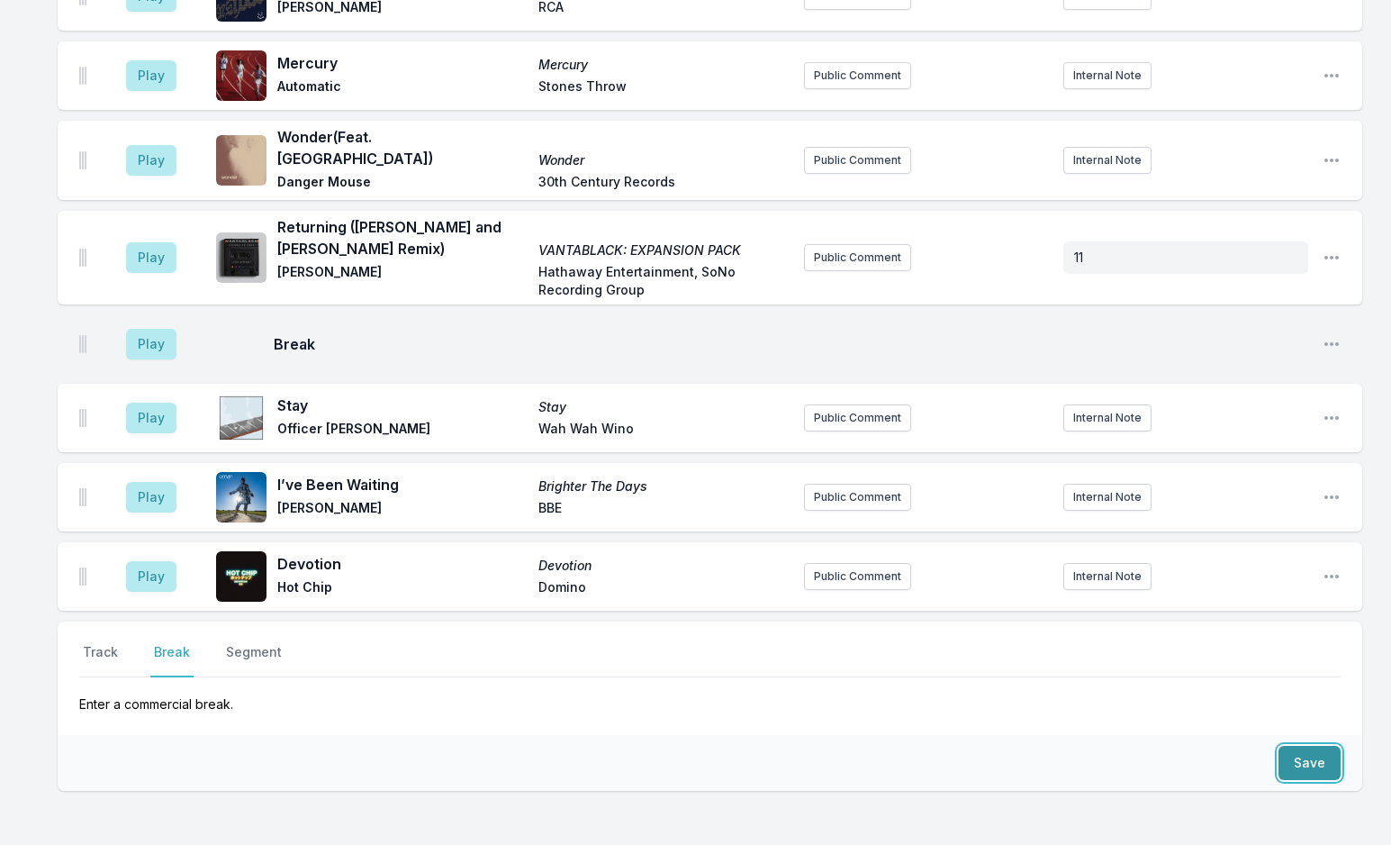
click at [1322, 746] on button "Save" at bounding box center [1310, 763] width 62 height 34
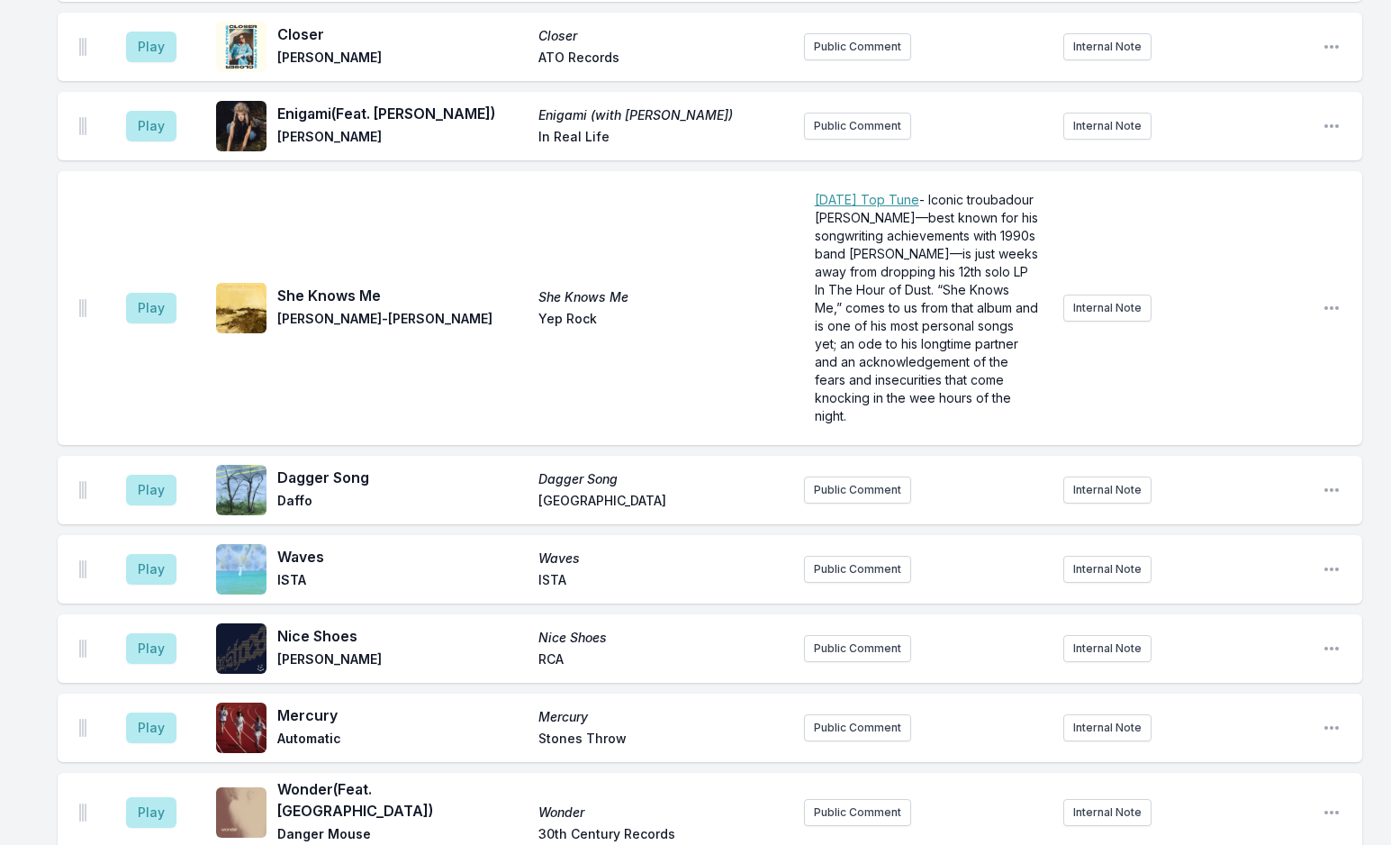
scroll to position [4281, 0]
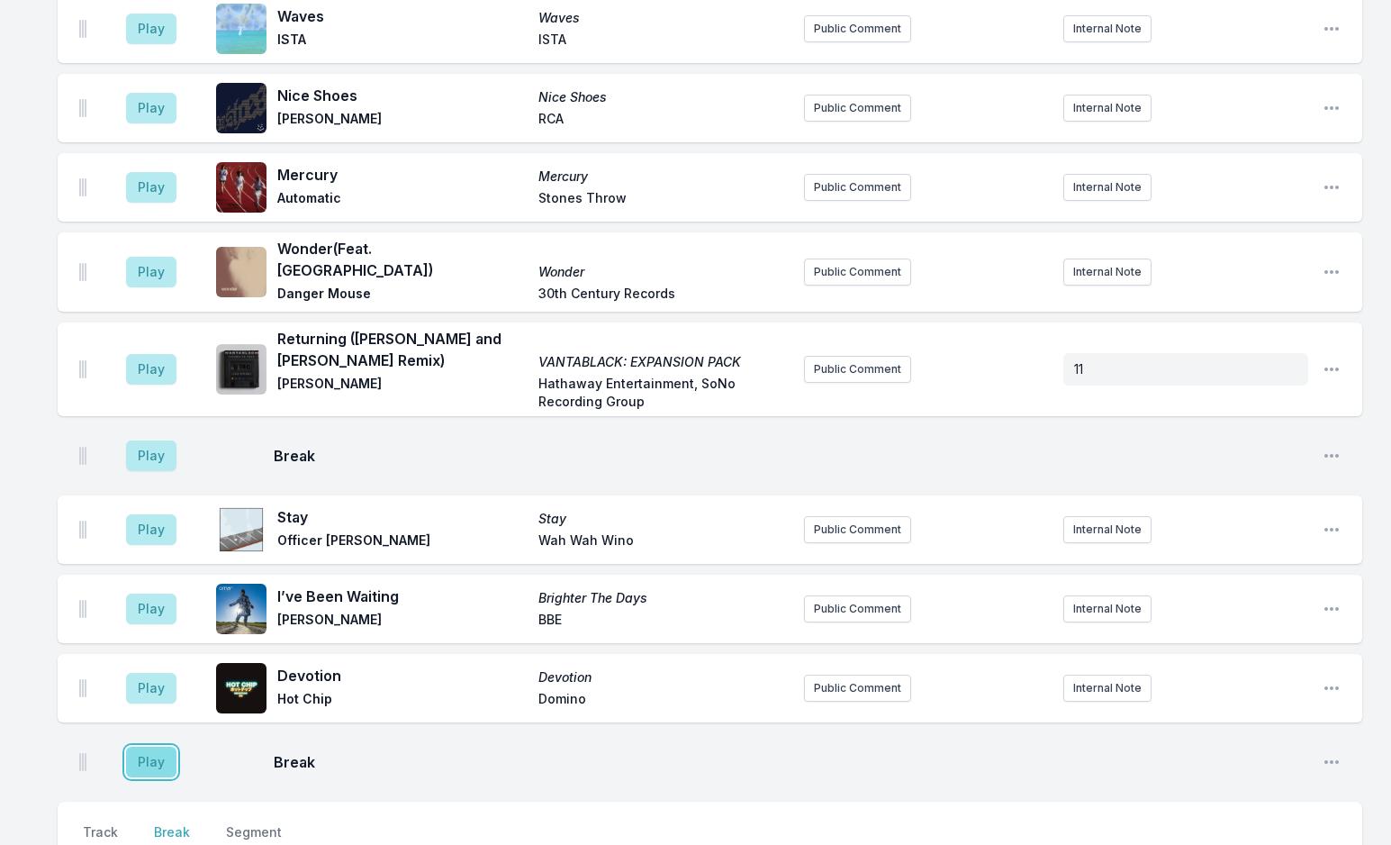
click at [144, 747] on button "Play" at bounding box center [151, 762] width 50 height 31
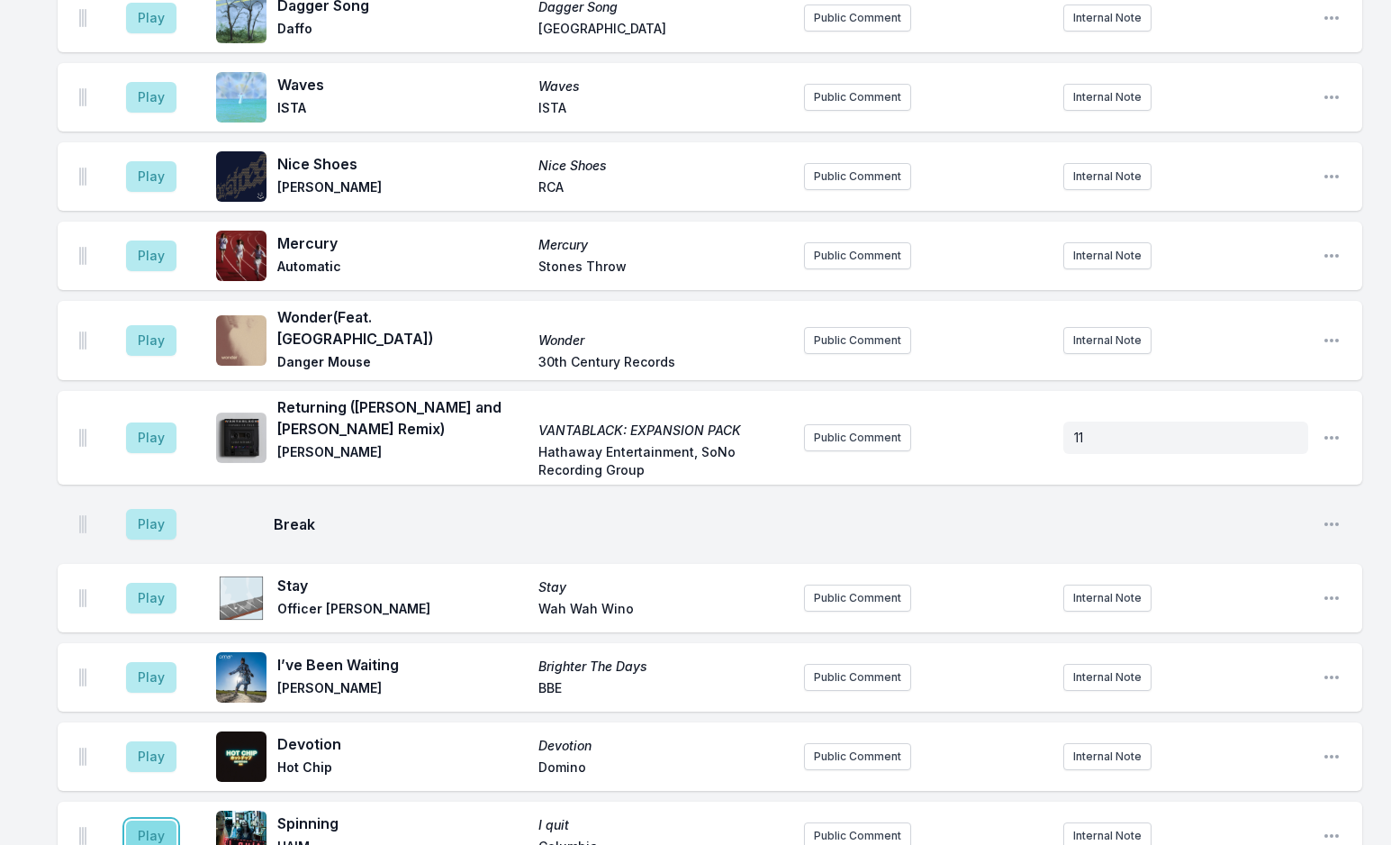
click at [152, 820] on button "Play" at bounding box center [151, 835] width 50 height 31
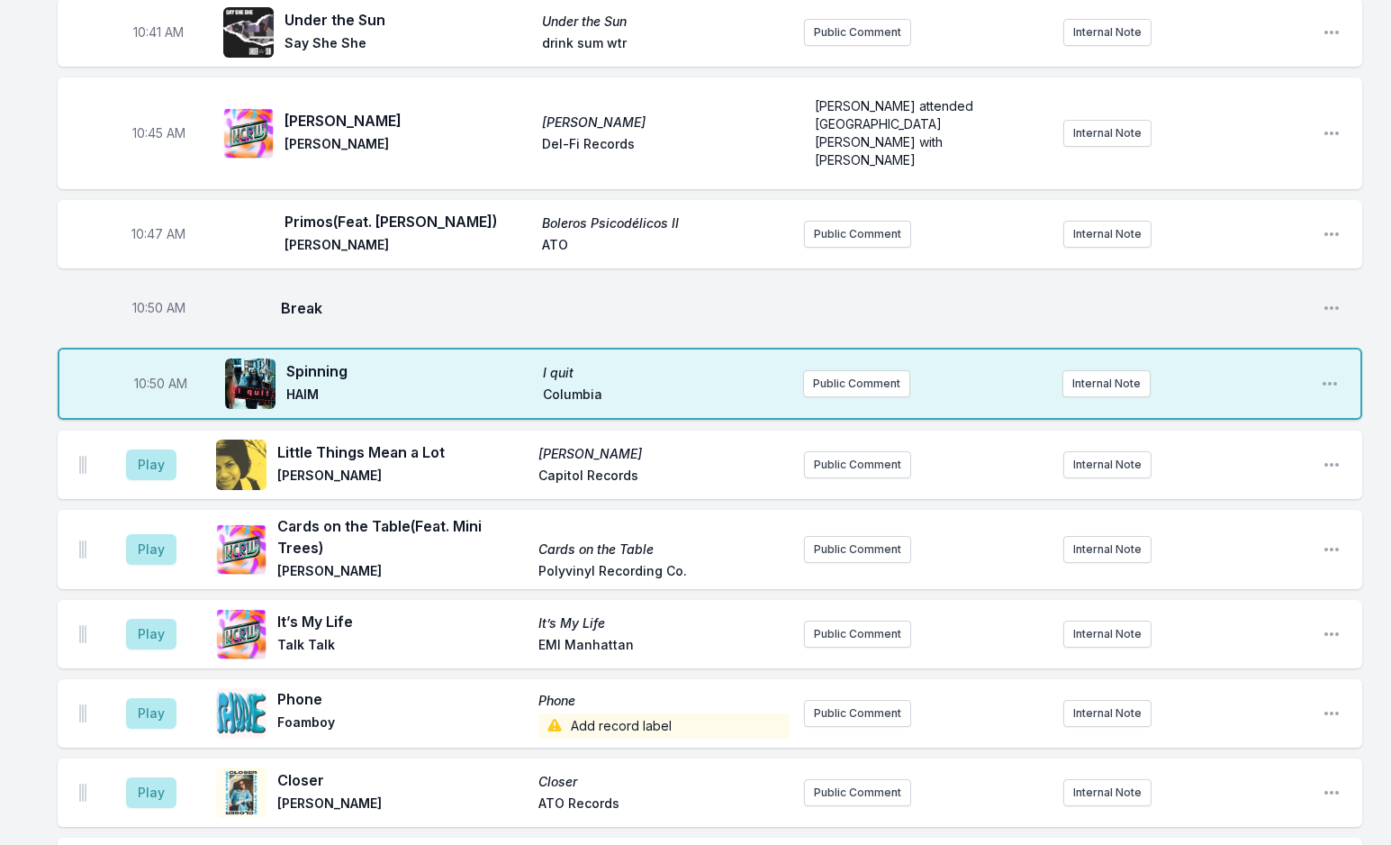
scroll to position [3111, 0]
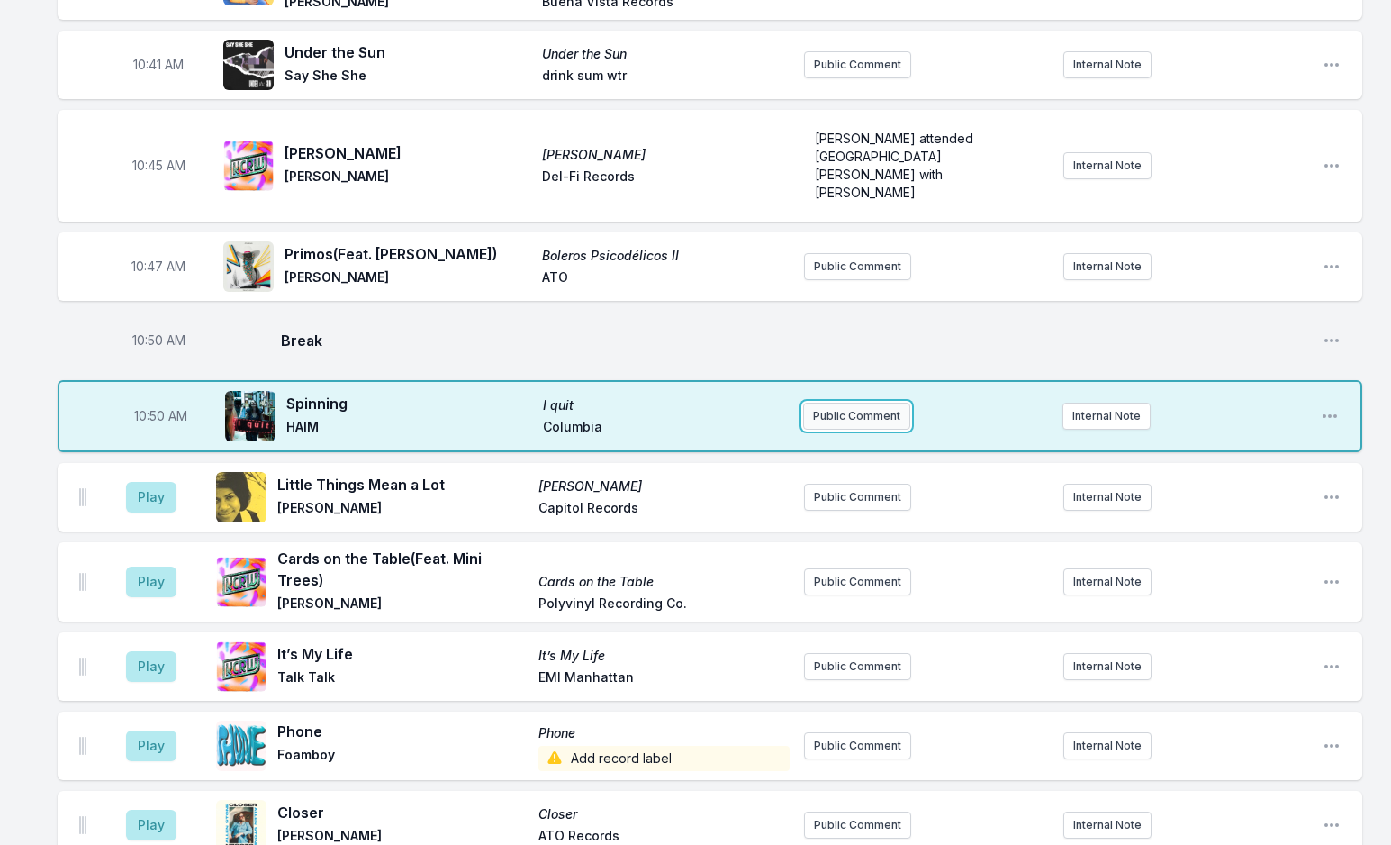
click at [860, 403] on button "Public Comment" at bounding box center [856, 416] width 107 height 27
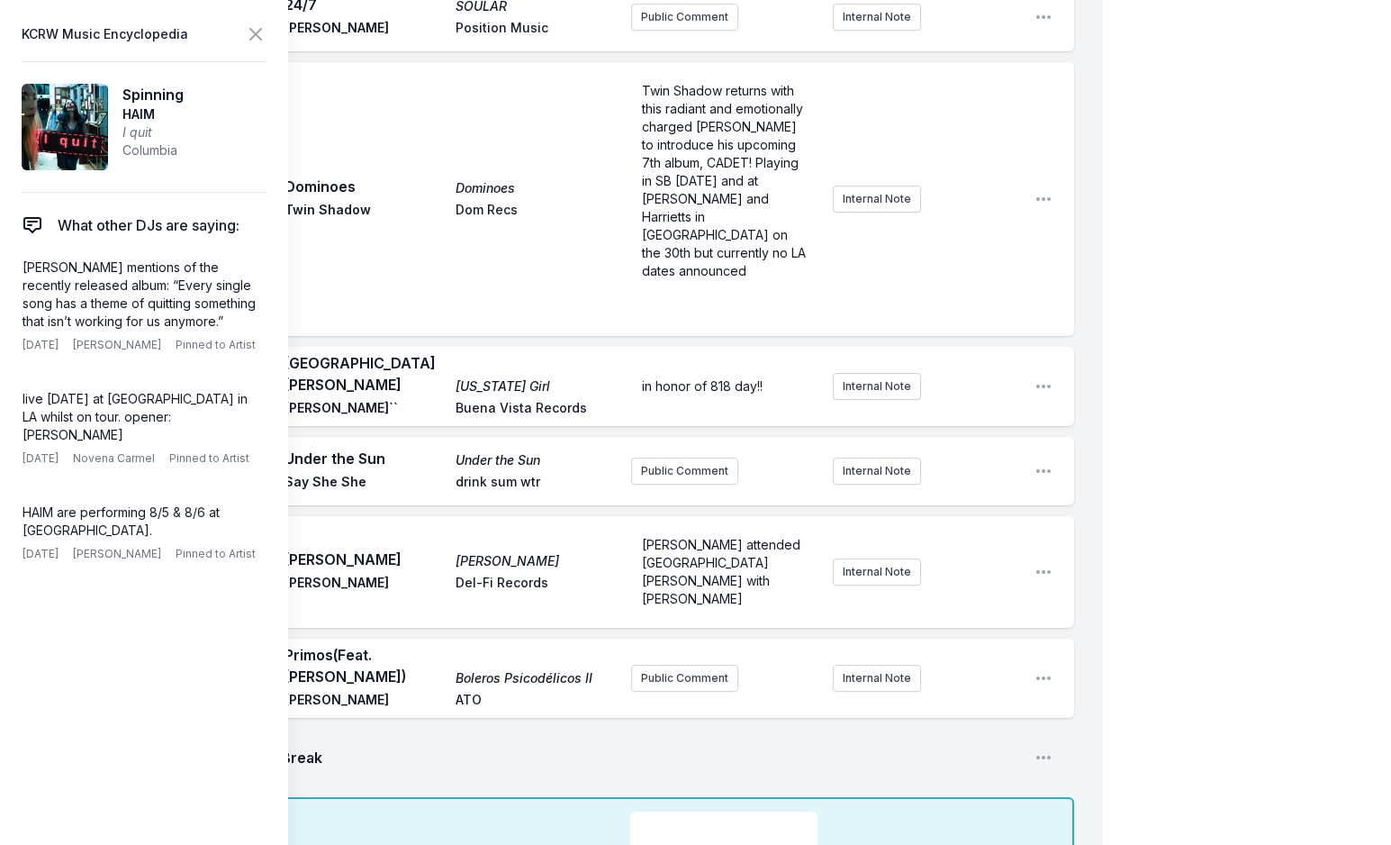
scroll to position [3201, 0]
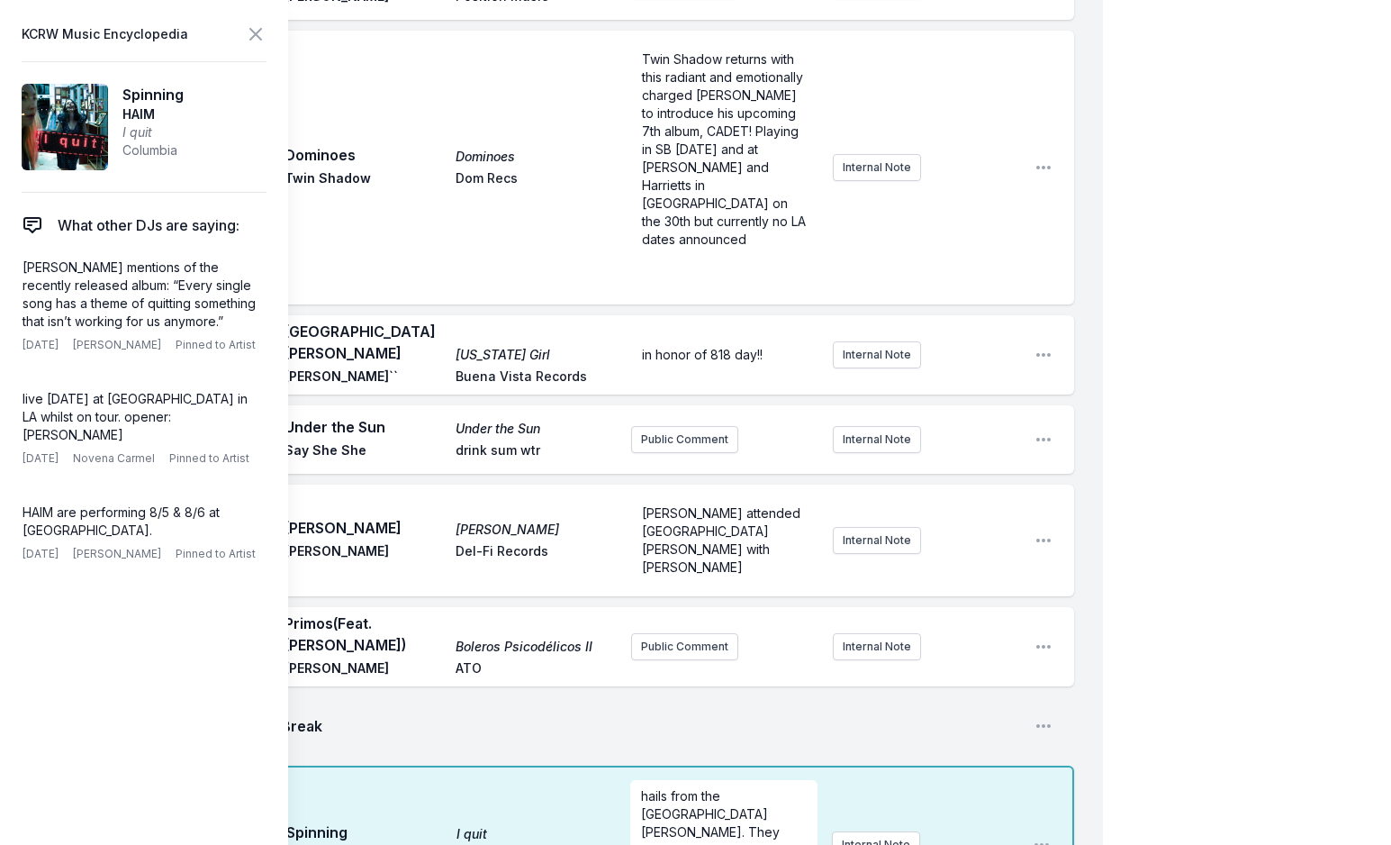
click at [642, 788] on span "hails from the San Fernando Valley. They even featured the Valley in some of th…" at bounding box center [723, 831] width 165 height 87
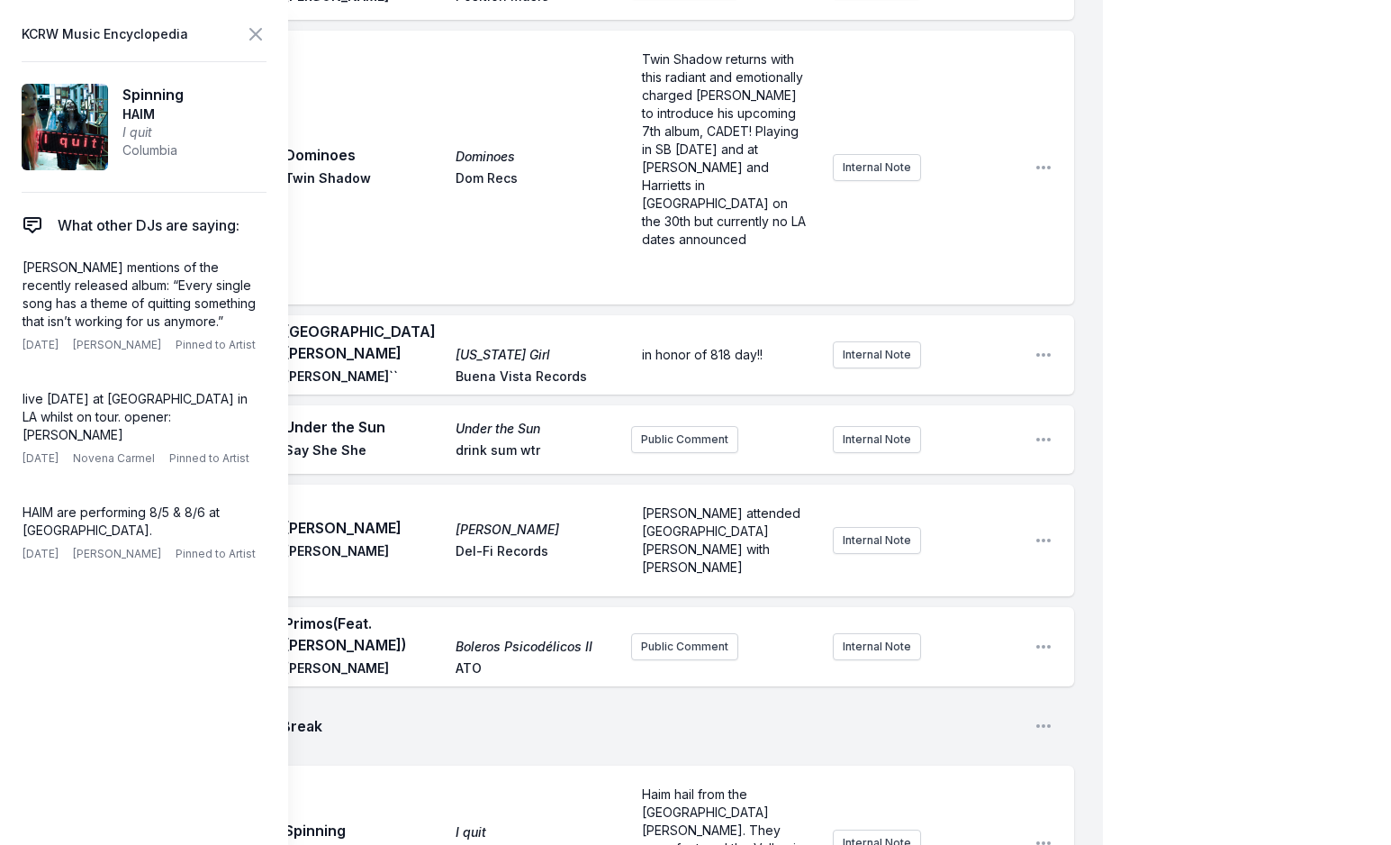
scroll to position [3199, 0]
drag, startPoint x: 787, startPoint y: 668, endPoint x: 793, endPoint y: 690, distance: 22.5
click at [793, 780] on div "Haim hail from the San Fernando Valley. They even featured the Valley in some o…" at bounding box center [724, 823] width 187 height 86
click at [259, 39] on icon at bounding box center [255, 34] width 11 height 11
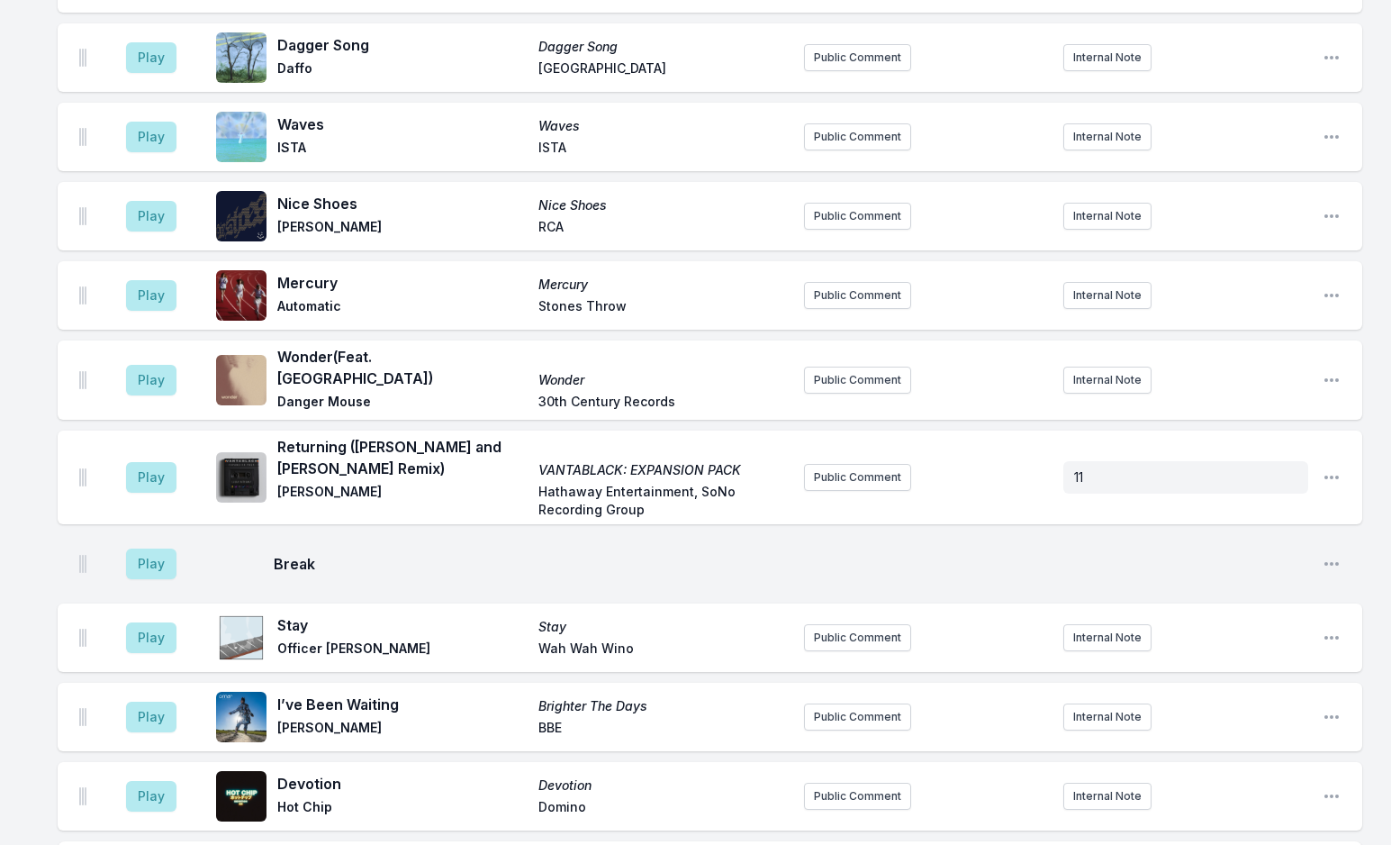
scroll to position [4724, 0]
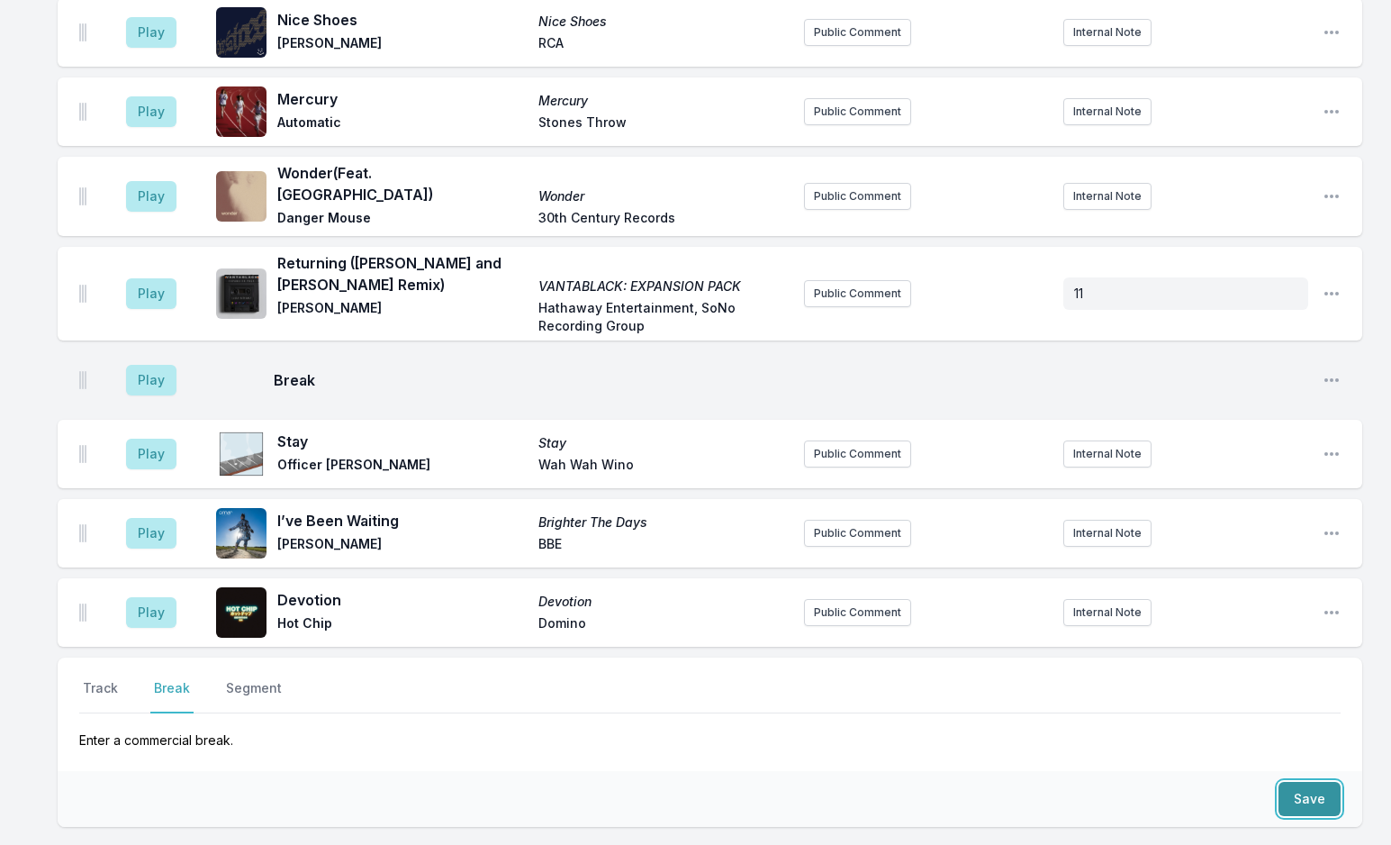
click at [1300, 782] on button "Save" at bounding box center [1310, 799] width 62 height 34
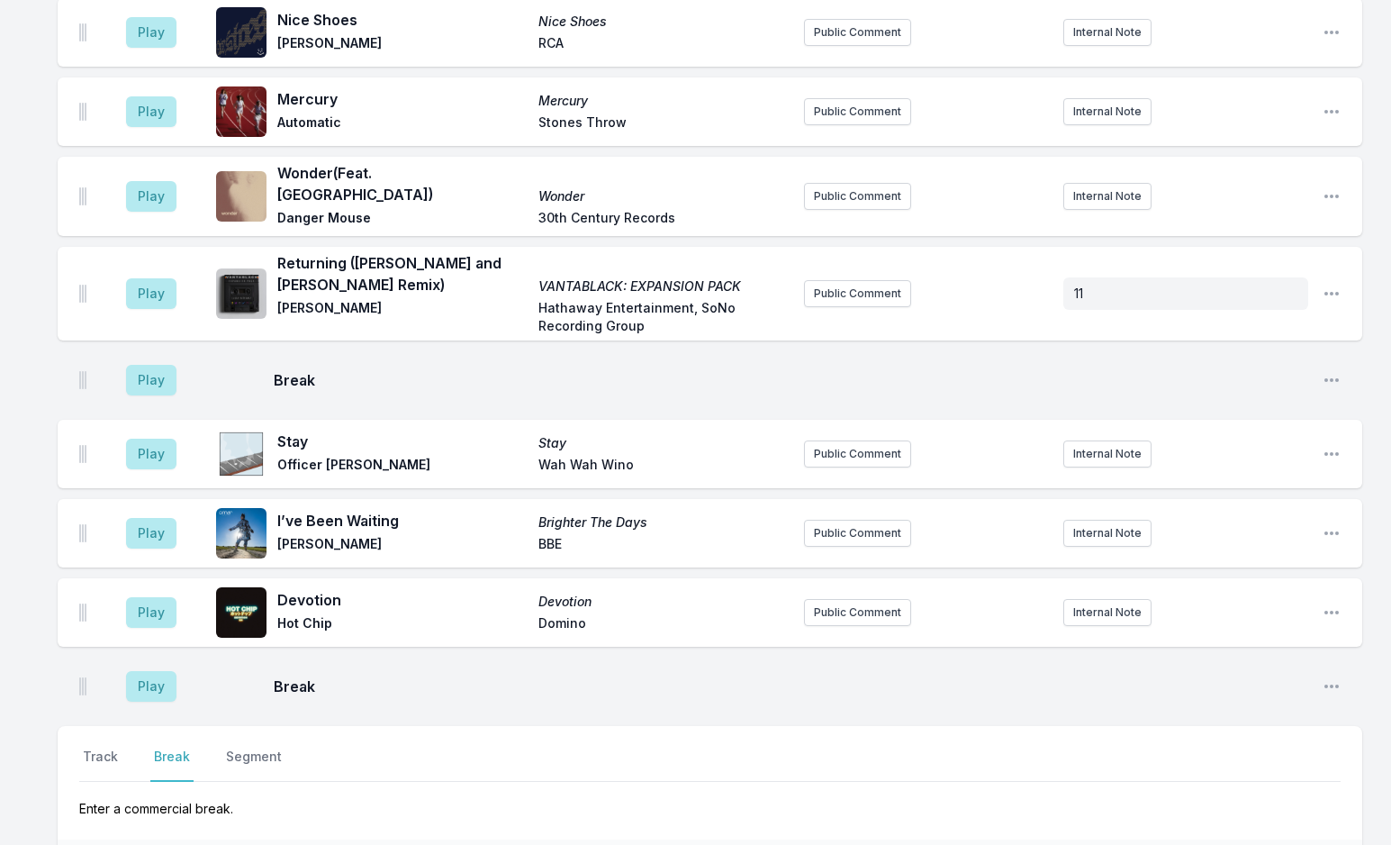
scroll to position [4793, 0]
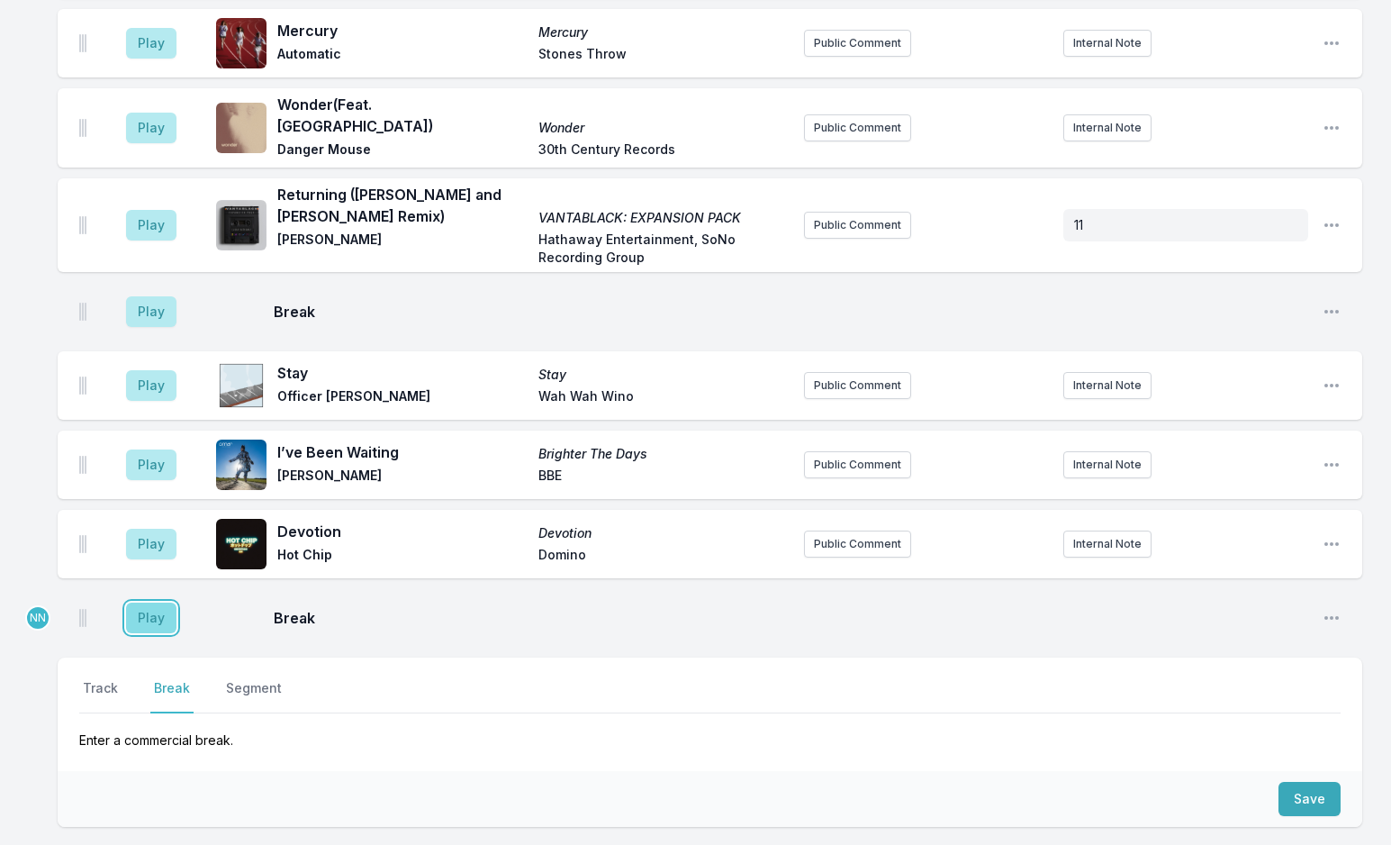
click at [160, 602] on button "Play" at bounding box center [151, 617] width 50 height 31
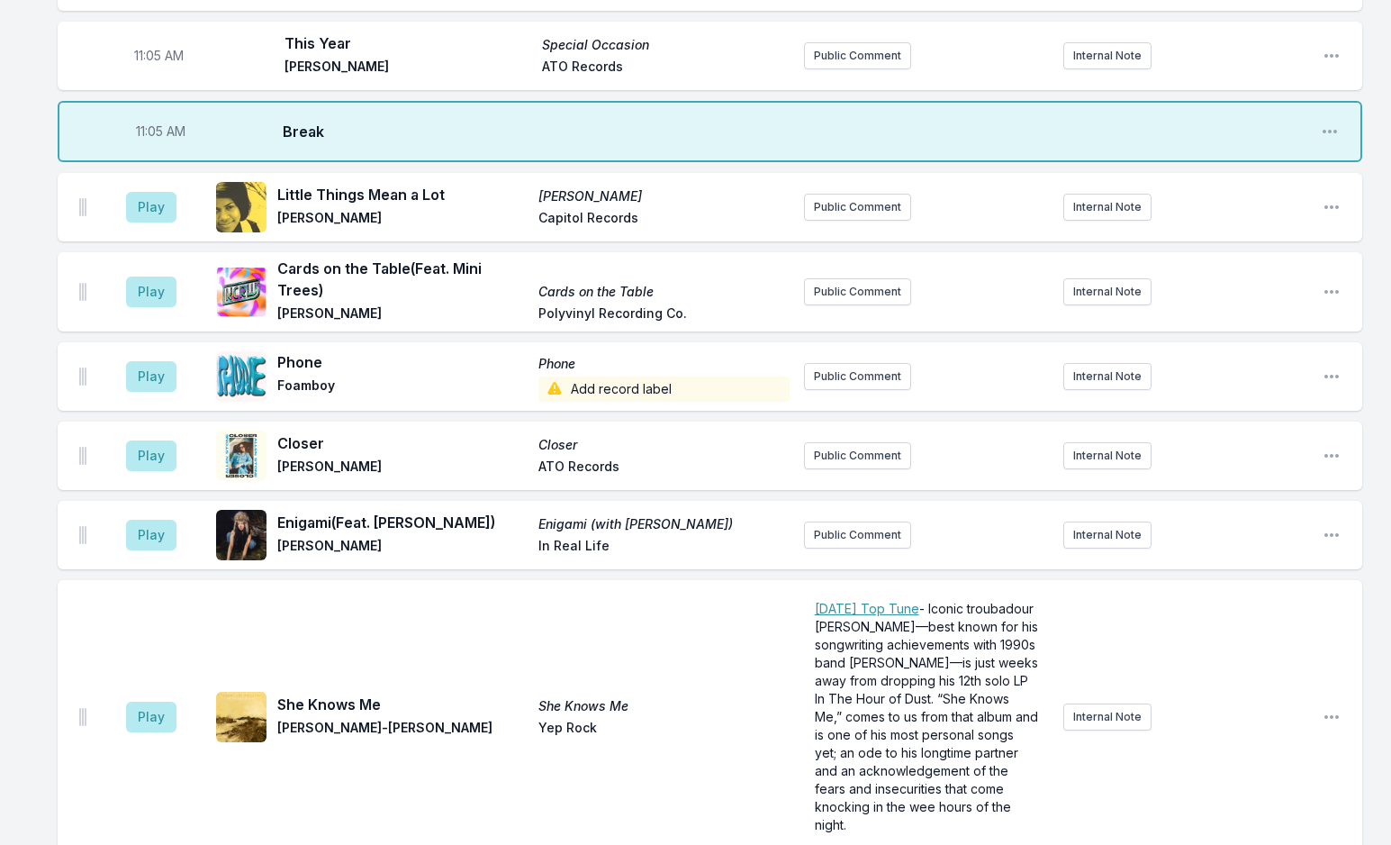
scroll to position [3532, 0]
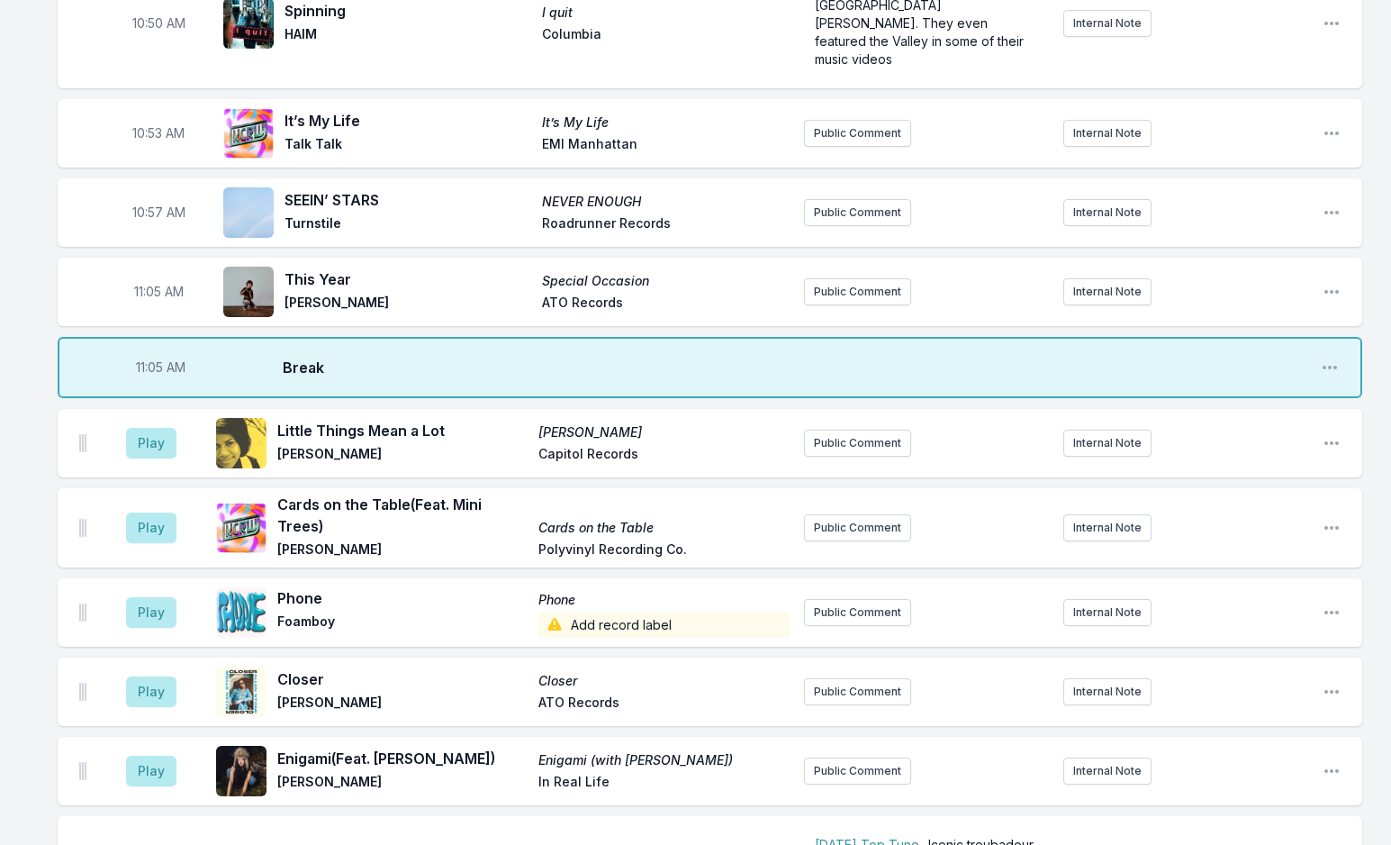
click at [159, 358] on span "11:05 AM" at bounding box center [161, 367] width 50 height 18
click at [147, 350] on input "11:05" at bounding box center [160, 367] width 101 height 34
type input "11:03"
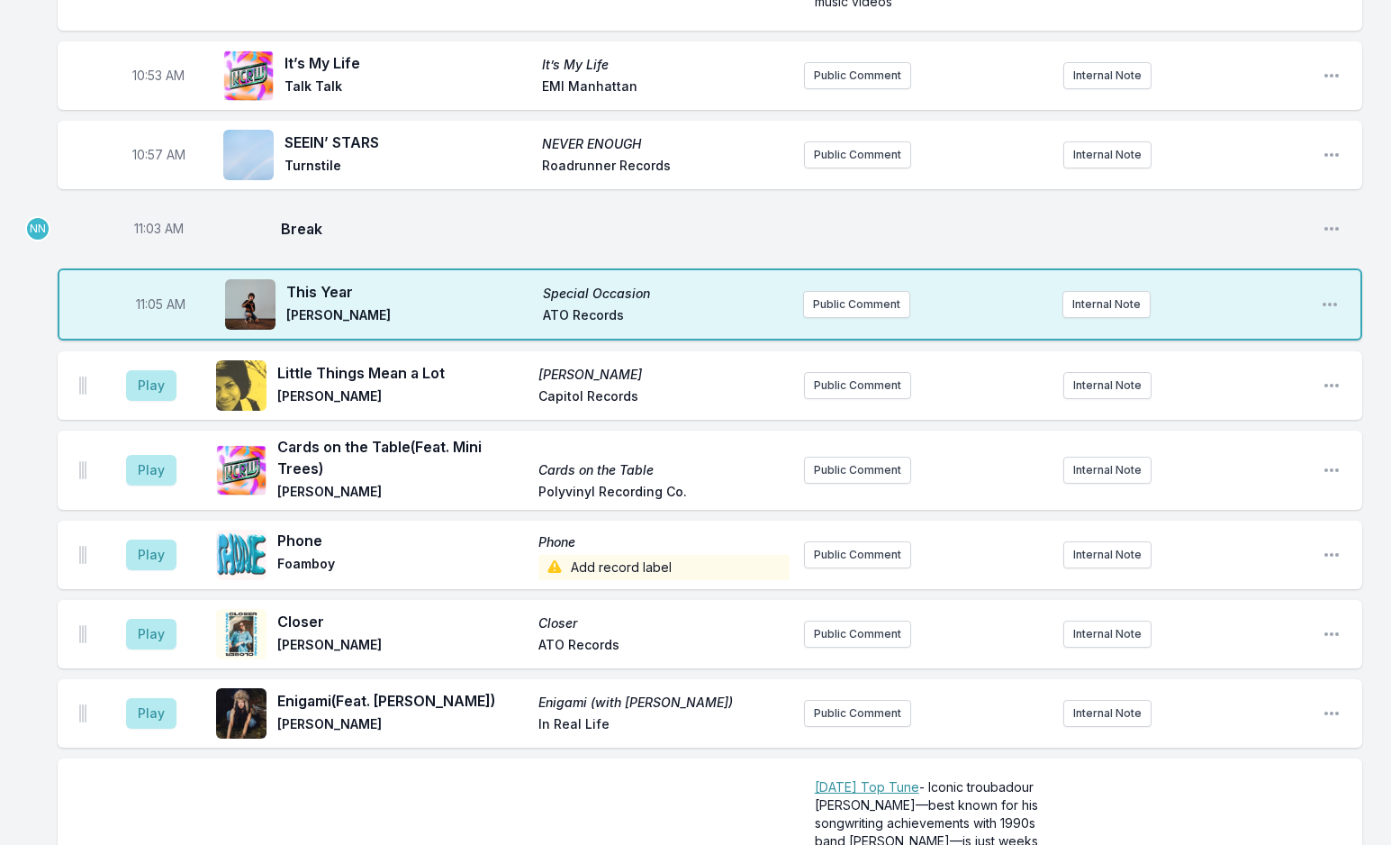
scroll to position [3622, 0]
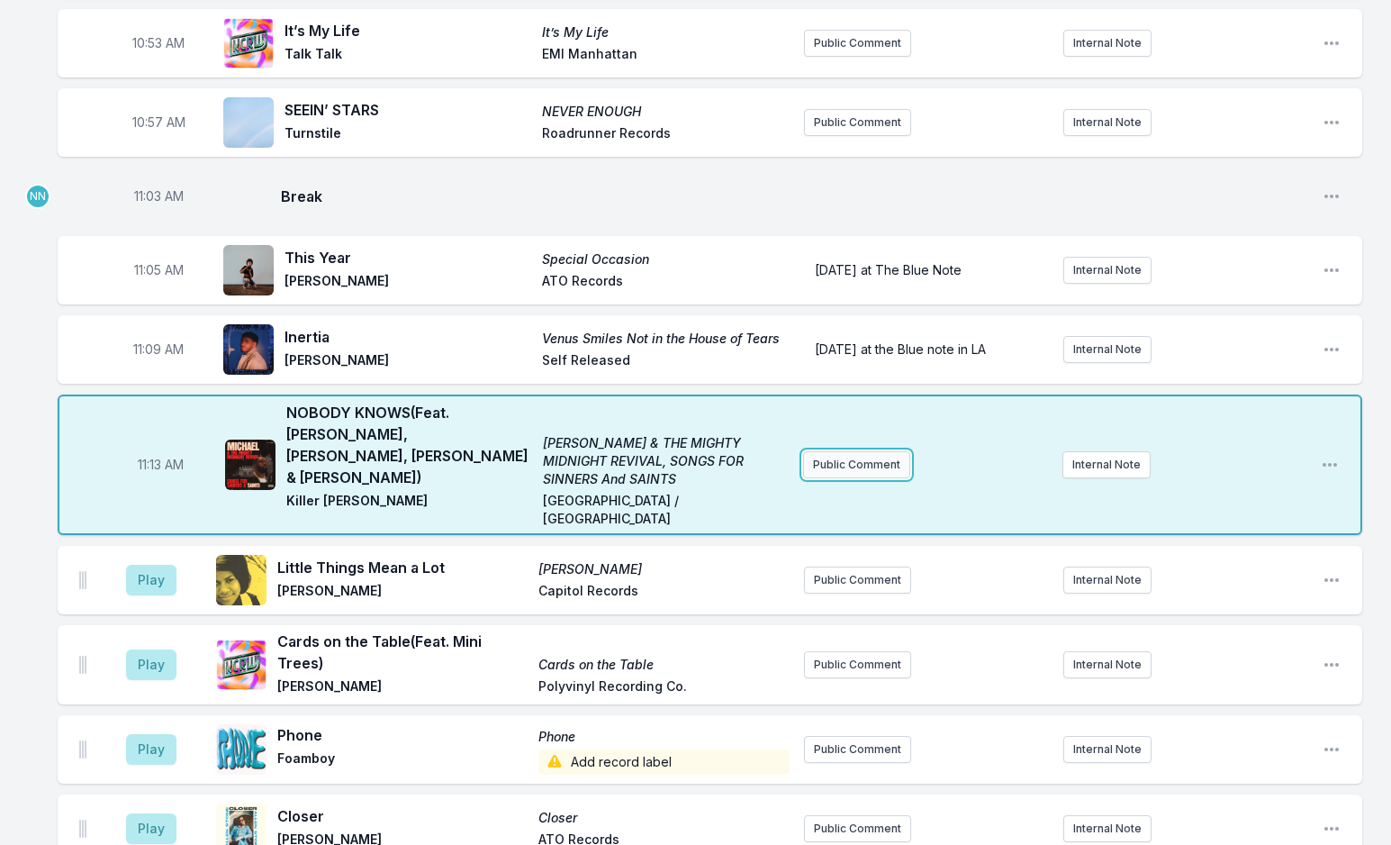
click at [885, 451] on button "Public Comment" at bounding box center [856, 464] width 107 height 27
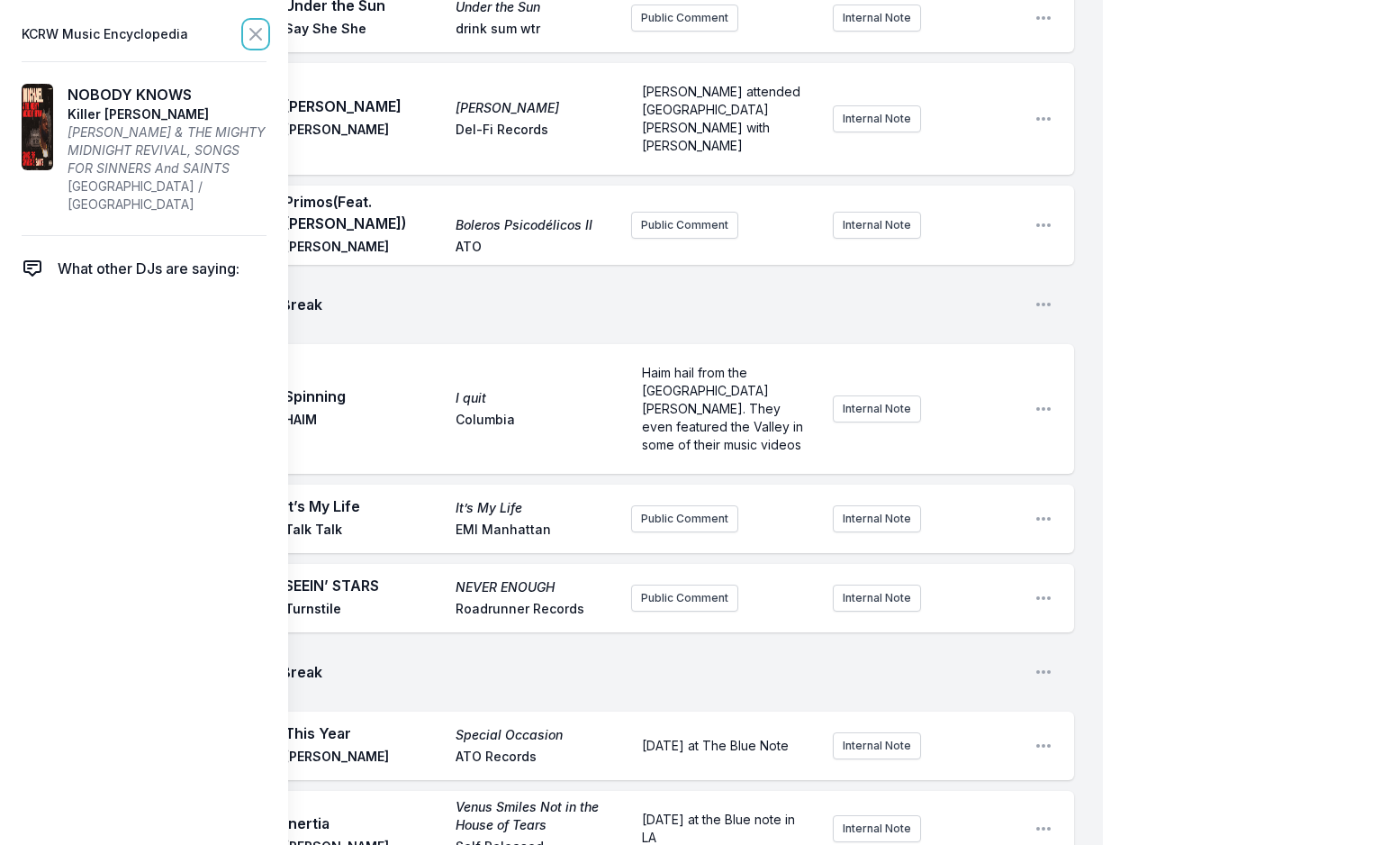
click at [258, 40] on icon at bounding box center [256, 34] width 22 height 22
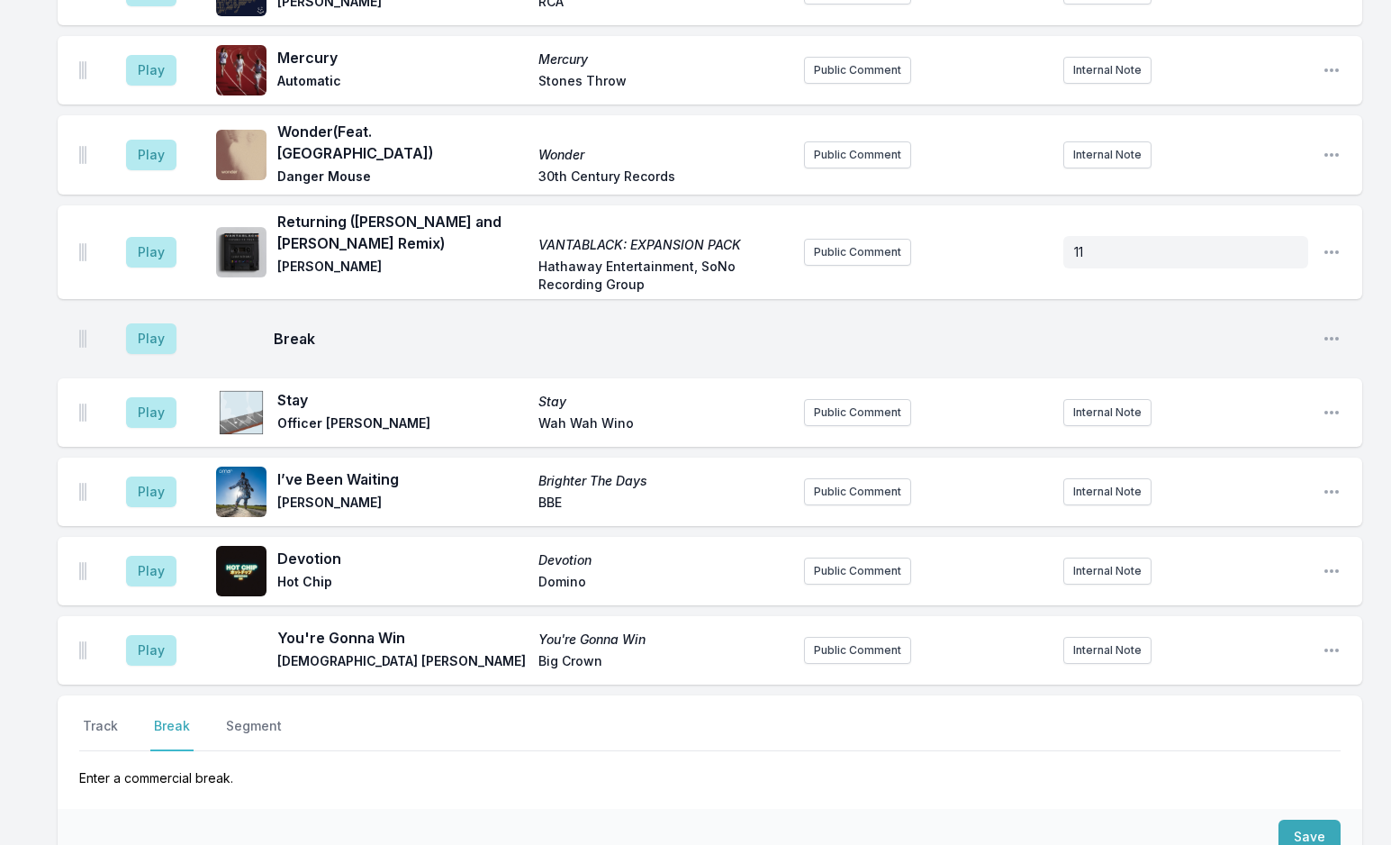
scroll to position [5063, 0]
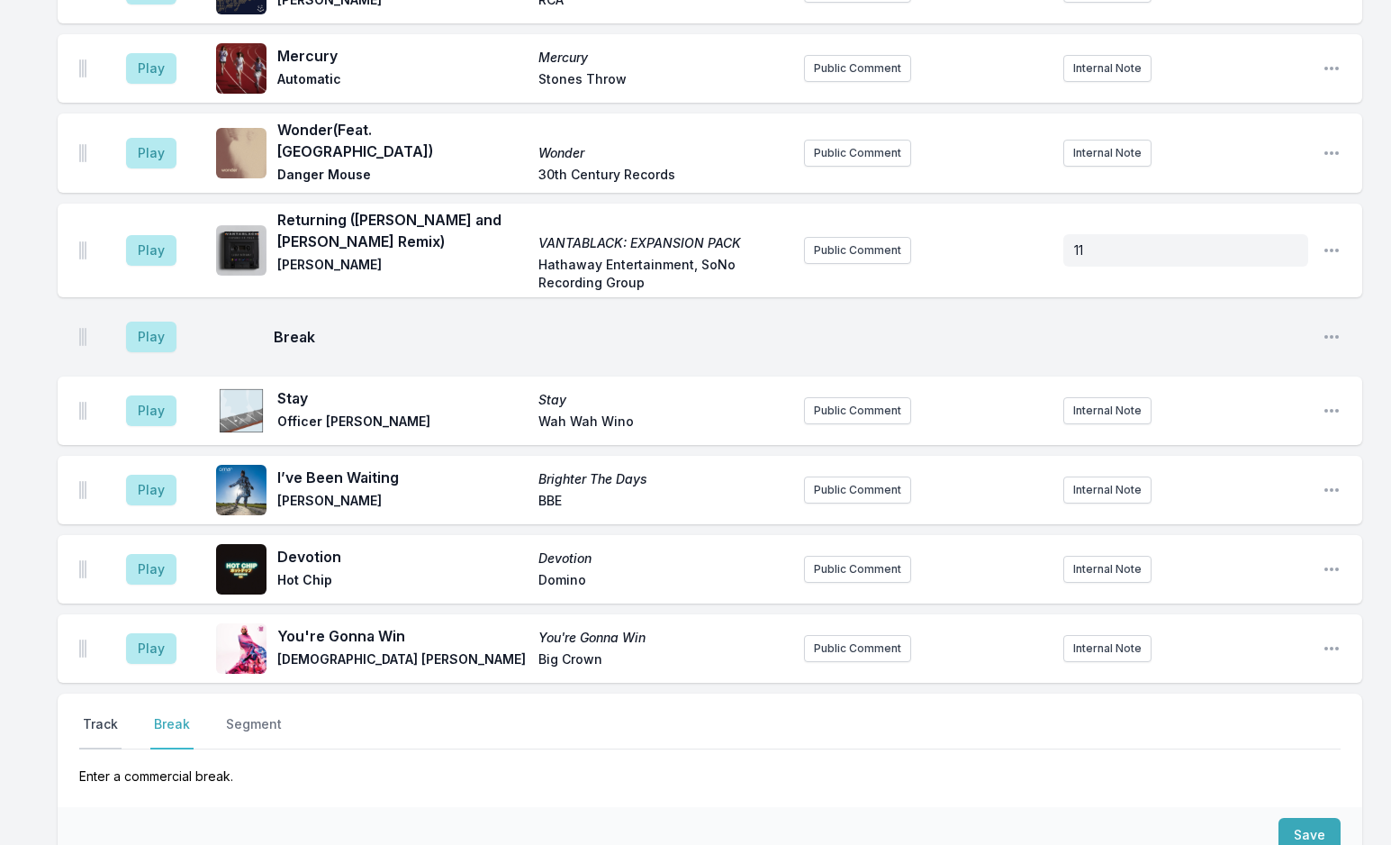
click at [98, 715] on button "Track" at bounding box center [100, 732] width 42 height 34
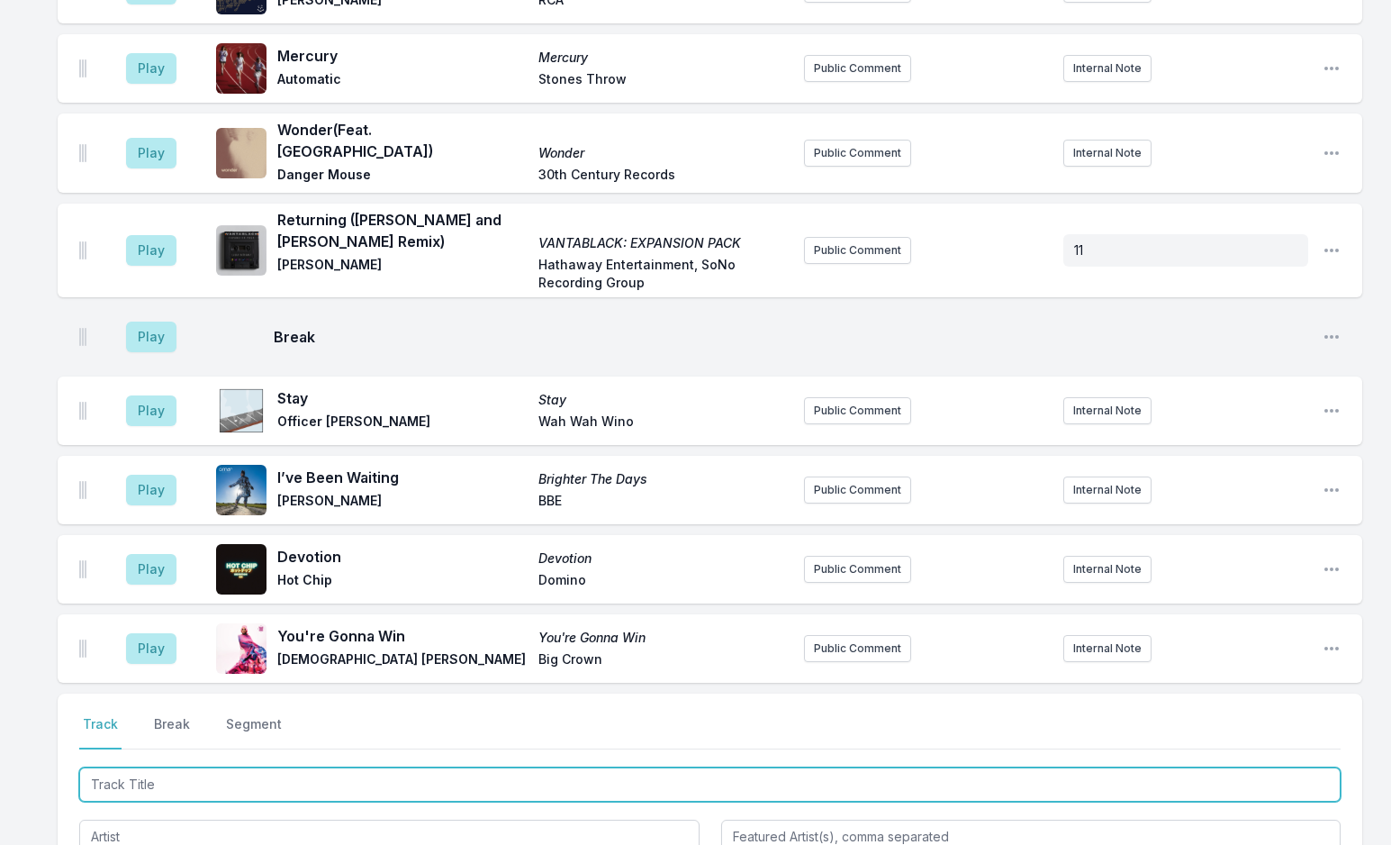
click at [149, 767] on input "Track Title" at bounding box center [710, 784] width 1262 height 34
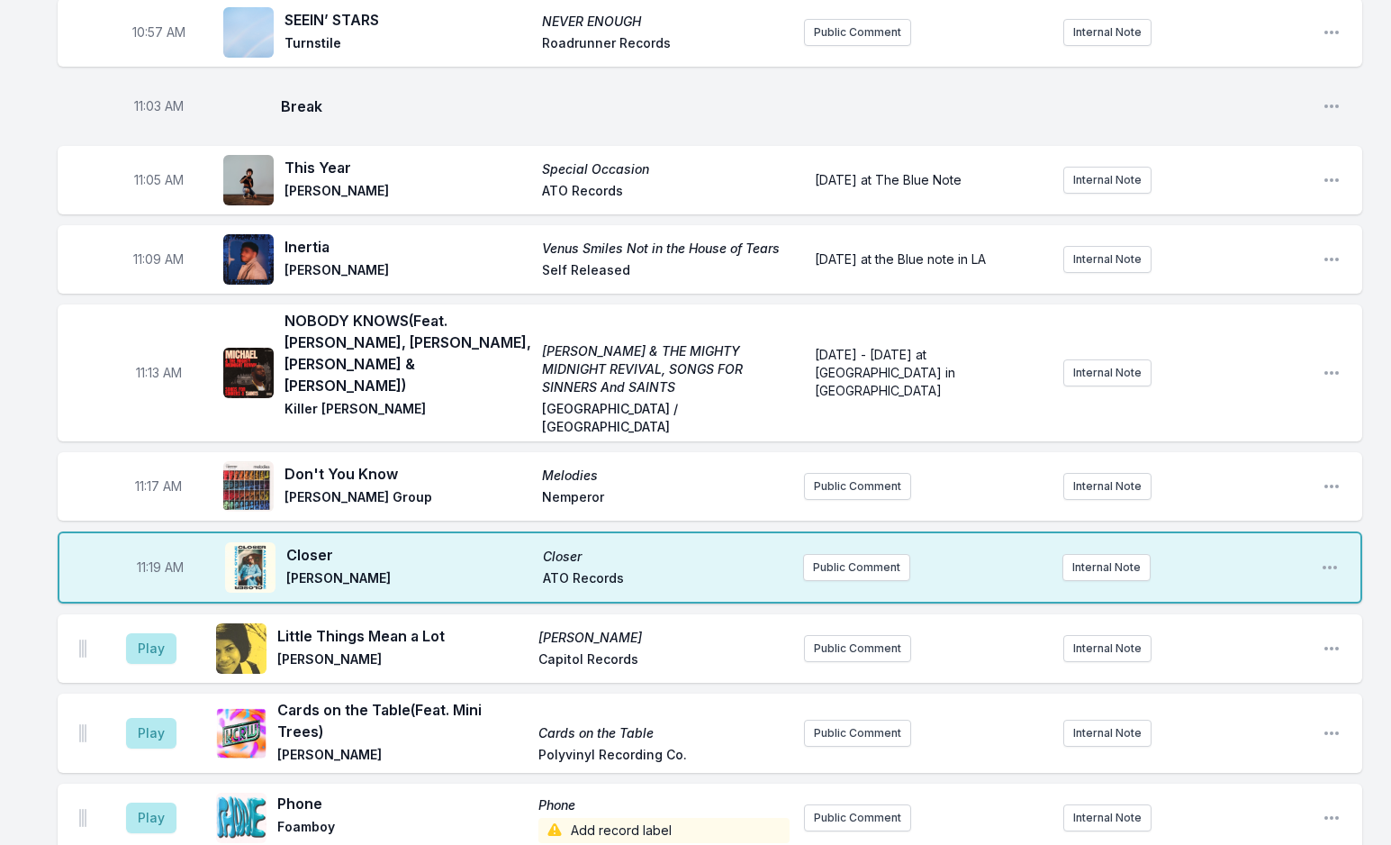
scroll to position [3622, 0]
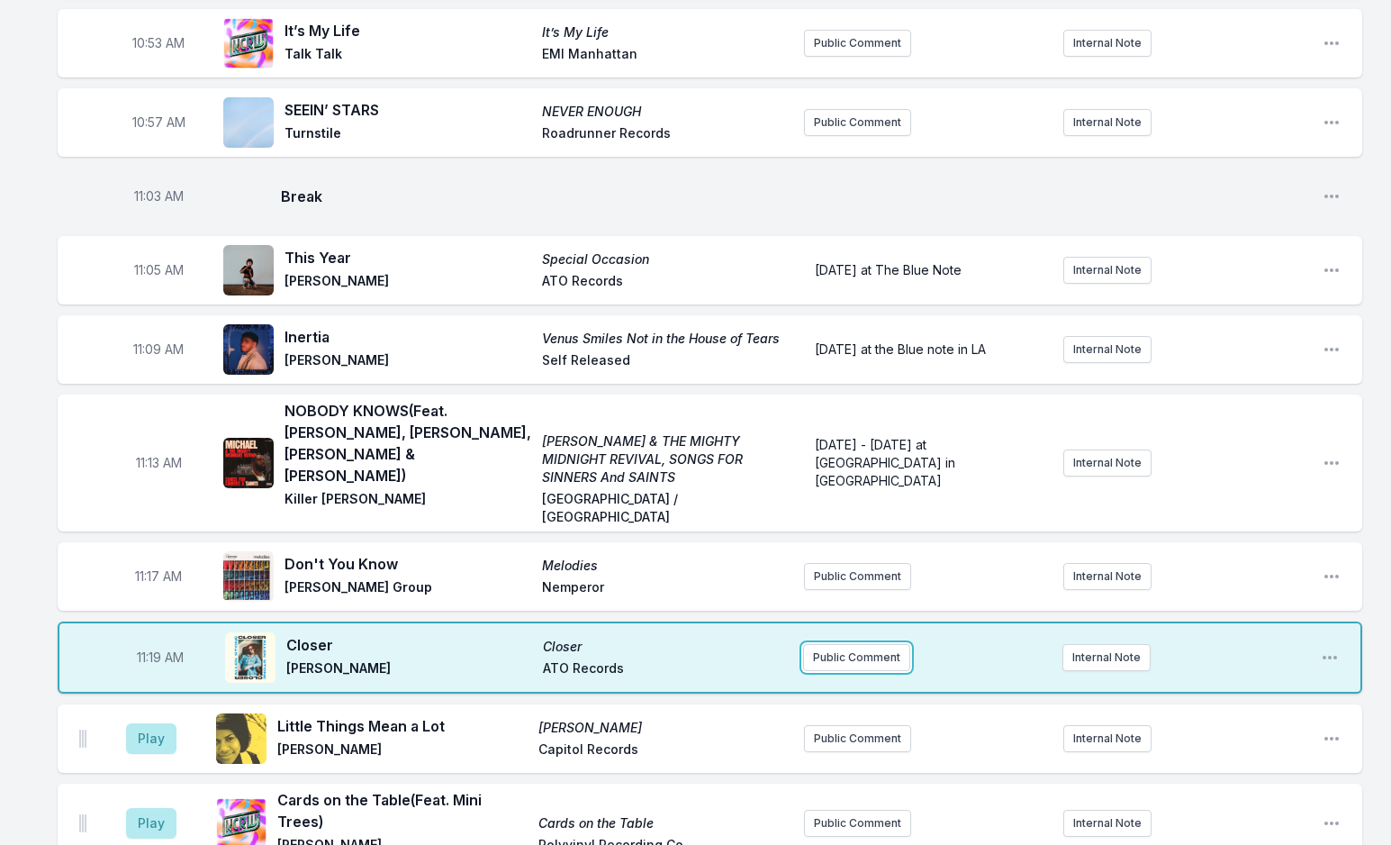
click at [811, 644] on button "Public Comment" at bounding box center [856, 657] width 107 height 27
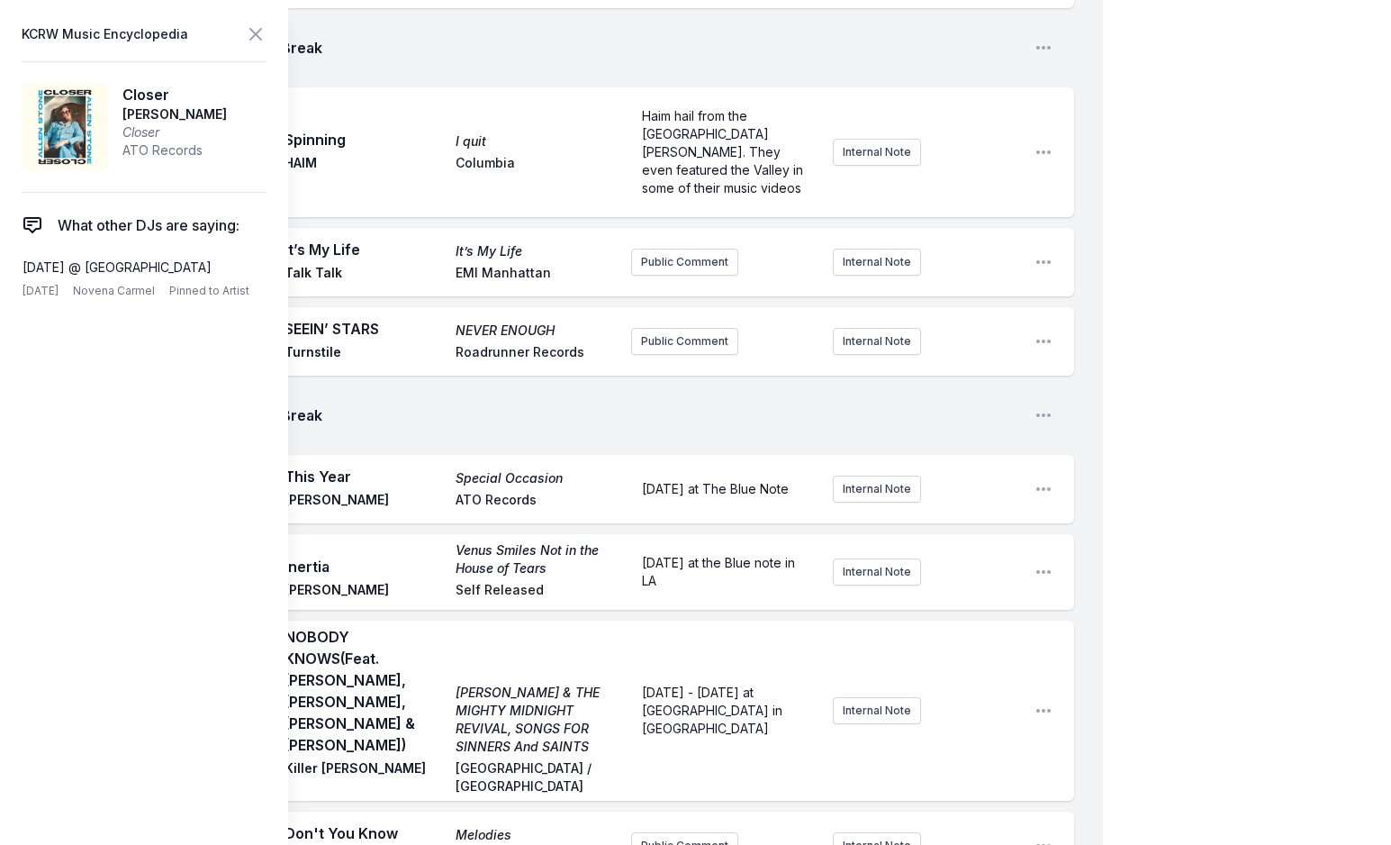
scroll to position [3892, 0]
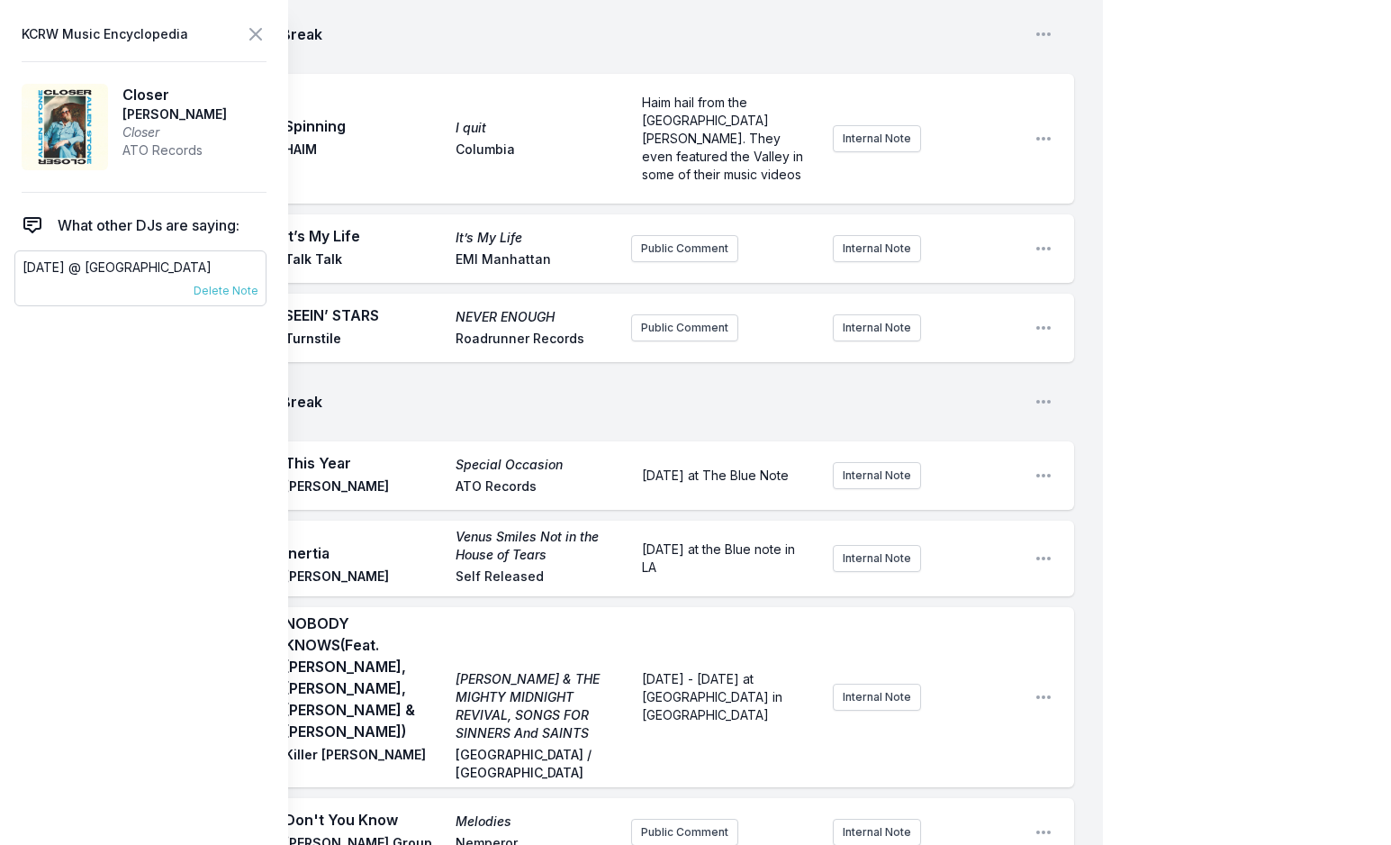
click at [111, 268] on p "Oct 8 @ Hollywood Palladium" at bounding box center [141, 267] width 236 height 18
copy div "Oct 8 @ Hollywood Palladium 8/8/25 Novena Carmel Pinned to Artist"
click at [258, 30] on icon at bounding box center [256, 34] width 22 height 22
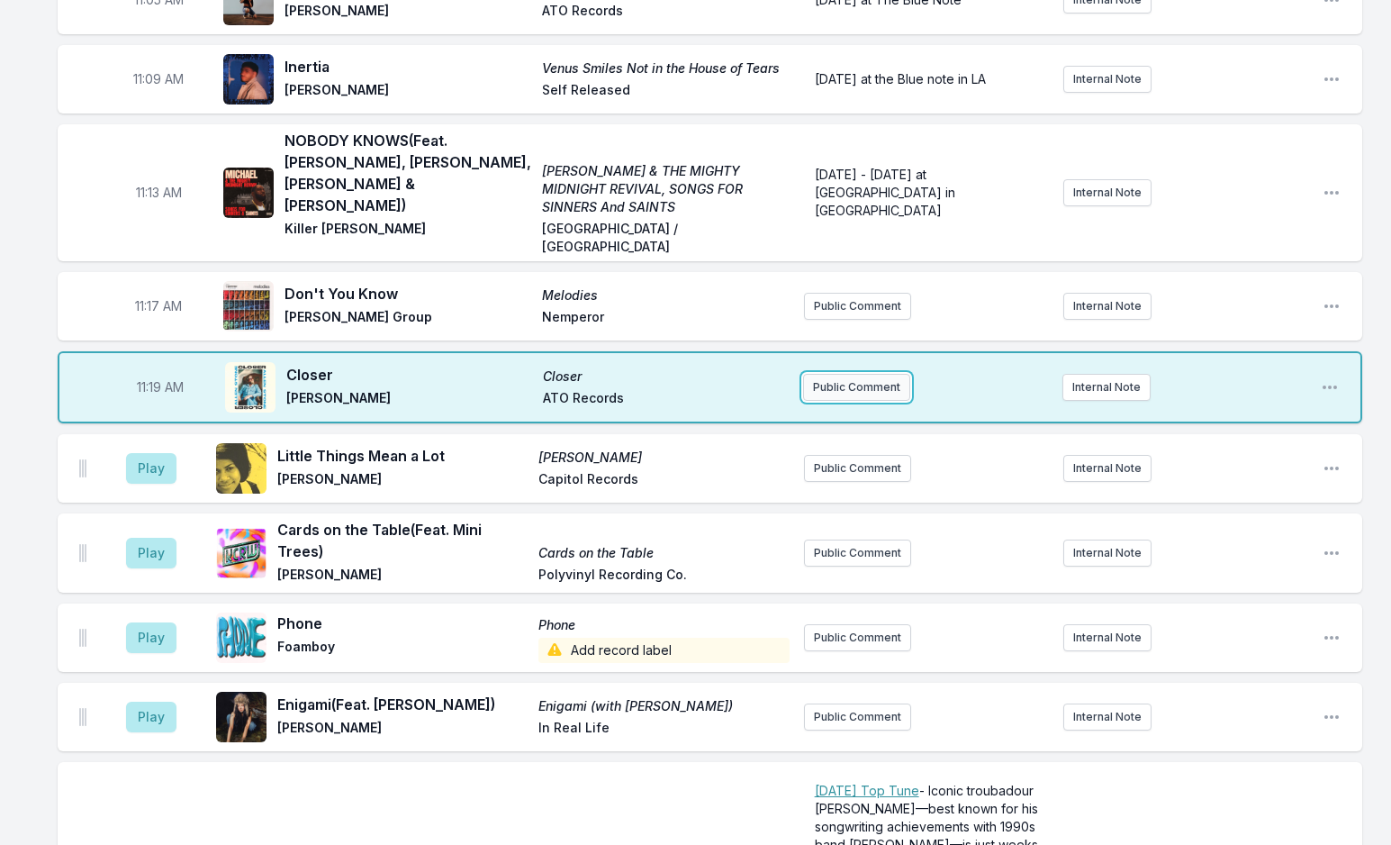
click at [865, 374] on button "Public Comment" at bounding box center [856, 387] width 107 height 27
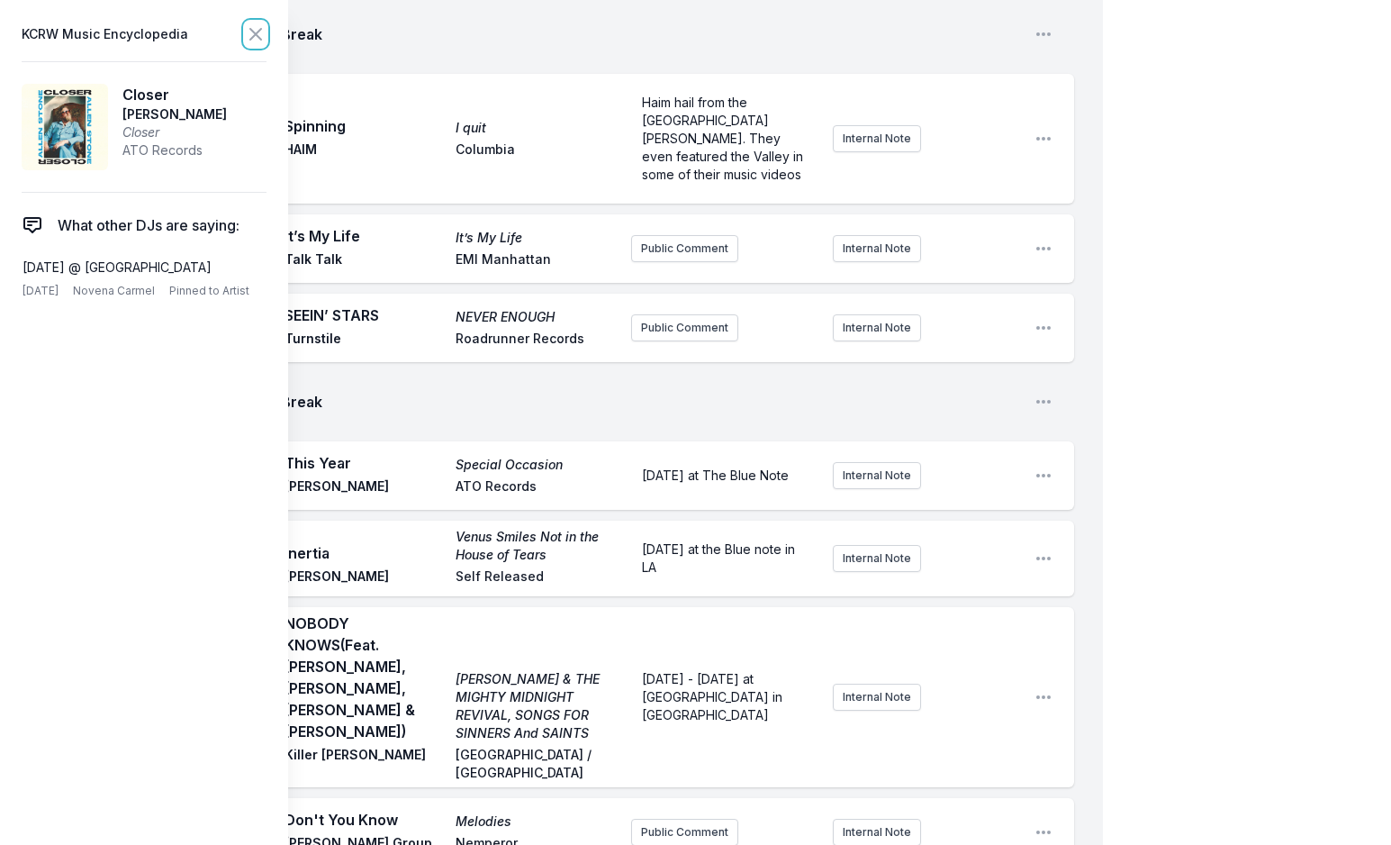
click at [258, 33] on icon at bounding box center [255, 34] width 11 height 11
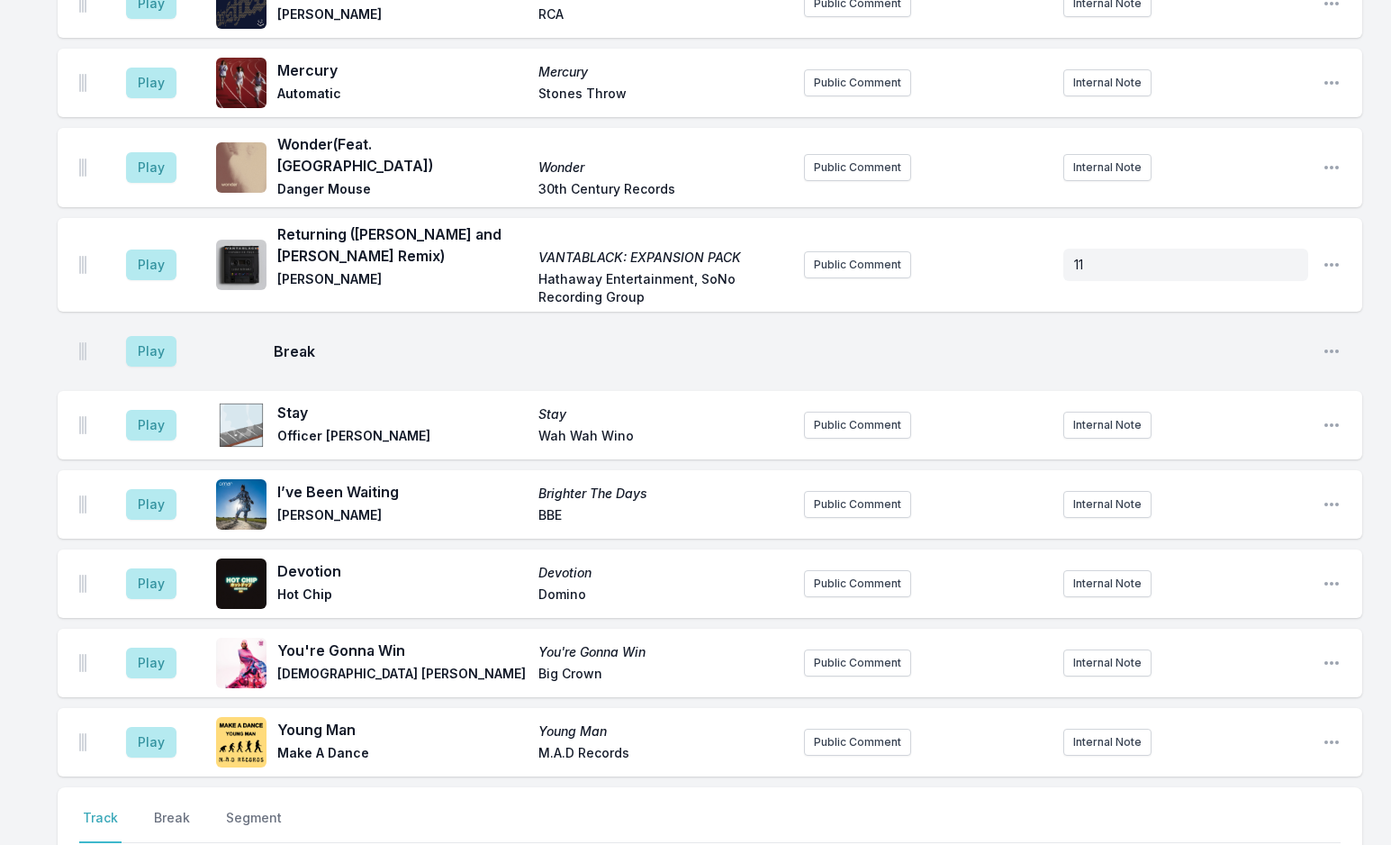
scroll to position [5367, 0]
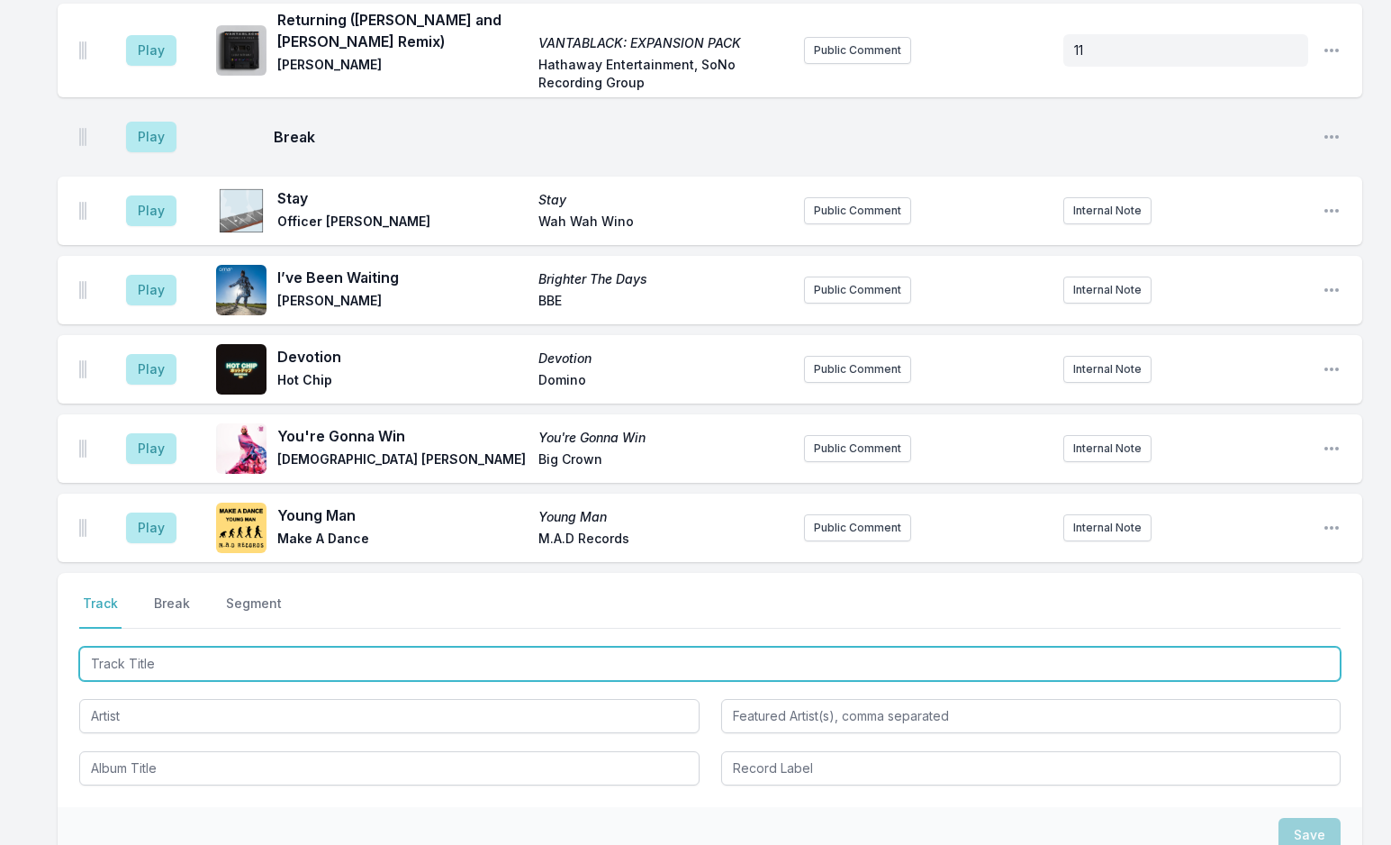
click at [192, 647] on input "Track Title" at bounding box center [710, 664] width 1262 height 34
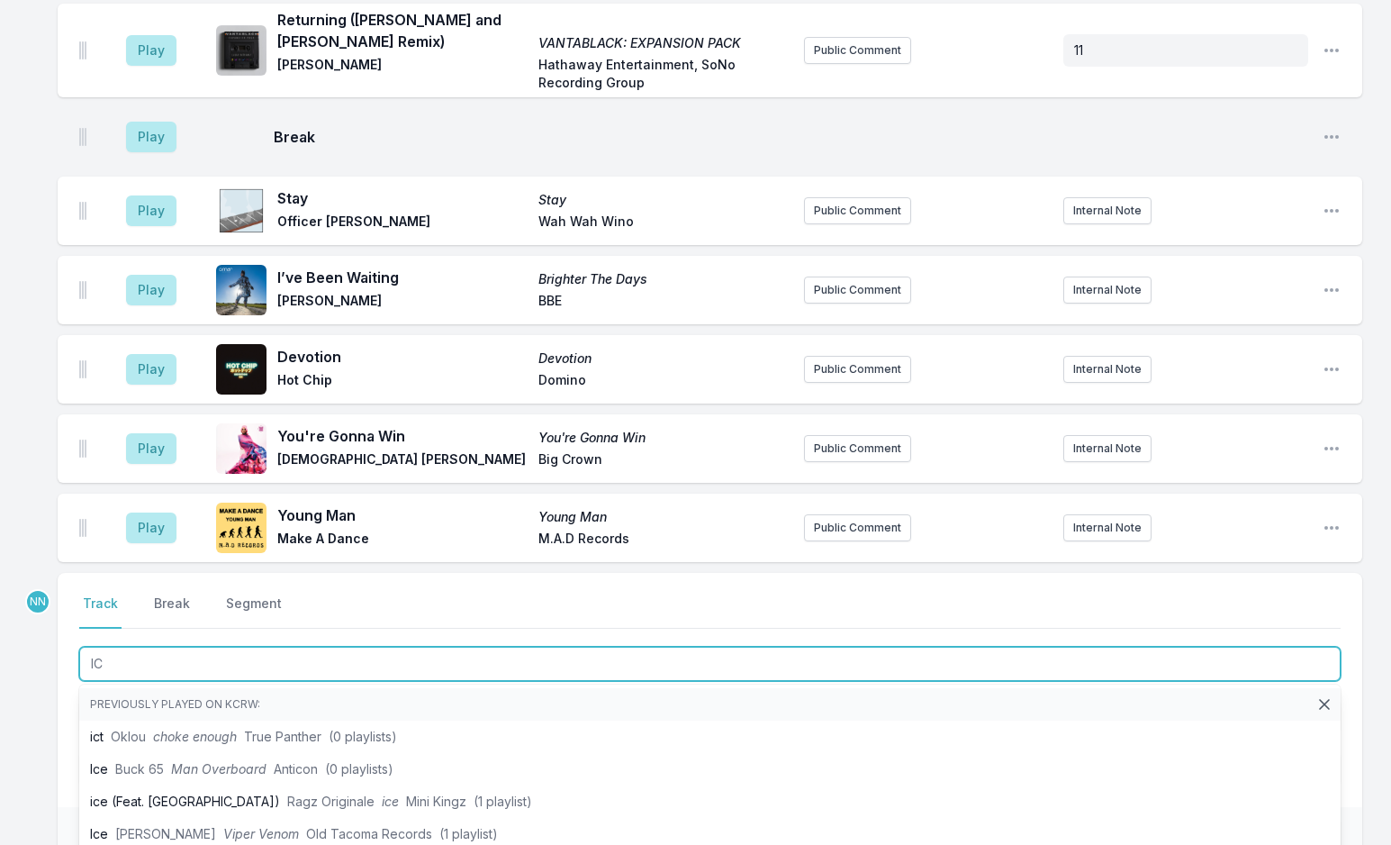
type input "ICN"
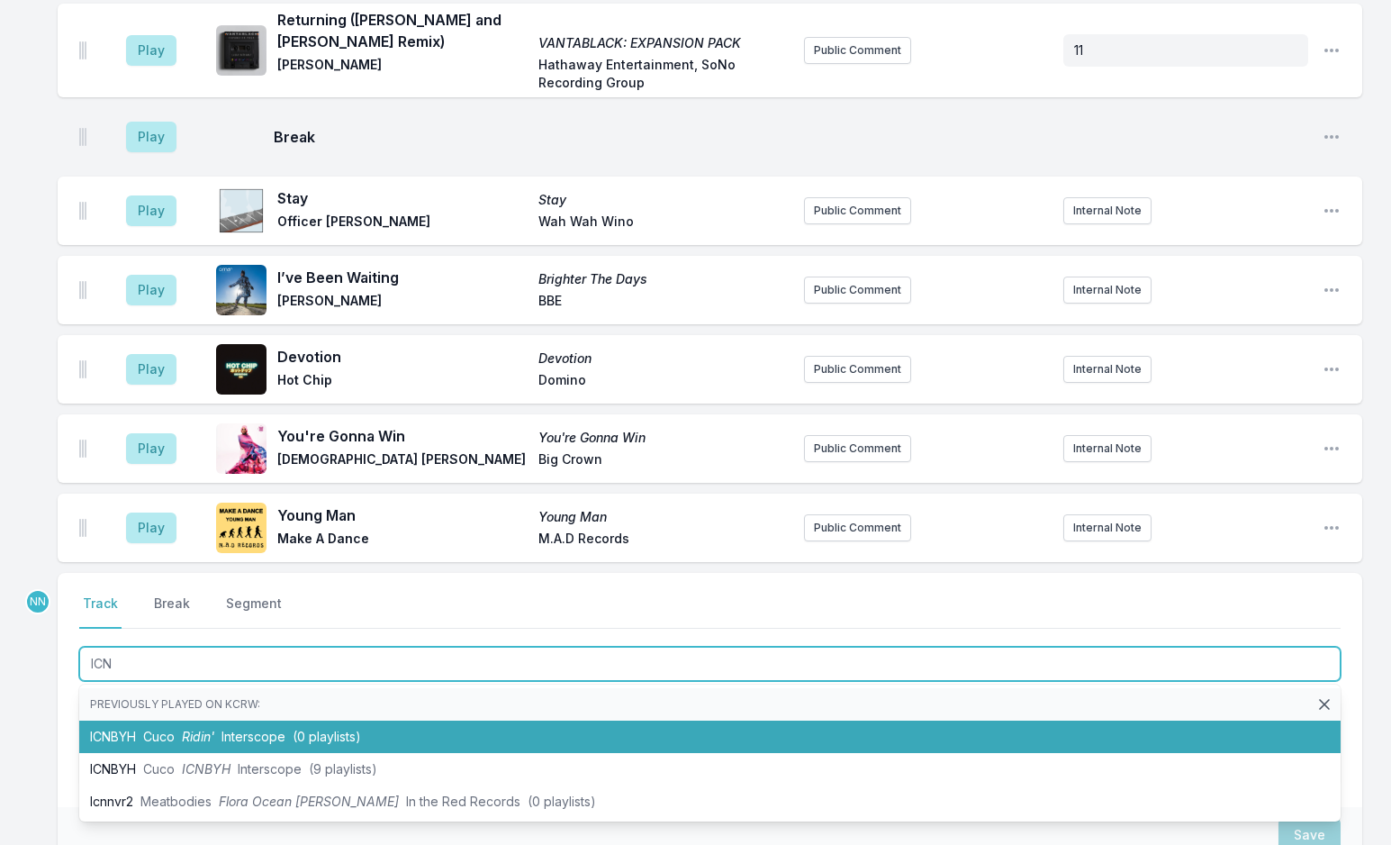
click at [192, 729] on span "Ridin'" at bounding box center [198, 736] width 32 height 15
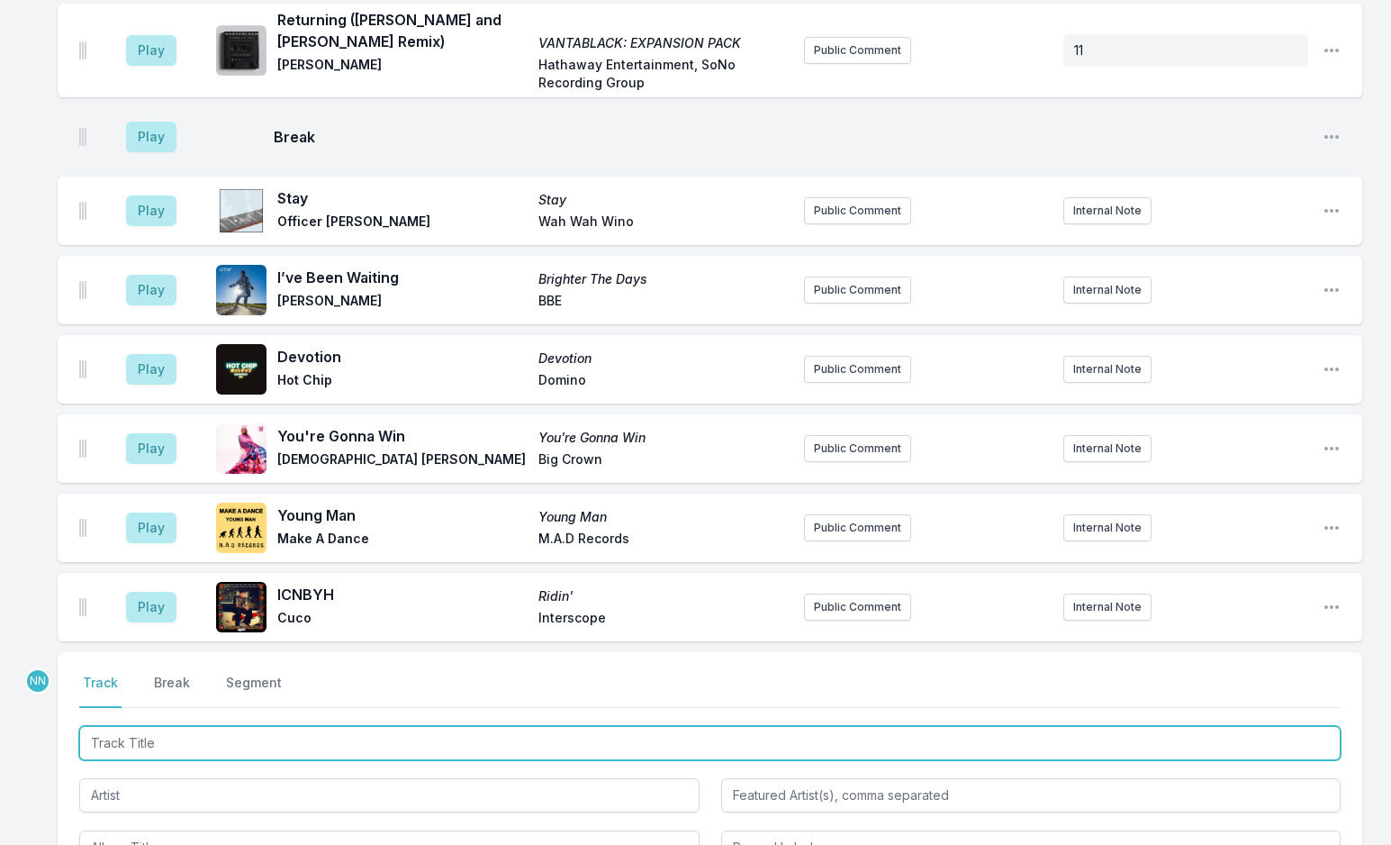
scroll to position [5447, 0]
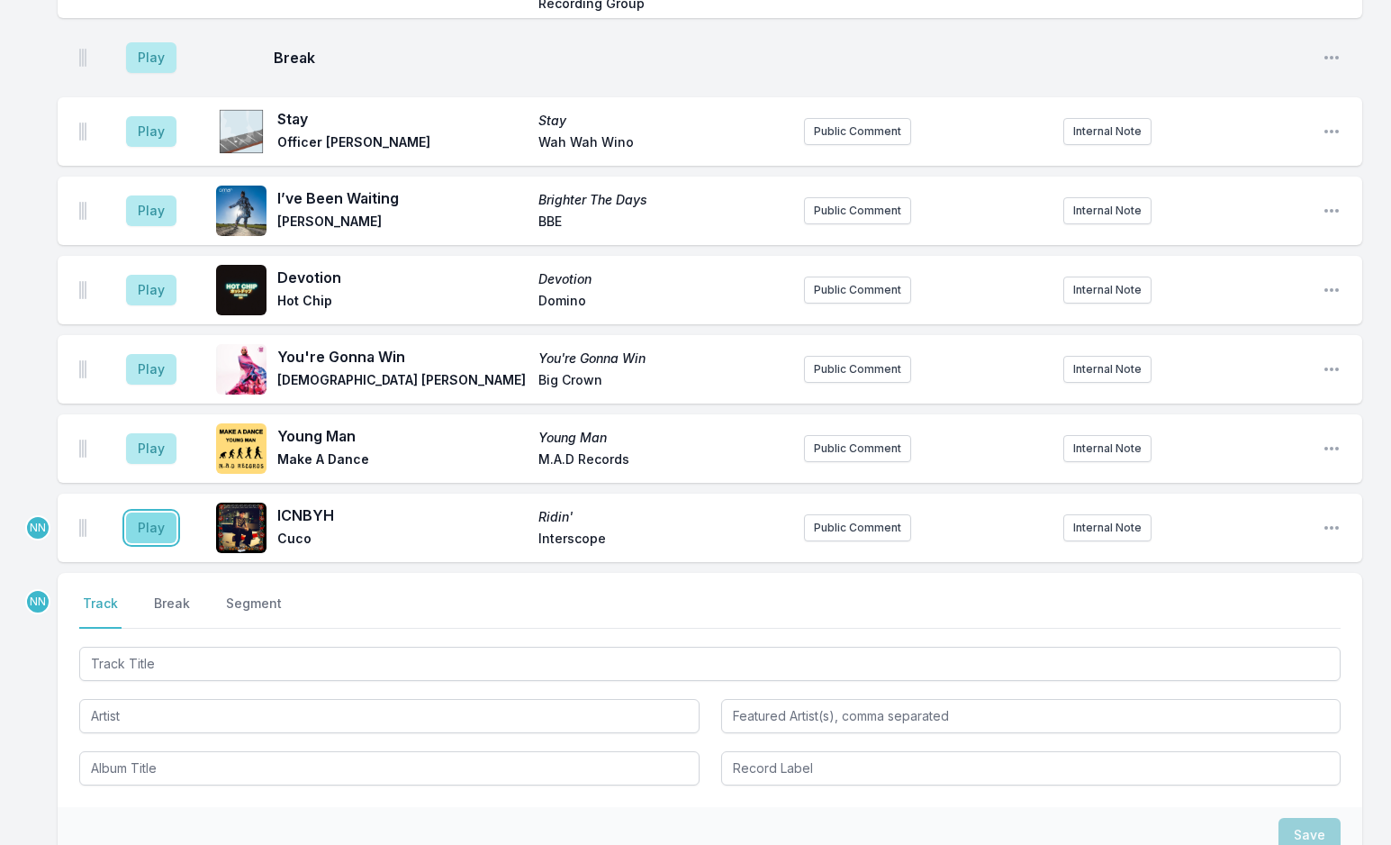
click at [155, 512] on button "Play" at bounding box center [151, 527] width 50 height 31
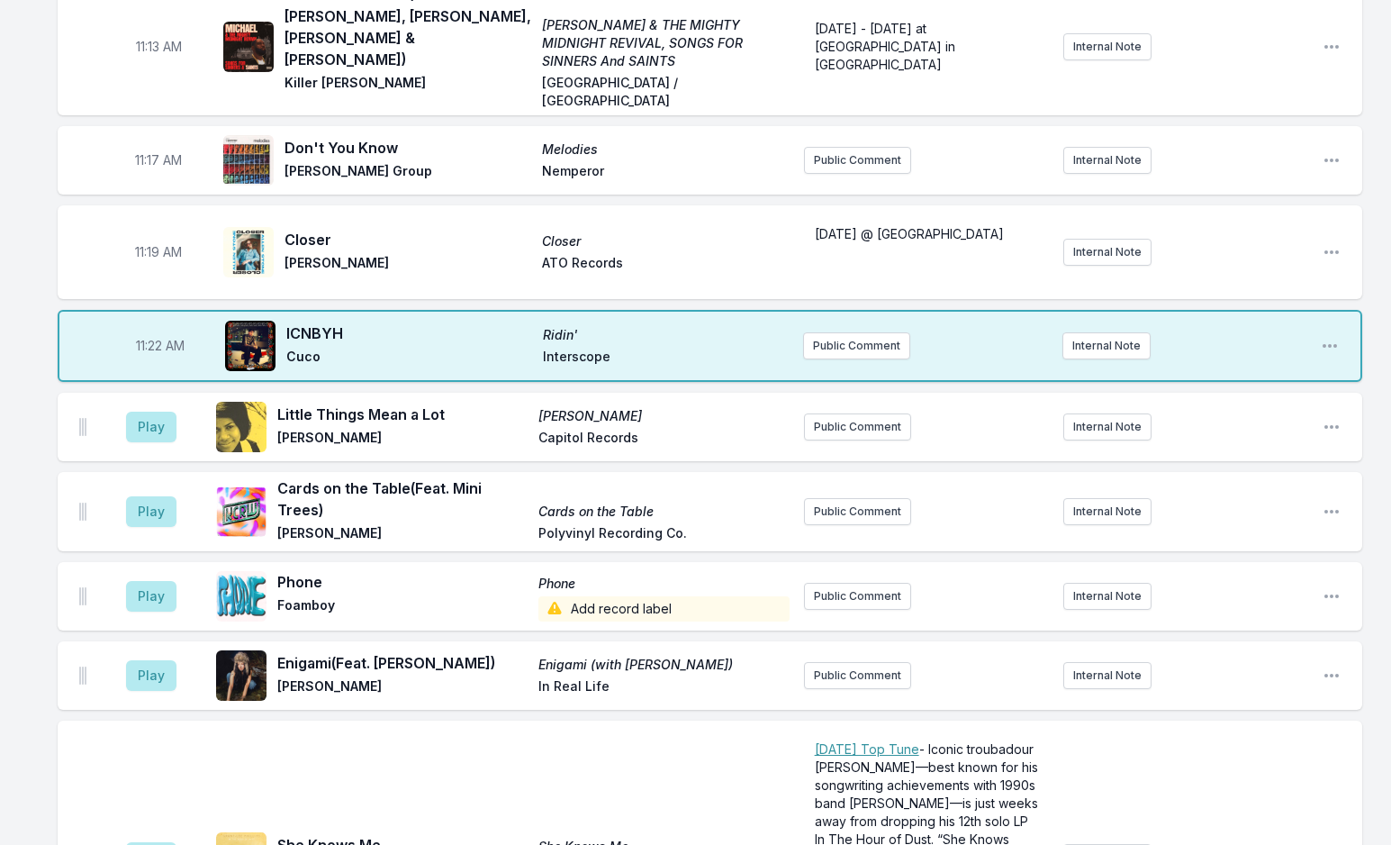
scroll to position [4006, 0]
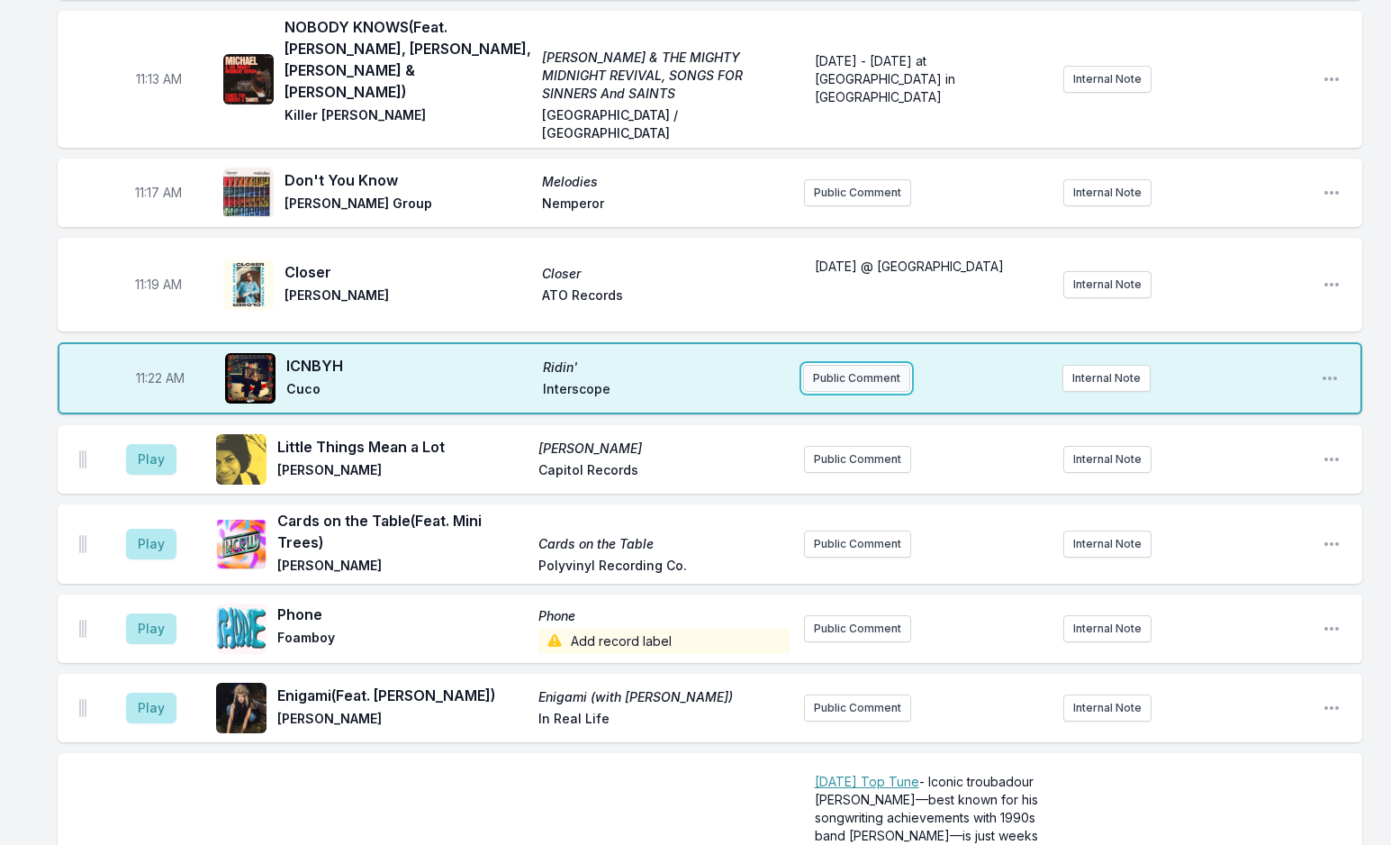
click at [819, 365] on button "Public Comment" at bounding box center [856, 378] width 107 height 27
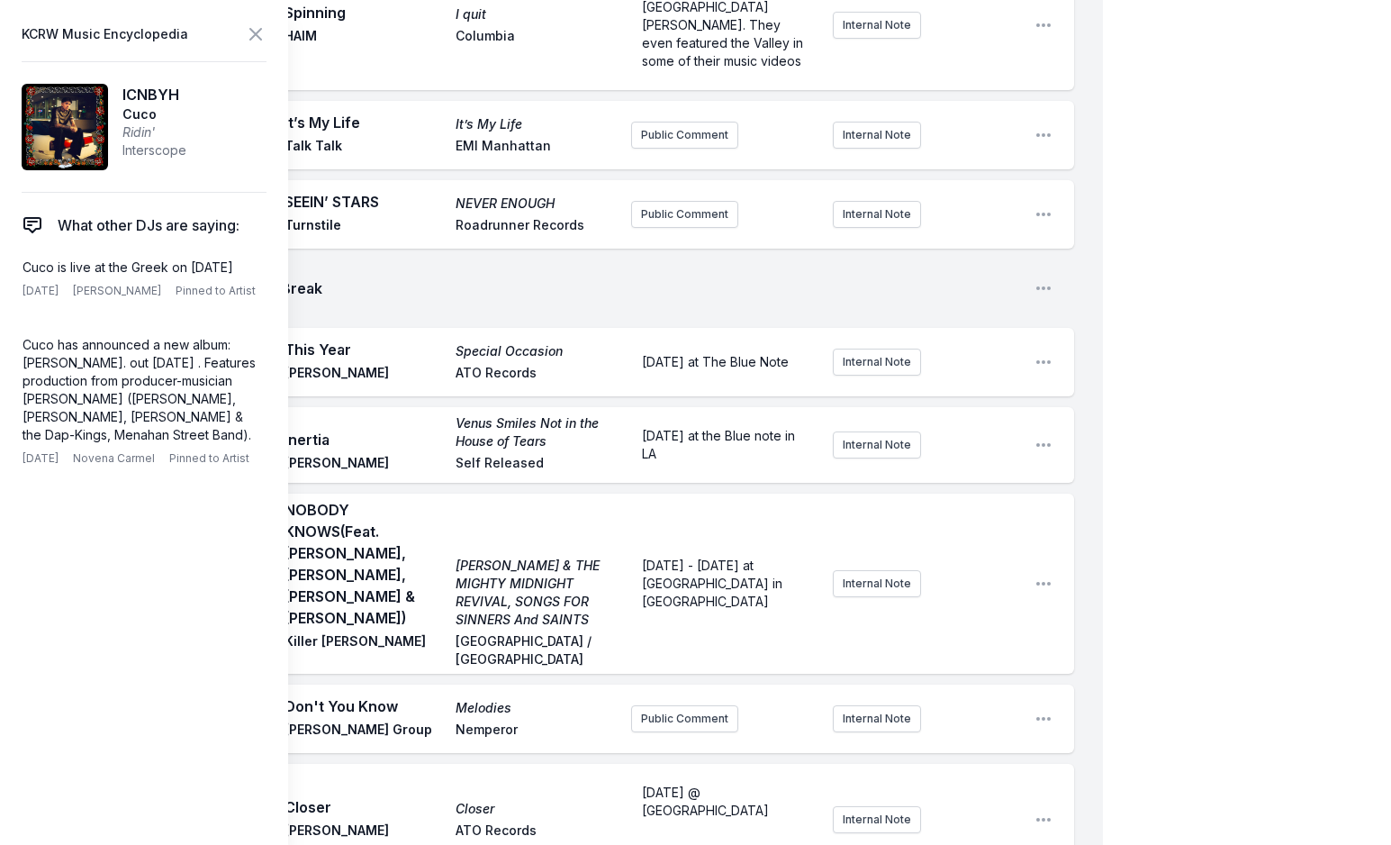
scroll to position [54, 0]
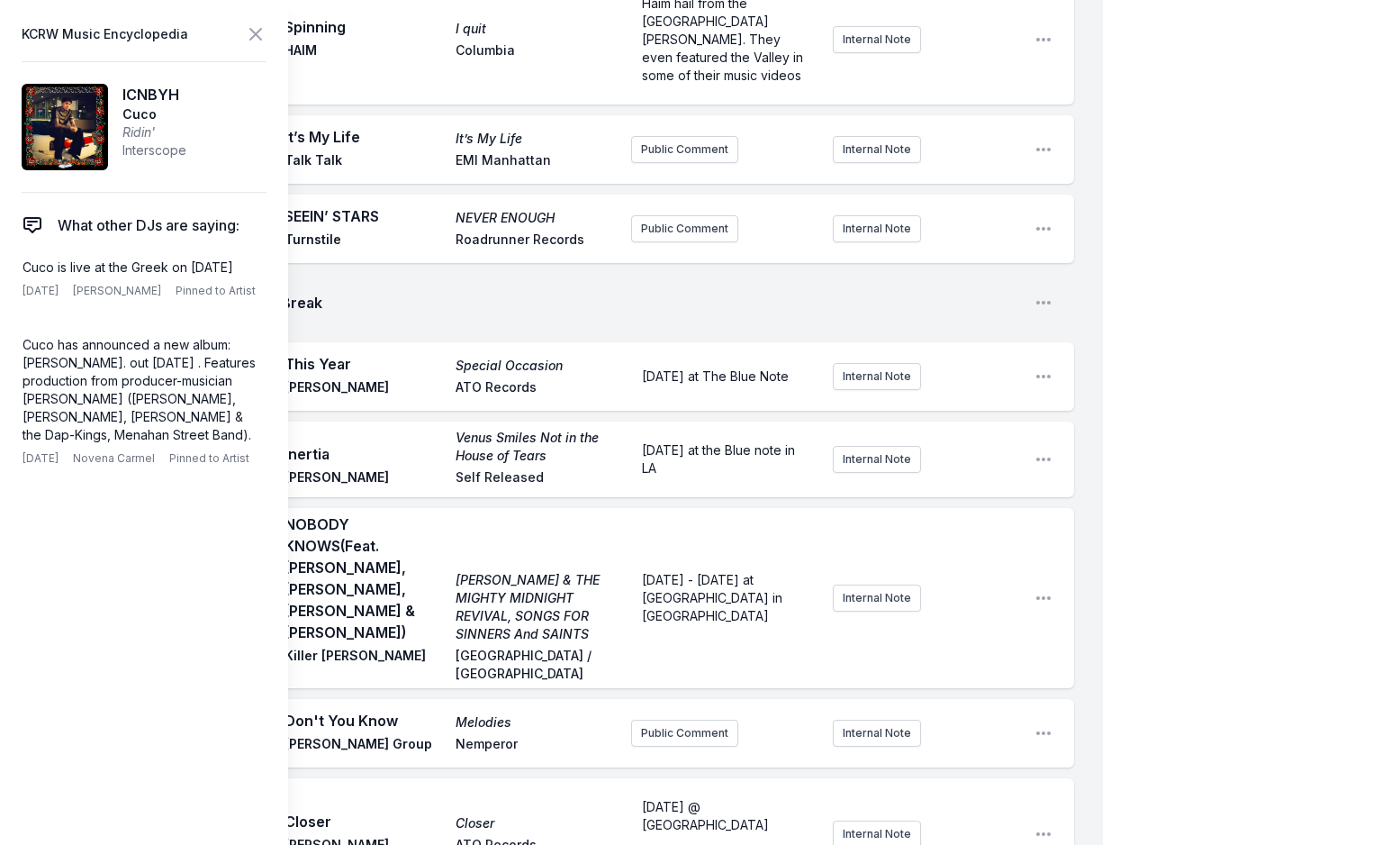
scroll to position [4006, 0]
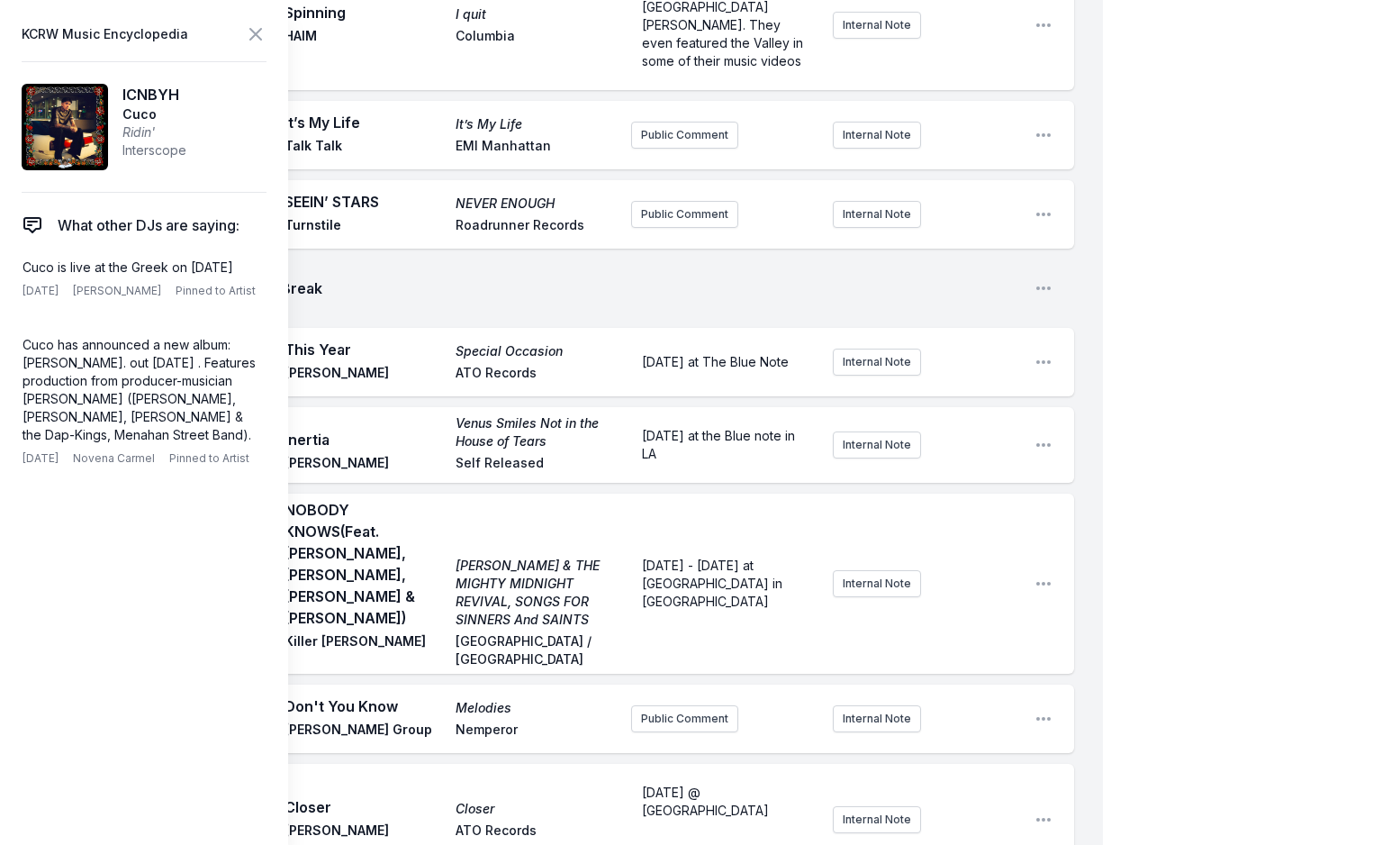
drag, startPoint x: 685, startPoint y: 724, endPoint x: 716, endPoint y: 738, distance: 33.5
drag, startPoint x: 678, startPoint y: 724, endPoint x: 606, endPoint y: 682, distance: 83.6
copy span "Stands for "I Could Never Break Your Heart""
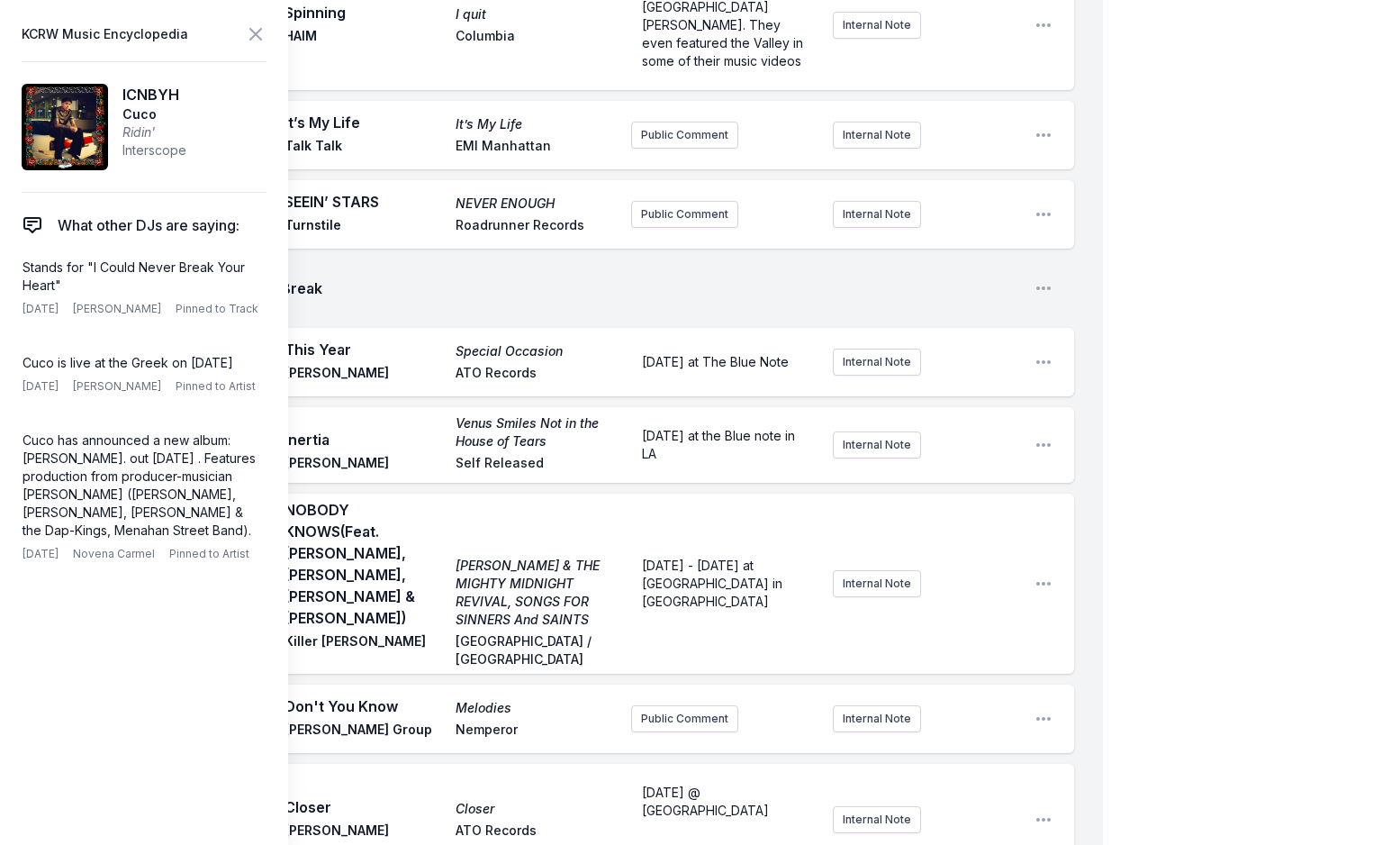
checkbox input "true"
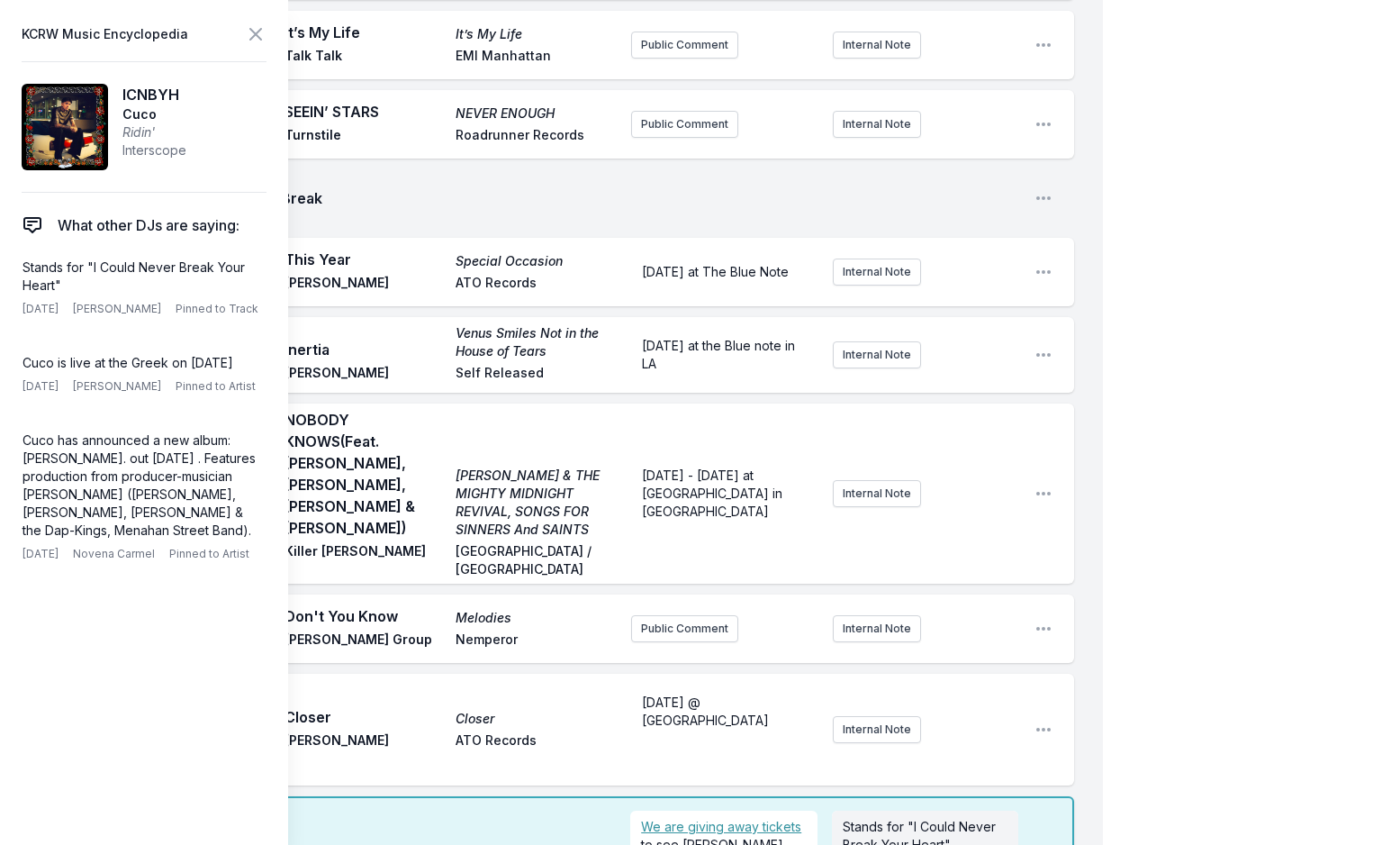
click at [258, 40] on icon at bounding box center [256, 34] width 22 height 22
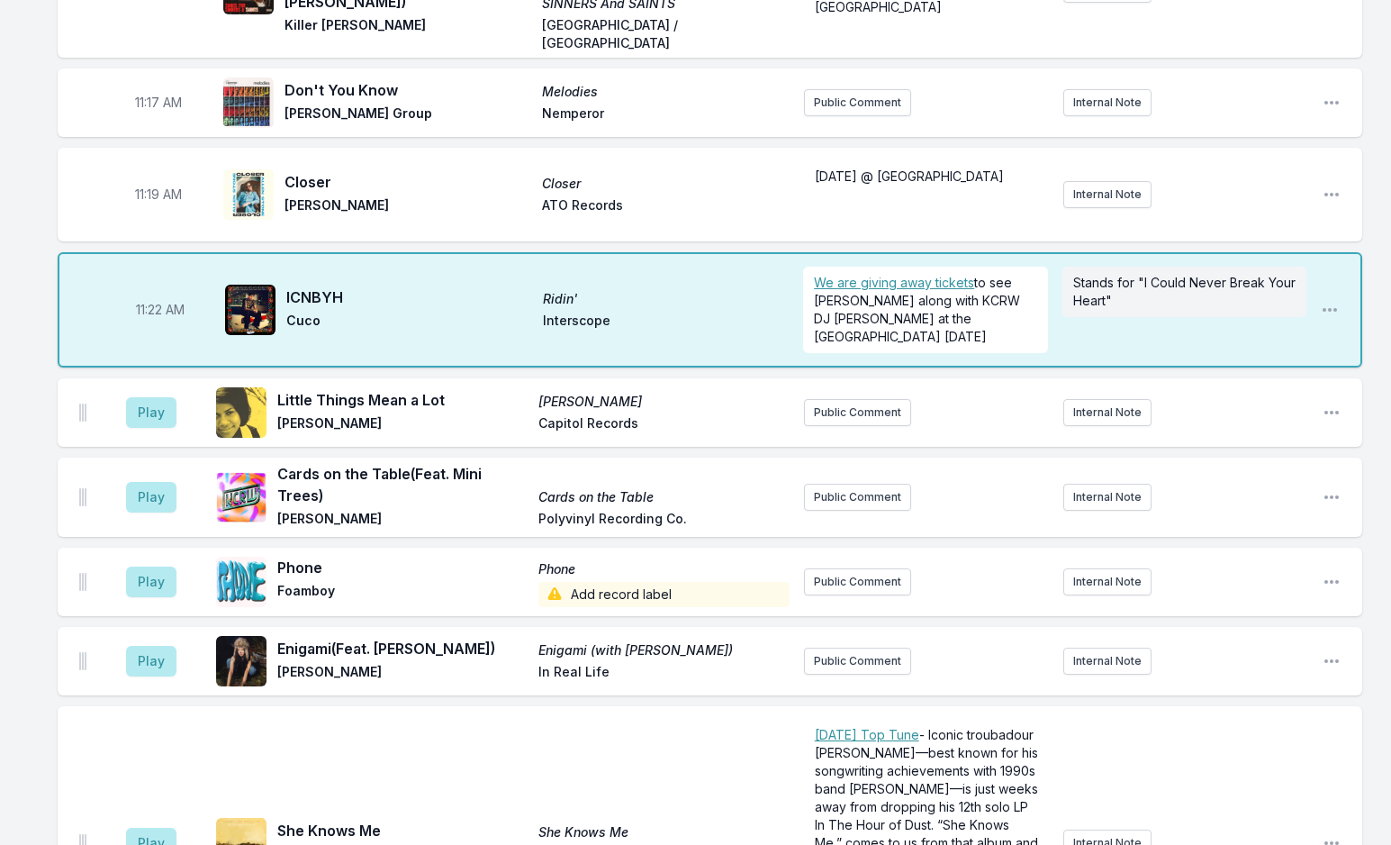
click at [767, 312] on span "Interscope" at bounding box center [666, 323] width 246 height 22
click at [779, 393] on span "Bettye Swann" at bounding box center [664, 402] width 250 height 18
drag, startPoint x: 406, startPoint y: 230, endPoint x: 518, endPoint y: 210, distance: 113.4
click at [408, 389] on div "Little Things Mean a Lot Bettye Swann Bettye Swann Capitol Records" at bounding box center [533, 412] width 512 height 47
click at [754, 312] on span "Interscope" at bounding box center [666, 323] width 246 height 22
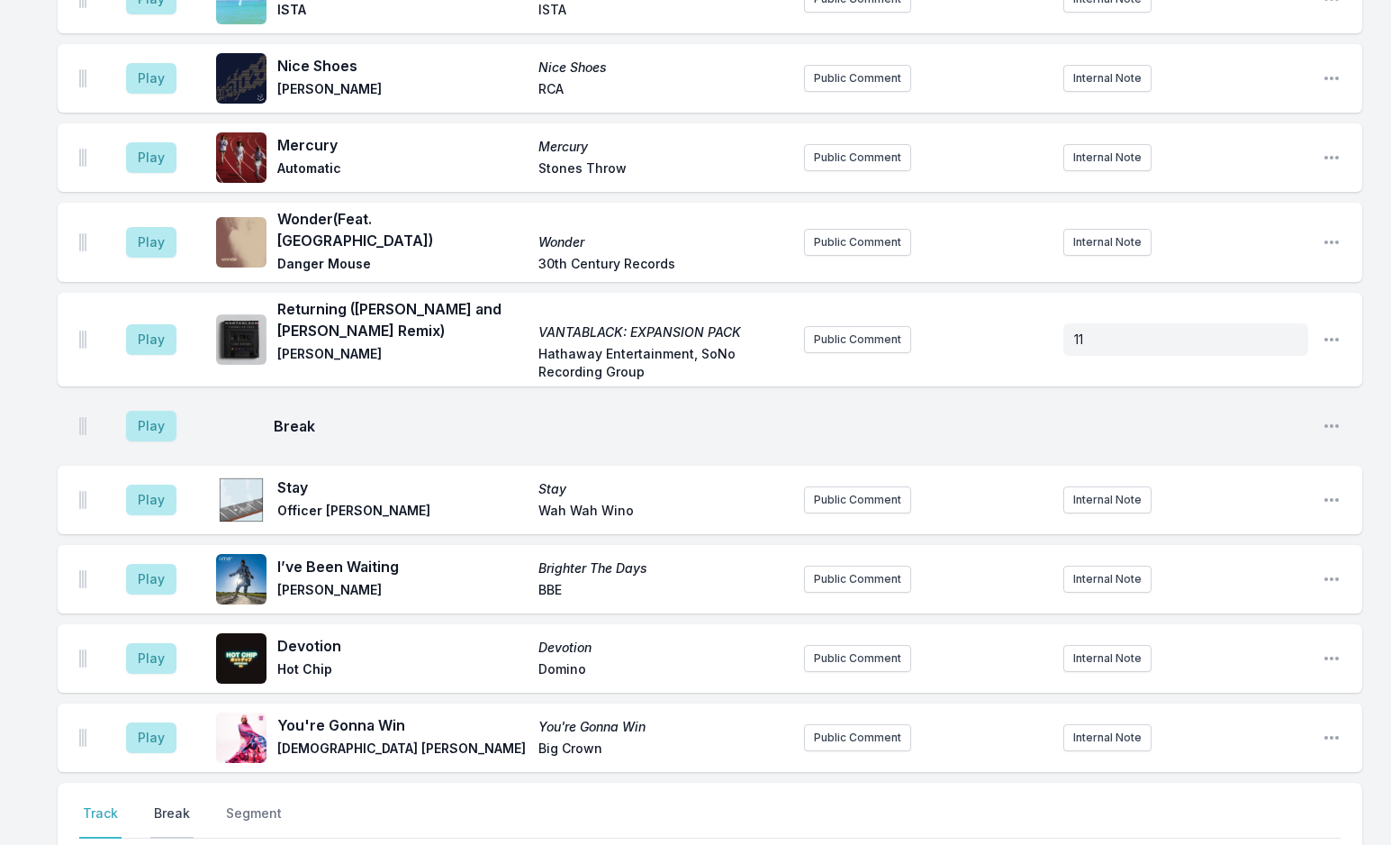
scroll to position [5447, 0]
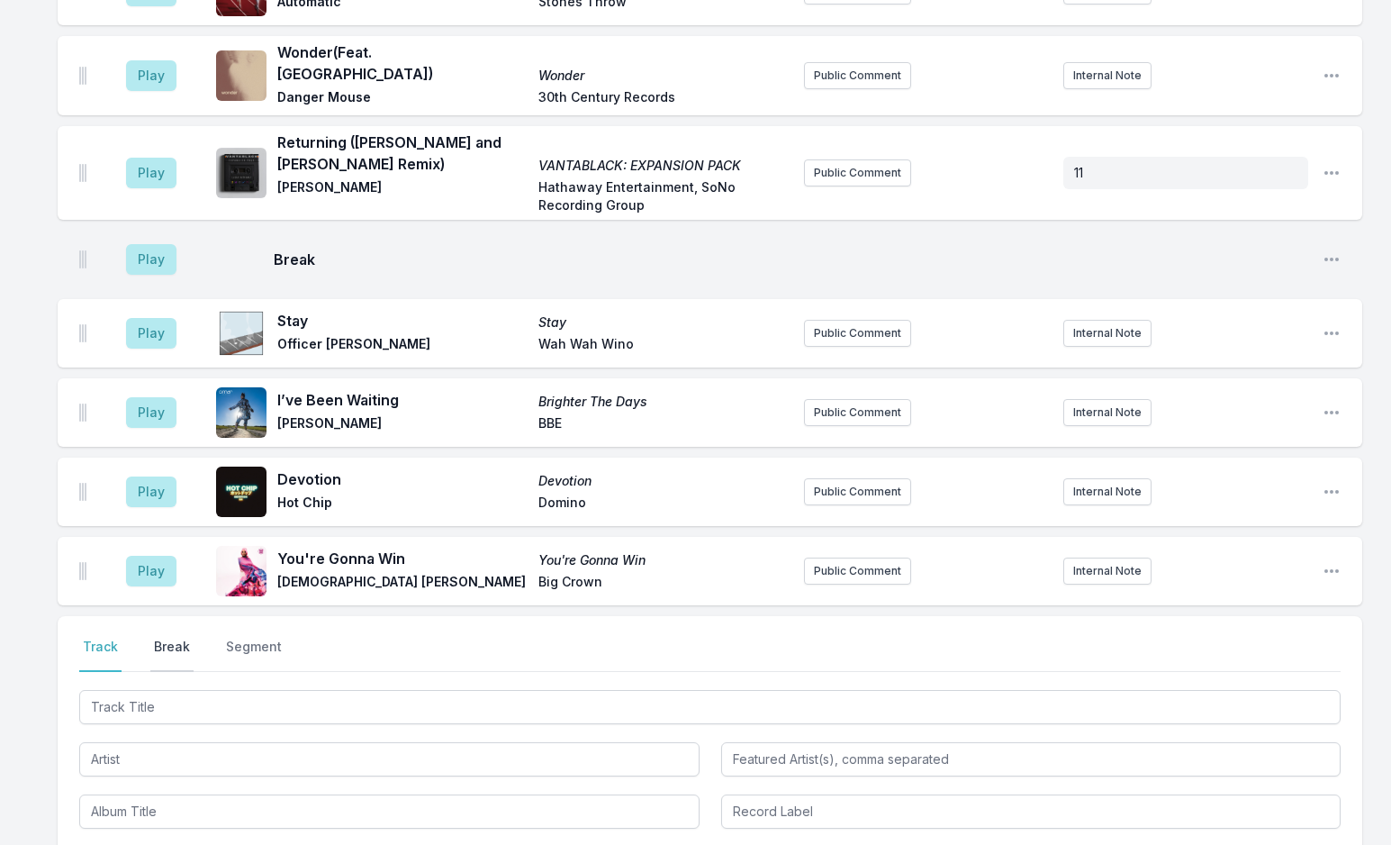
click at [168, 638] on button "Break" at bounding box center [171, 655] width 43 height 34
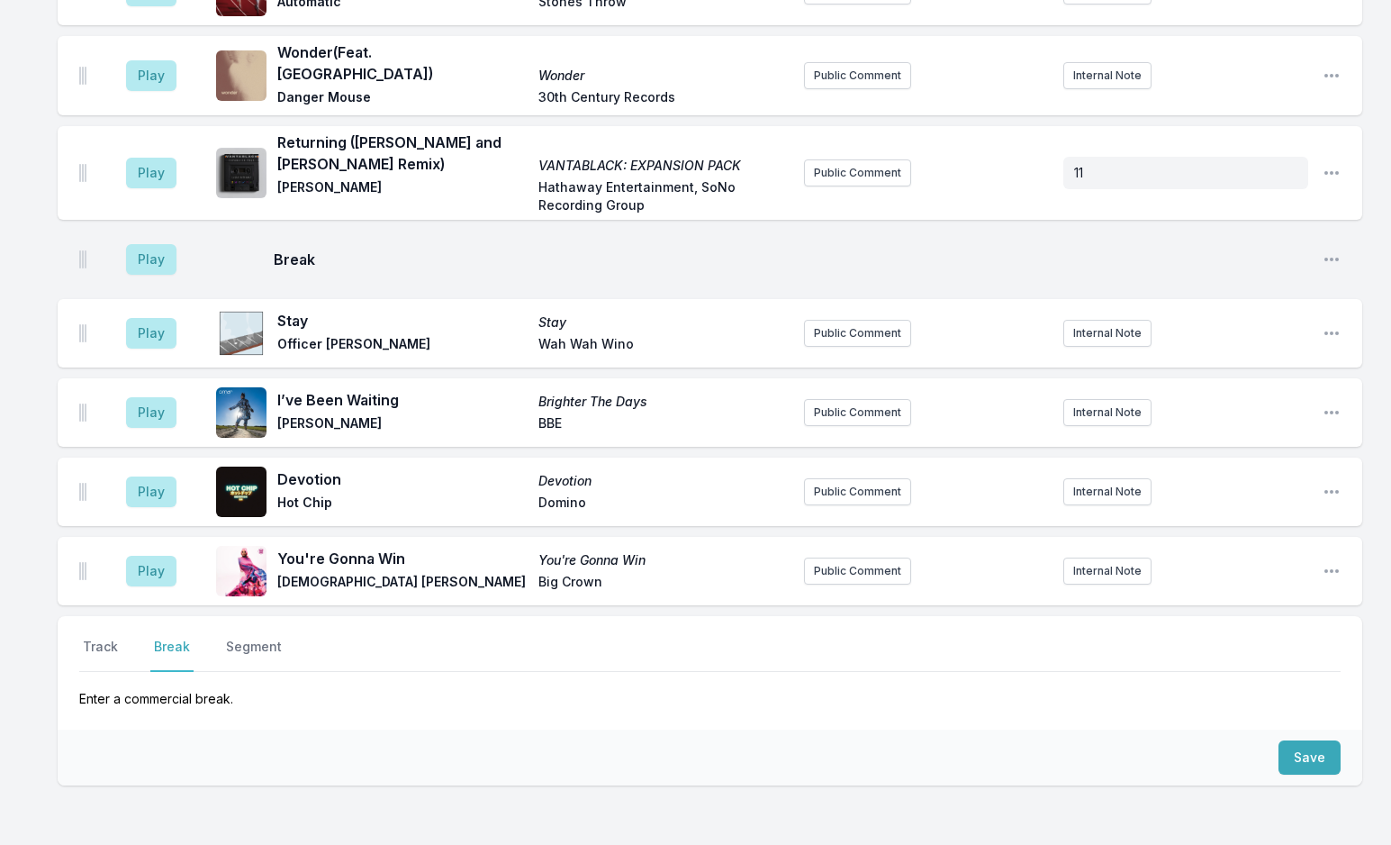
scroll to position [5369, 0]
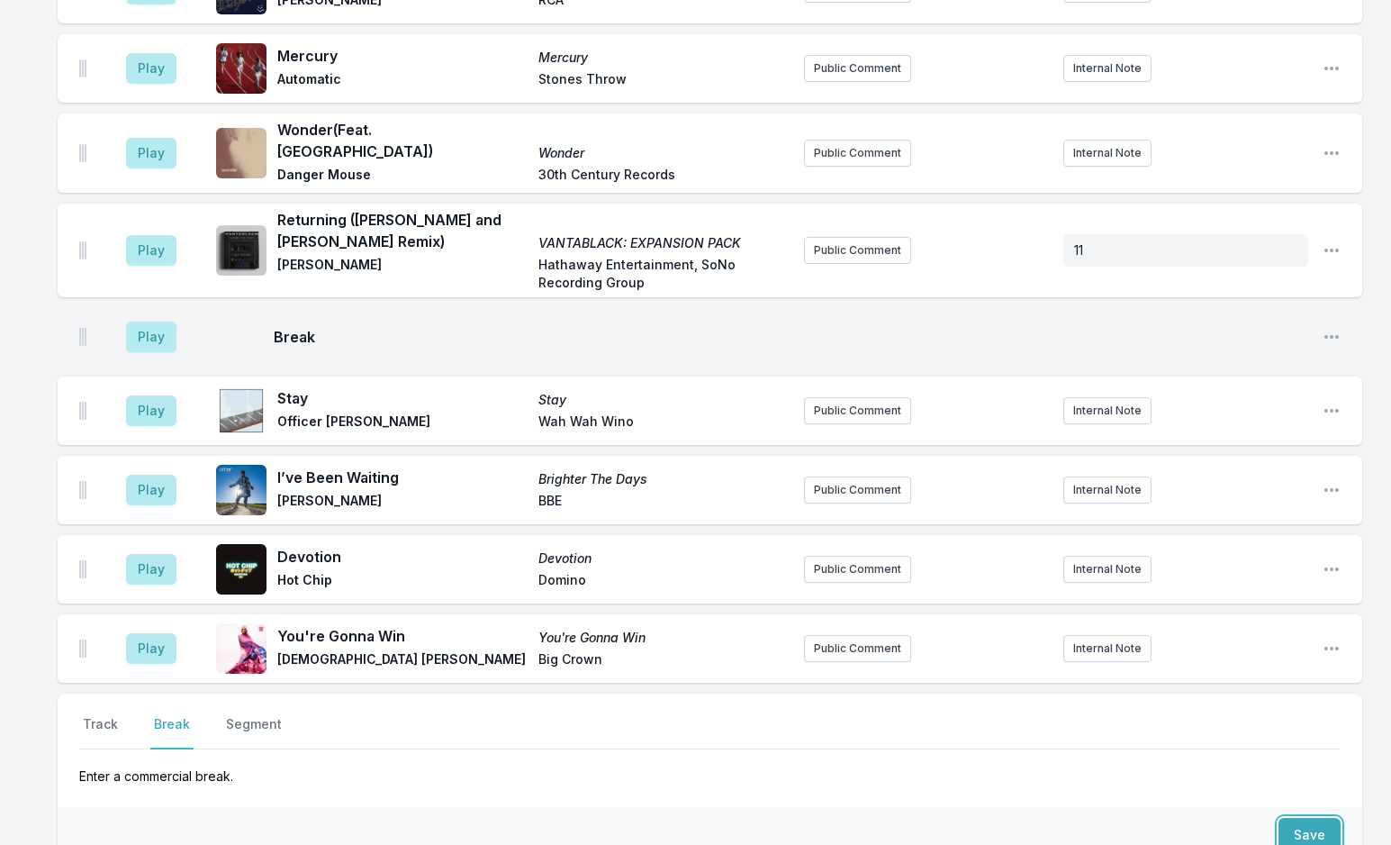
drag, startPoint x: 1323, startPoint y: 643, endPoint x: 539, endPoint y: 514, distance: 794.9
click at [1321, 818] on button "Save" at bounding box center [1310, 835] width 62 height 34
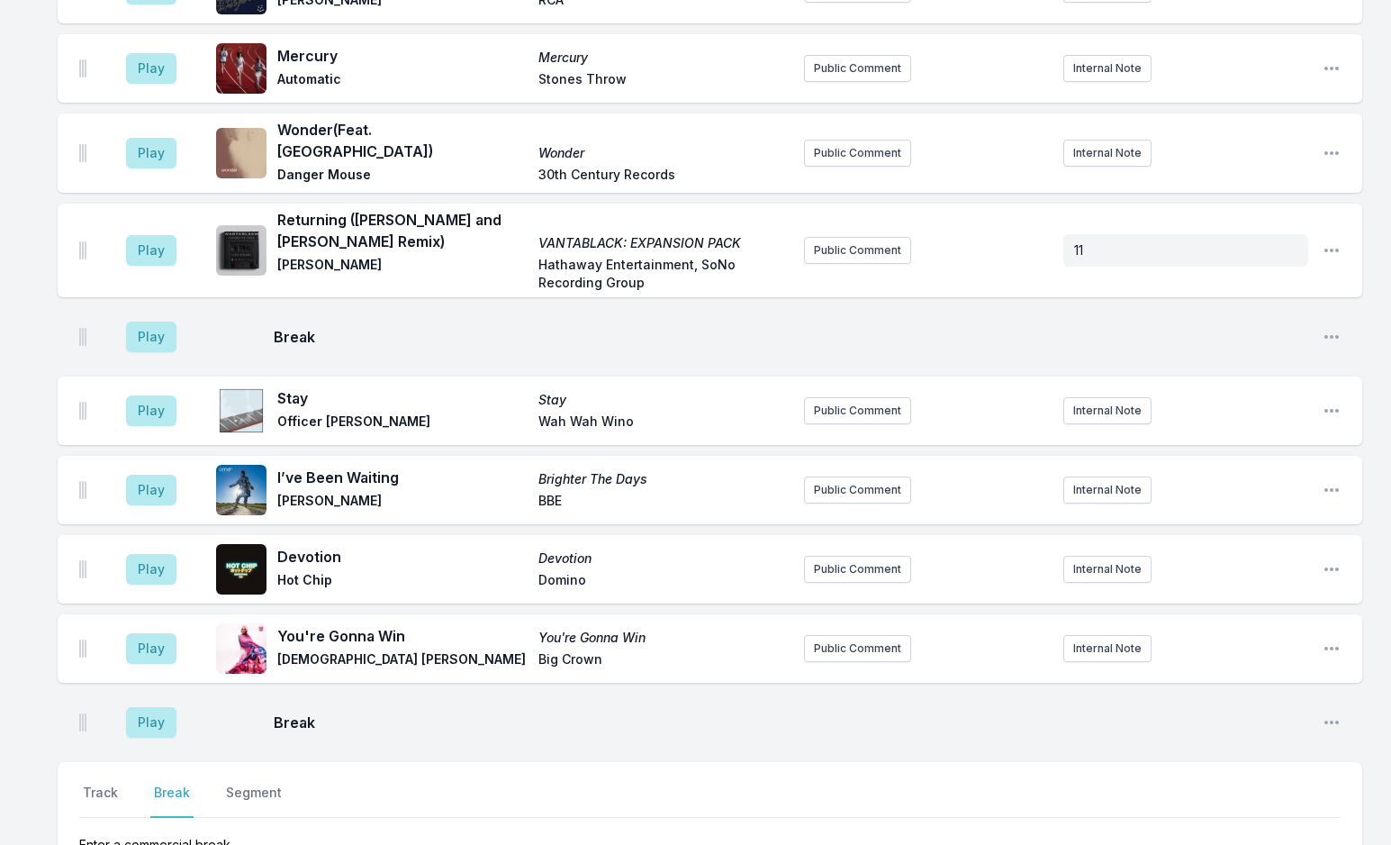
scroll to position [5438, 0]
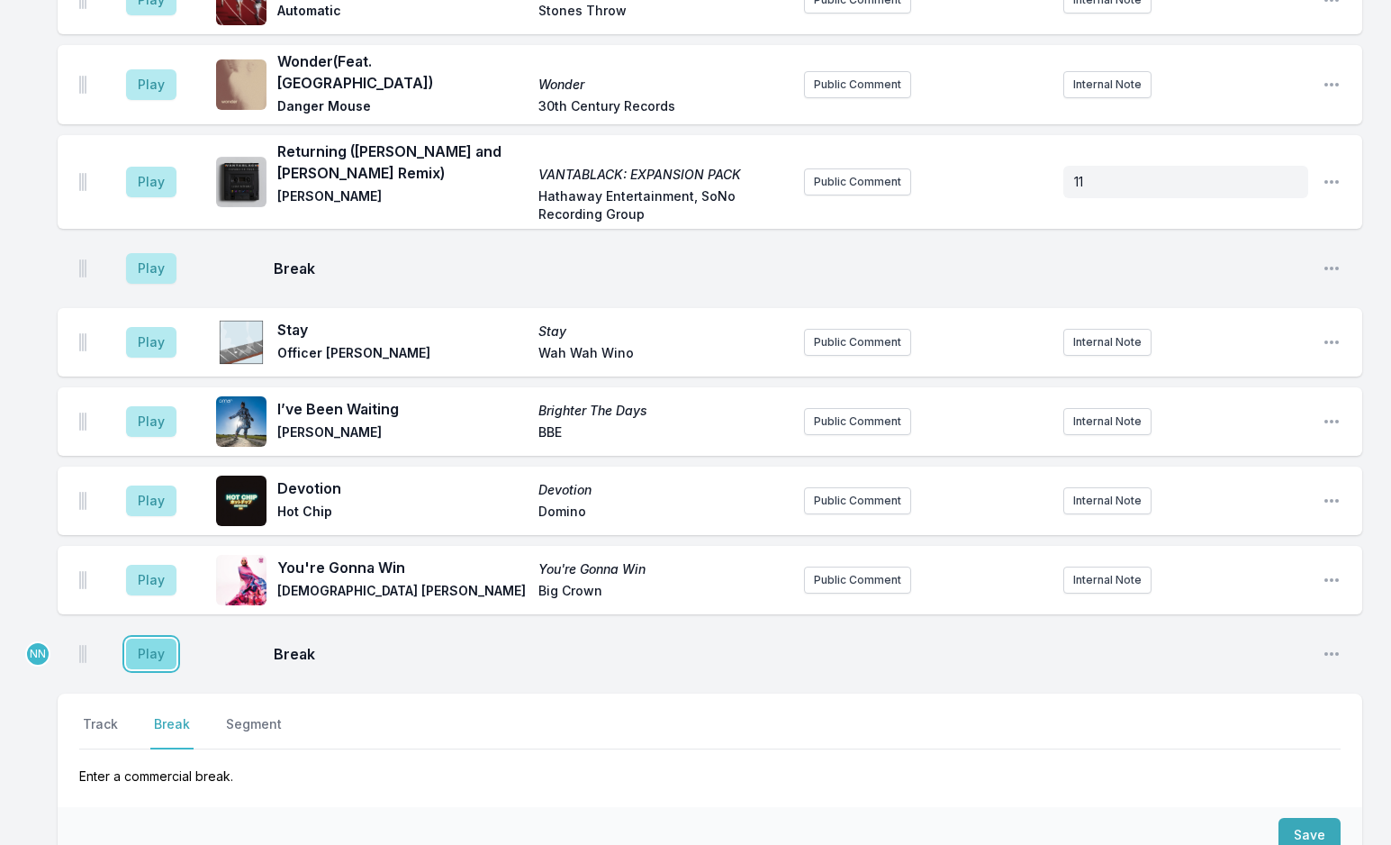
click at [155, 639] on button "Play" at bounding box center [151, 654] width 50 height 31
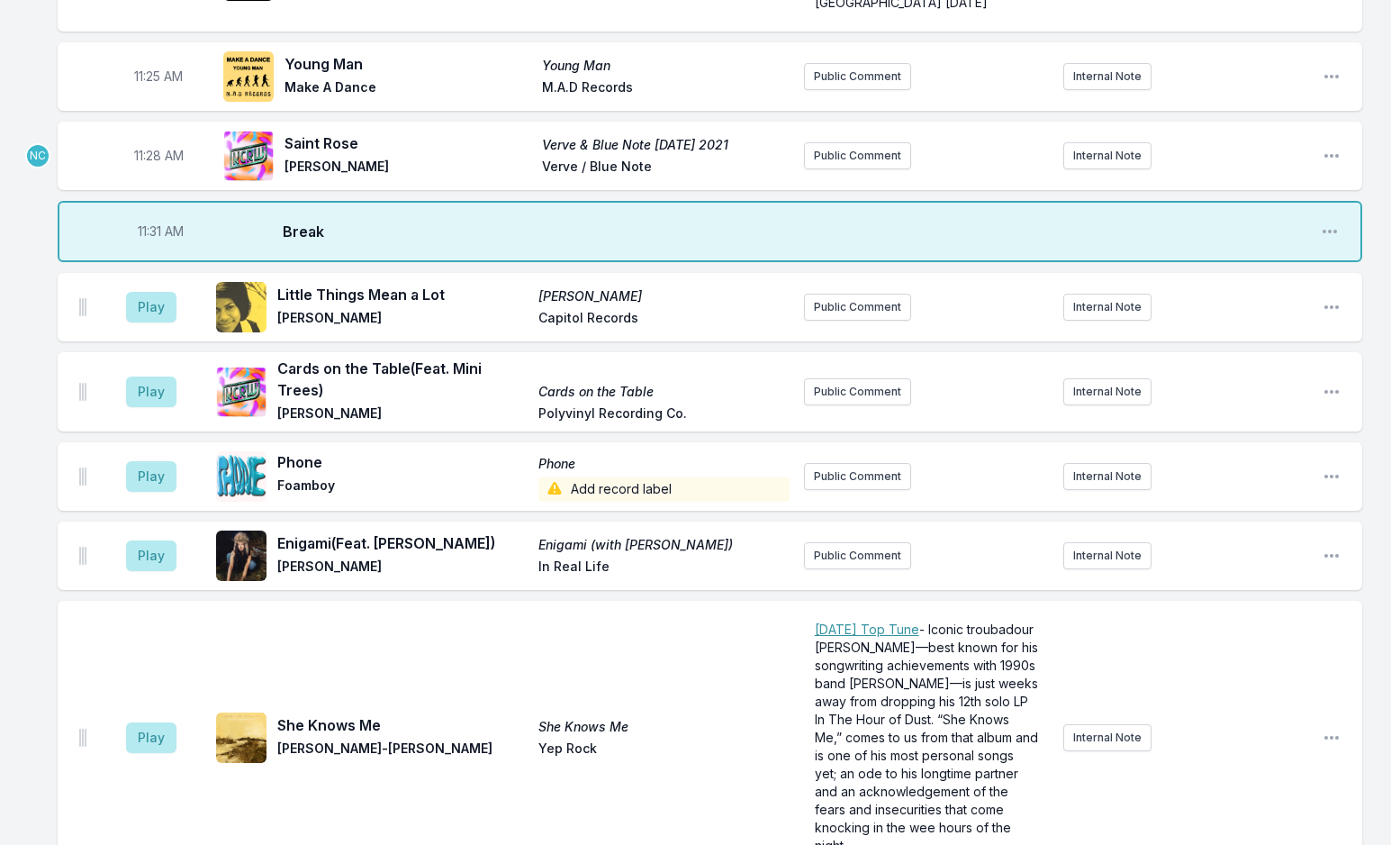
scroll to position [4447, 0]
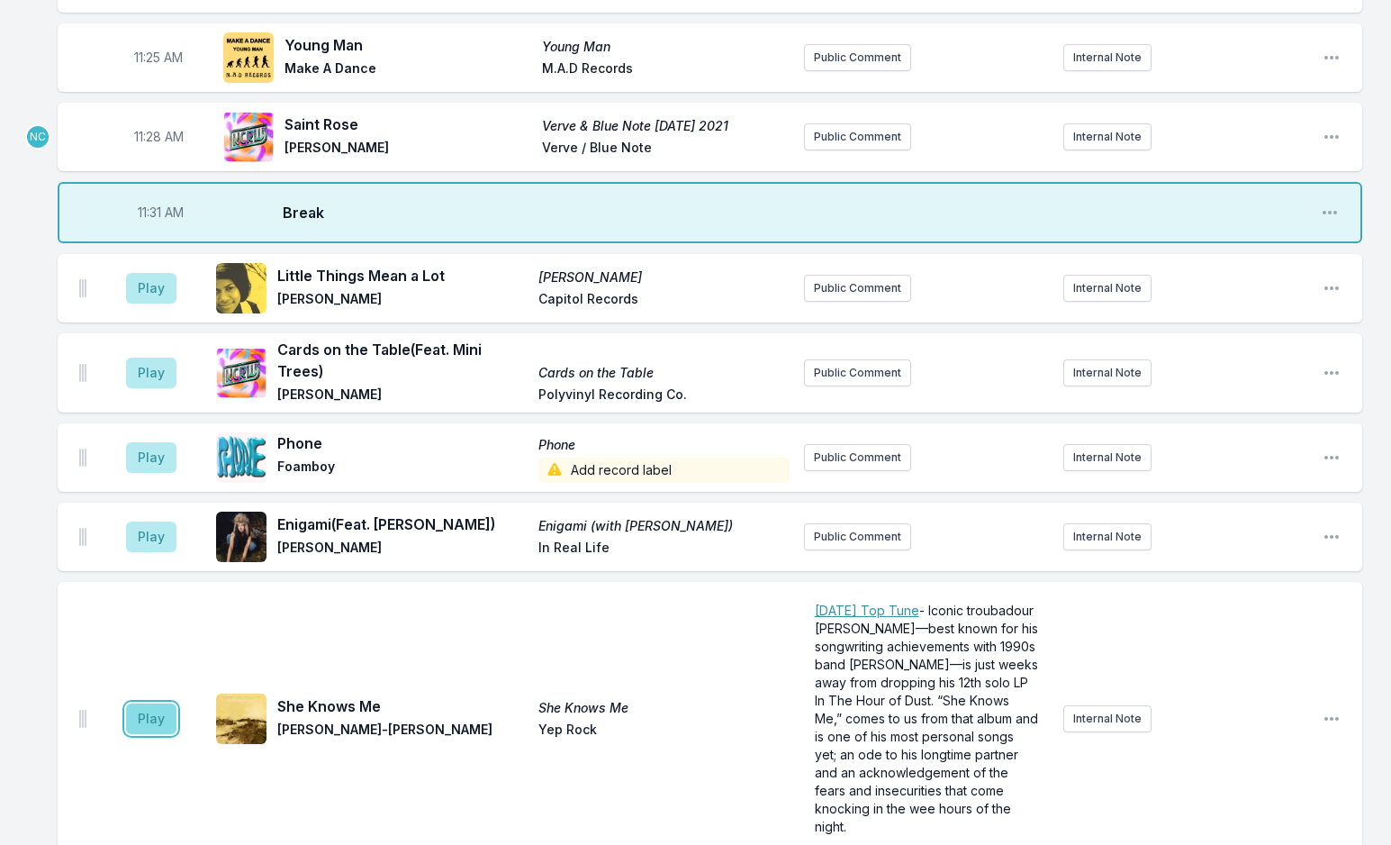
click at [141, 703] on button "Play" at bounding box center [151, 718] width 50 height 31
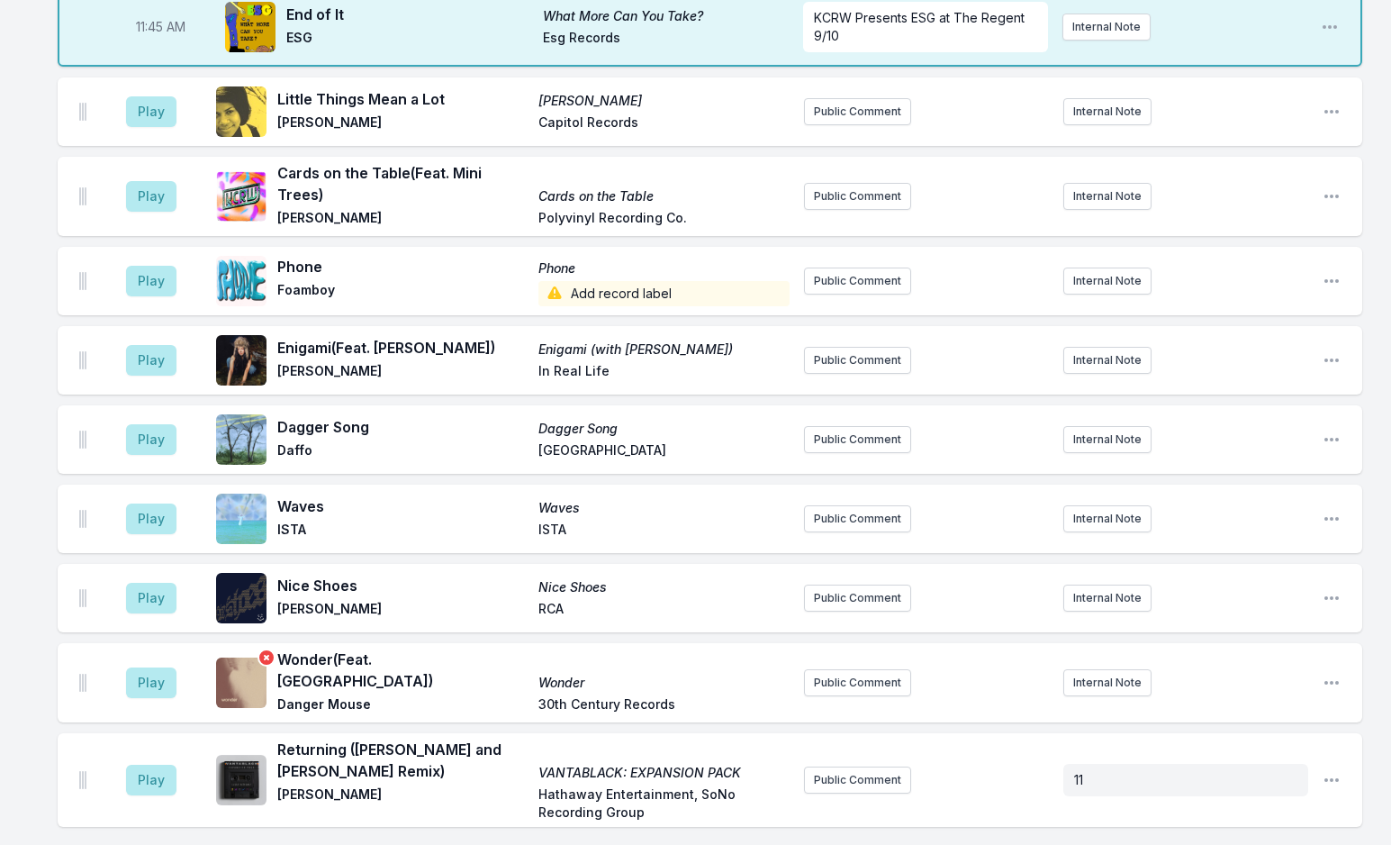
scroll to position [5708, 0]
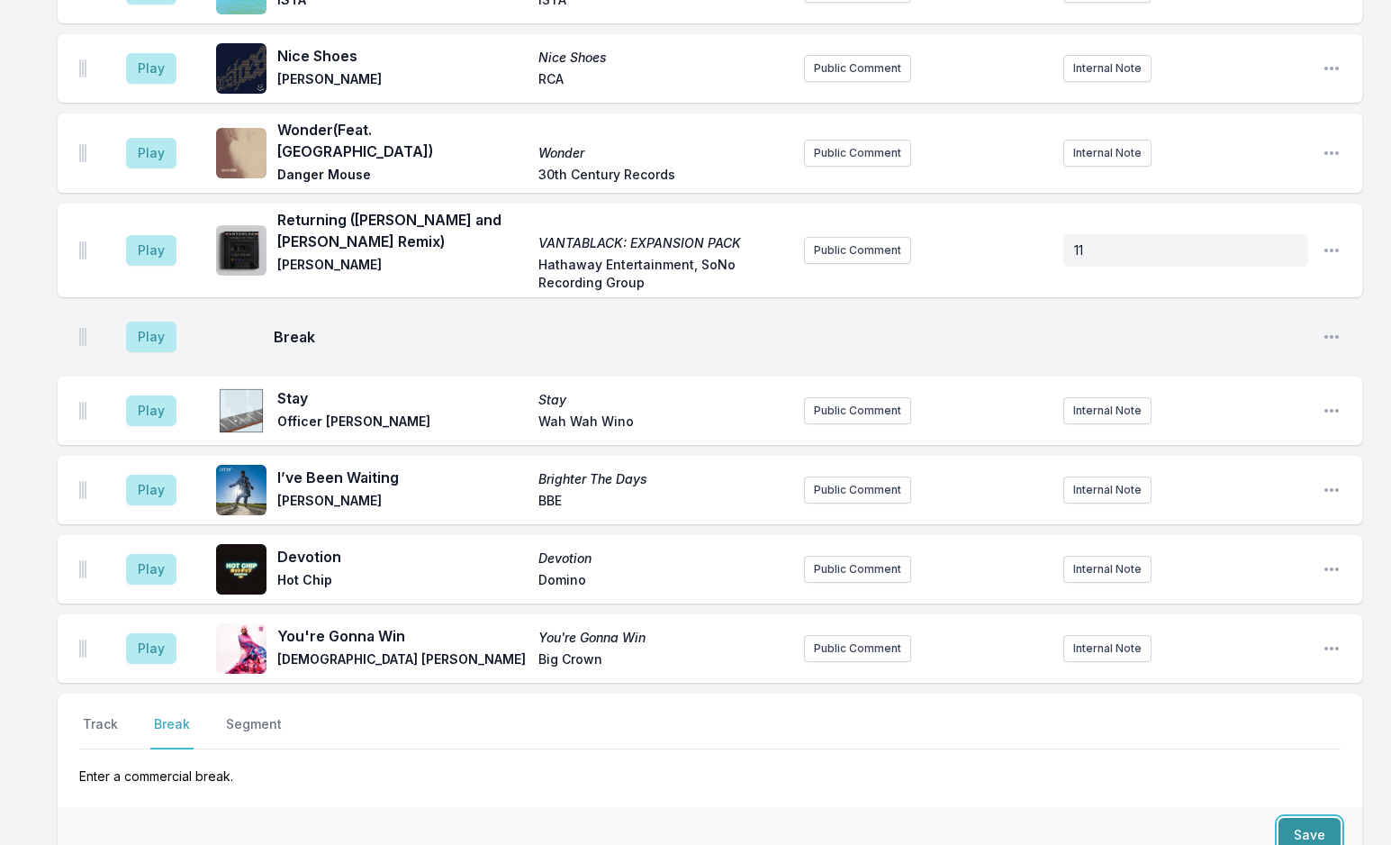
click at [1297, 818] on button "Save" at bounding box center [1310, 835] width 62 height 34
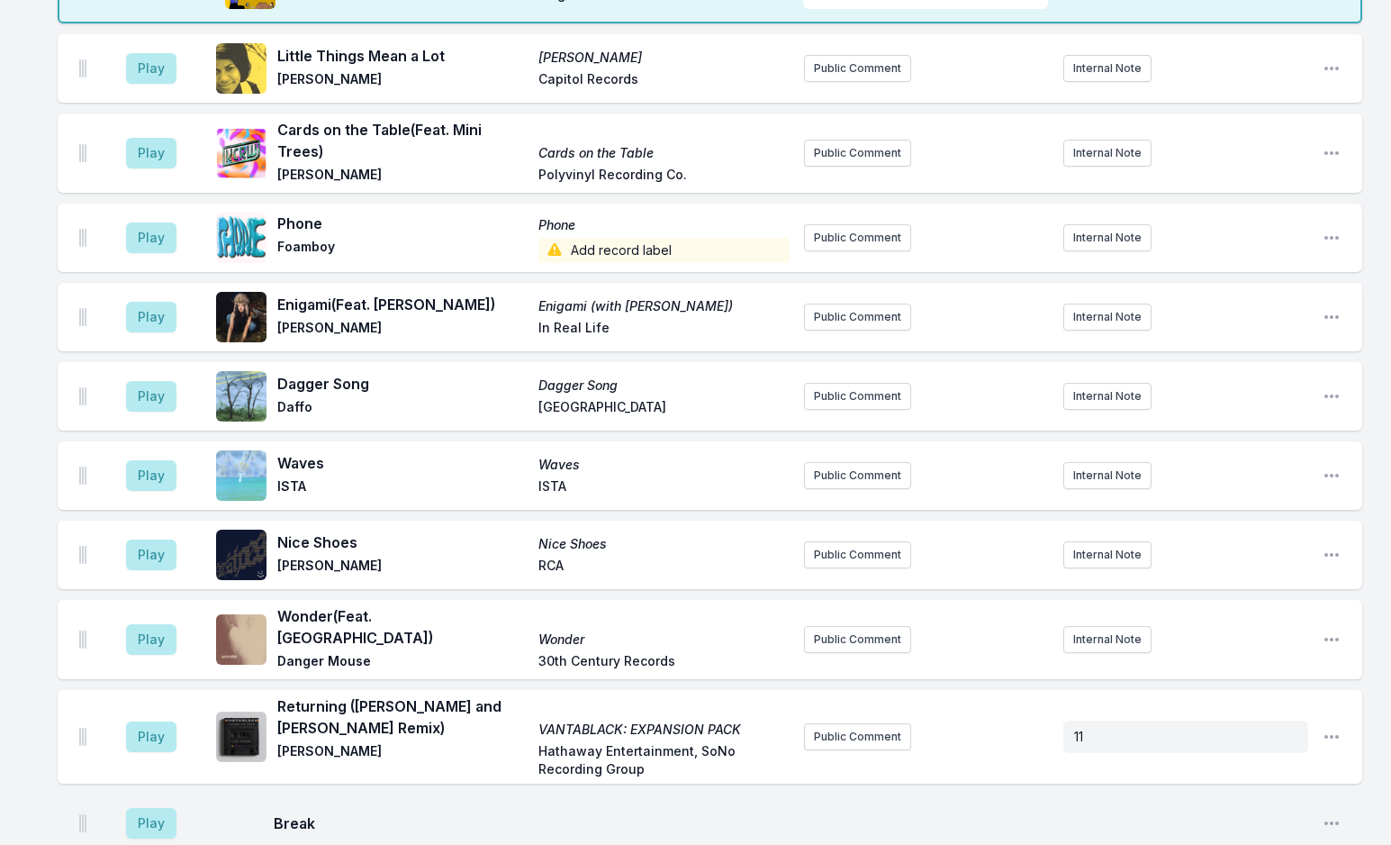
scroll to position [5236, 0]
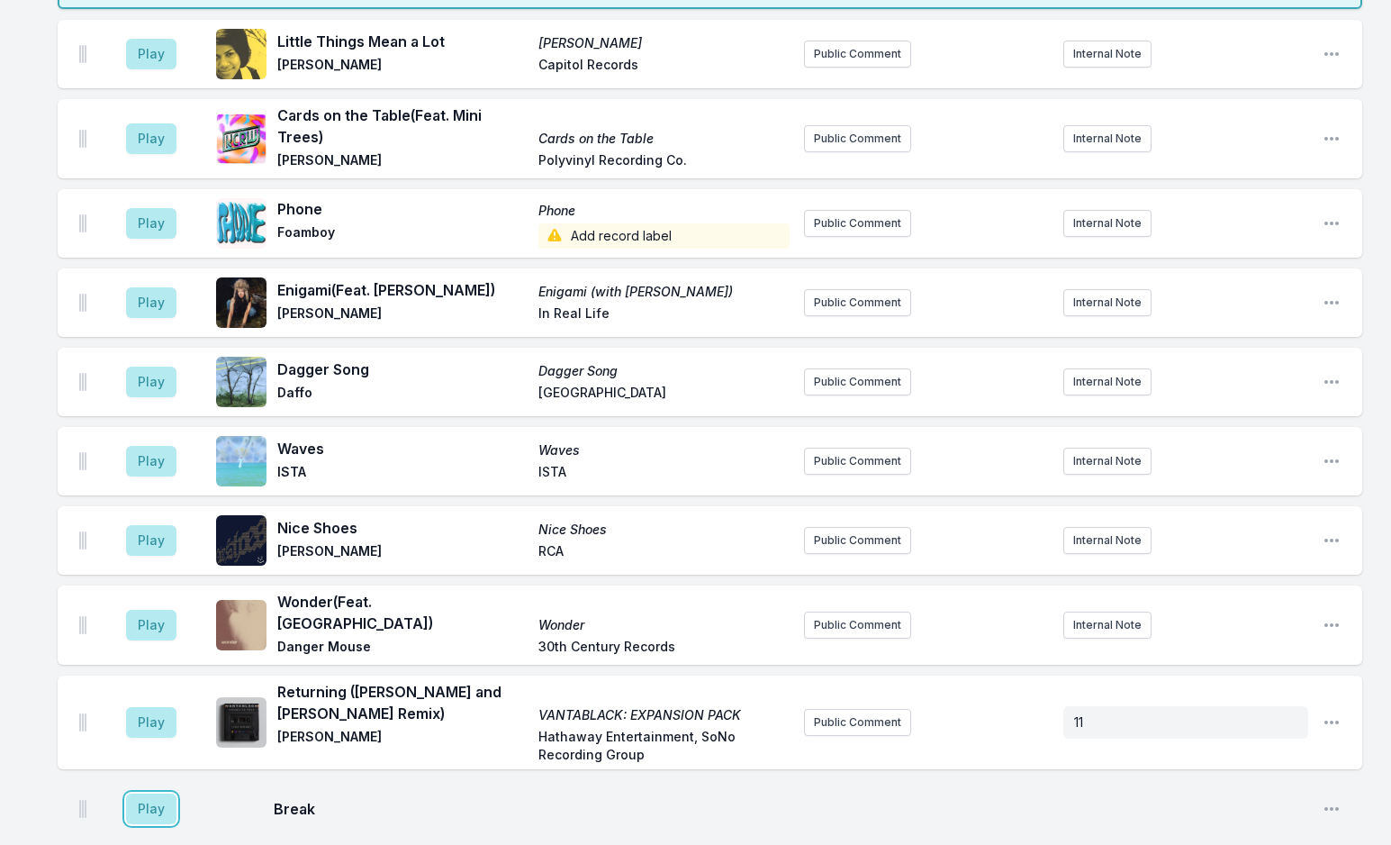
drag, startPoint x: 145, startPoint y: 617, endPoint x: 77, endPoint y: 629, distance: 68.6
click at [77, 780] on div "Play Break Open playlist item options" at bounding box center [710, 809] width 1305 height 58
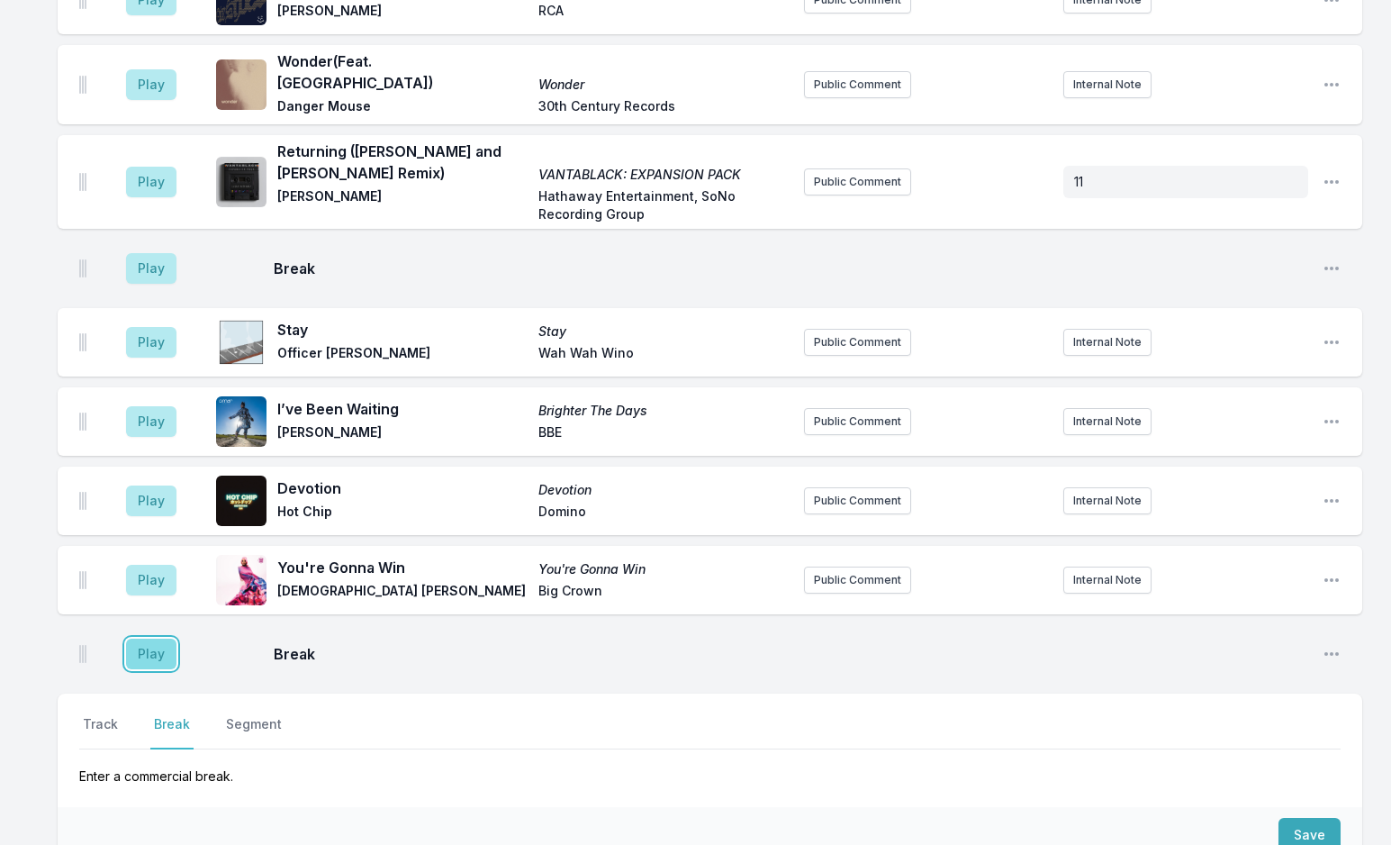
click at [150, 639] on button "Play" at bounding box center [151, 654] width 50 height 31
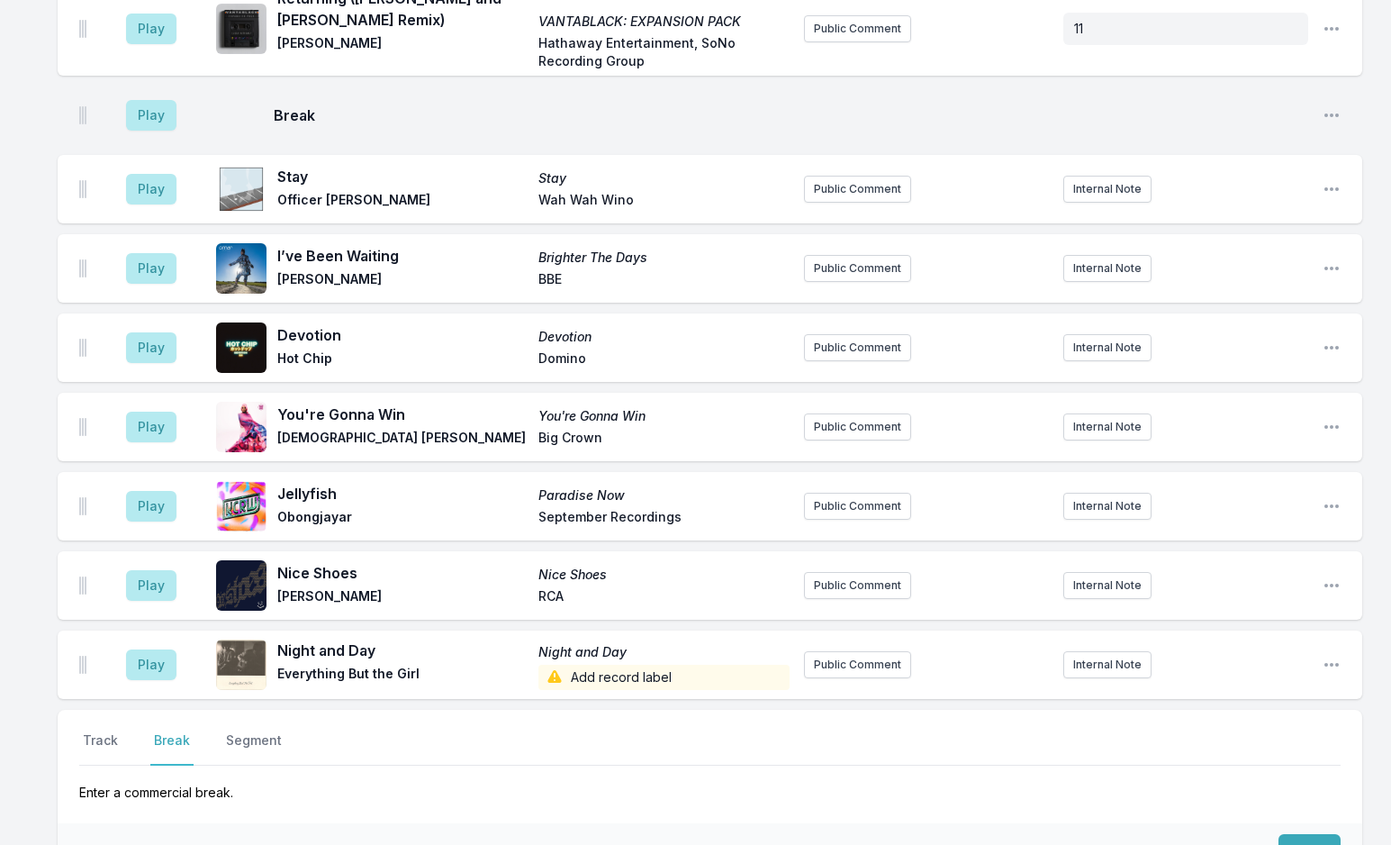
scroll to position [6093, 0]
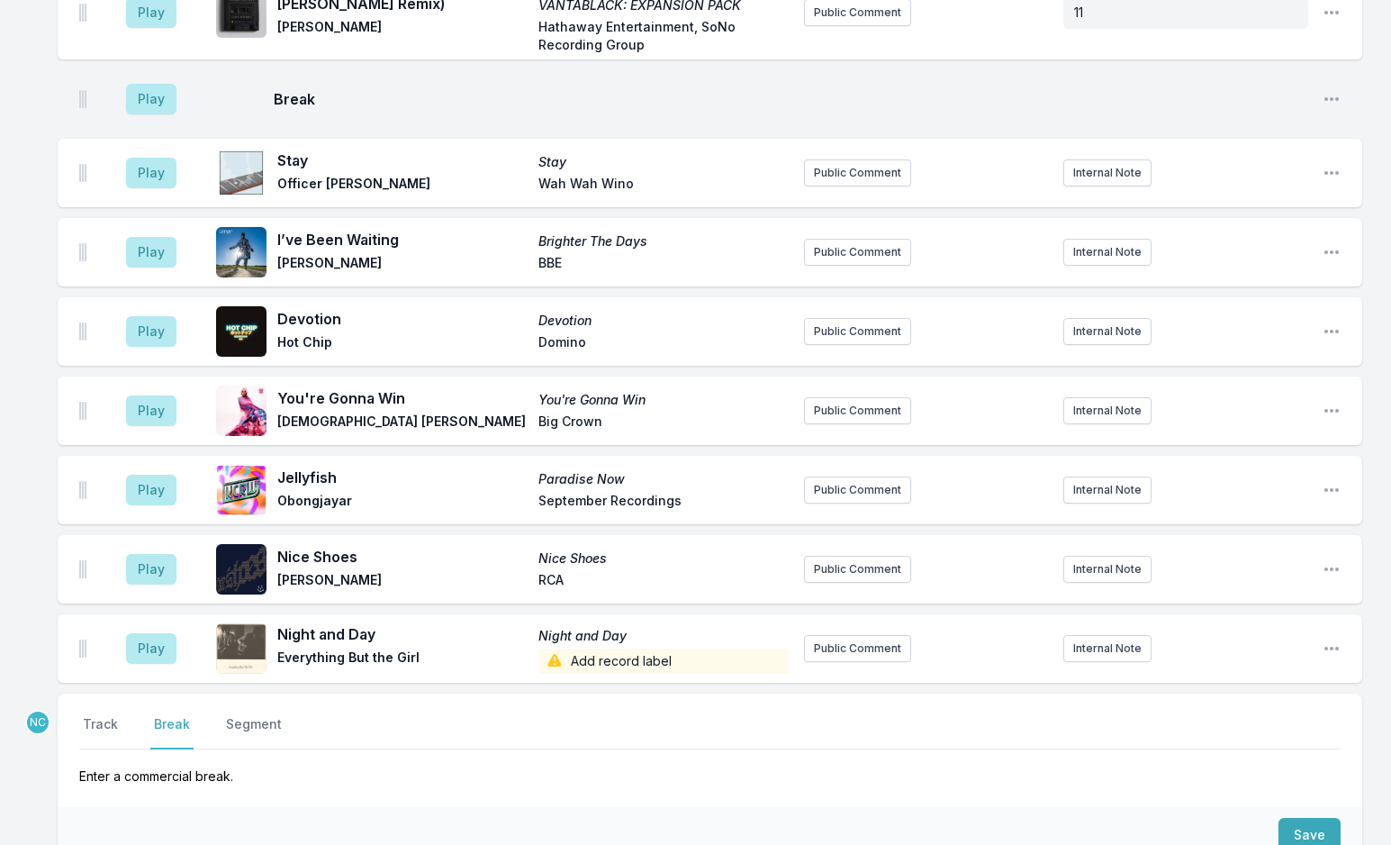
drag, startPoint x: 110, startPoint y: 530, endPoint x: 52, endPoint y: 494, distance: 68.0
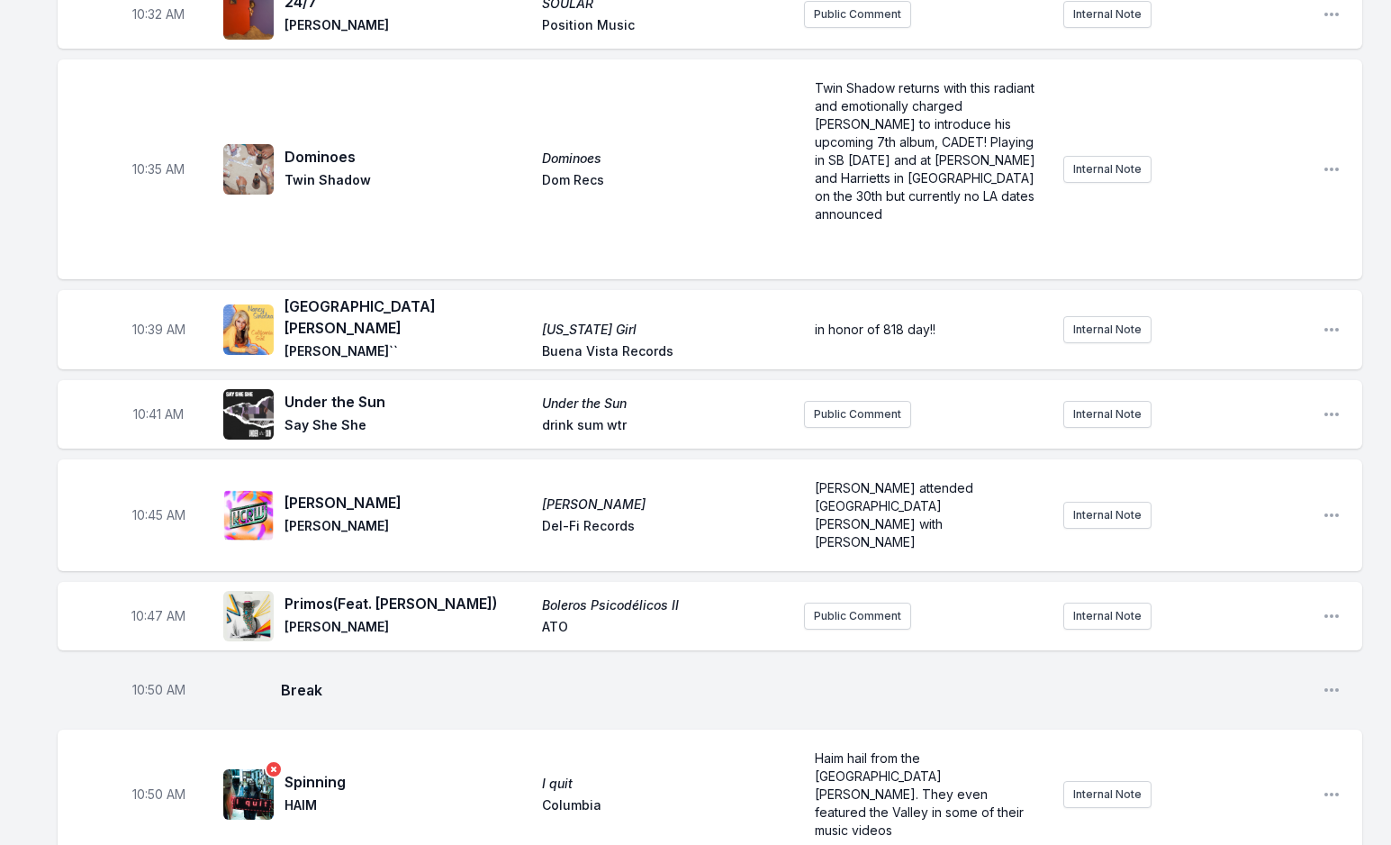
scroll to position [2491, 0]
